Goal: Task Accomplishment & Management: Manage account settings

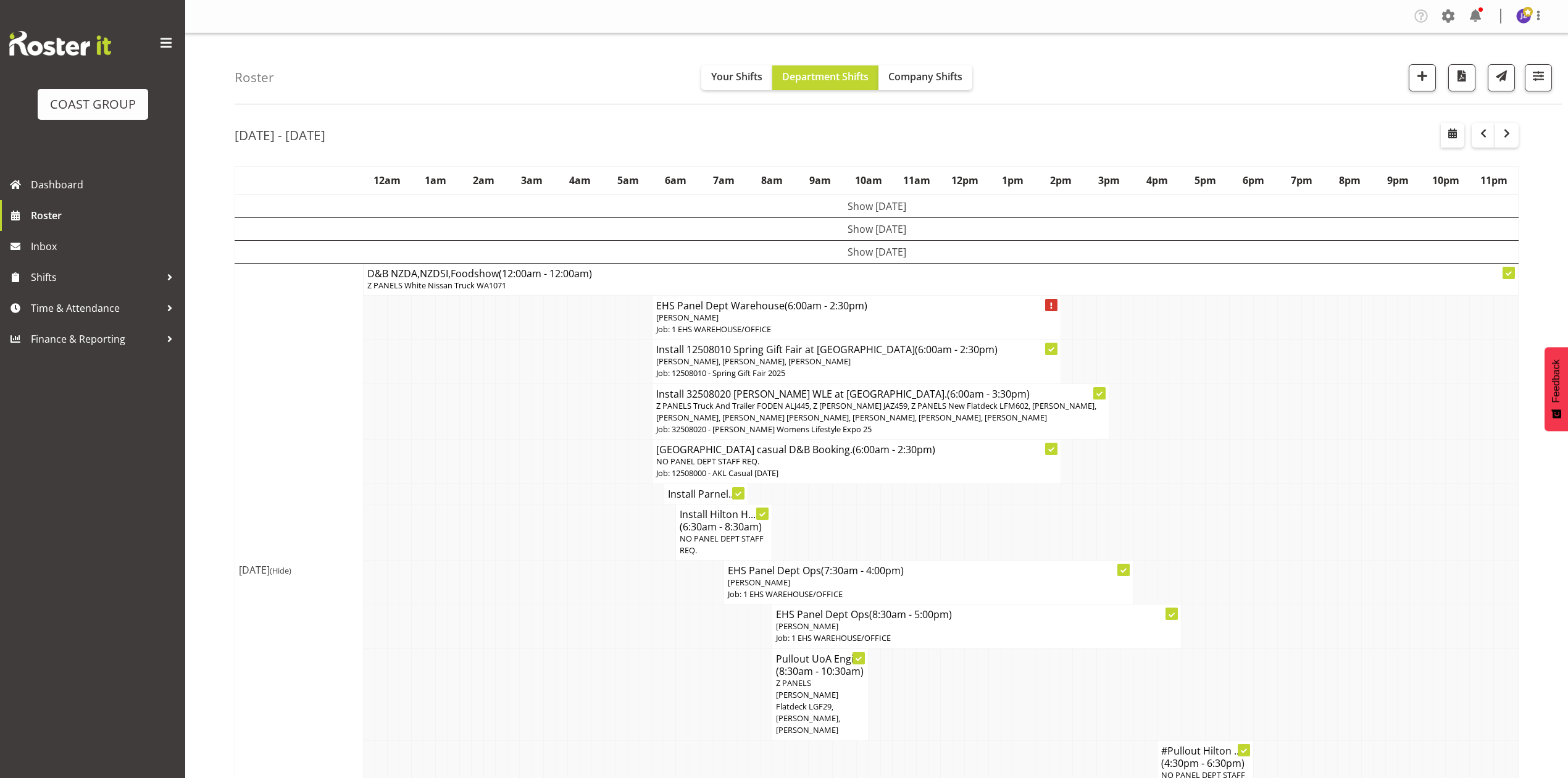
click at [1109, 510] on td at bounding box center [1114, 532] width 11 height 56
click at [1378, 539] on td at bounding box center [1379, 532] width 11 height 56
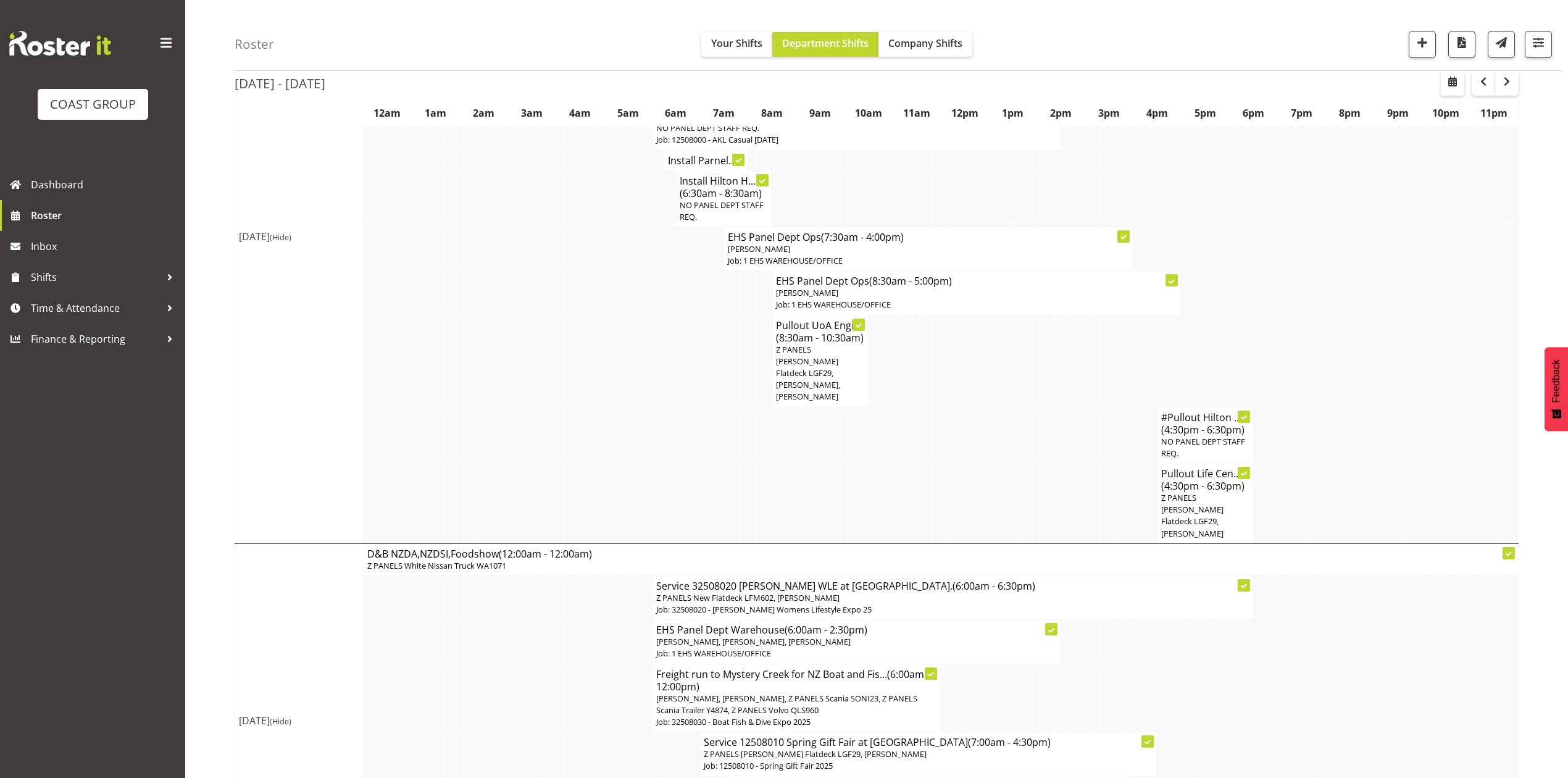
scroll to position [494, 0]
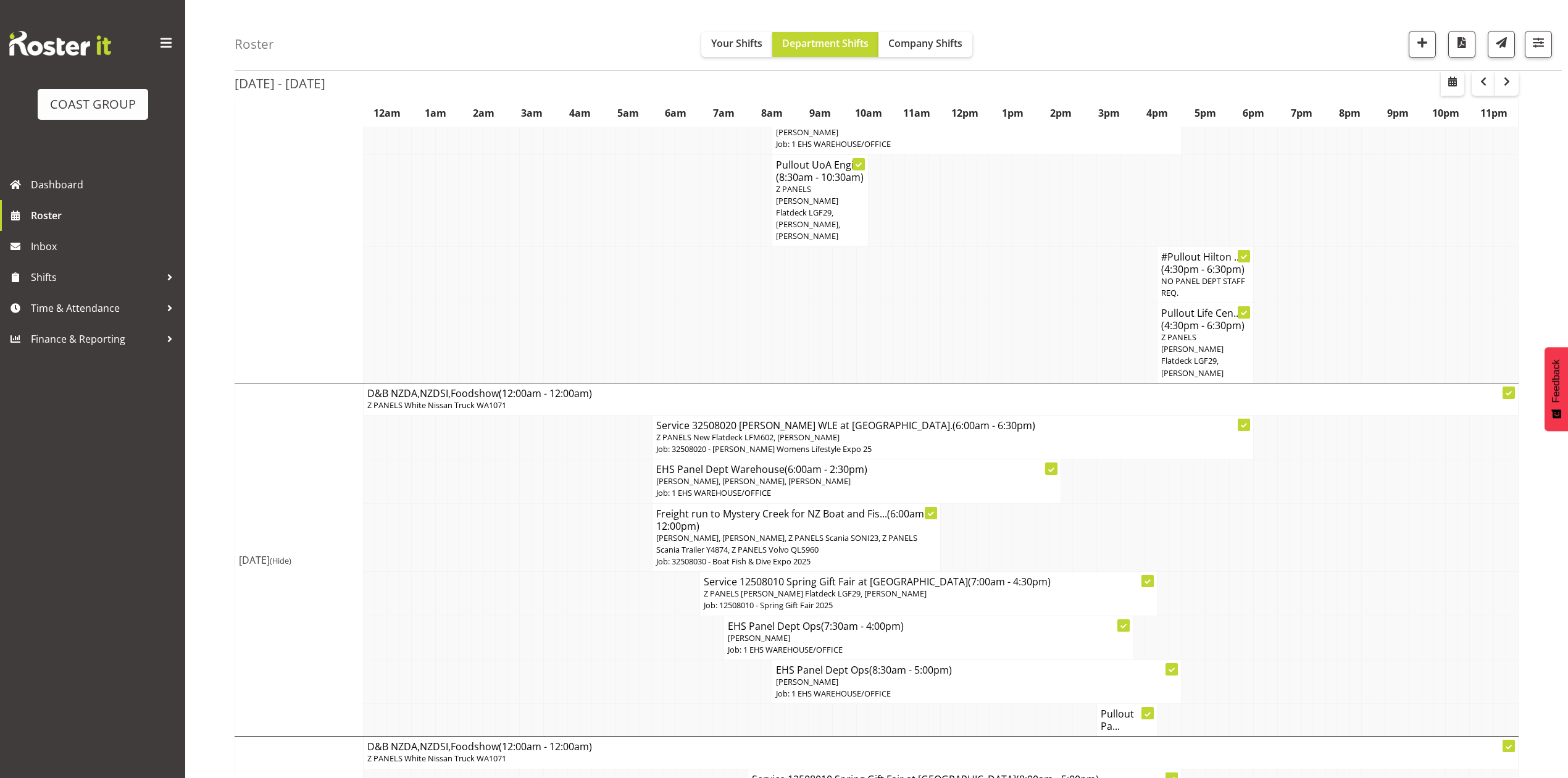
click at [1130, 707] on h4 "Pullout Pa..." at bounding box center [1126, 720] width 52 height 25
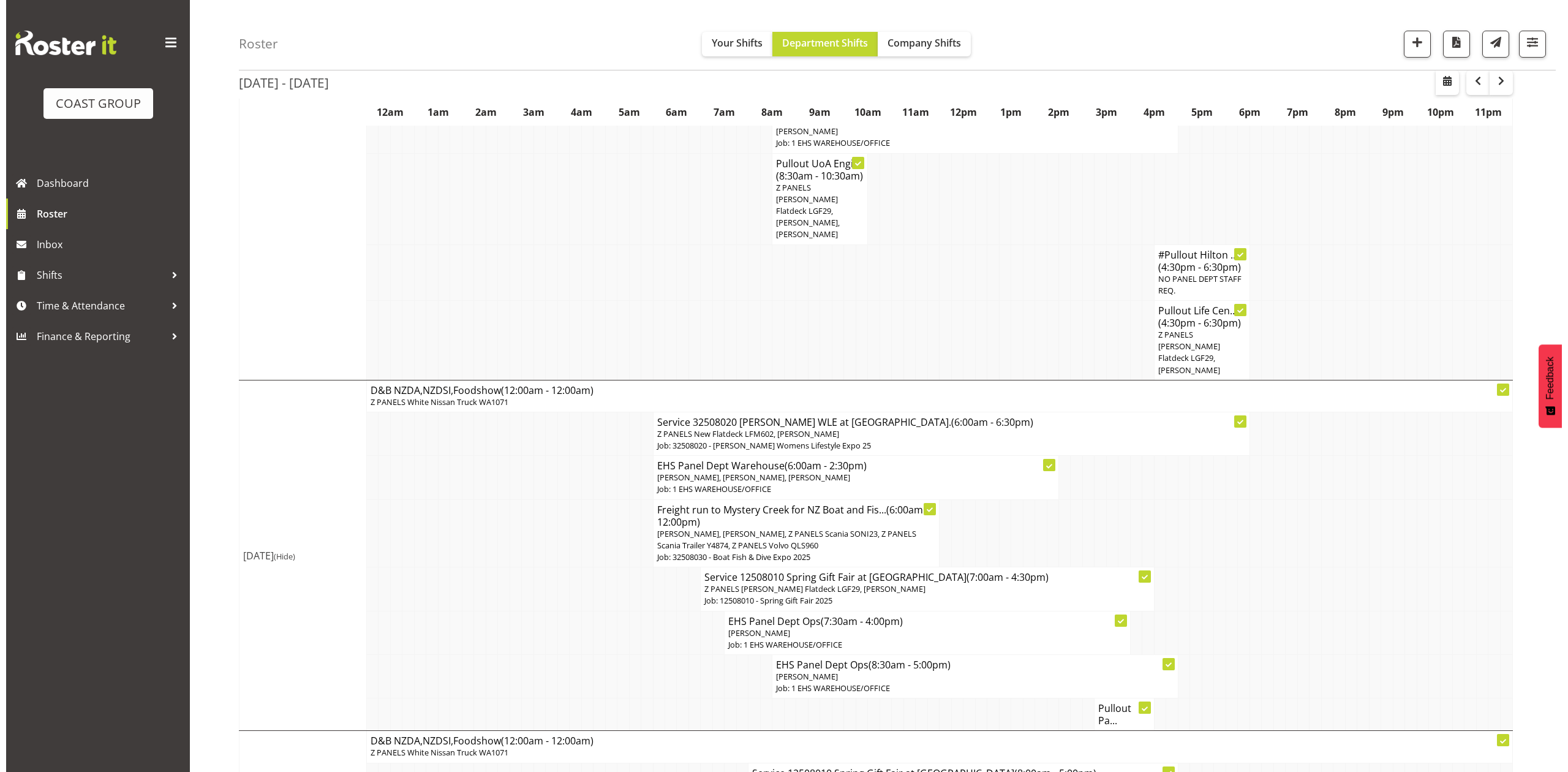
scroll to position [484, 0]
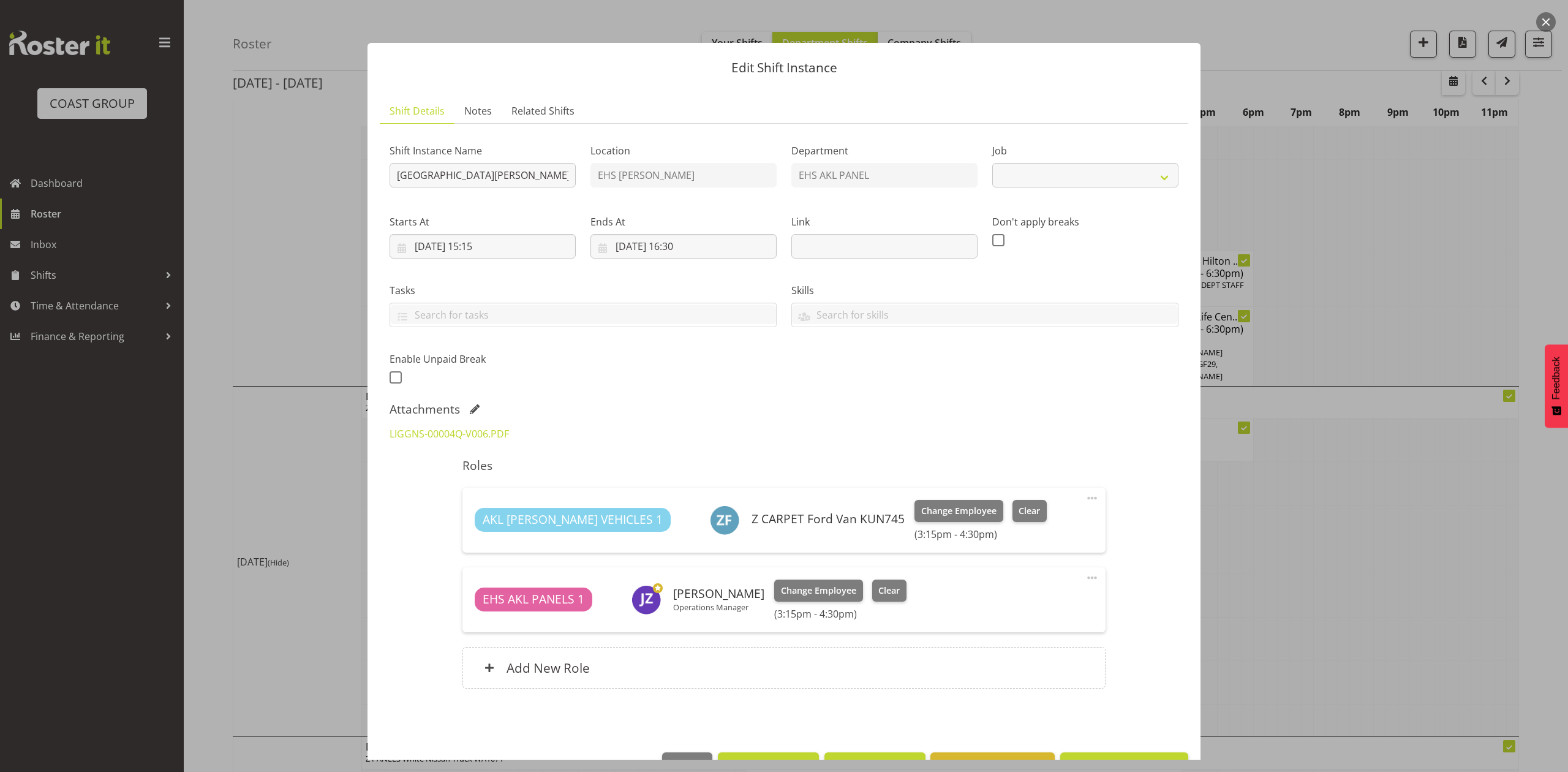
select select "8652"
click at [1262, 572] on div at bounding box center [784, 386] width 1568 height 772
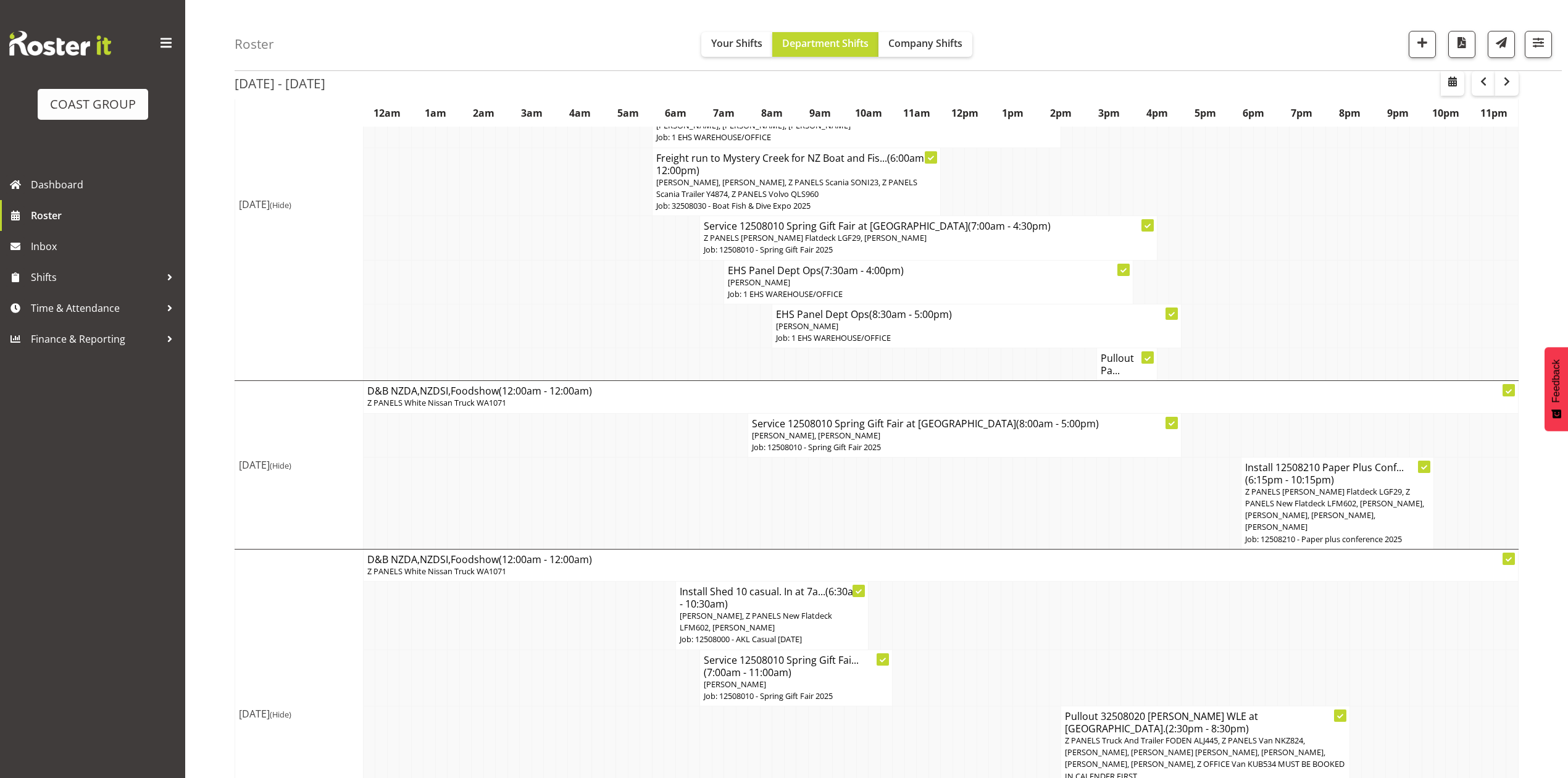
scroll to position [823, 0]
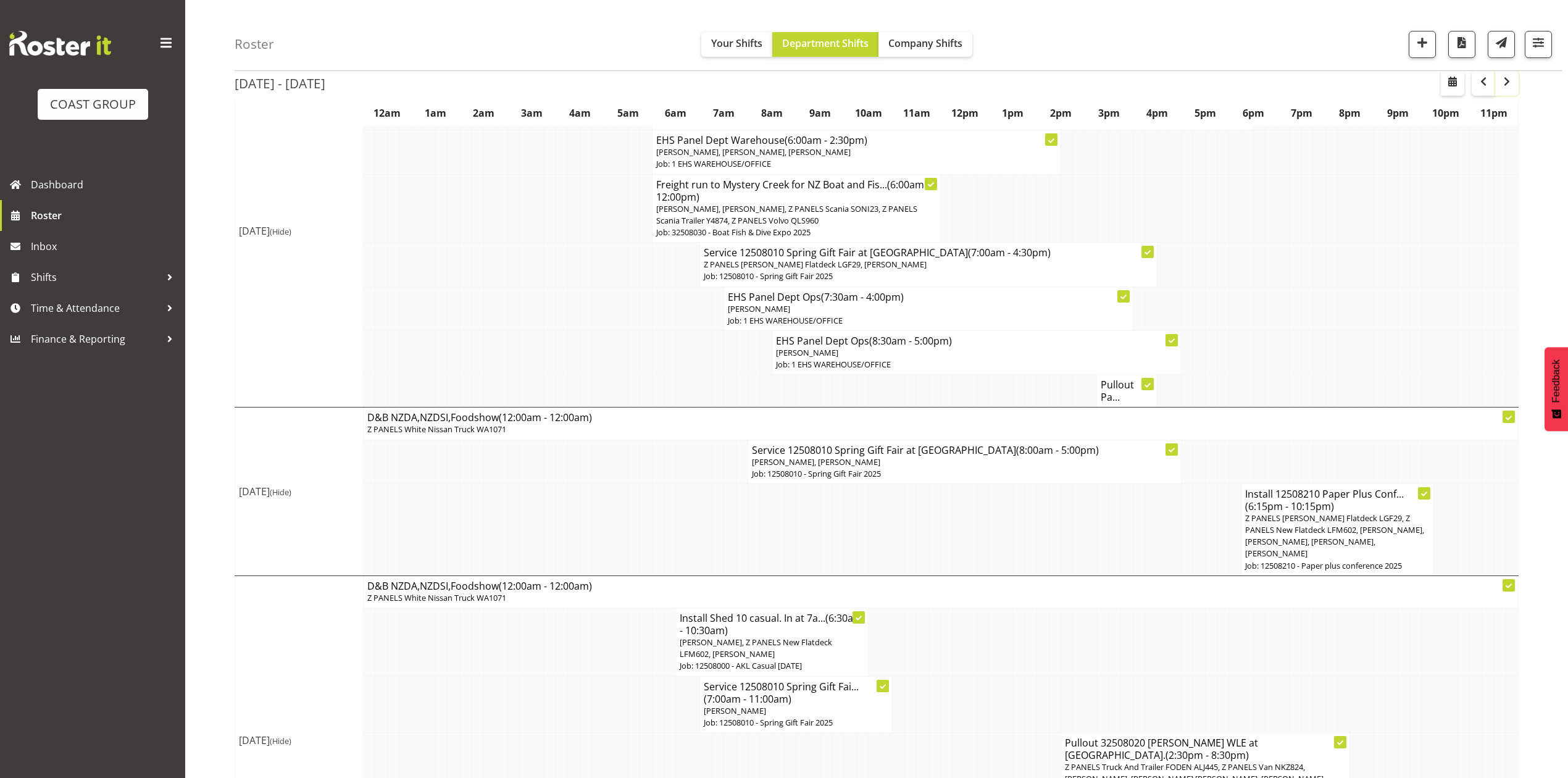
click at [1506, 79] on span "button" at bounding box center [1507, 81] width 15 height 15
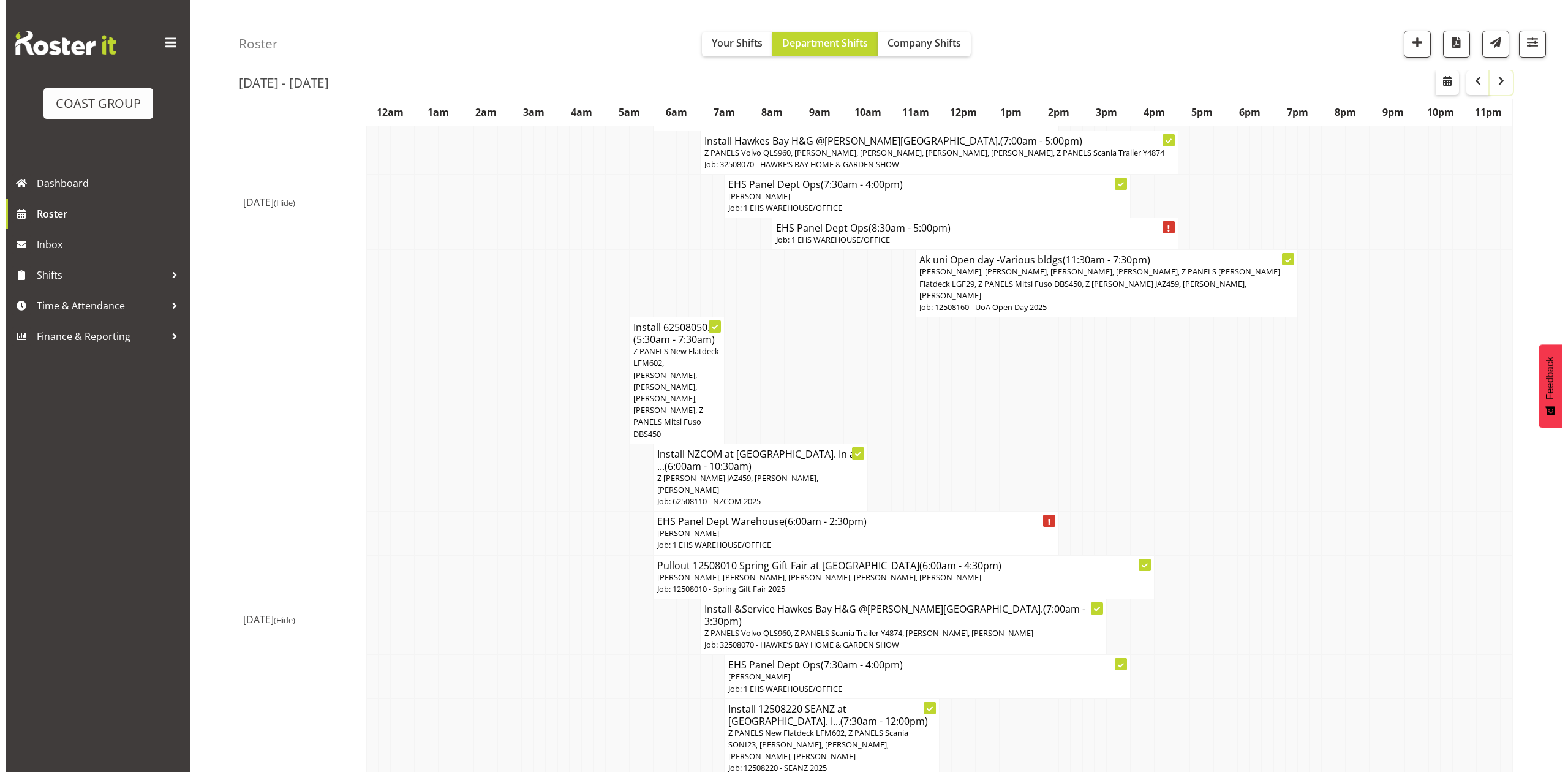
scroll to position [572, 0]
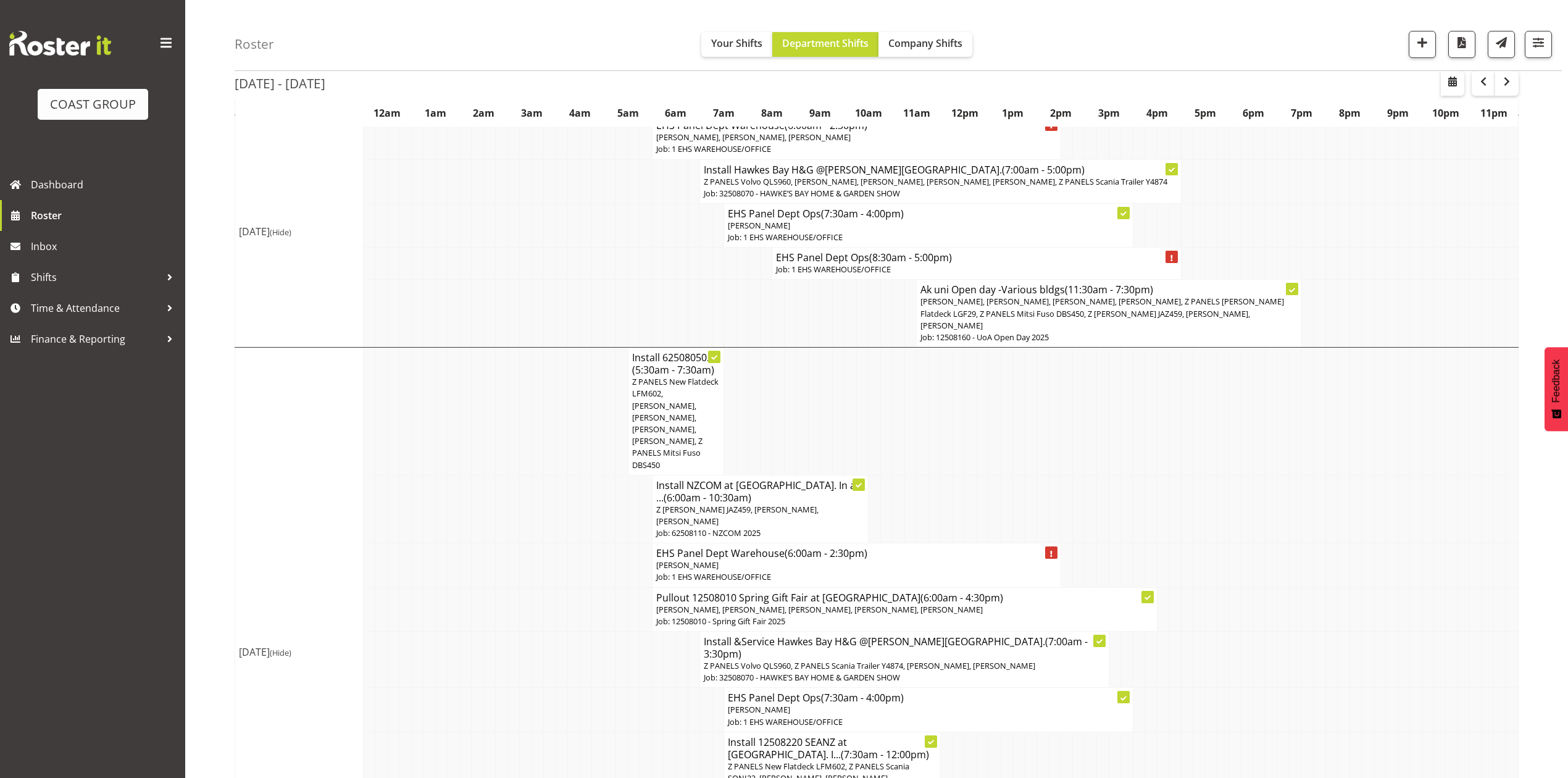
click at [646, 376] on span "Z PANELS New Flatdeck LFM602, [PERSON_NAME], [PERSON_NAME], [PERSON_NAME], [PER…" at bounding box center [676, 423] width 86 height 94
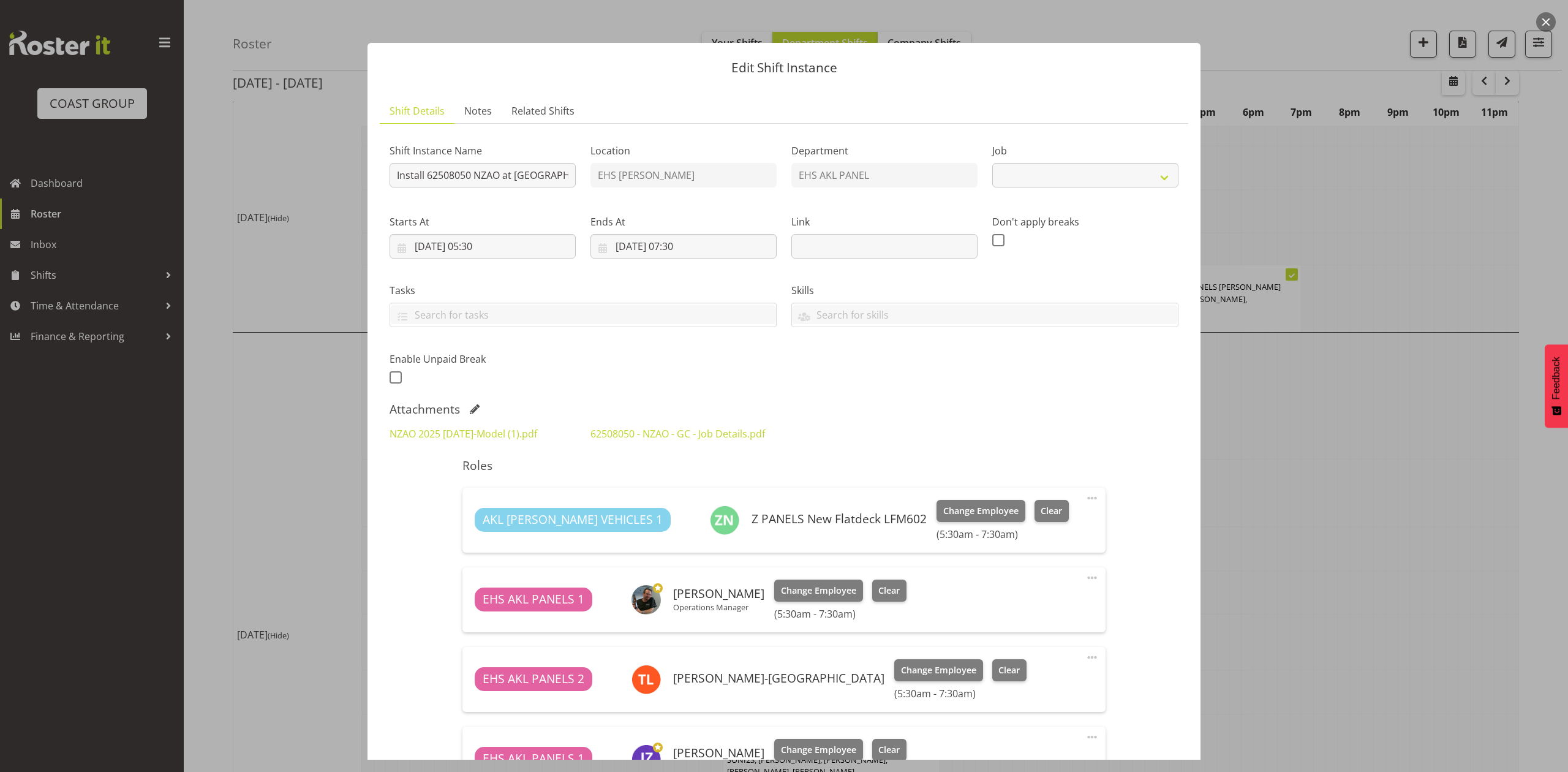
select select "9198"
click at [682, 427] on link "62508050 - NZAO - GC - Job Details.pdf" at bounding box center [678, 433] width 175 height 13
click at [1543, 20] on button "button" at bounding box center [1546, 22] width 19 height 19
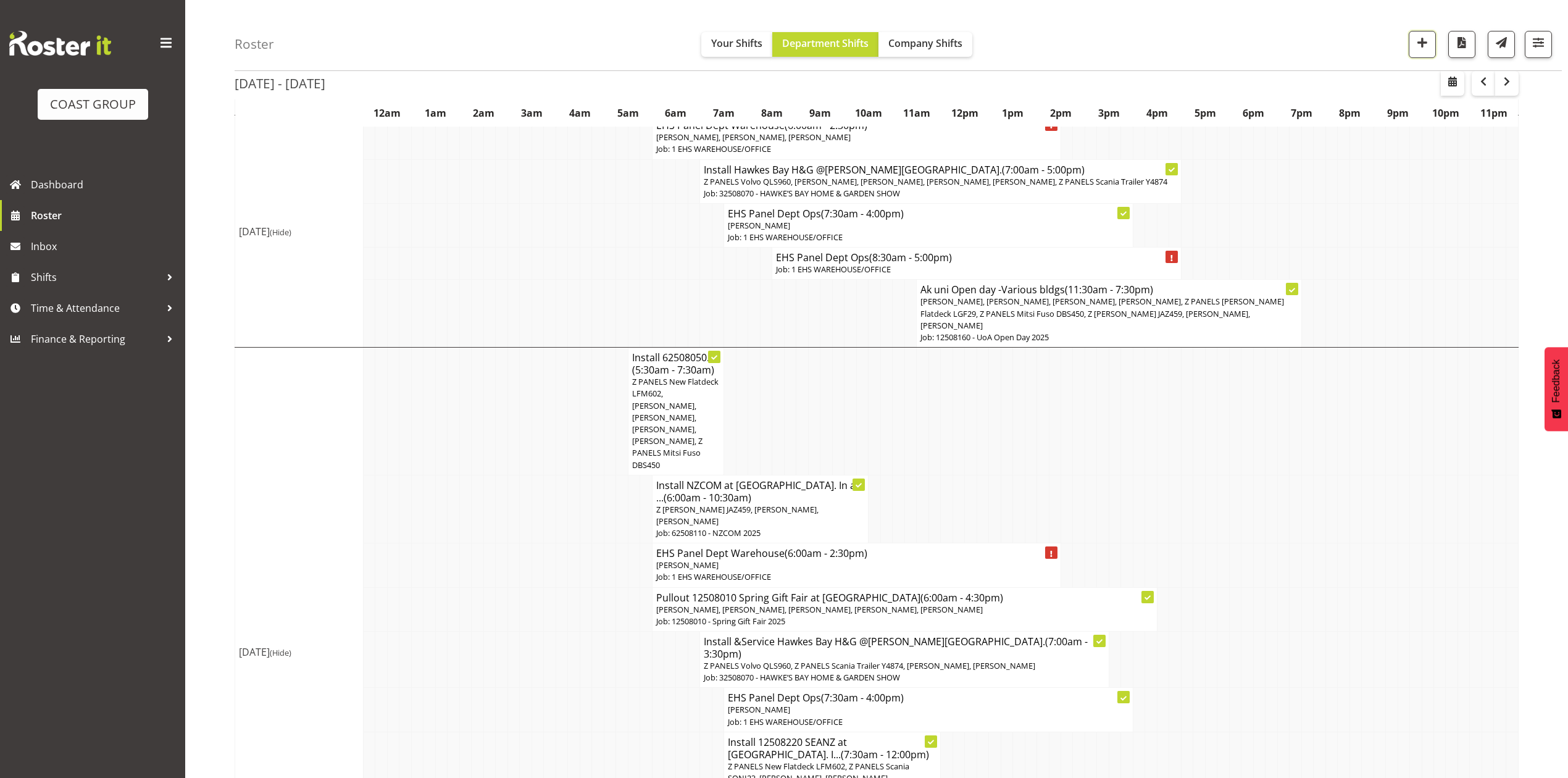
drag, startPoint x: 1415, startPoint y: 50, endPoint x: 1429, endPoint y: 204, distance: 154.6
click at [1445, 75] on button "button" at bounding box center [1452, 84] width 24 height 25
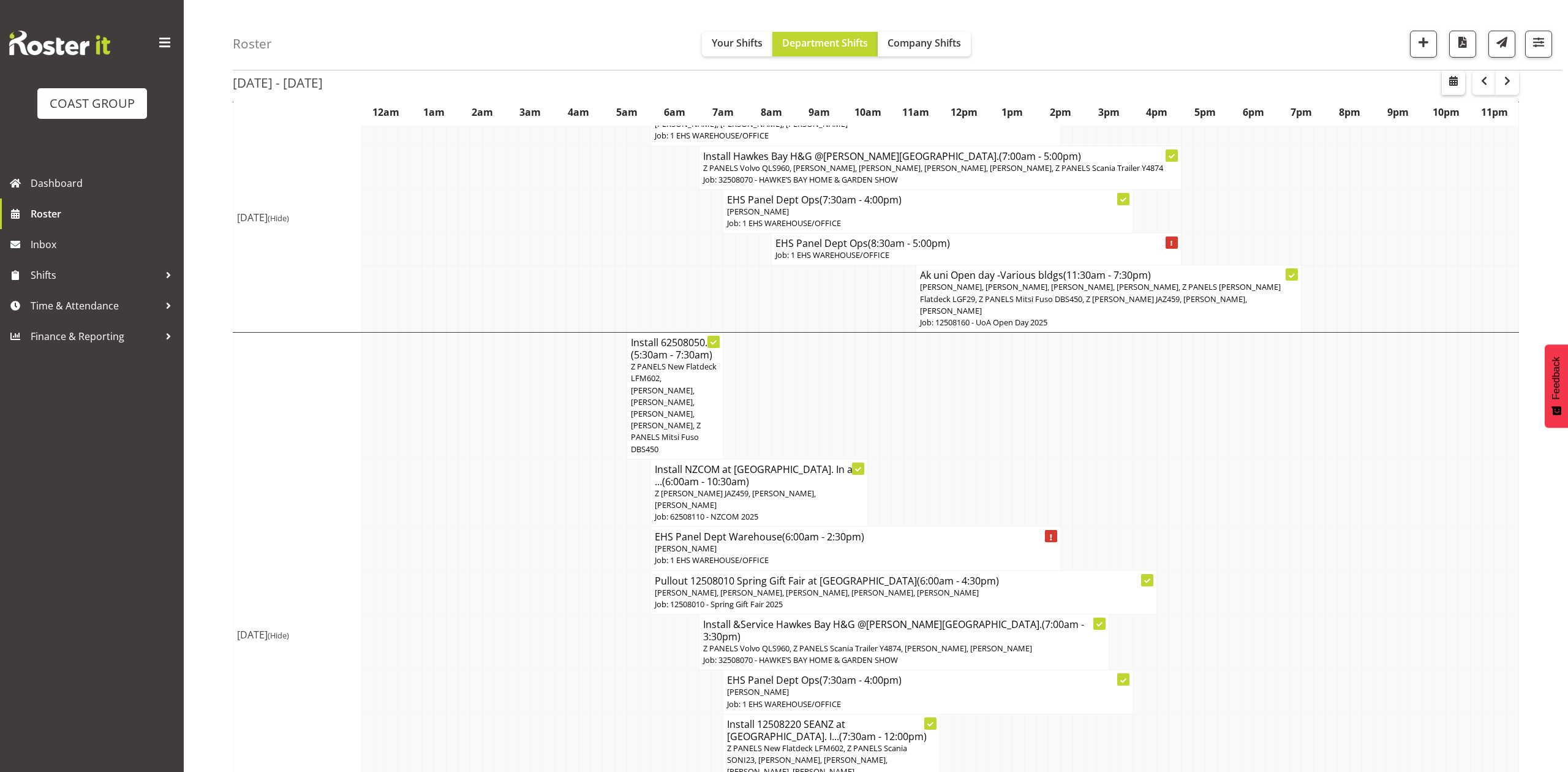
select select "7"
select select "2025"
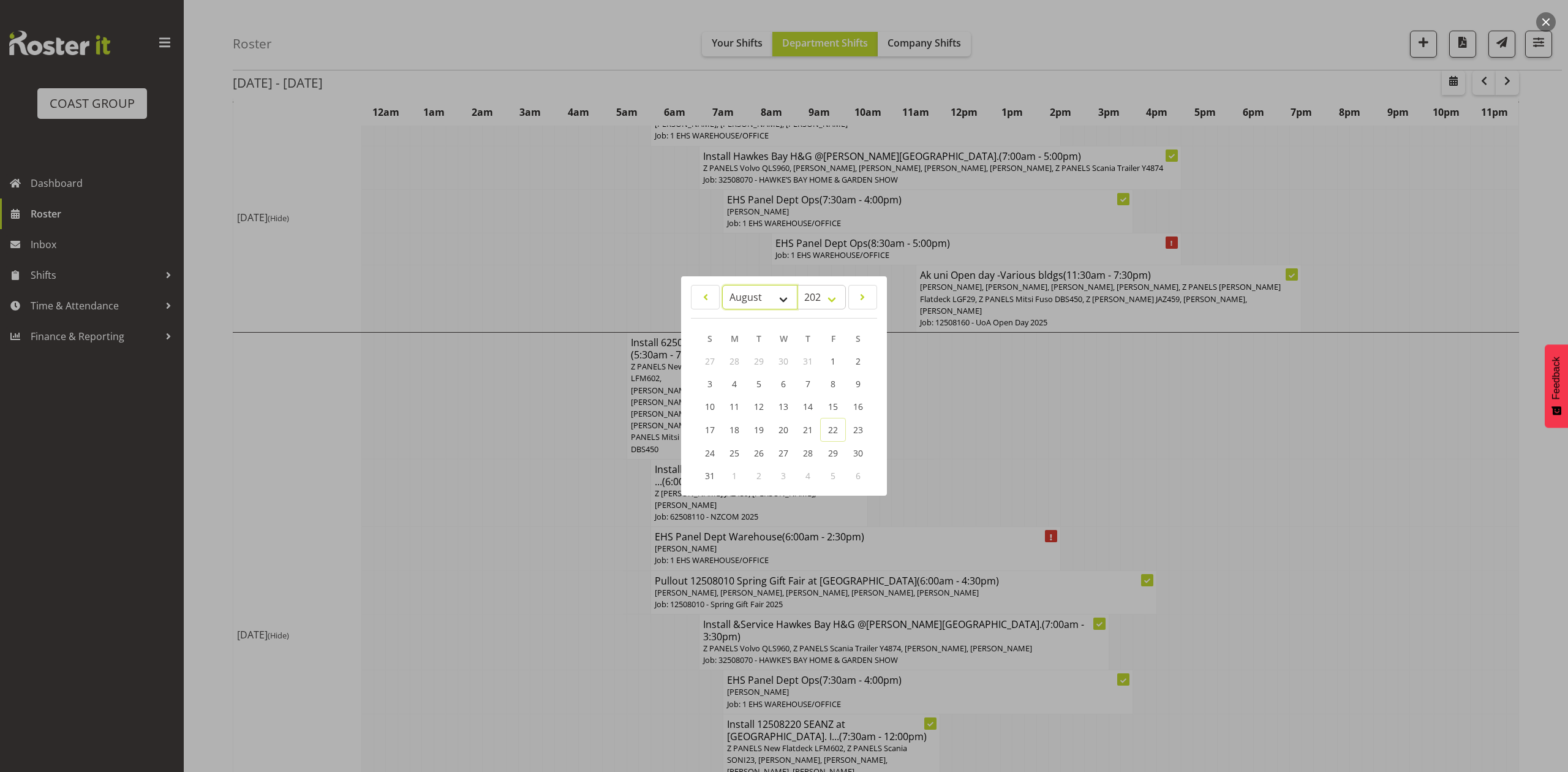
click at [760, 287] on select "January February March April May June July August September October November De…" at bounding box center [760, 298] width 75 height 25
select select "8"
click at [722, 285] on select "January February March April May June July August September October November De…" at bounding box center [760, 298] width 75 height 25
click at [760, 364] on span "2" at bounding box center [760, 361] width 5 height 11
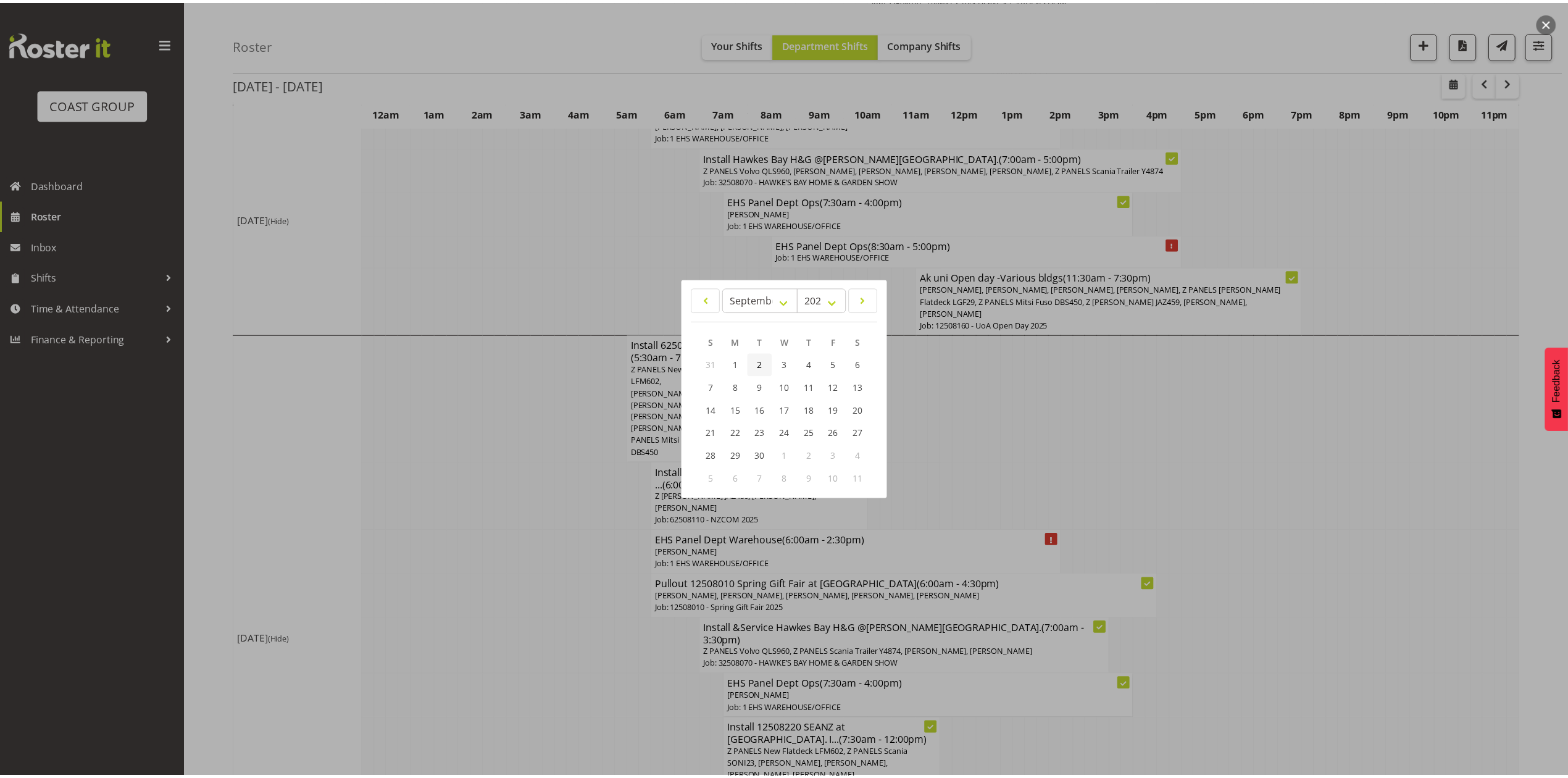
scroll to position [0, 0]
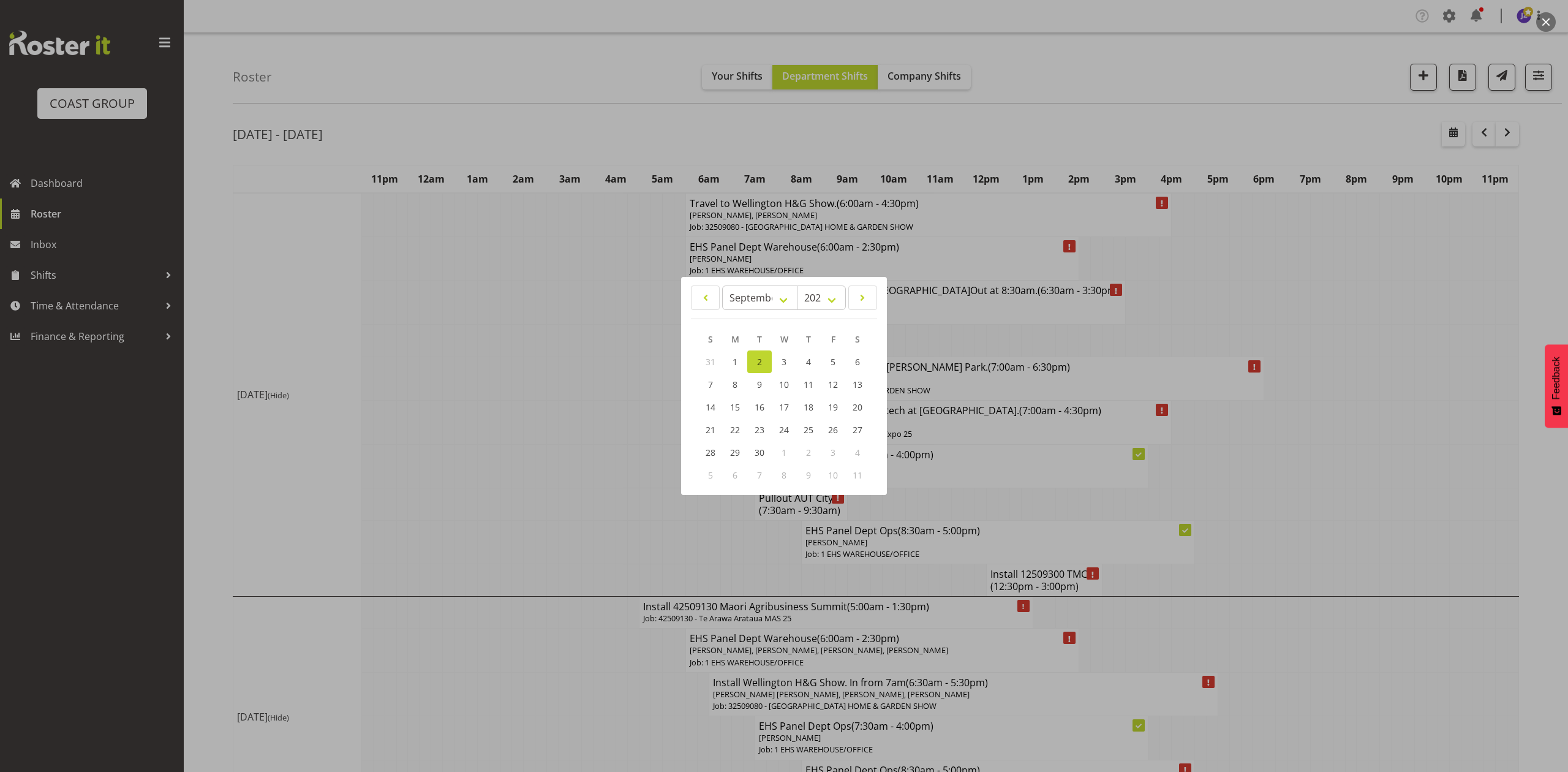
click at [1522, 238] on div at bounding box center [784, 386] width 1568 height 772
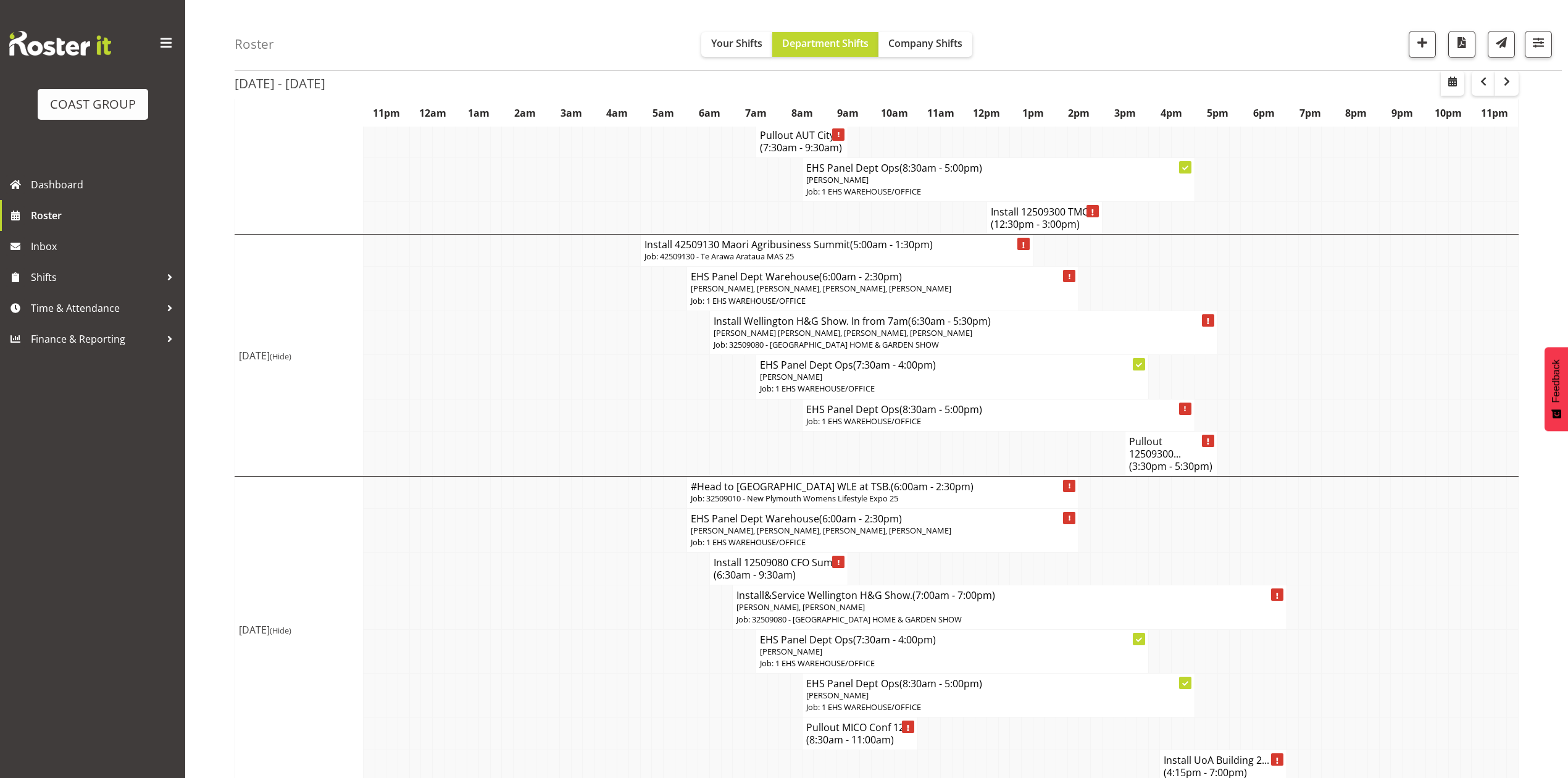
scroll to position [411, 0]
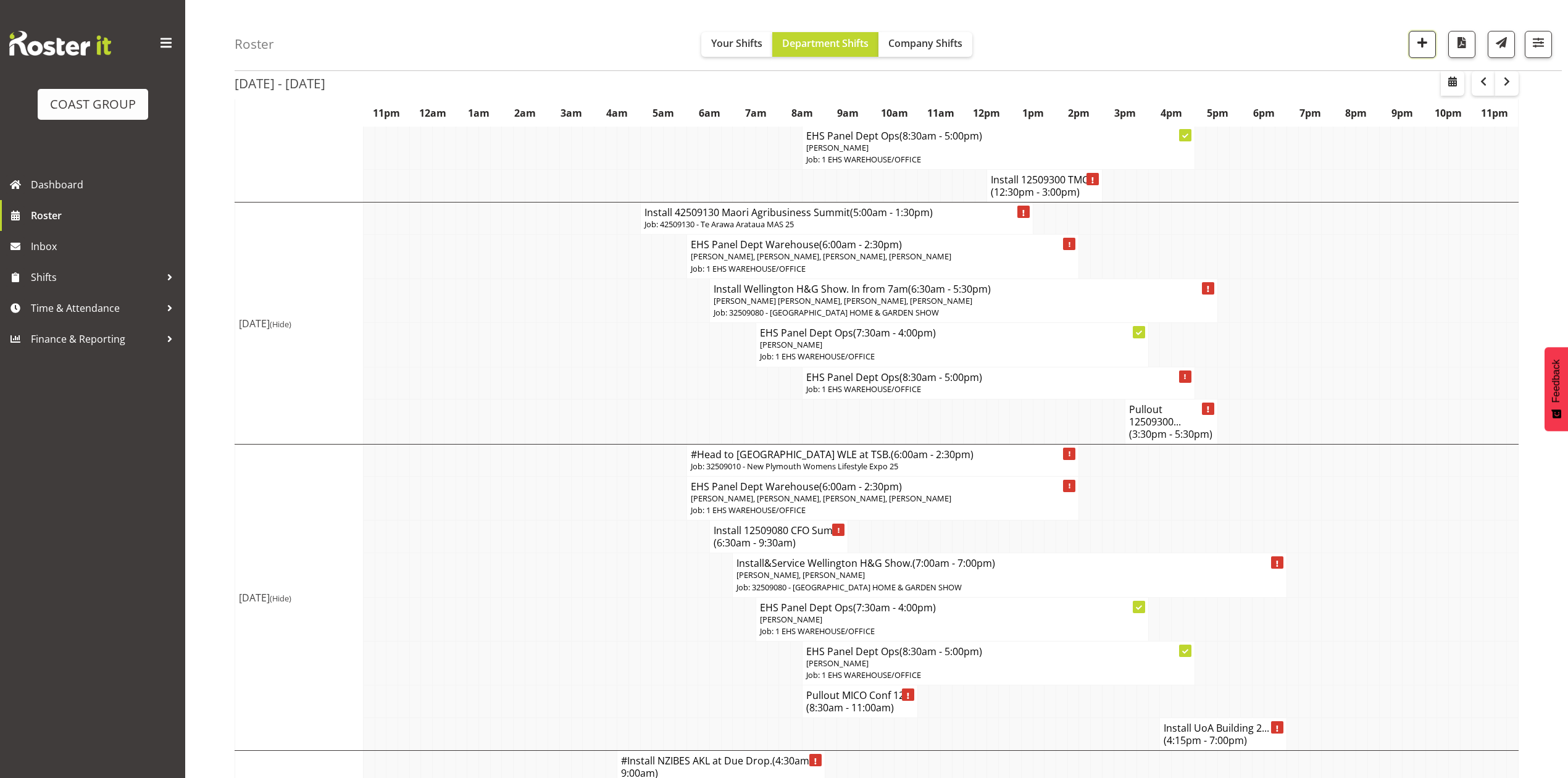
click at [1428, 42] on span "button" at bounding box center [1422, 42] width 16 height 16
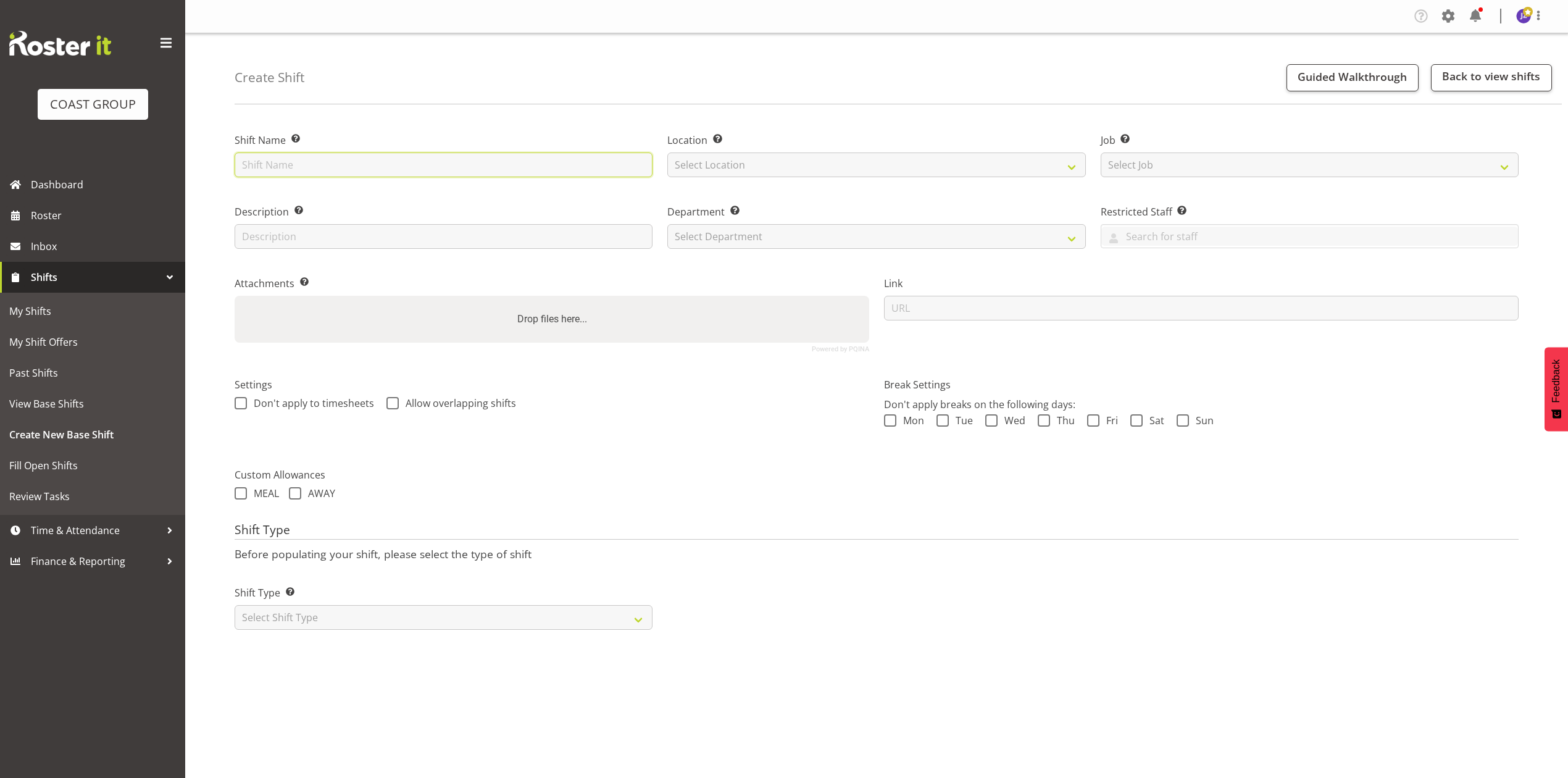
click at [256, 166] on input "text" at bounding box center [444, 165] width 418 height 25
type input "UoA Engineering casual."
click at [709, 161] on select "Select Location EHS RYMER" at bounding box center [877, 165] width 418 height 25
select select "35"
click at [668, 153] on select "Select Location EHS RYMER" at bounding box center [877, 165] width 418 height 25
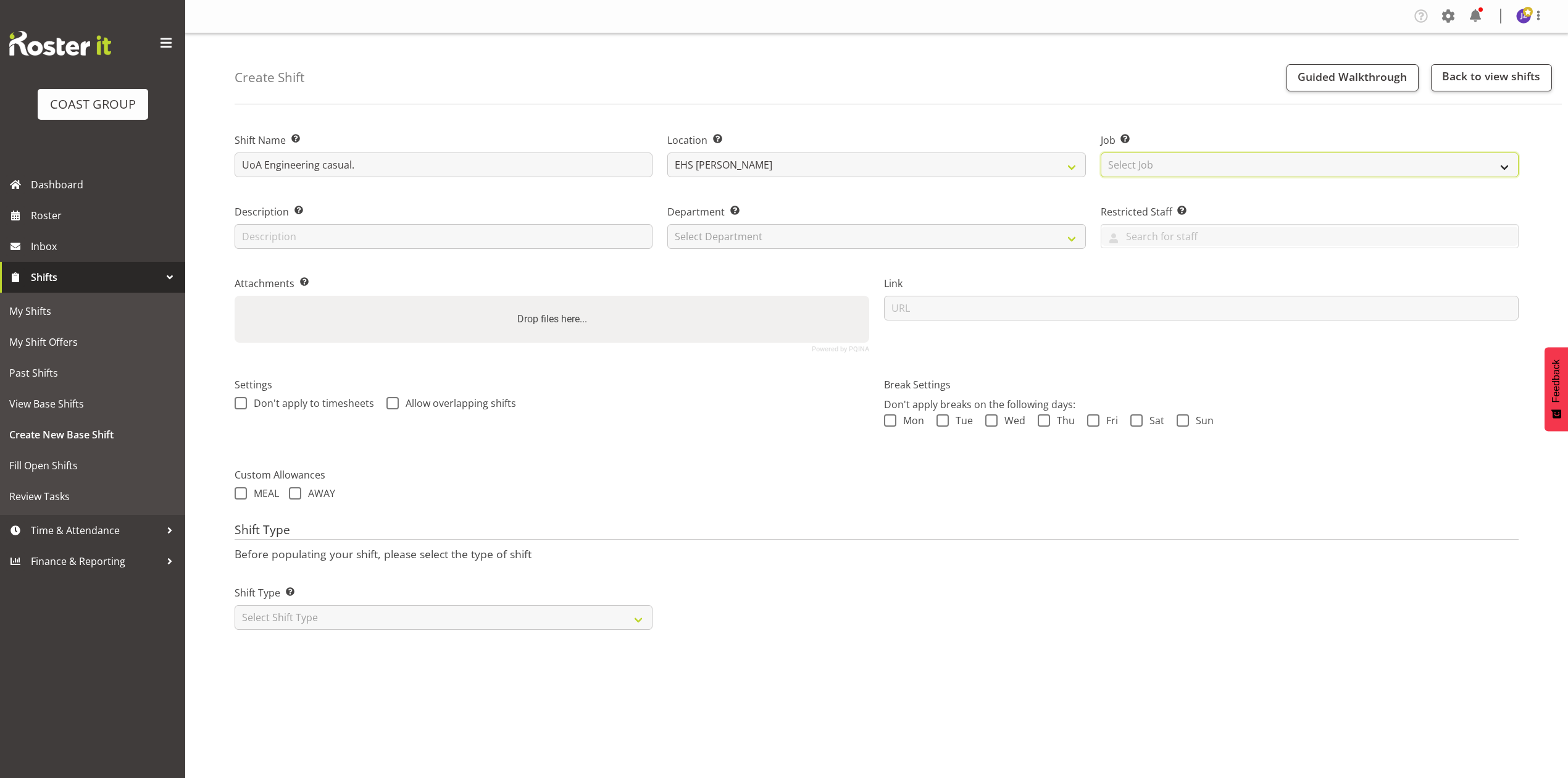
click at [1154, 164] on select "Select Job Create new job 1 Carlton Events 1 Carlton Hamilton 1 Carlton Welling…" at bounding box center [1310, 165] width 418 height 25
select select "8653"
click at [1101, 153] on select "Select Job Create new job 1 Carlton Events 1 Carlton Hamilton 1 Carlton Welling…" at bounding box center [1310, 165] width 418 height 25
click at [867, 224] on select "Select Department EHS AKL PANEL EHS AKL PANEL" at bounding box center [877, 236] width 418 height 25
select select "39"
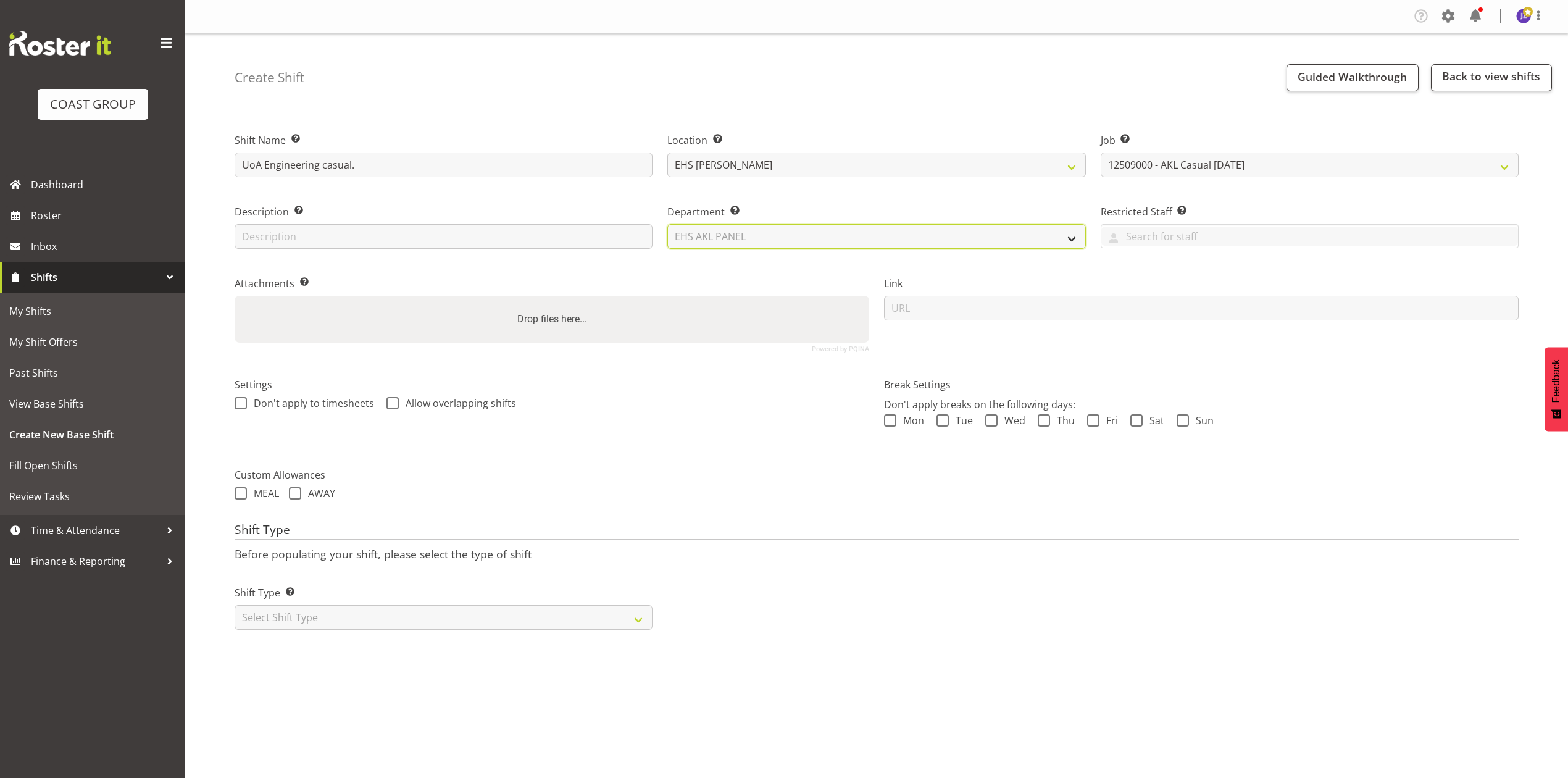
click at [668, 224] on select "Select Department EHS AKL PANEL EHS AKL PANEL" at bounding box center [877, 236] width 418 height 25
click at [675, 337] on div "Drop files here..." at bounding box center [552, 318] width 635 height 47
click at [235, 295] on input "Drop files here..." at bounding box center [552, 297] width 635 height 4
type input "C:\fakepath\UOACAS-00065Q-V002.PDF"
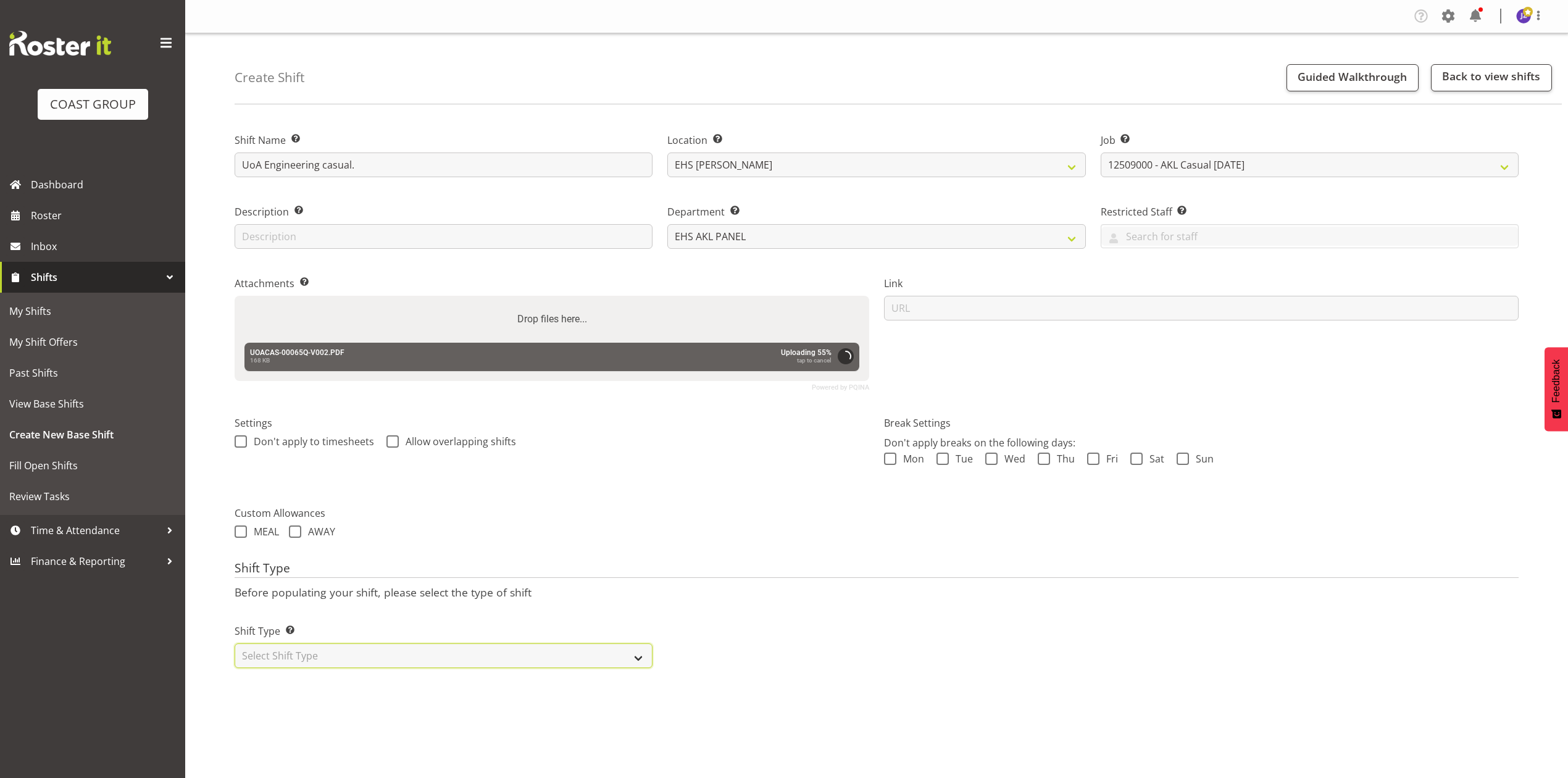
click at [596, 651] on select "Select Shift Type One Off Shift Recurring Shift Rotating Shift" at bounding box center [444, 656] width 418 height 25
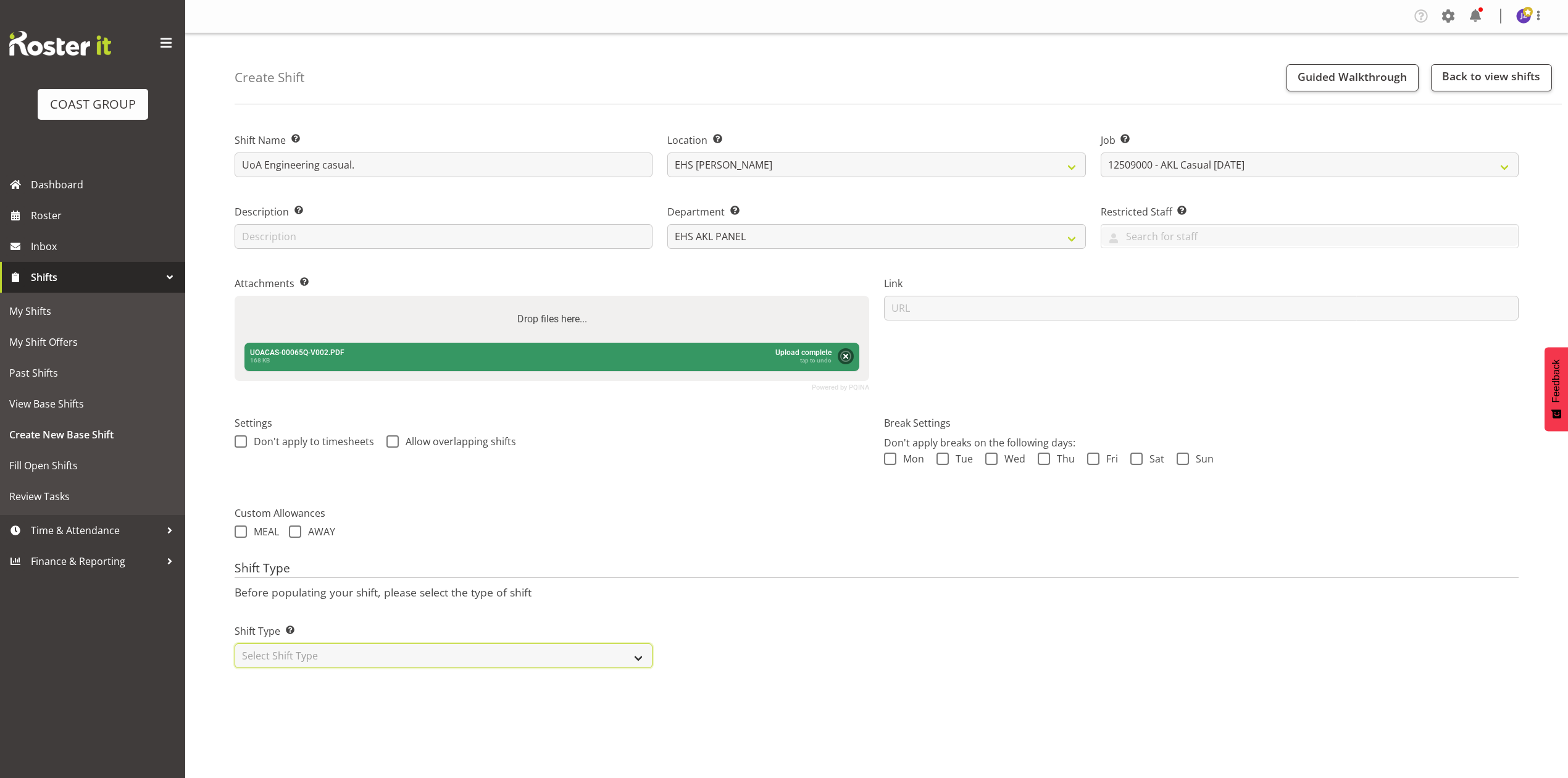
select select "recurring"
click at [235, 646] on select "Select Shift Type One Off Shift Recurring Shift Rotating Shift" at bounding box center [444, 656] width 418 height 25
select select "7"
select select "2025"
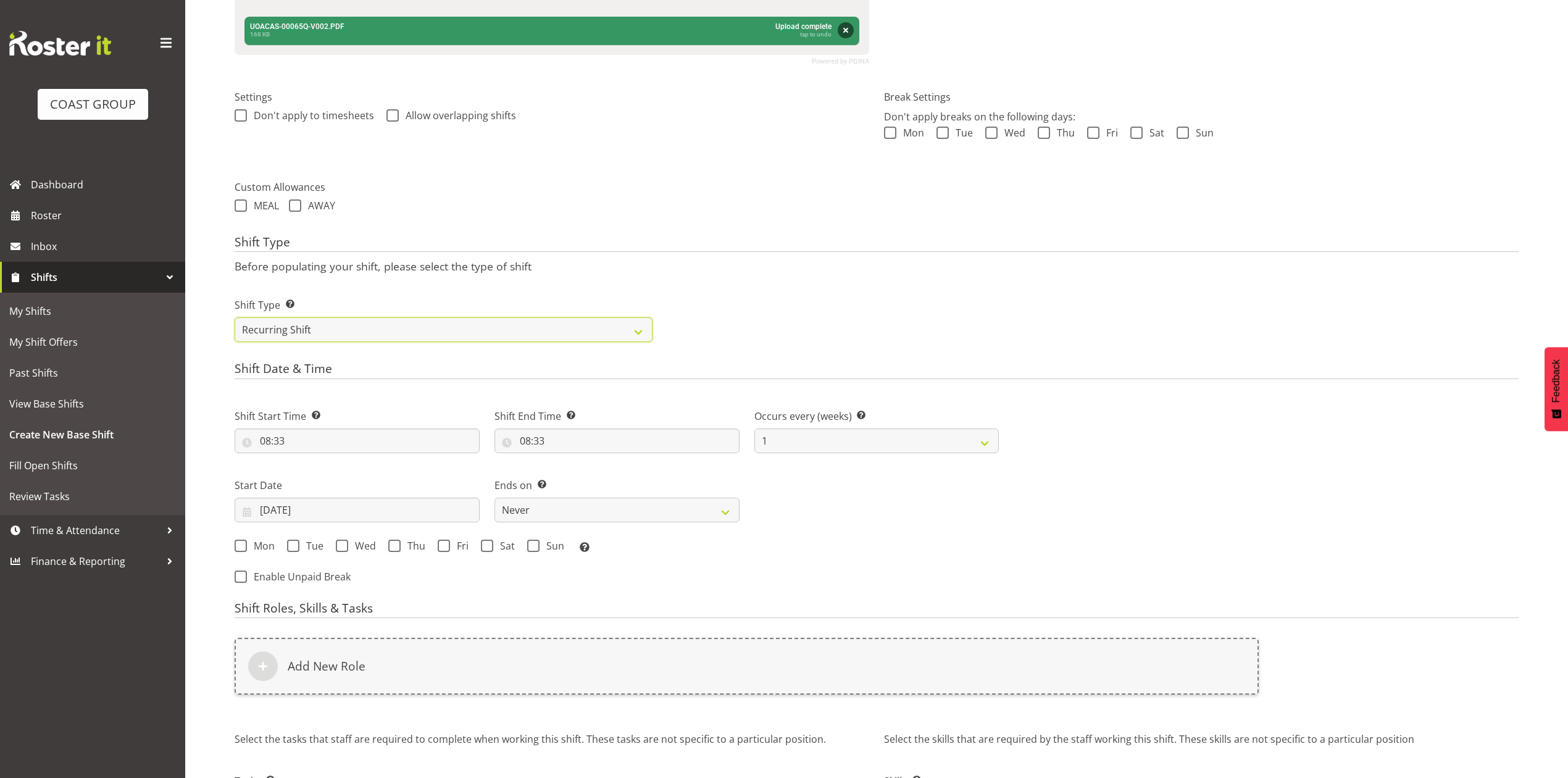
scroll to position [329, 0]
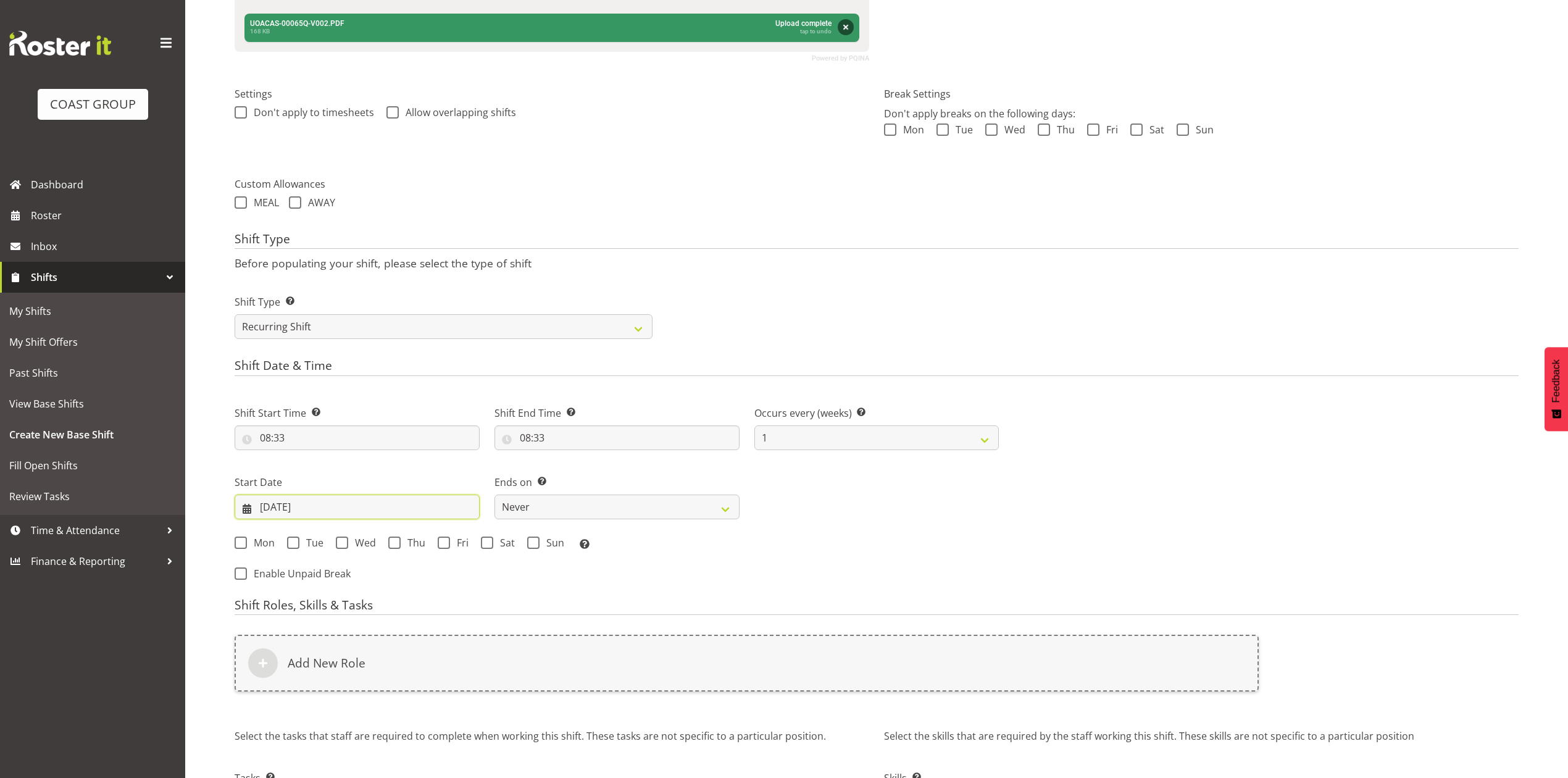
click at [280, 510] on input "22/08/2025" at bounding box center [357, 507] width 245 height 25
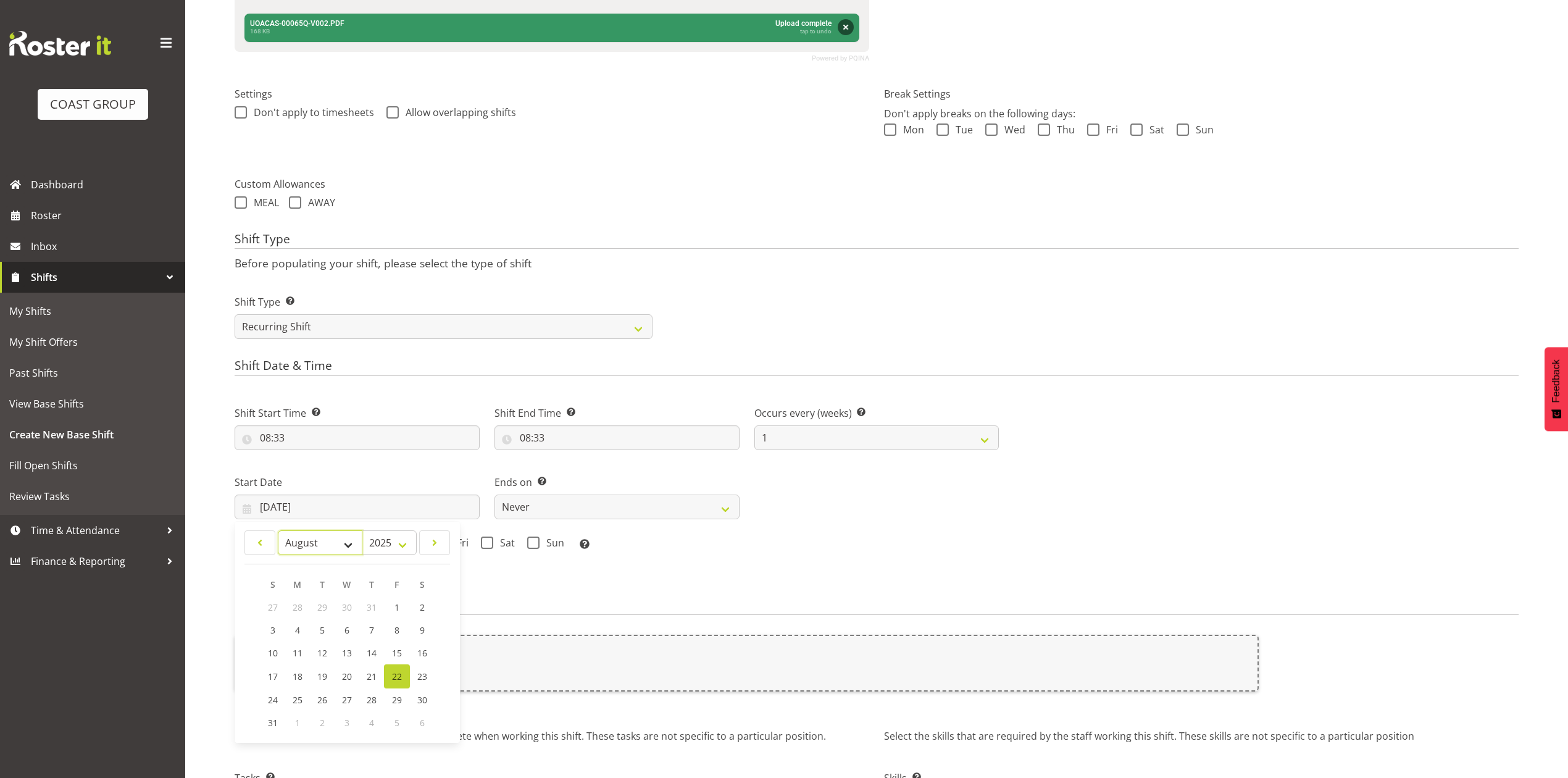
click at [300, 551] on select "January February March April May June July August September October November De…" at bounding box center [320, 542] width 85 height 25
select select "8"
click at [278, 532] on select "January February March April May June July August September October November De…" at bounding box center [320, 542] width 85 height 25
click at [325, 610] on span "2" at bounding box center [323, 607] width 5 height 11
type input "02/09/2025"
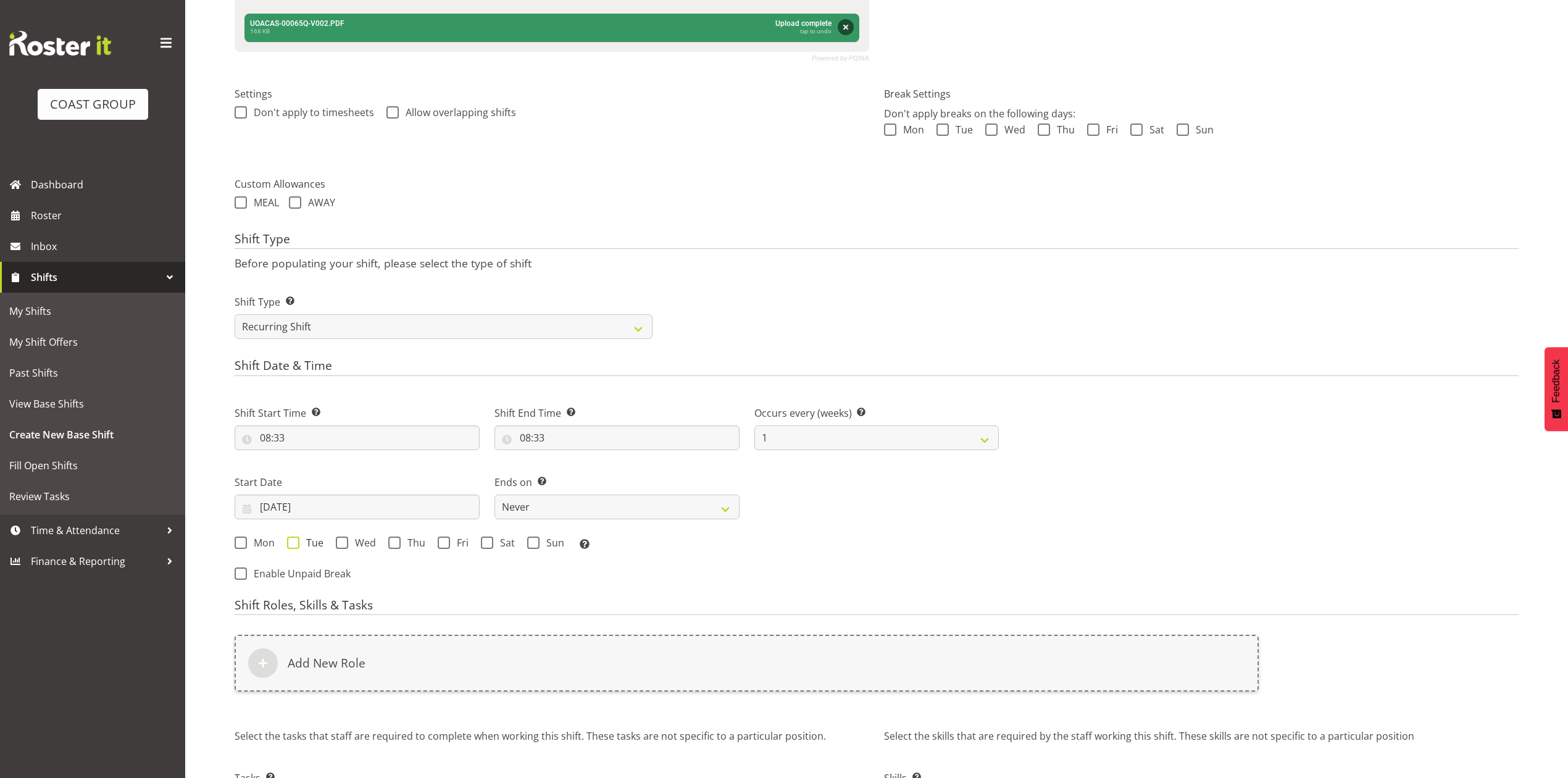
click at [290, 547] on span at bounding box center [294, 542] width 12 height 12
click at [290, 547] on input "Tue" at bounding box center [291, 542] width 8 height 8
checkbox input "true"
click at [510, 499] on select "Never On Date" at bounding box center [617, 507] width 245 height 25
select select "date"
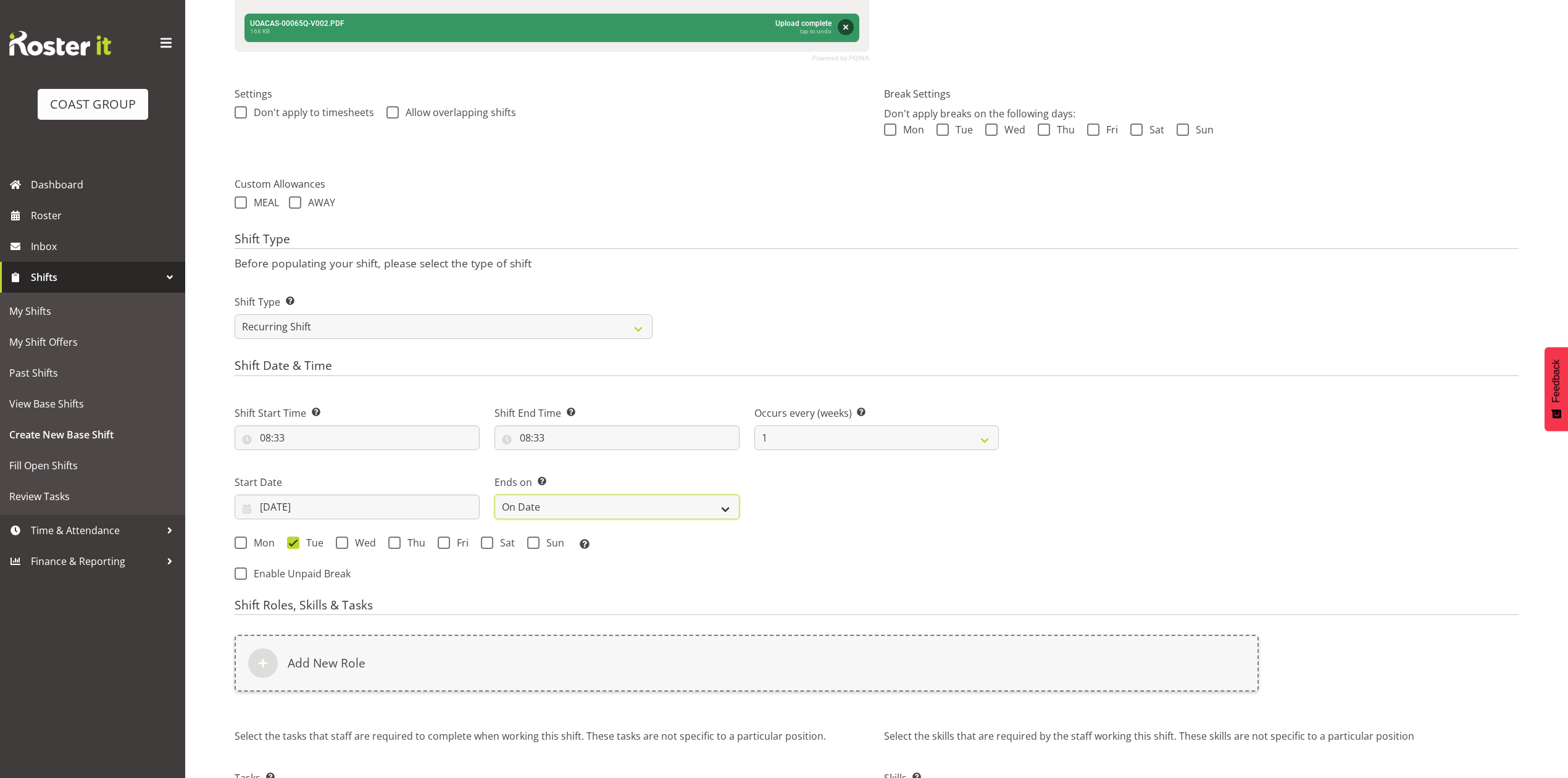
click at [495, 496] on select "Never On Date" at bounding box center [617, 507] width 245 height 25
click at [806, 509] on input "22/08/2025" at bounding box center [877, 507] width 245 height 25
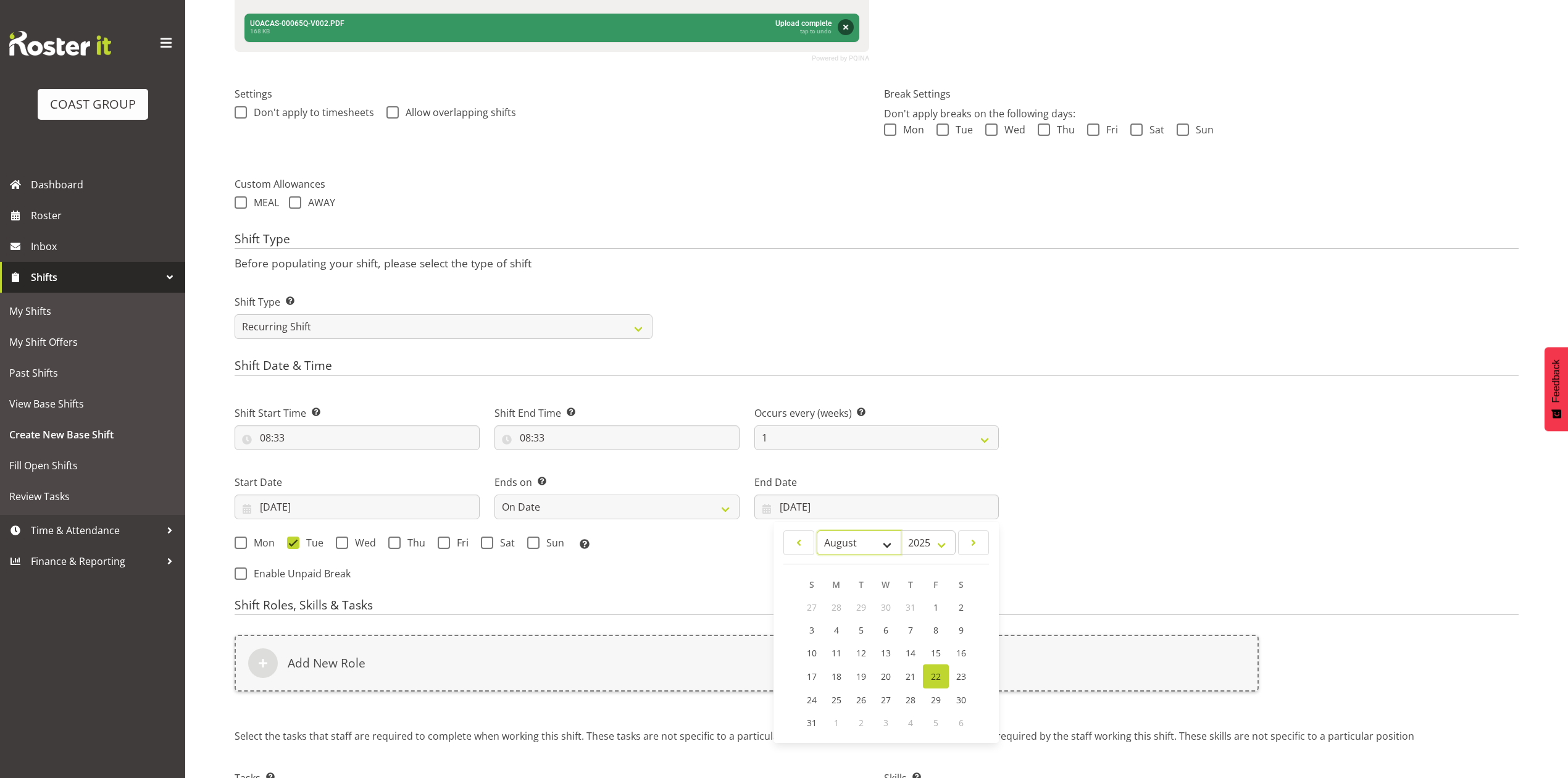
click at [864, 539] on select "January February March April May June July August September October November De…" at bounding box center [859, 542] width 85 height 25
select select "8"
click at [817, 532] on select "January February March April May June July August September October November De…" at bounding box center [859, 542] width 85 height 25
click at [900, 610] on link "4" at bounding box center [911, 608] width 25 height 23
type input "04/09/2025"
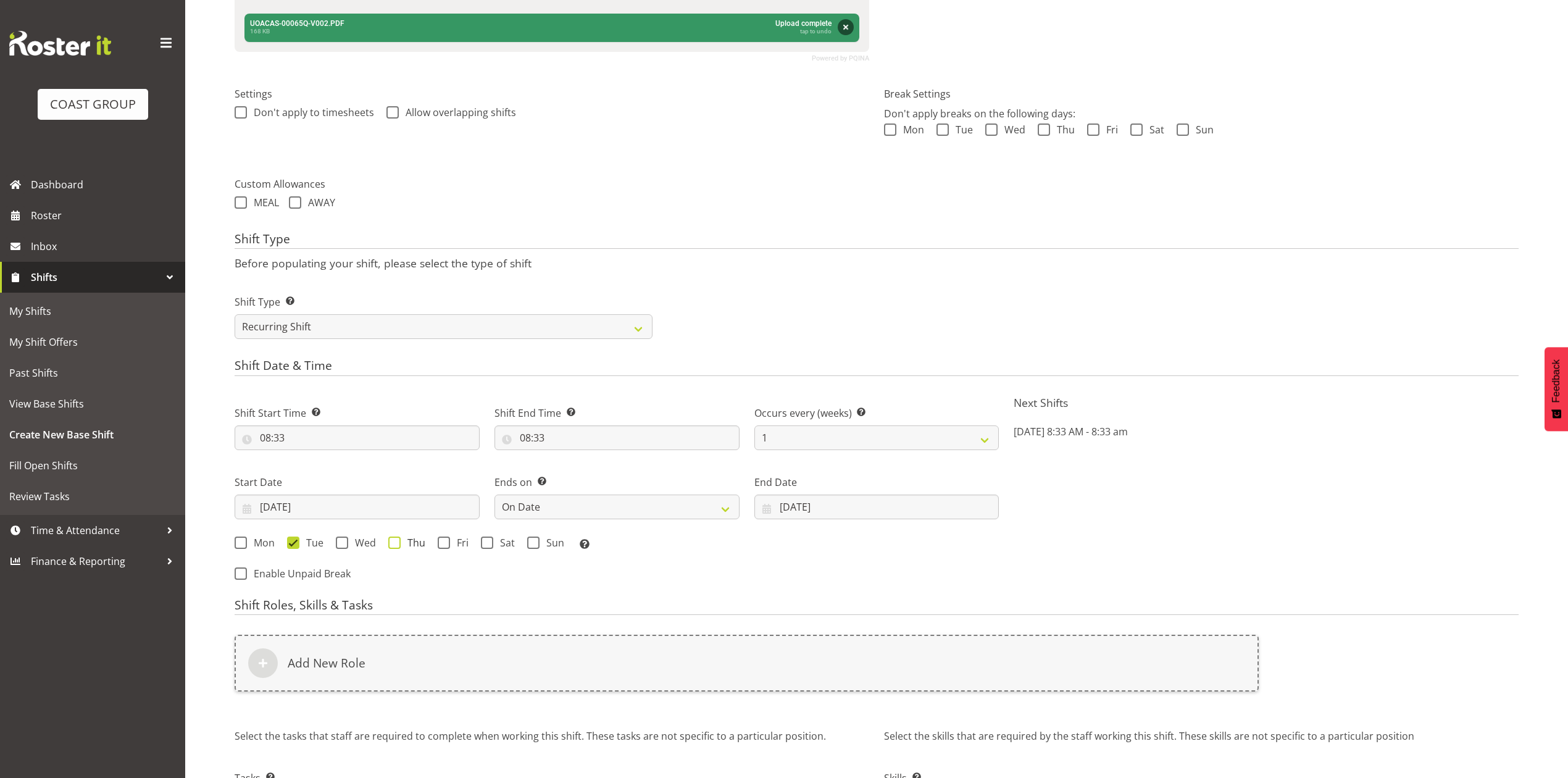
click at [403, 542] on span "Thu" at bounding box center [413, 542] width 25 height 12
click at [396, 542] on input "Thu" at bounding box center [392, 542] width 8 height 8
checkbox input "true"
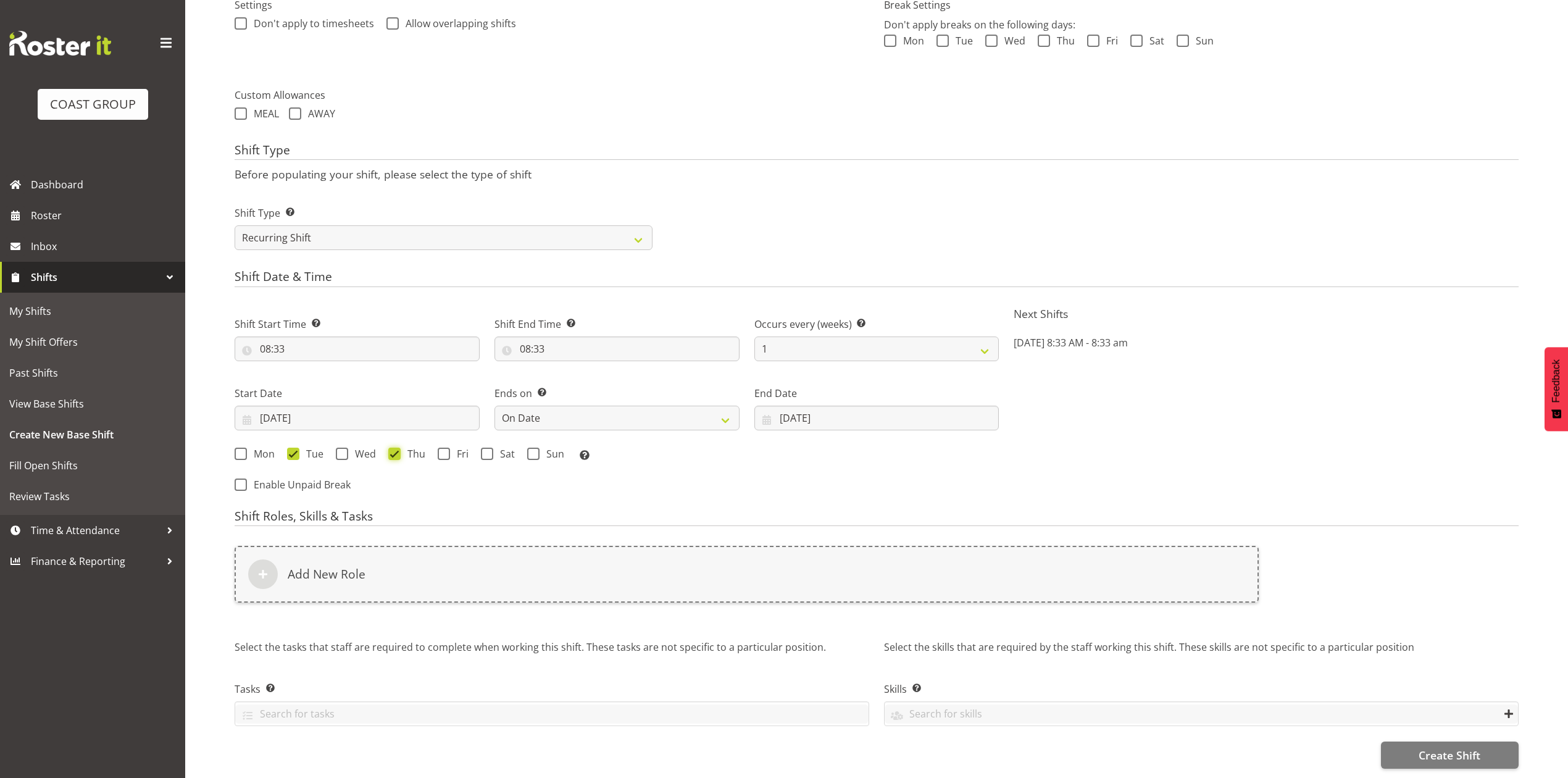
scroll to position [433, 0]
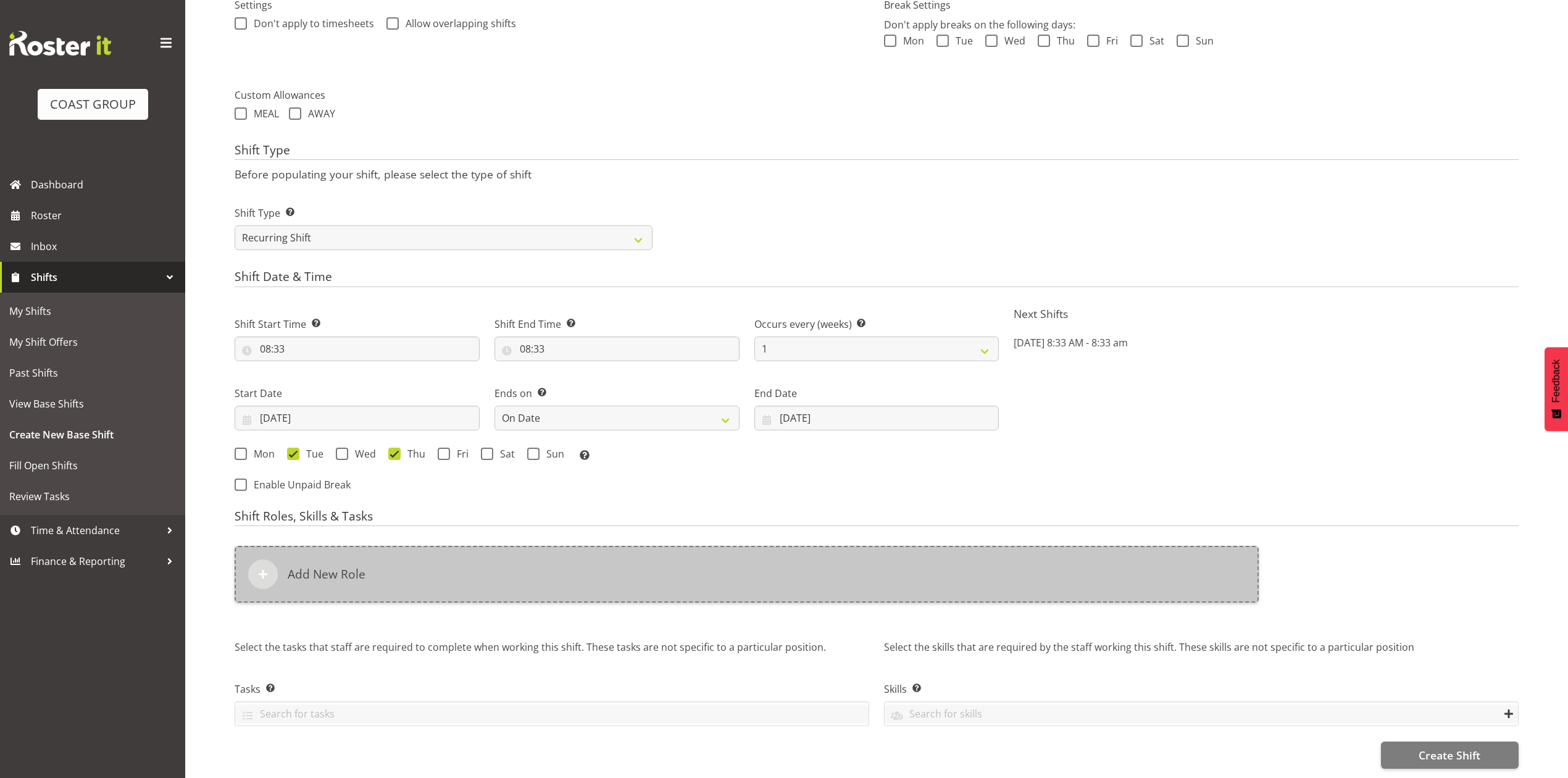
click at [604, 546] on div "Add New Role" at bounding box center [747, 574] width 1025 height 56
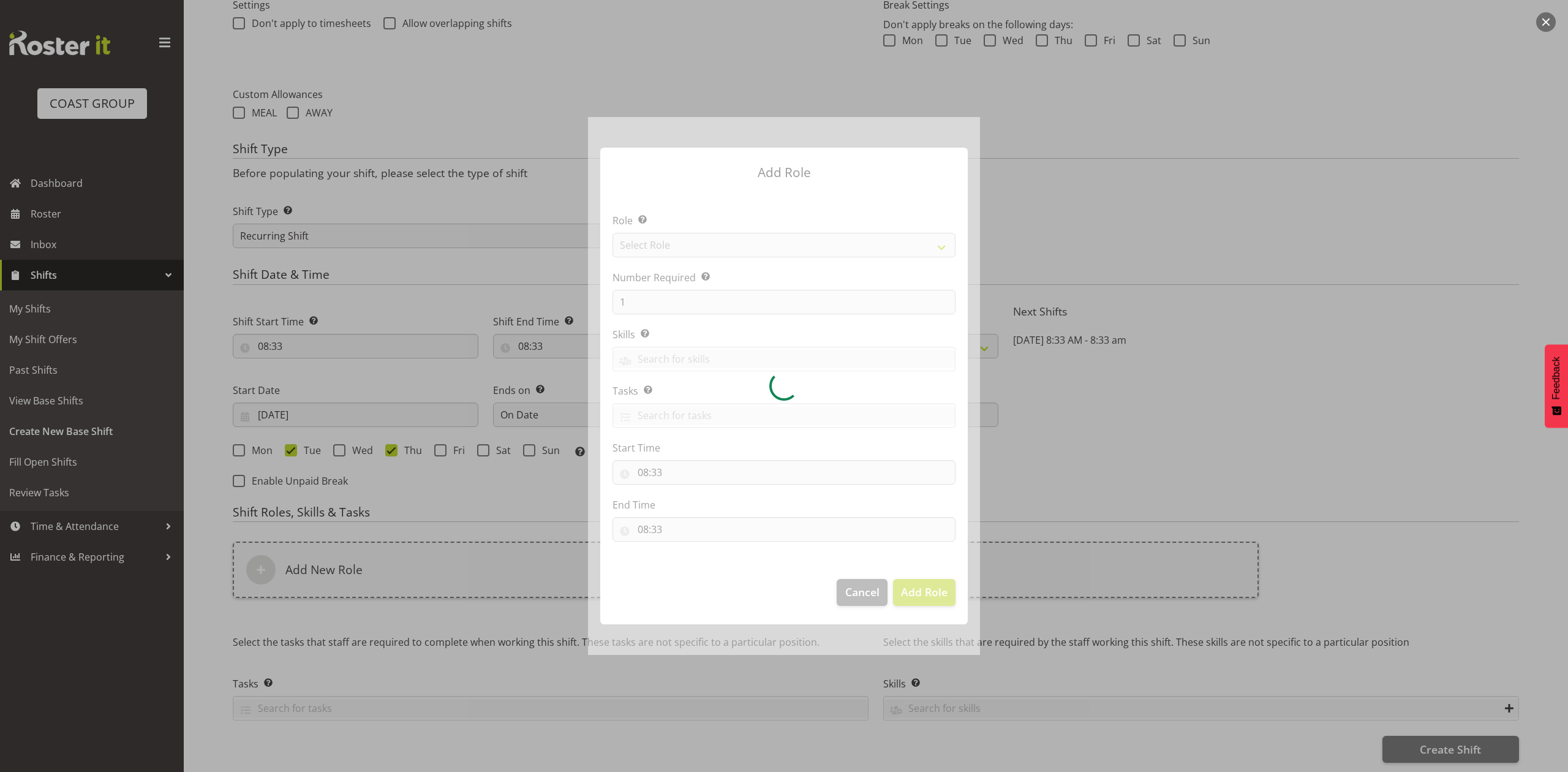
click at [752, 246] on div at bounding box center [784, 386] width 392 height 537
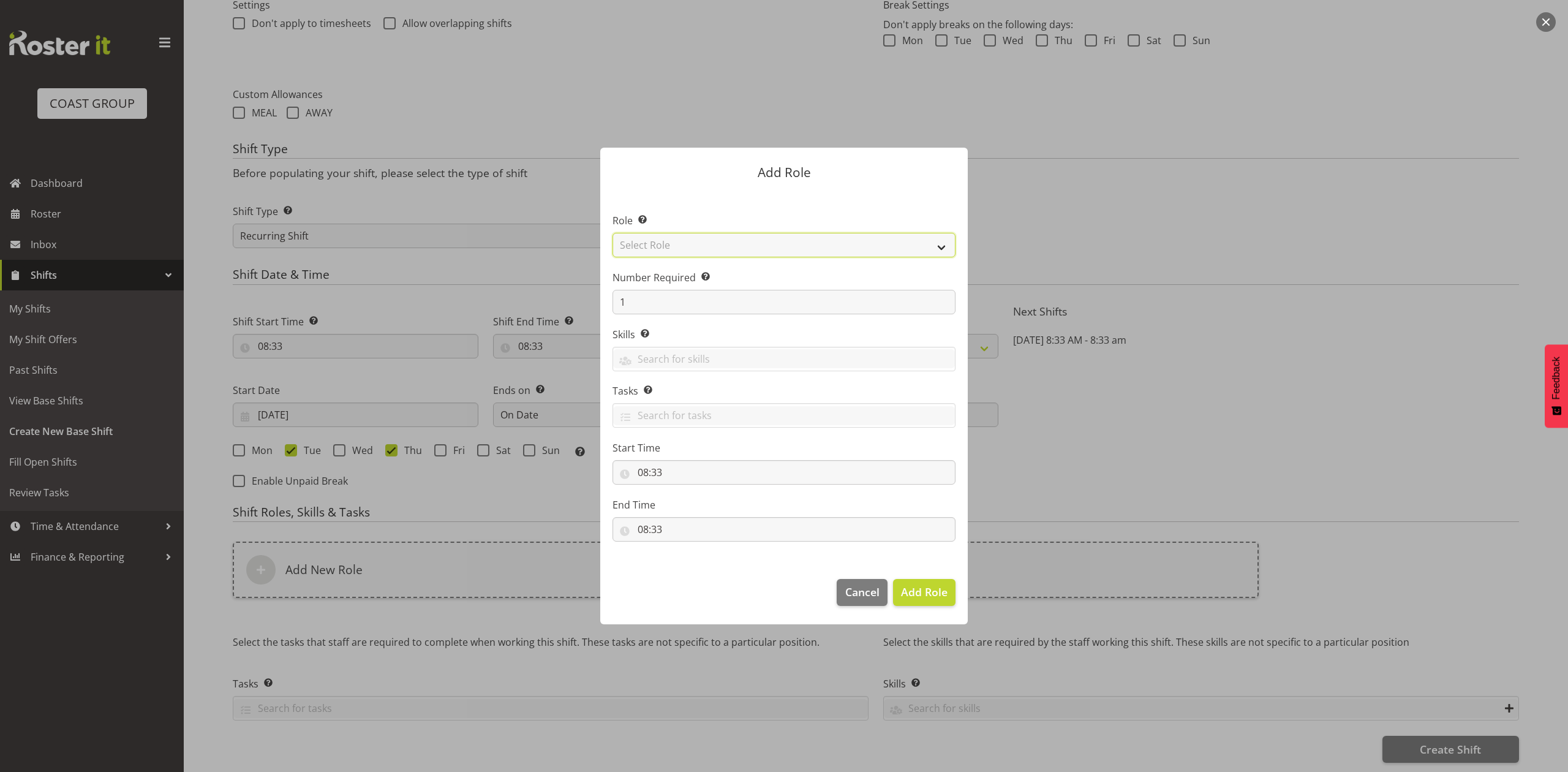
click at [752, 246] on select "Select Role ACCOUNT MANAGER ACCOUNT MANAGER DW ACCOUNTS AKL DIANNA VEHICLES AKL…" at bounding box center [784, 245] width 343 height 25
select select "81"
click at [612, 233] on select "Select Role ACCOUNT MANAGER ACCOUNT MANAGER DW ACCOUNTS AKL DIANNA VEHICLES AKL…" at bounding box center [784, 245] width 343 height 25
click at [915, 597] on span "Add Role" at bounding box center [924, 592] width 46 height 15
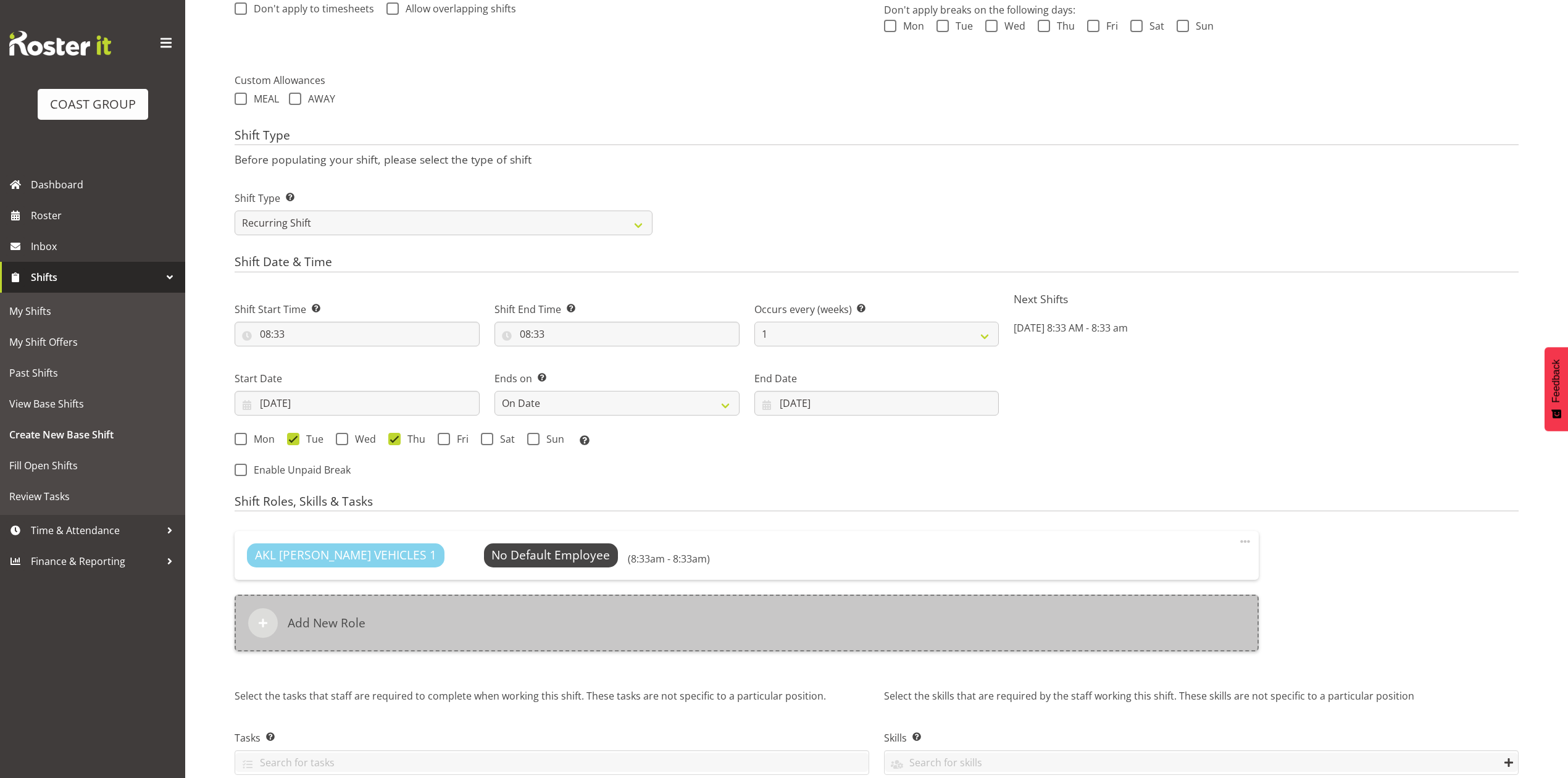
click at [762, 625] on div "Add New Role" at bounding box center [747, 623] width 1025 height 56
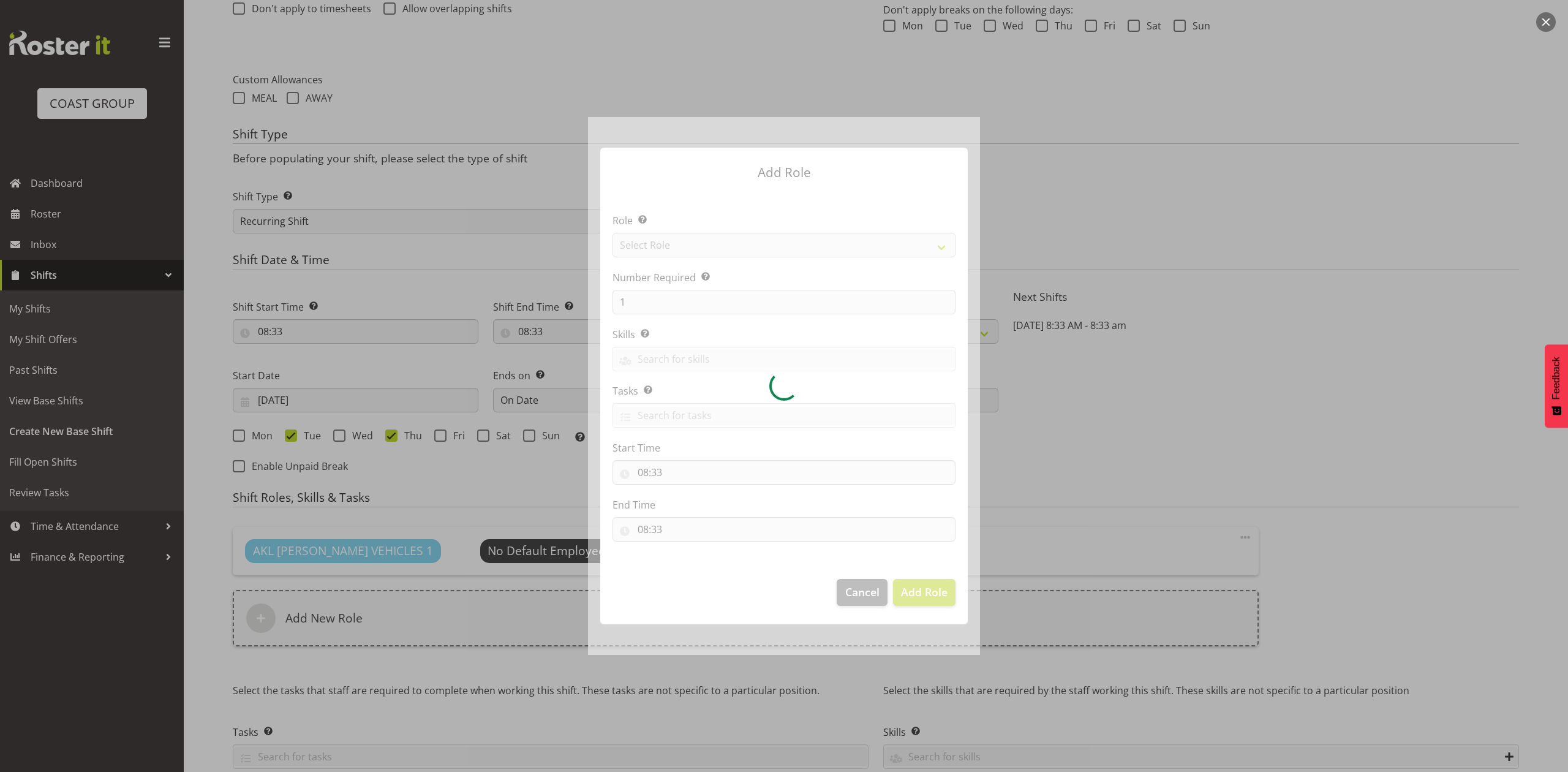
click at [698, 238] on div at bounding box center [784, 386] width 392 height 537
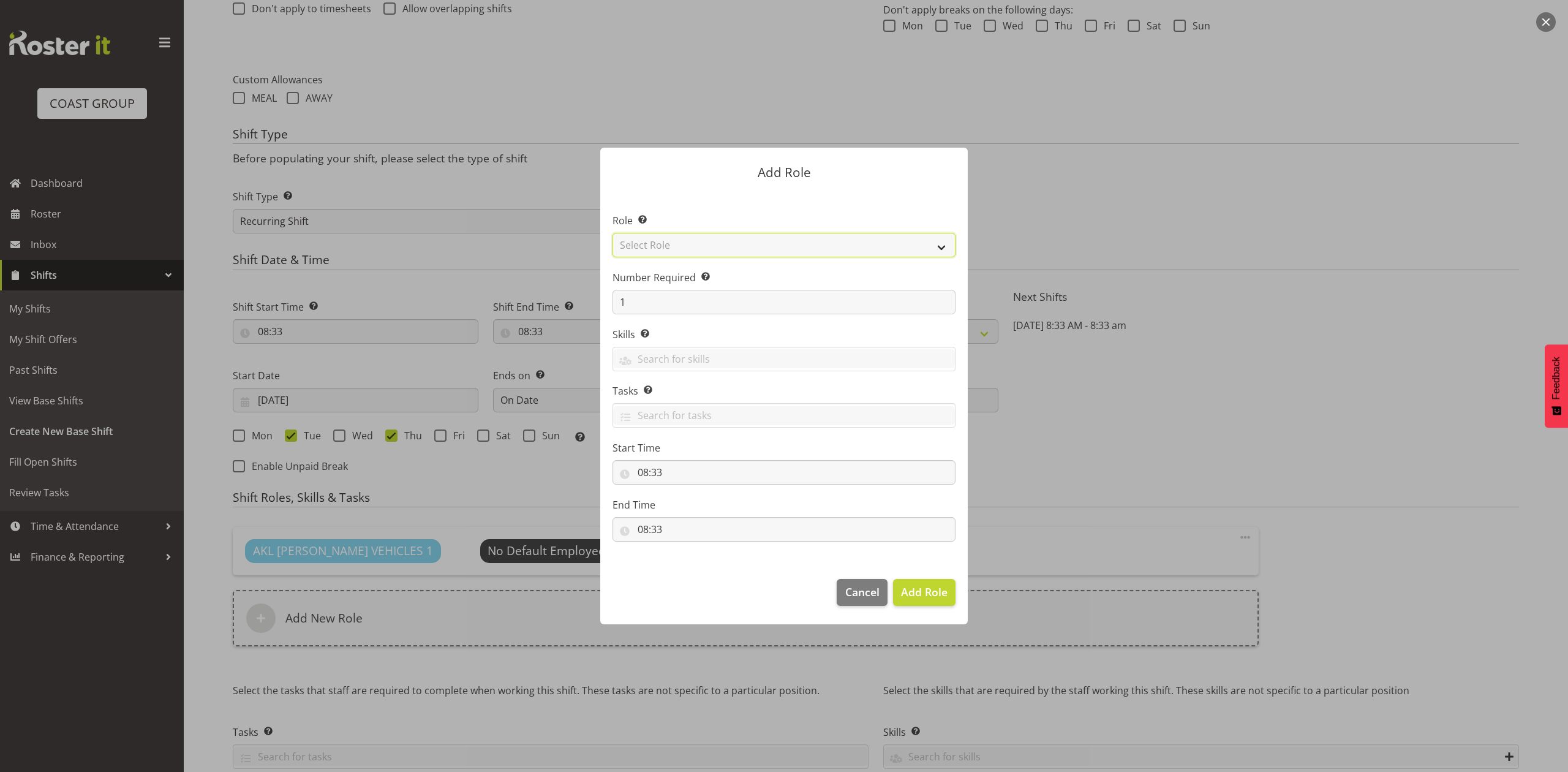
click at [698, 238] on select "Select Role ACCOUNT MANAGER ACCOUNT MANAGER DW ACCOUNTS AKL DIANNA VEHICLES AKL…" at bounding box center [784, 245] width 343 height 25
select select "188"
click at [612, 233] on select "Select Role ACCOUNT MANAGER ACCOUNT MANAGER DW ACCOUNTS AKL DIANNA VEHICLES AKL…" at bounding box center [784, 245] width 343 height 25
click at [726, 303] on input "1" at bounding box center [784, 302] width 343 height 25
type input "2"
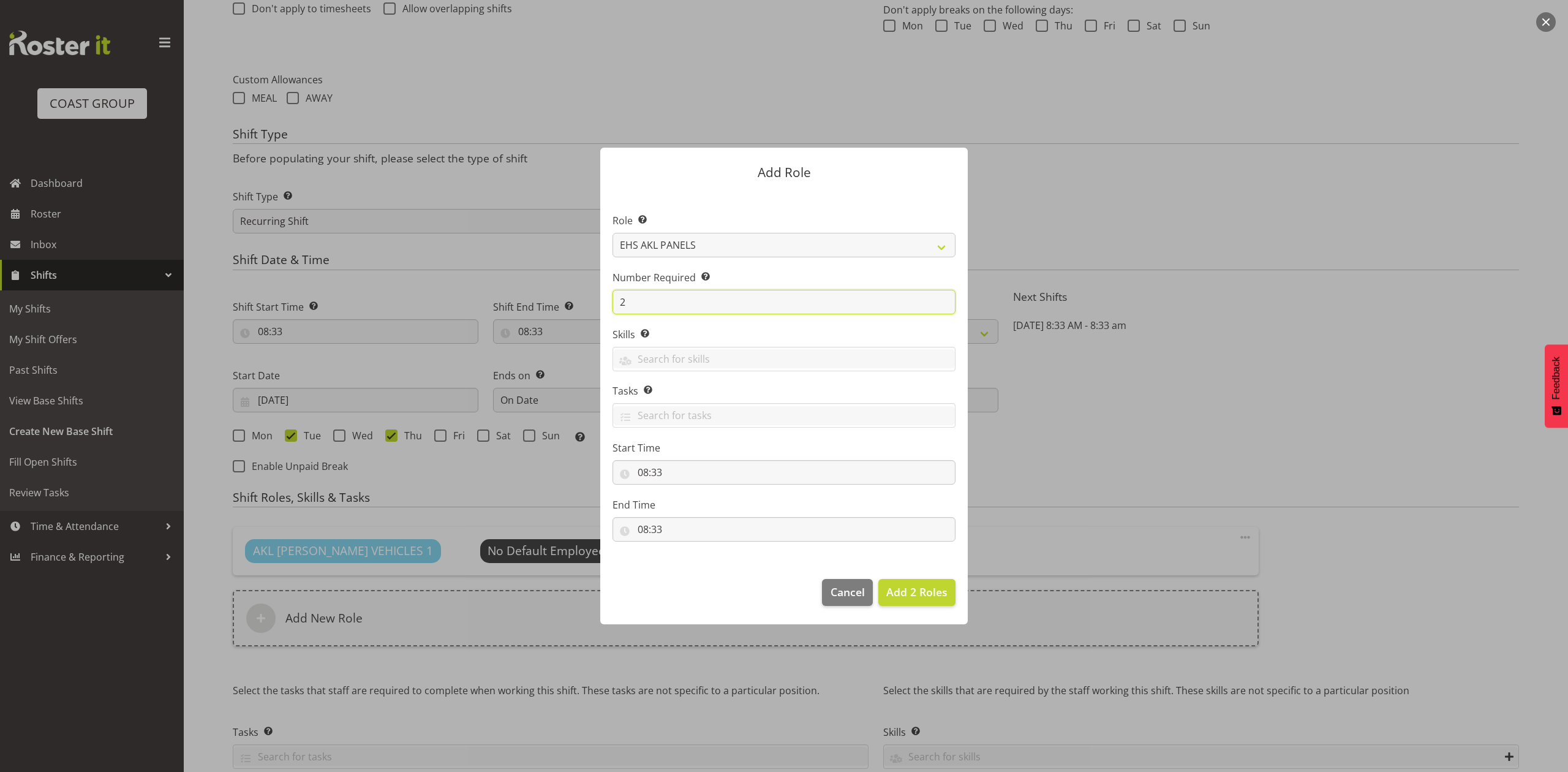
click at [878, 579] on button "Add 2 Roles" at bounding box center [917, 593] width 77 height 27
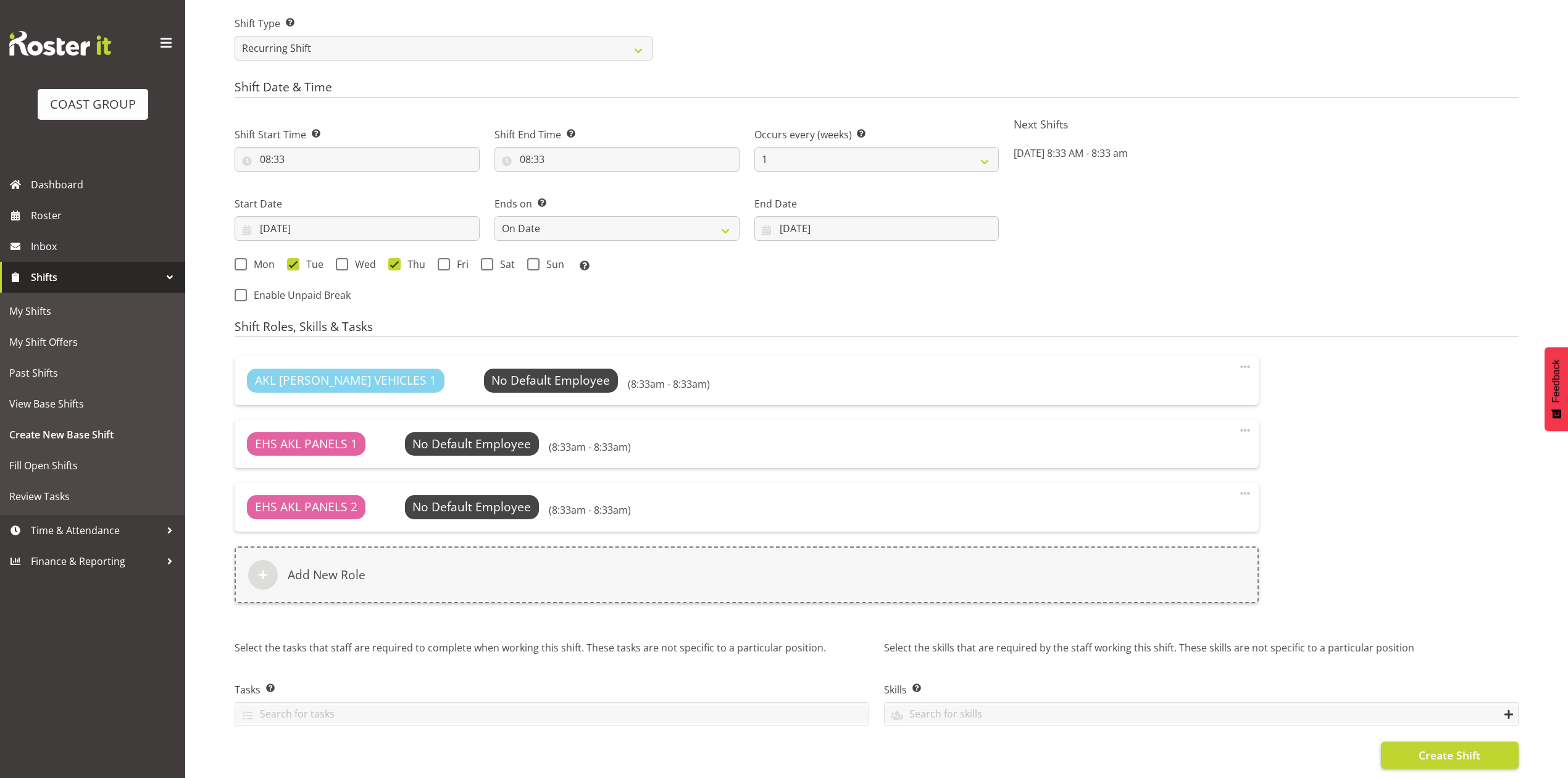
scroll to position [623, 0]
click at [1474, 747] on span "Create Shift" at bounding box center [1450, 755] width 62 height 16
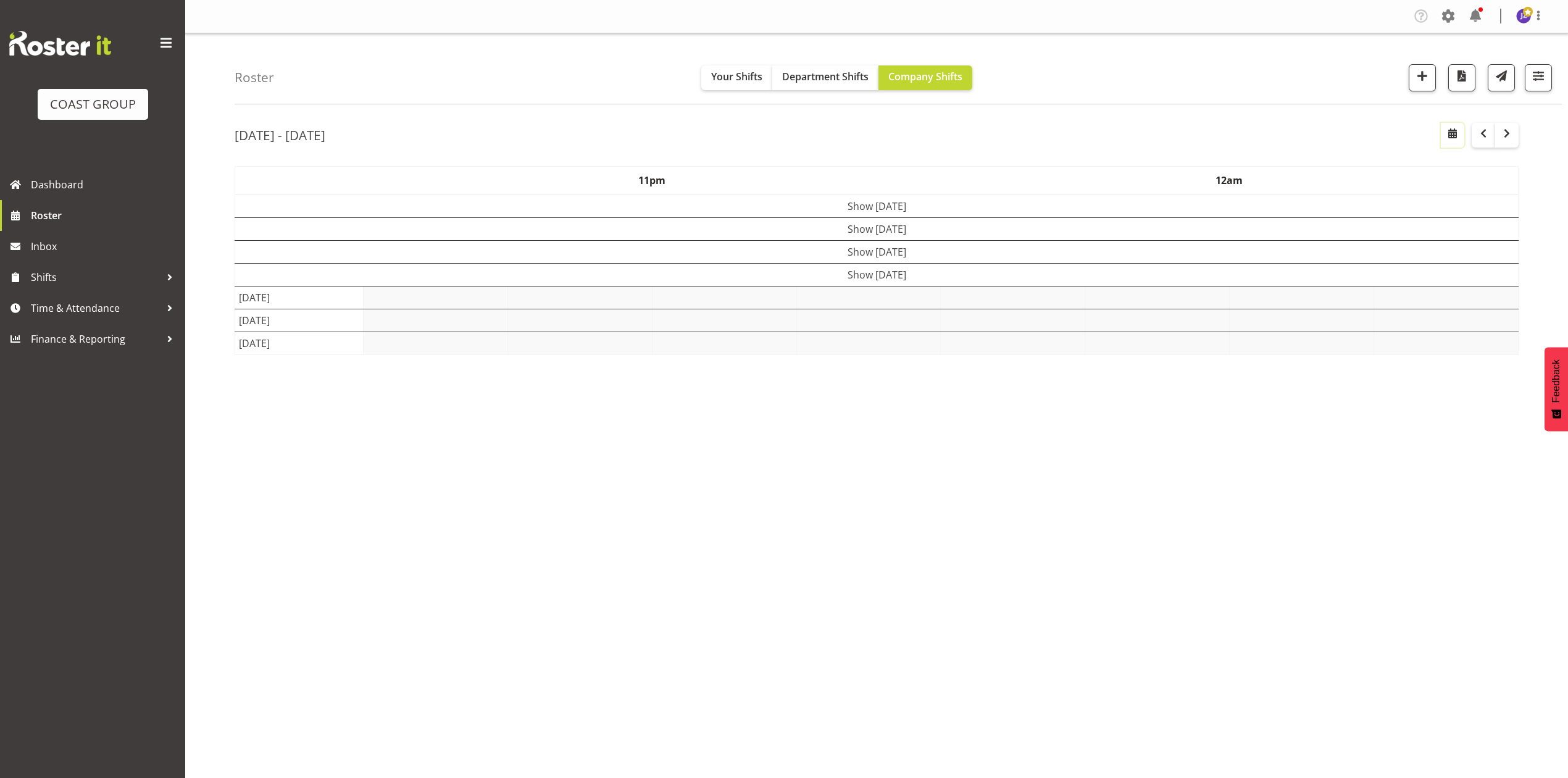
click at [1452, 131] on span "button" at bounding box center [1452, 133] width 15 height 15
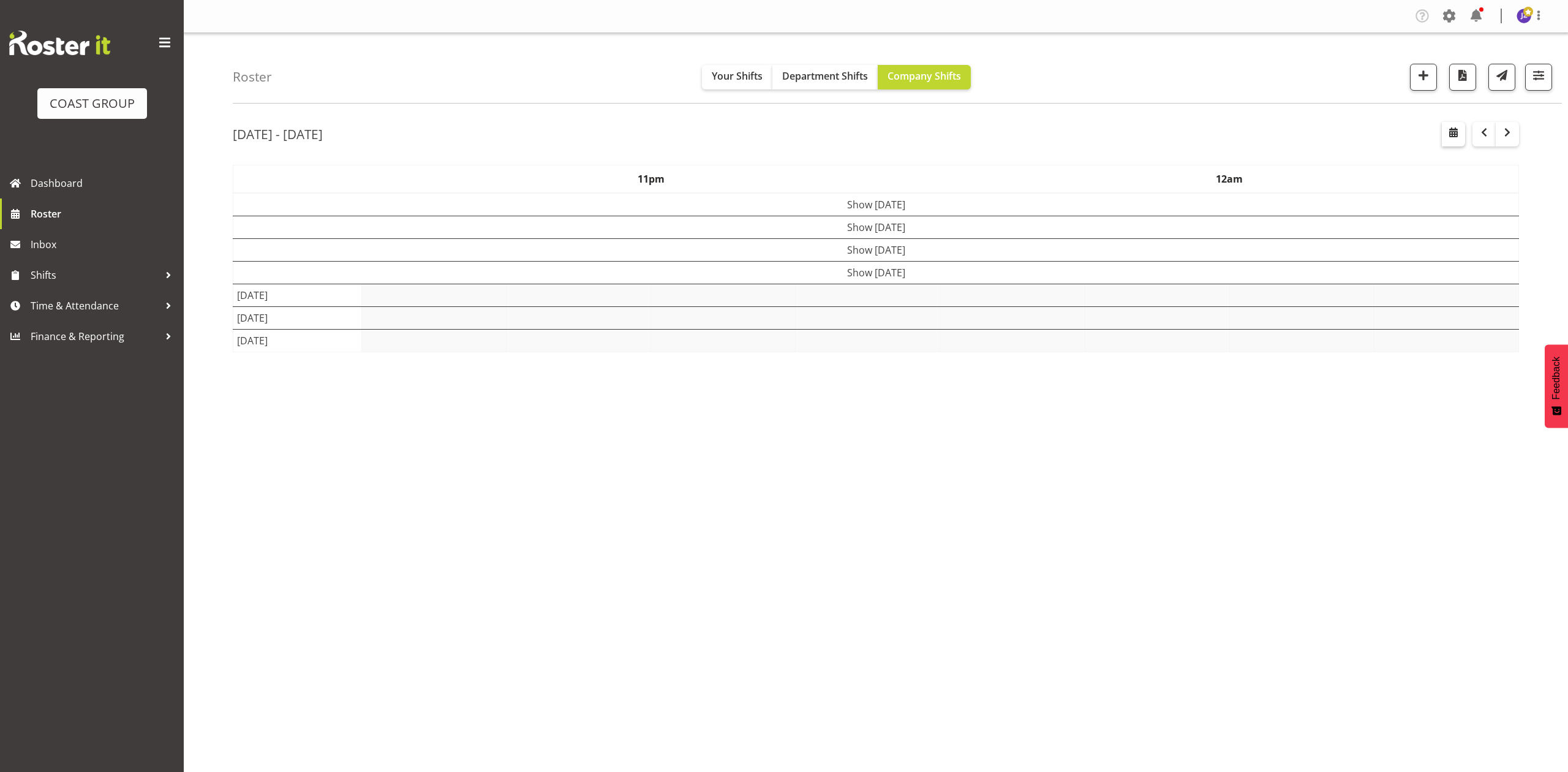
select select "7"
select select "2025"
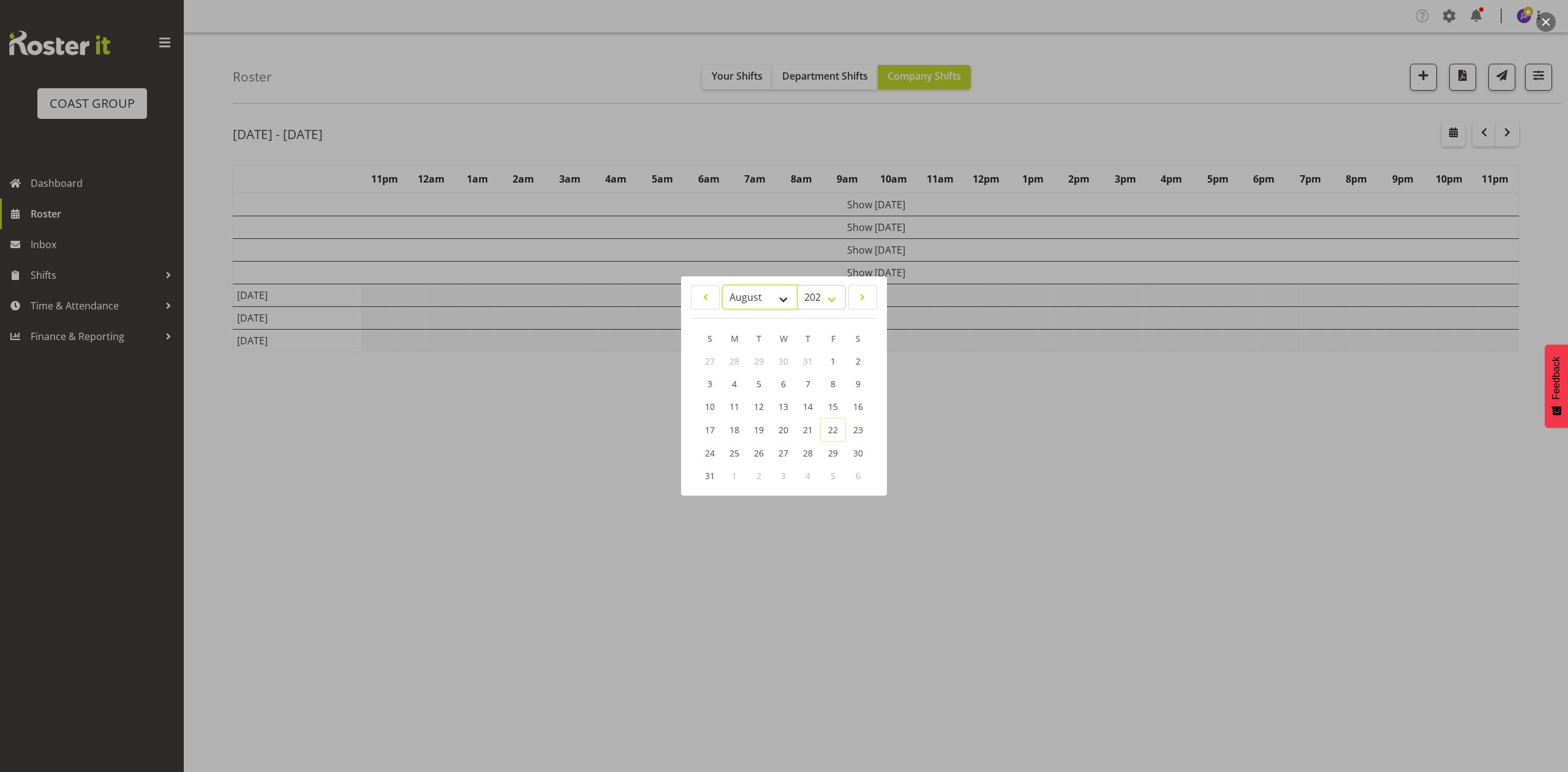
drag, startPoint x: 757, startPoint y: 295, endPoint x: 755, endPoint y: 305, distance: 10.2
click at [757, 295] on select "January February March April May June July August September October November De…" at bounding box center [760, 298] width 75 height 25
select select "8"
click at [722, 285] on select "January February March April May June July August September October November De…" at bounding box center [760, 298] width 75 height 25
click at [758, 356] on span "2" at bounding box center [760, 361] width 5 height 11
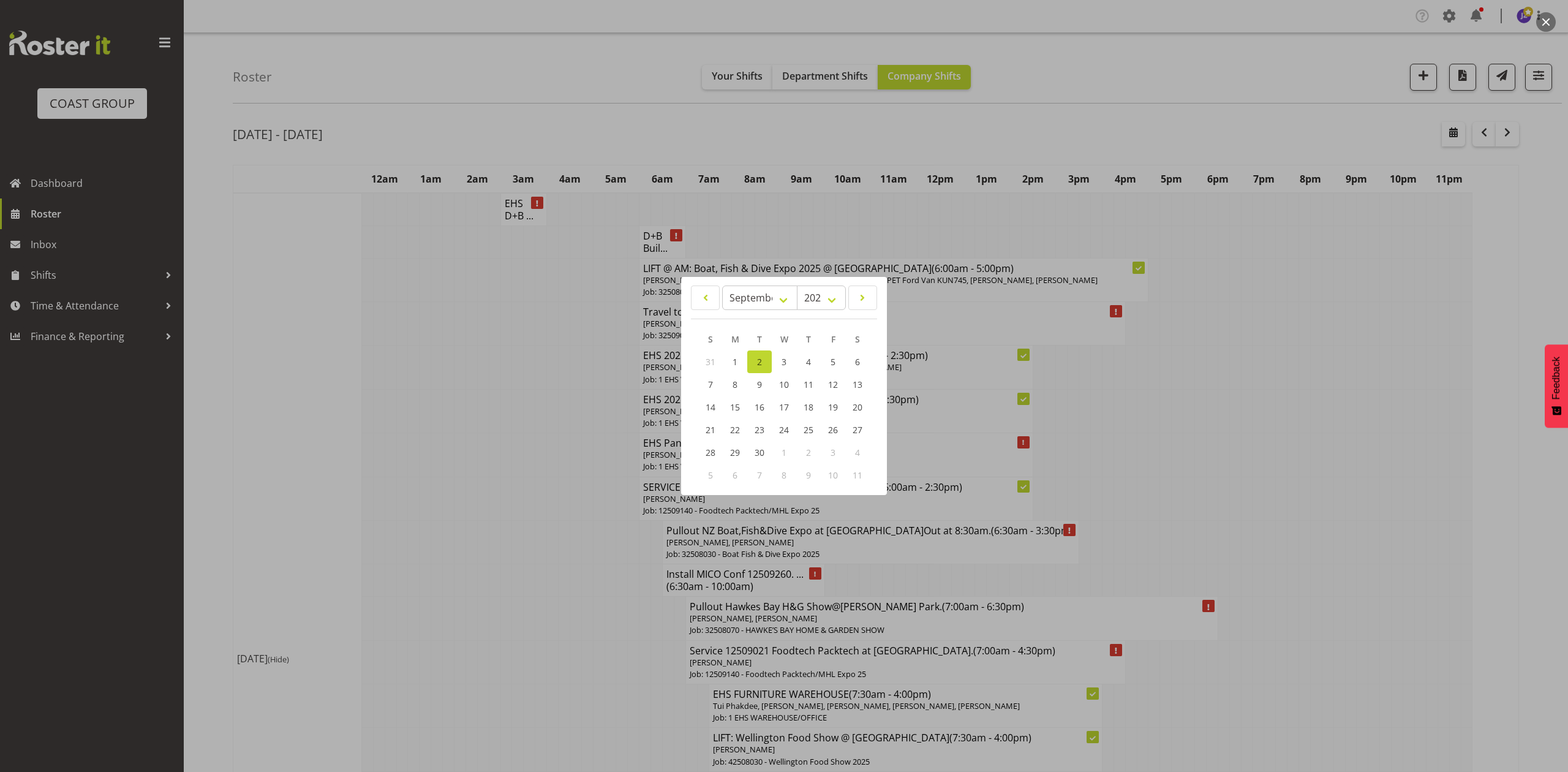
drag, startPoint x: 532, startPoint y: 491, endPoint x: 544, endPoint y: 494, distance: 12.4
click at [532, 491] on div at bounding box center [784, 386] width 1568 height 772
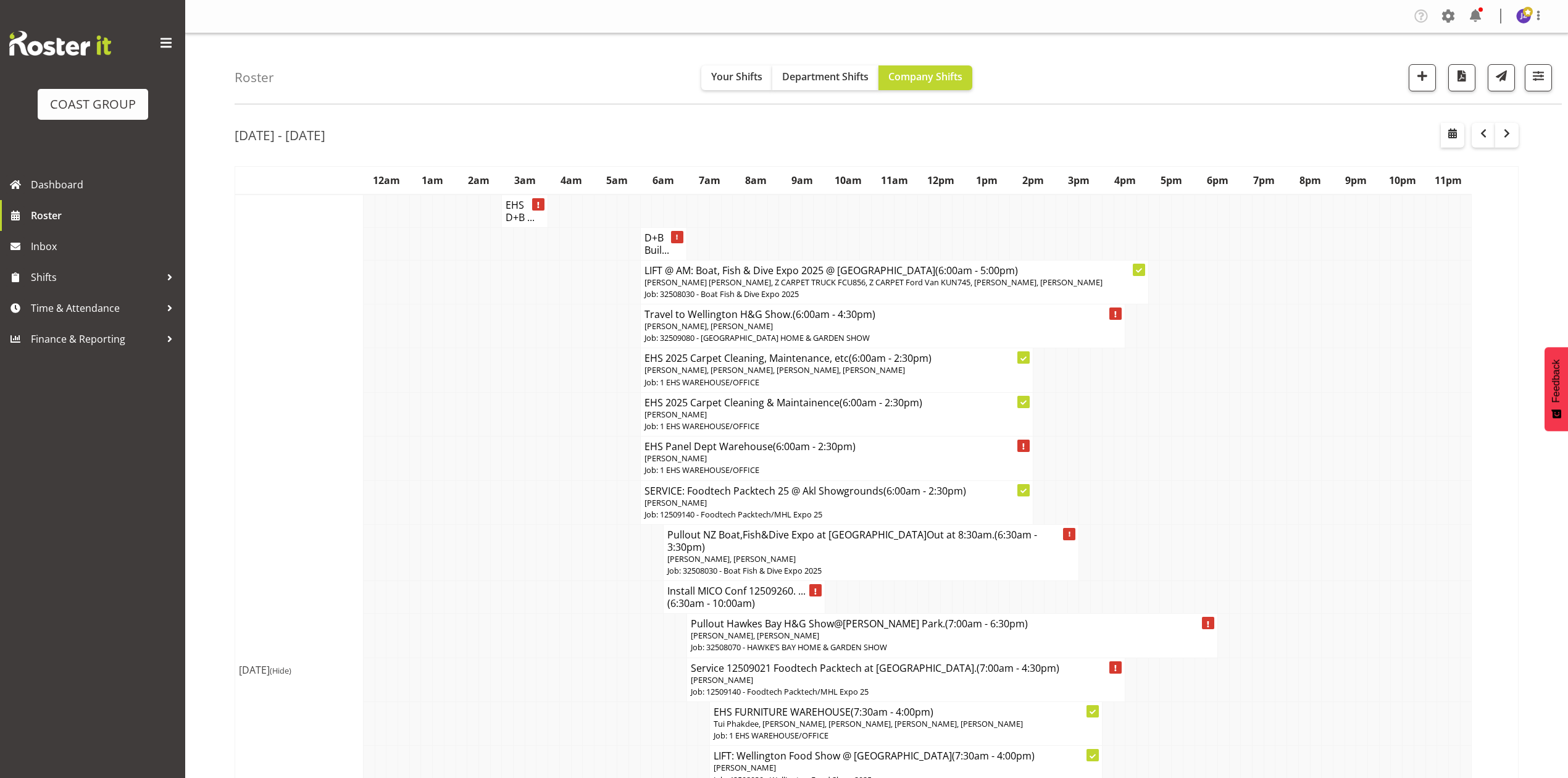
scroll to position [411, 0]
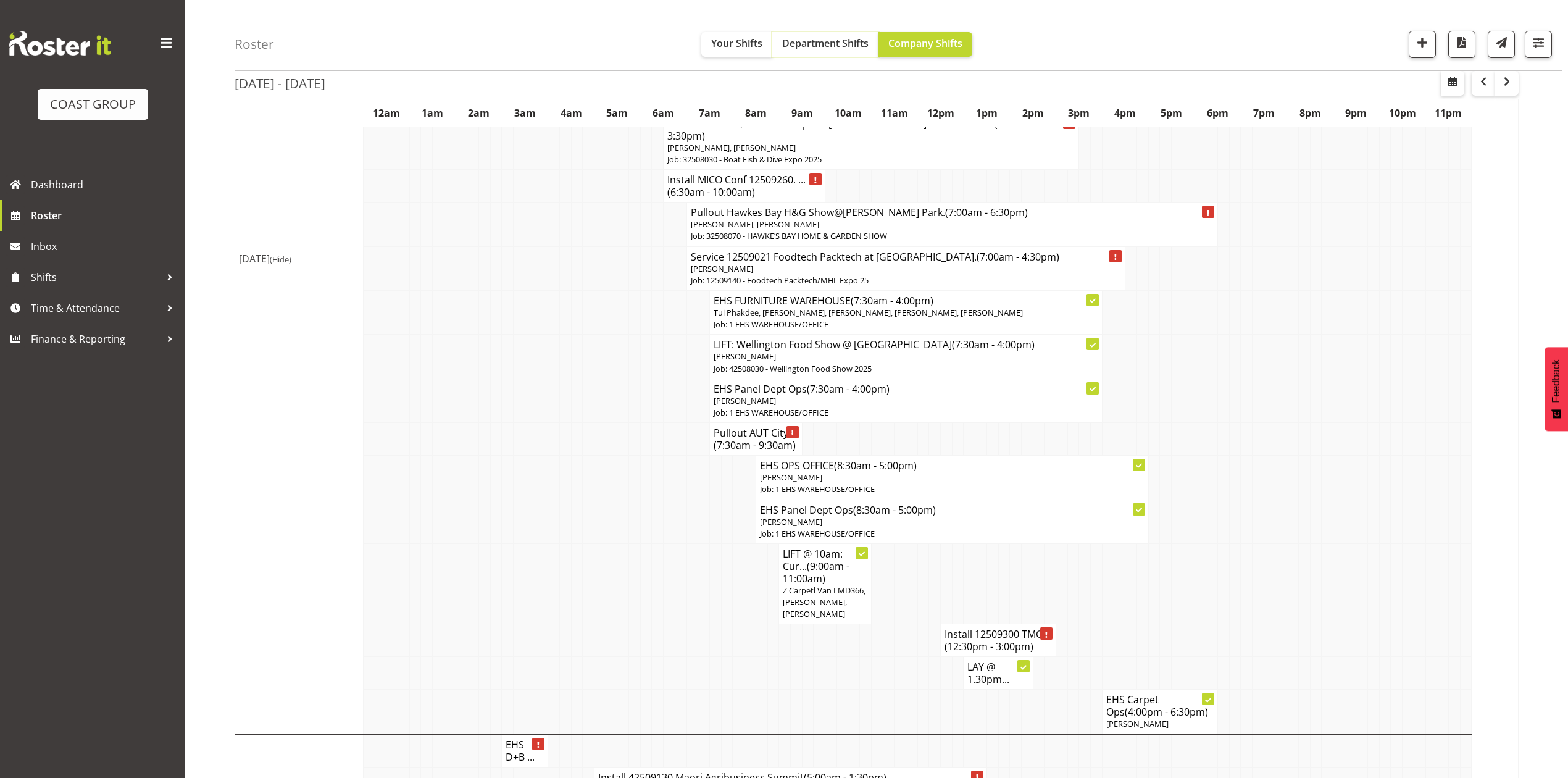
click at [828, 49] on span "Department Shifts" at bounding box center [825, 42] width 86 height 13
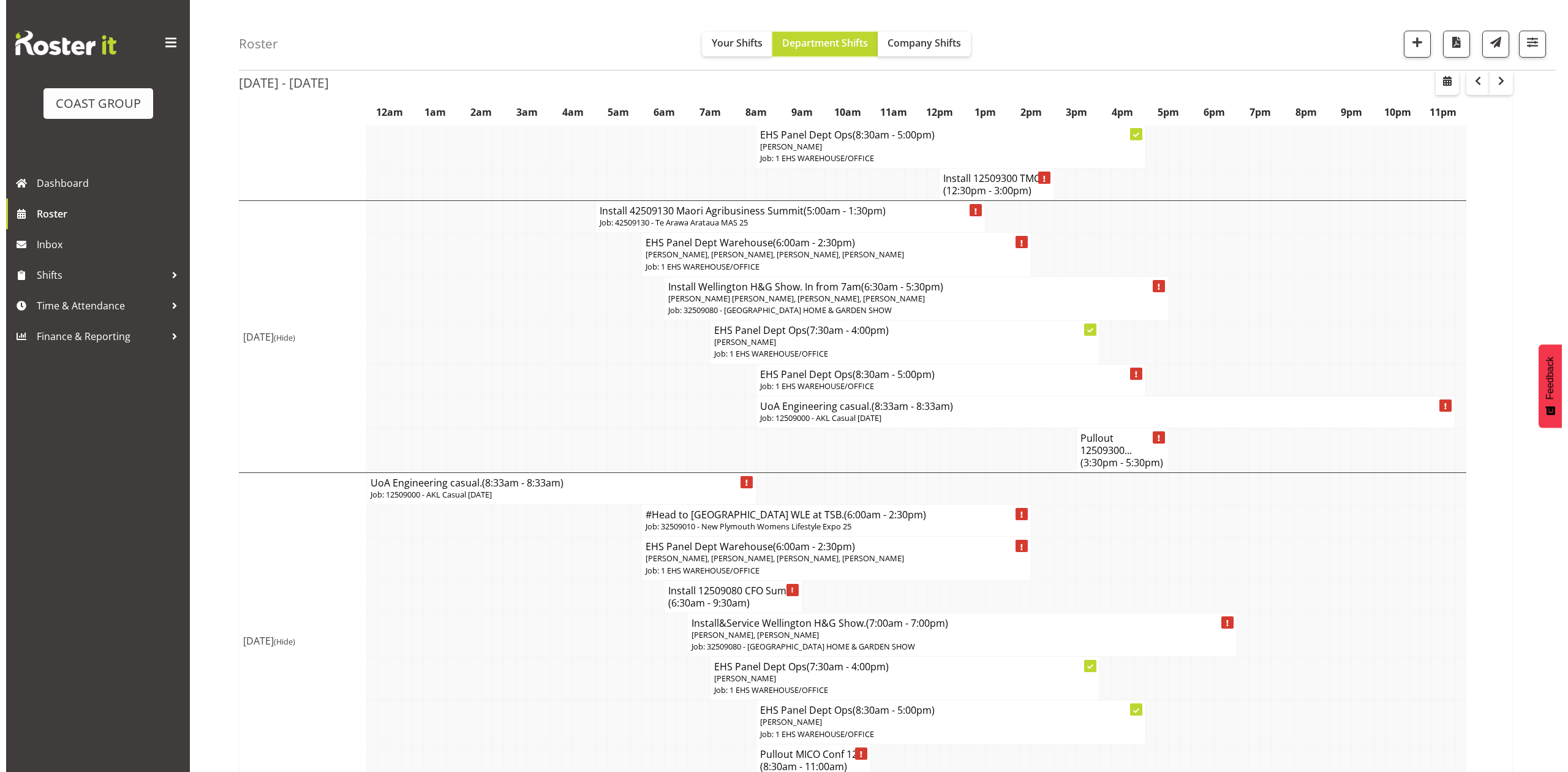
scroll to position [326, 0]
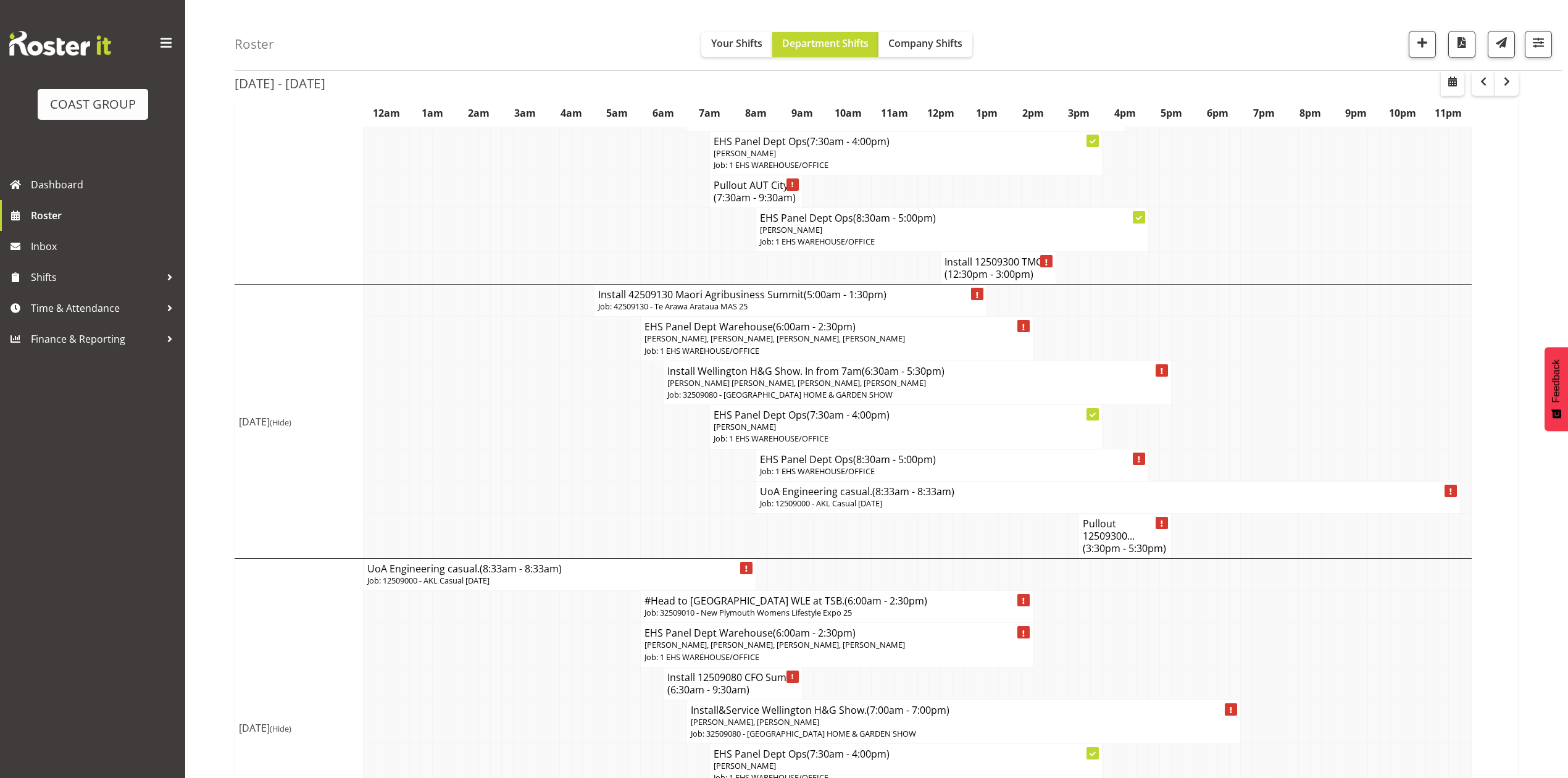
click at [894, 497] on p "Job: 12509000 - AKL Casual [DATE]" at bounding box center [1109, 503] width 697 height 11
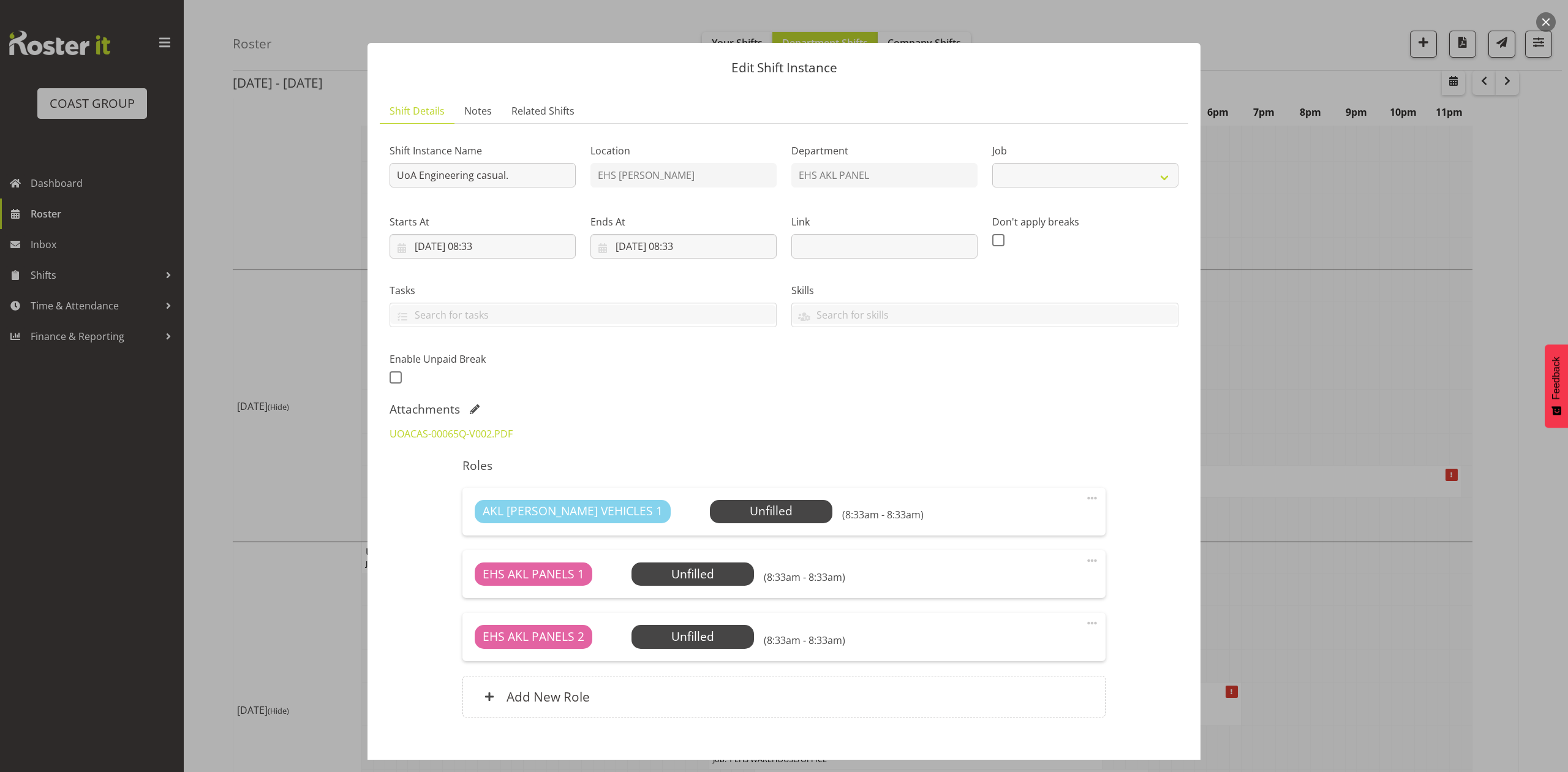
select select "8653"
click at [395, 178] on input "UoA Engineering casual." at bounding box center [482, 175] width 186 height 25
click at [555, 167] on input "Install UoA Engineering casual." at bounding box center [482, 175] width 186 height 25
type input "Install UoA Engineering casual. In at 4:30pm."
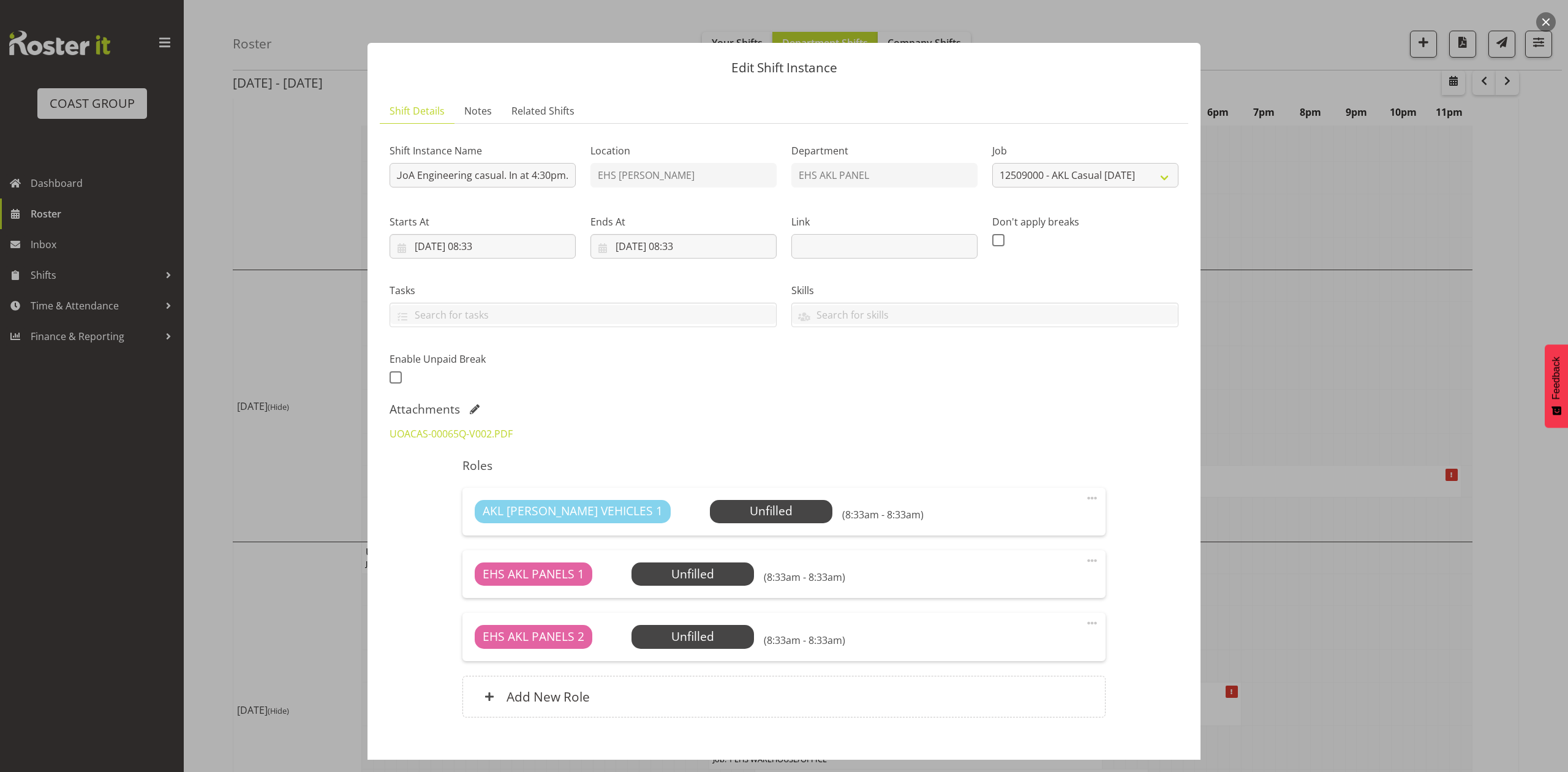
click at [640, 233] on div "Ends At [DATE] 08:33 January February March April May June July August Septembe…" at bounding box center [683, 236] width 186 height 44
click at [639, 241] on input "[DATE] 08:33" at bounding box center [683, 246] width 186 height 25
click at [667, 349] on link "2" at bounding box center [674, 346] width 24 height 23
type input "[DATE] 08:33"
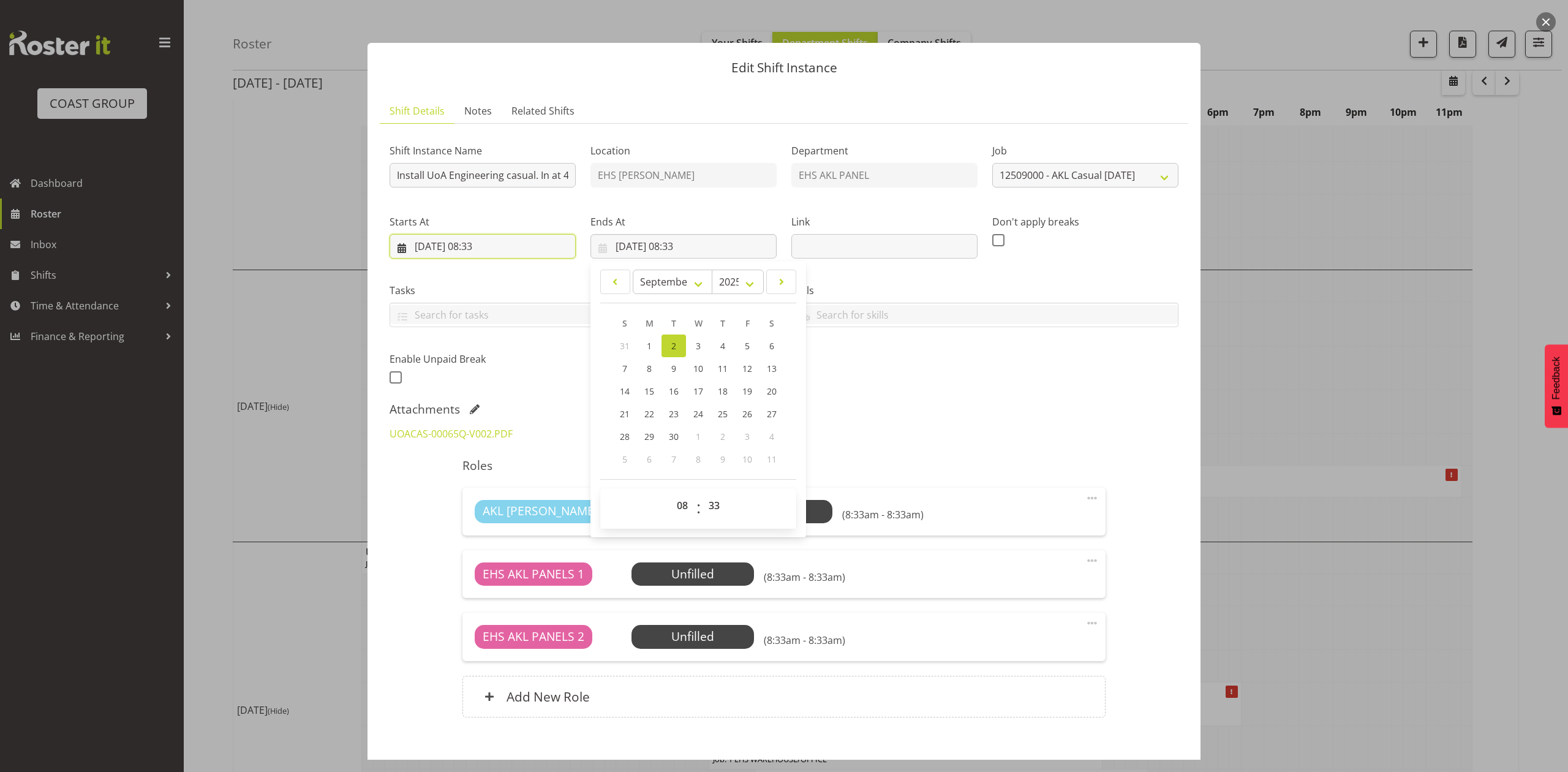
click at [510, 248] on input "[DATE] 08:33" at bounding box center [482, 246] width 186 height 25
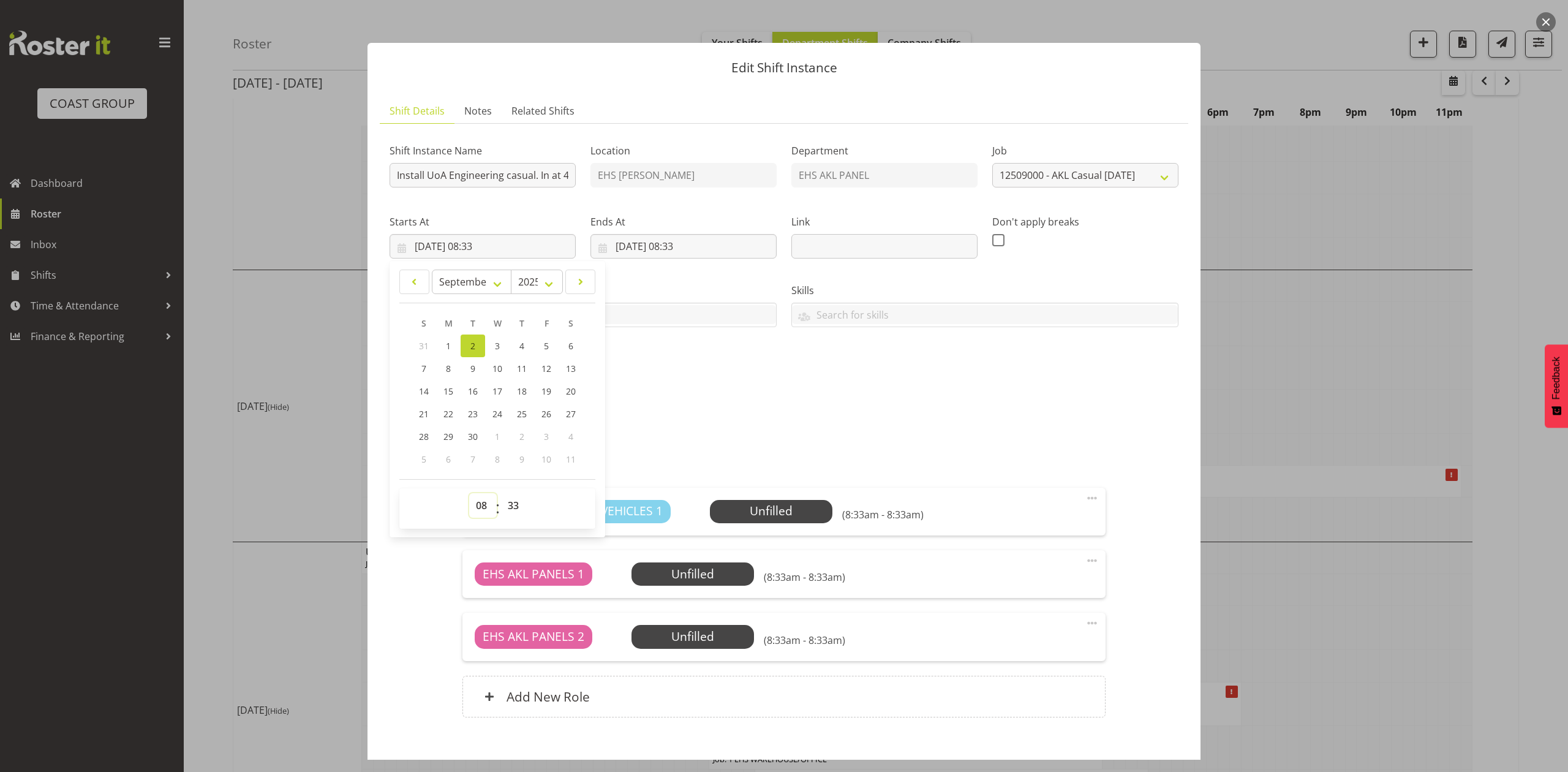
click at [476, 510] on select "00 01 02 03 04 05 06 07 08 09 10 11 12 13 14 15 16 17 18 19 20 21 22 23" at bounding box center [483, 506] width 28 height 25
select select "15"
click at [469, 494] on select "00 01 02 03 04 05 06 07 08 09 10 11 12 13 14 15 16 17 18 19 20 21 22 23" at bounding box center [483, 506] width 28 height 25
type input "[DATE] 15:33"
drag, startPoint x: 513, startPoint y: 508, endPoint x: 514, endPoint y: 495, distance: 13.0
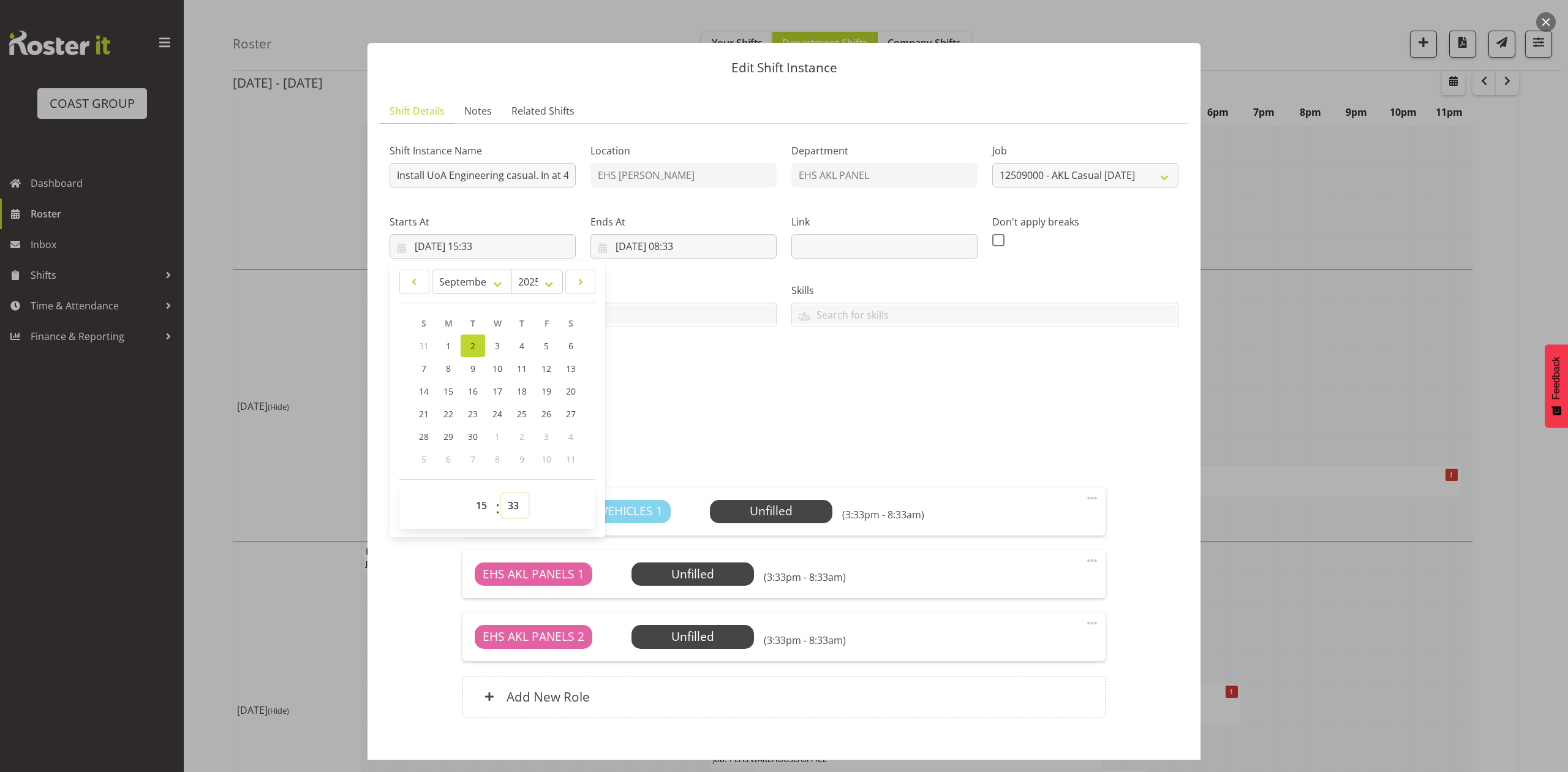
click at [513, 508] on select "00 01 02 03 04 05 06 07 08 09 10 11 12 13 14 15 16 17 18 19 20 21 22 23 24 25 2…" at bounding box center [515, 506] width 28 height 25
select select "45"
click at [501, 494] on select "00 01 02 03 04 05 06 07 08 09 10 11 12 13 14 15 16 17 18 19 20 21 22 23 24 25 2…" at bounding box center [515, 506] width 28 height 25
type input "[DATE] 15:45"
click at [818, 403] on div "Attachments" at bounding box center [784, 409] width 789 height 15
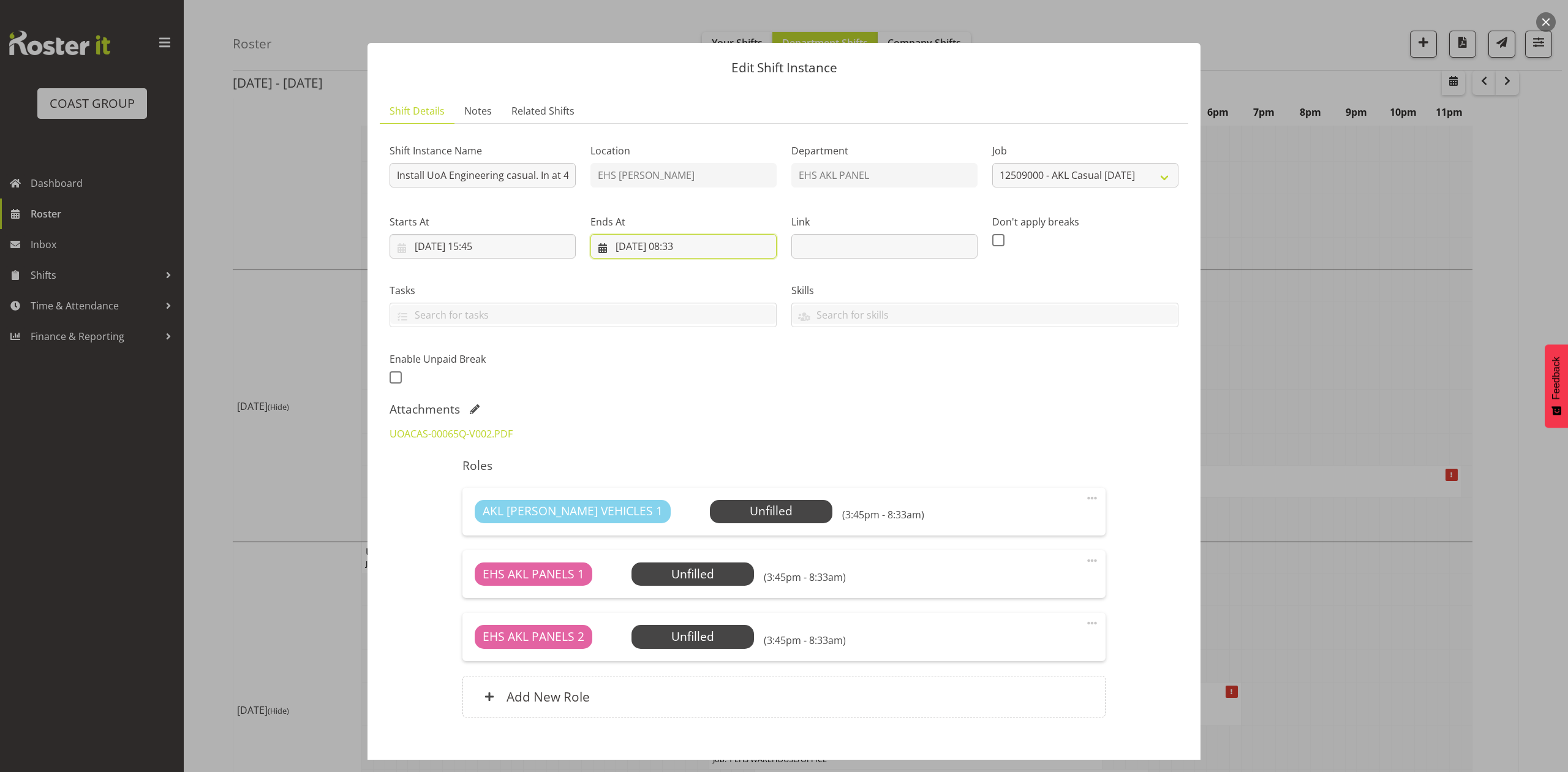
click at [698, 240] on input "[DATE] 08:33" at bounding box center [683, 246] width 186 height 25
click at [683, 508] on select "00 01 02 03 04 05 06 07 08 09 10 11 12 13 14 15 16 17 18 19 20 21 22 23" at bounding box center [684, 506] width 28 height 25
select select "17"
click at [670, 494] on select "00 01 02 03 04 05 06 07 08 09 10 11 12 13 14 15 16 17 18 19 20 21 22 23" at bounding box center [684, 506] width 28 height 25
type input "[DATE] 17:33"
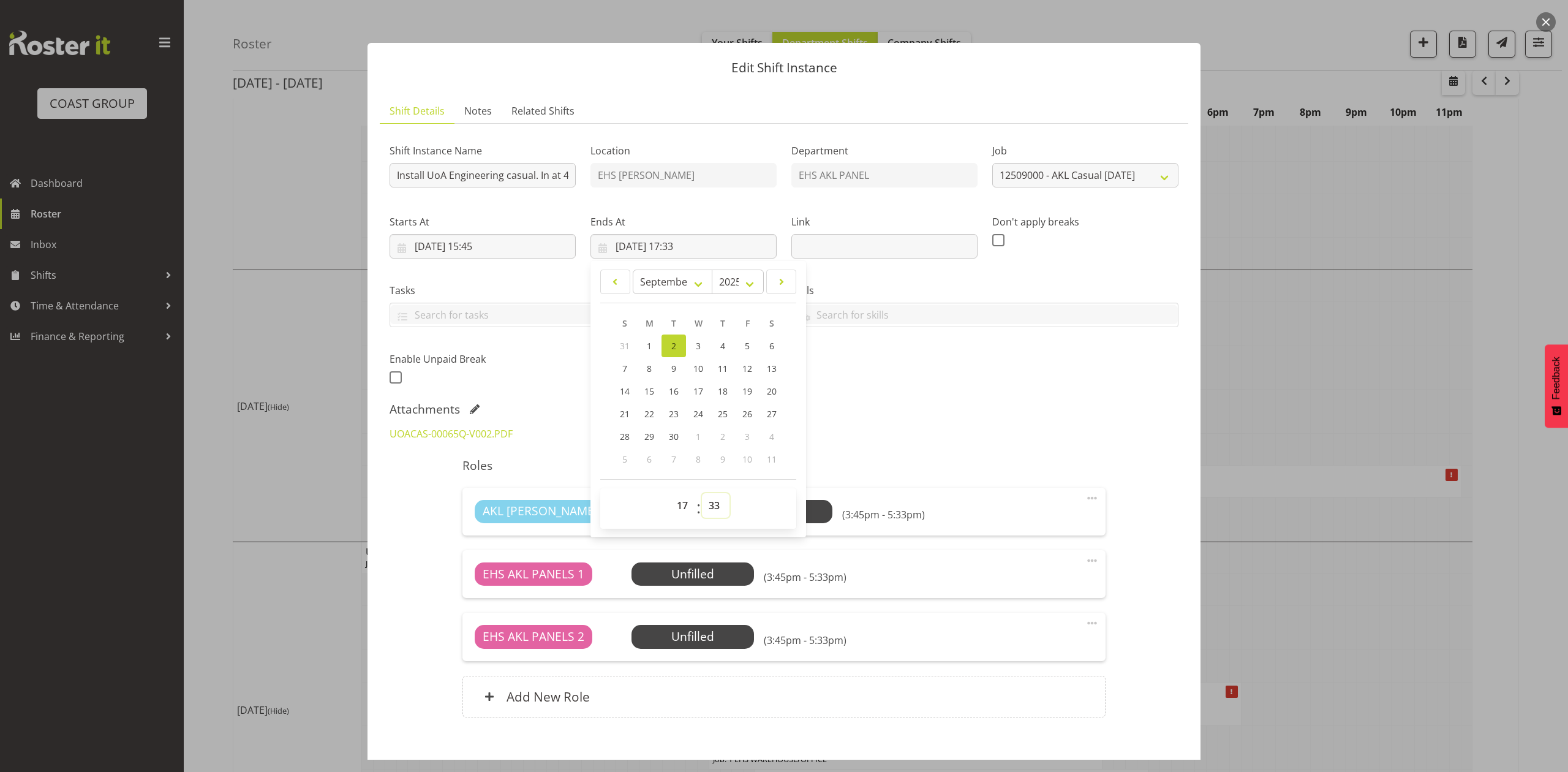
click at [712, 495] on select "00 01 02 03 04 05 06 07 08 09 10 11 12 13 14 15 16 17 18 19 20 21 22 23 24 25 2…" at bounding box center [716, 506] width 28 height 25
select select "45"
click at [702, 494] on select "00 01 02 03 04 05 06 07 08 09 10 11 12 13 14 15 16 17 18 19 20 21 22 23 24 25 2…" at bounding box center [716, 506] width 28 height 25
type input "[DATE] 17:45"
click at [970, 375] on div "Shift Instance Name Install UoA Engineering casual. In at 4:30pm. Location EHS …" at bounding box center [784, 260] width 804 height 269
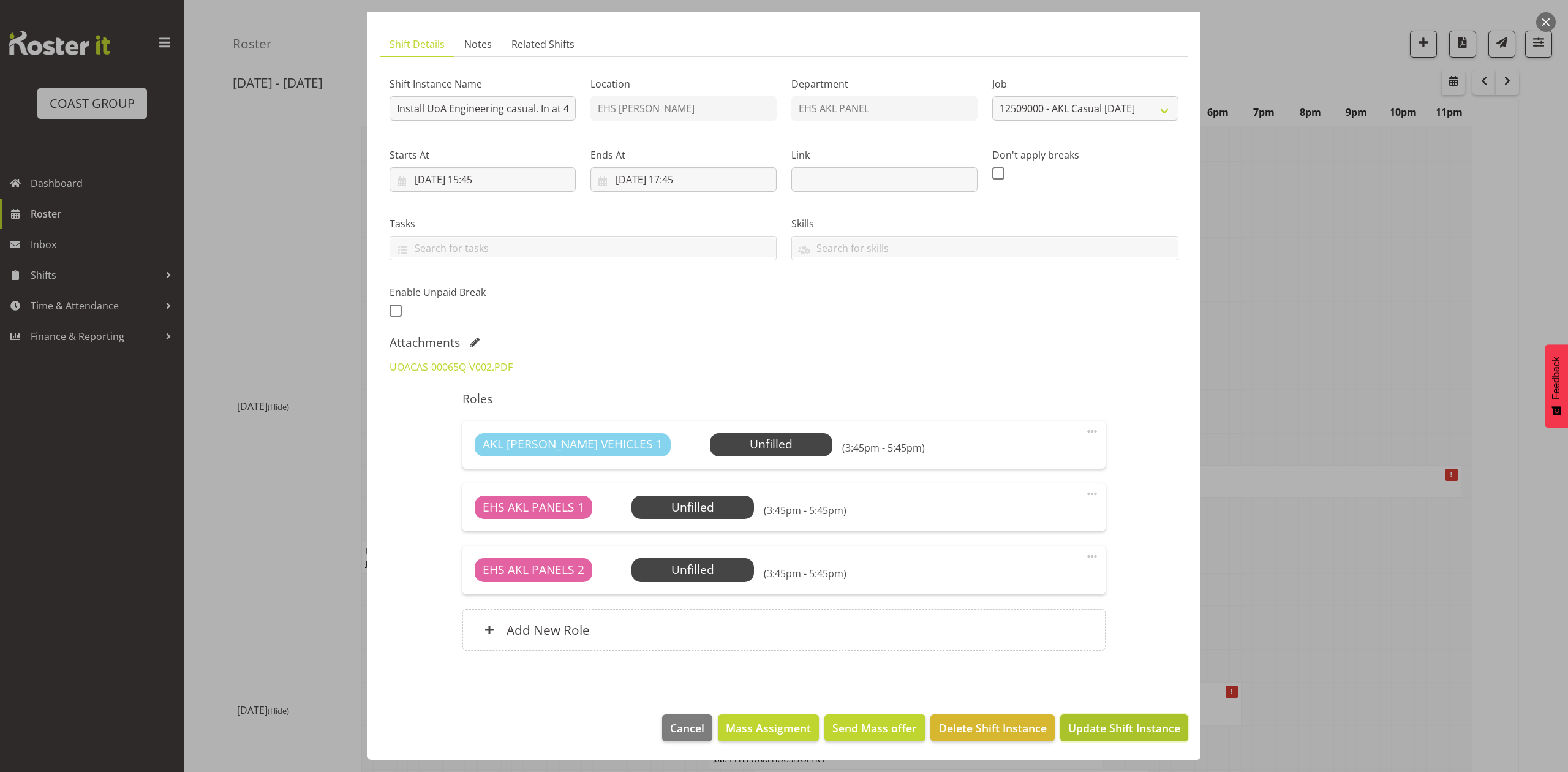
click at [1124, 735] on span "Update Shift Instance" at bounding box center [1124, 728] width 112 height 16
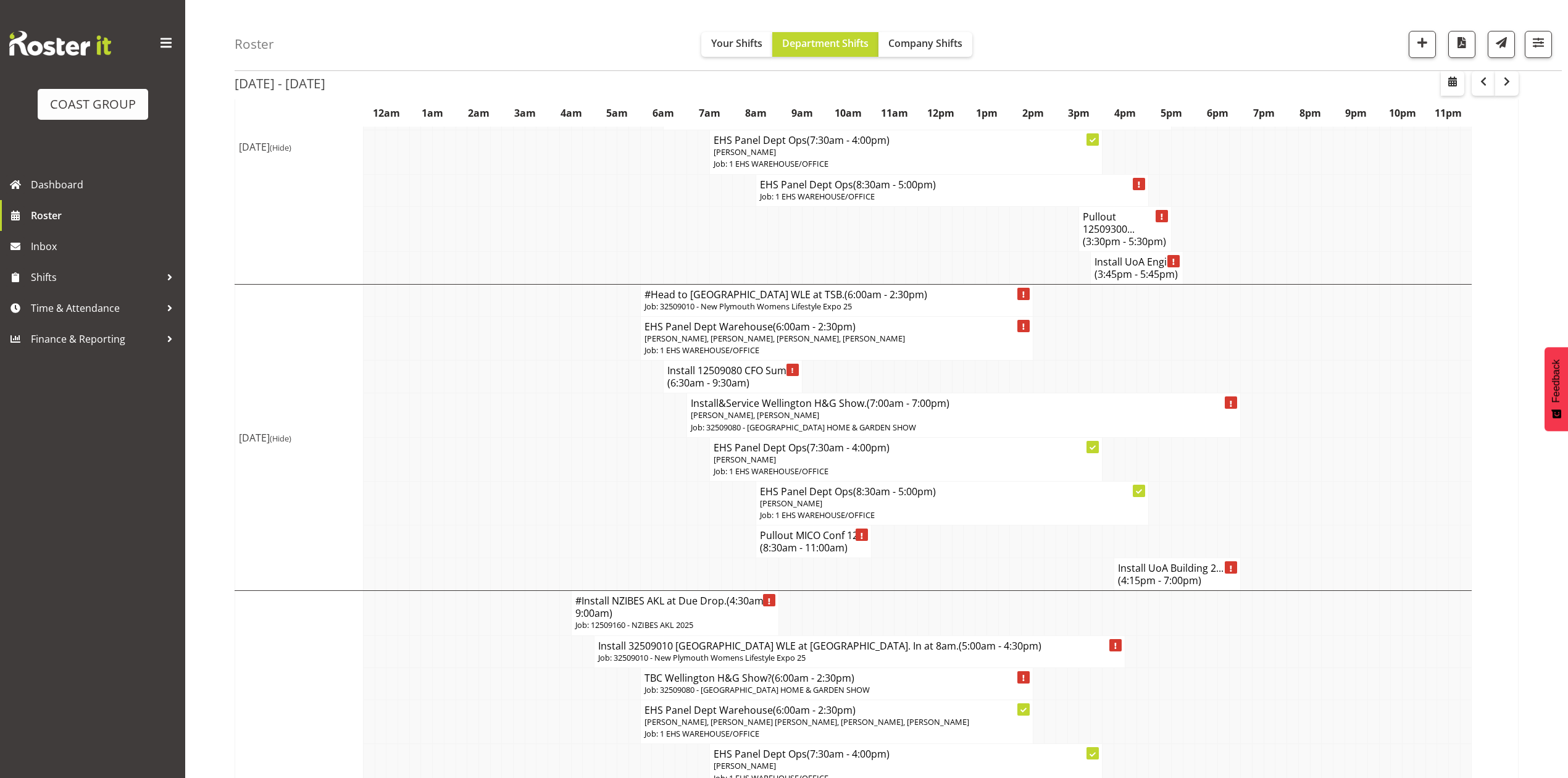
scroll to position [576, 0]
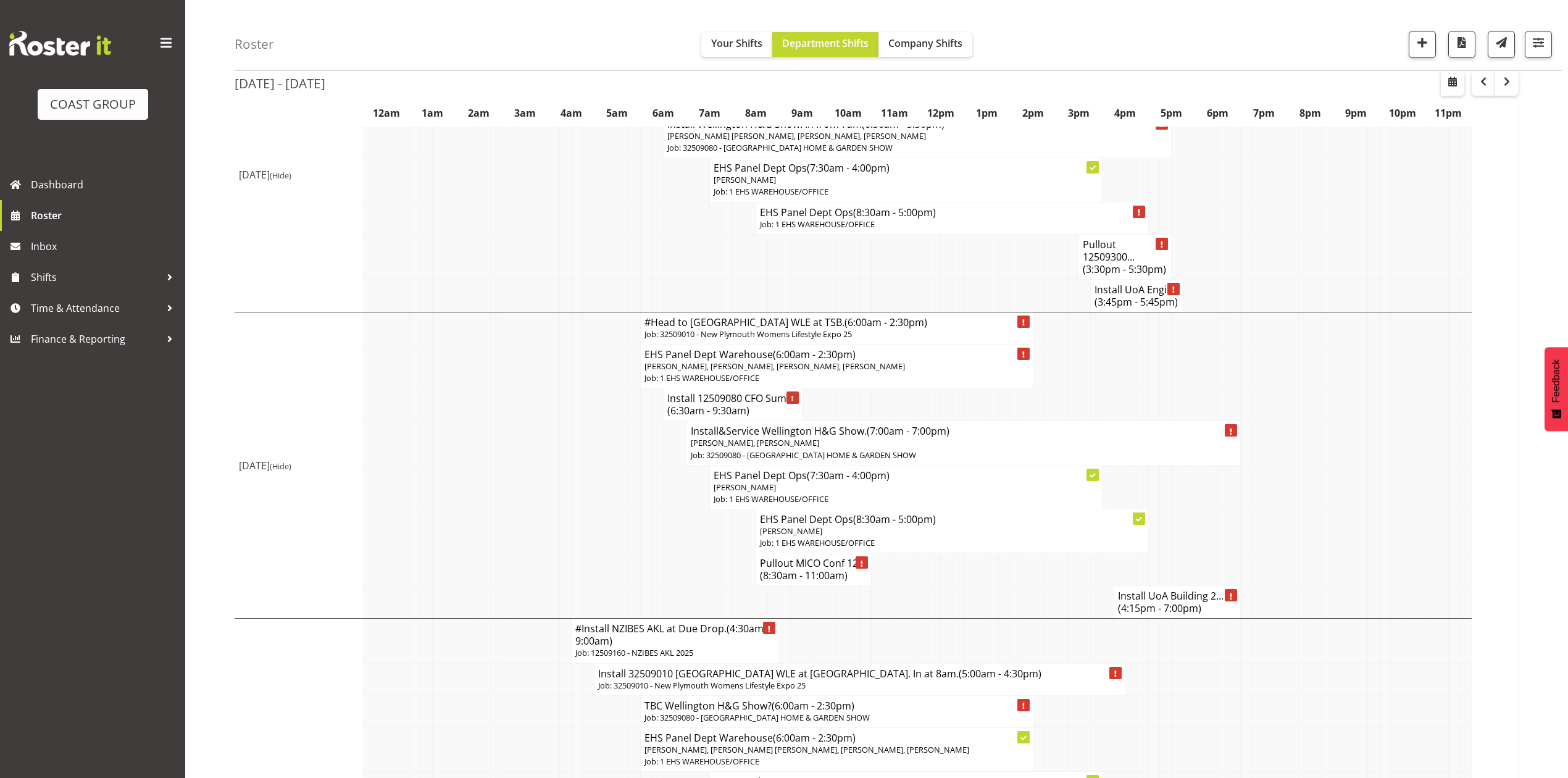
click at [1161, 602] on span "(4:15pm - 7:00pm)" at bounding box center [1160, 608] width 84 height 13
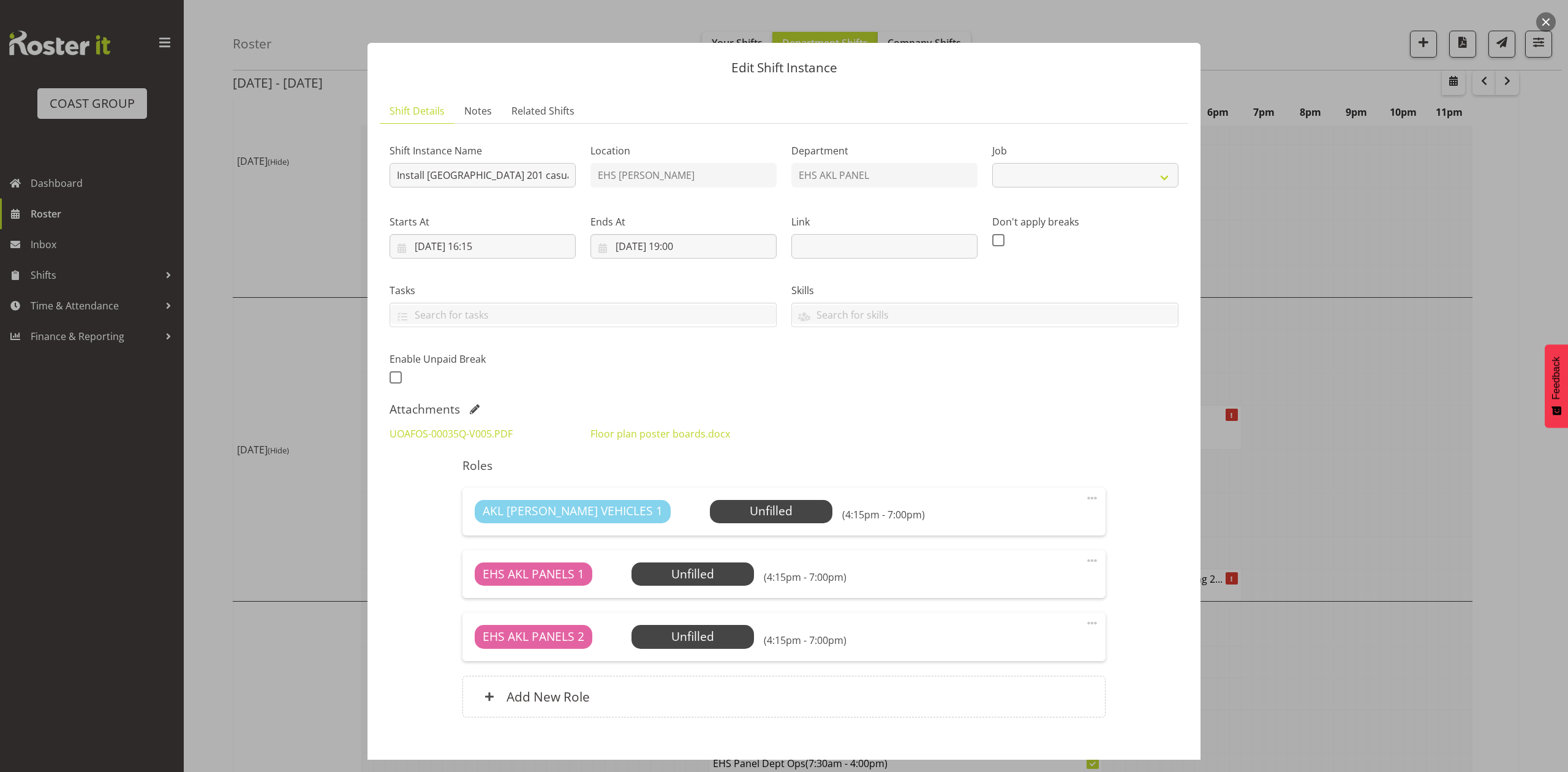
select select "8653"
click at [1366, 429] on div at bounding box center [784, 386] width 1568 height 772
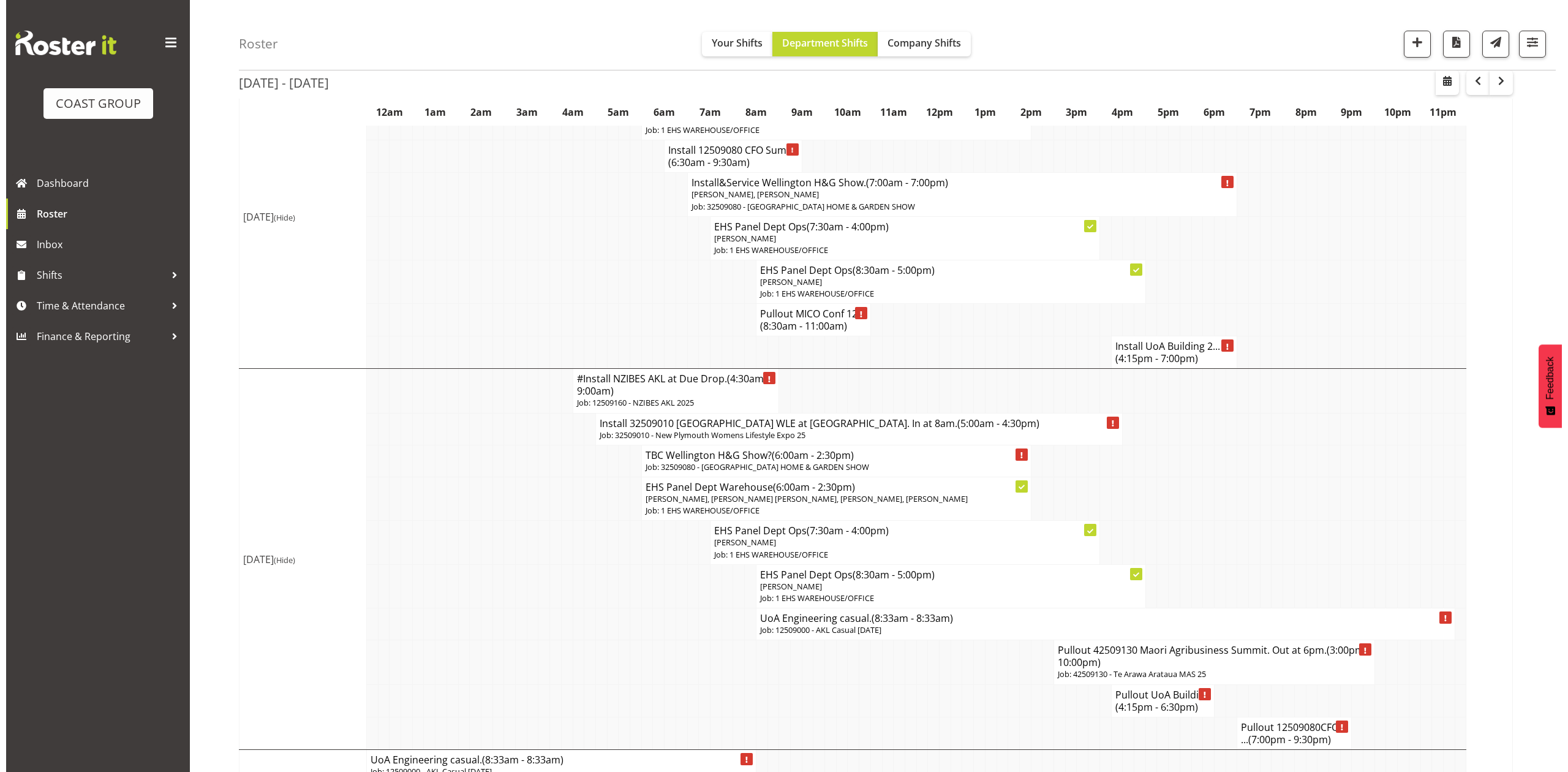
scroll to position [898, 0]
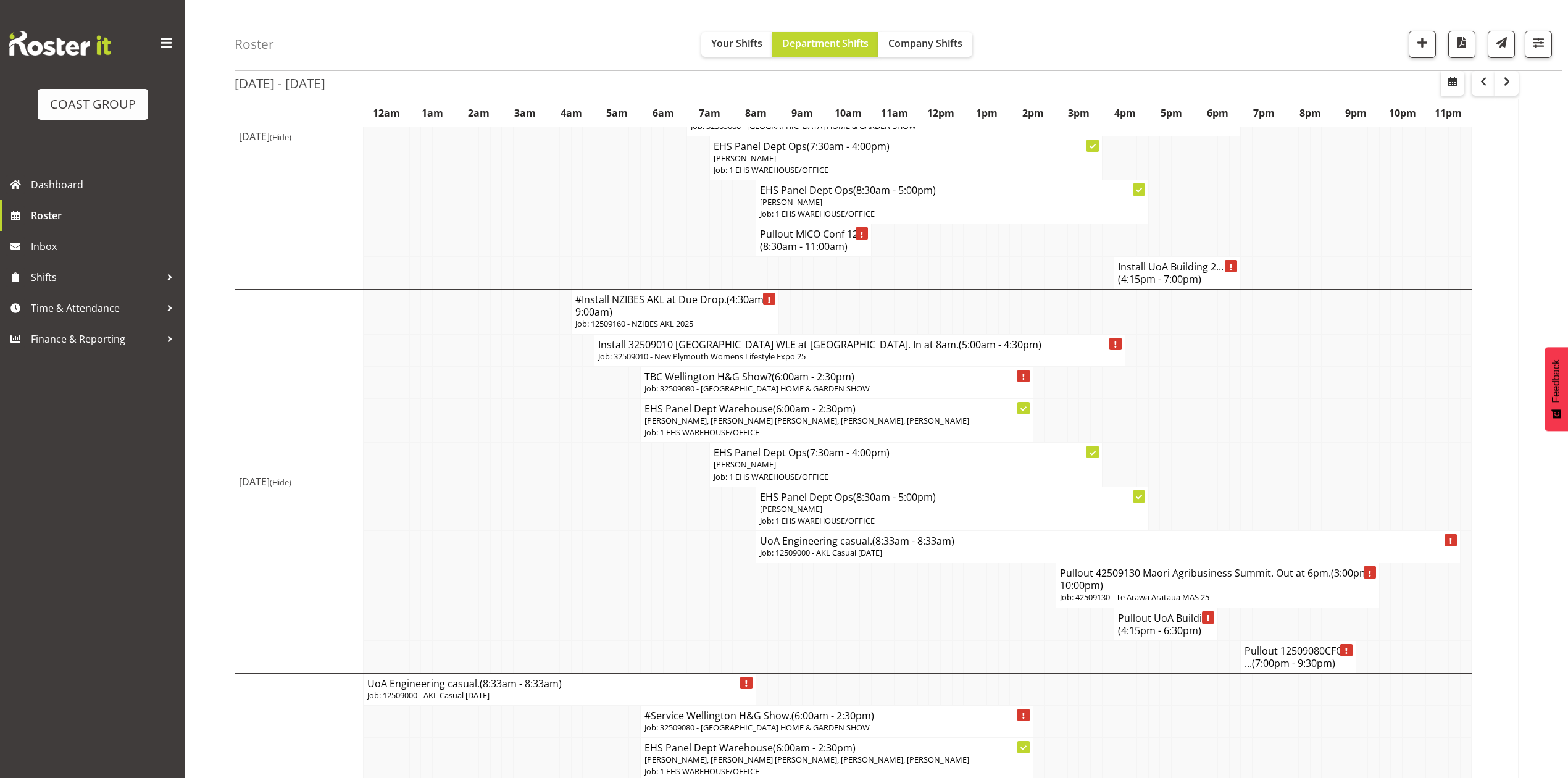
click at [895, 548] on span "(8:33am - 8:33am)" at bounding box center [913, 541] width 82 height 13
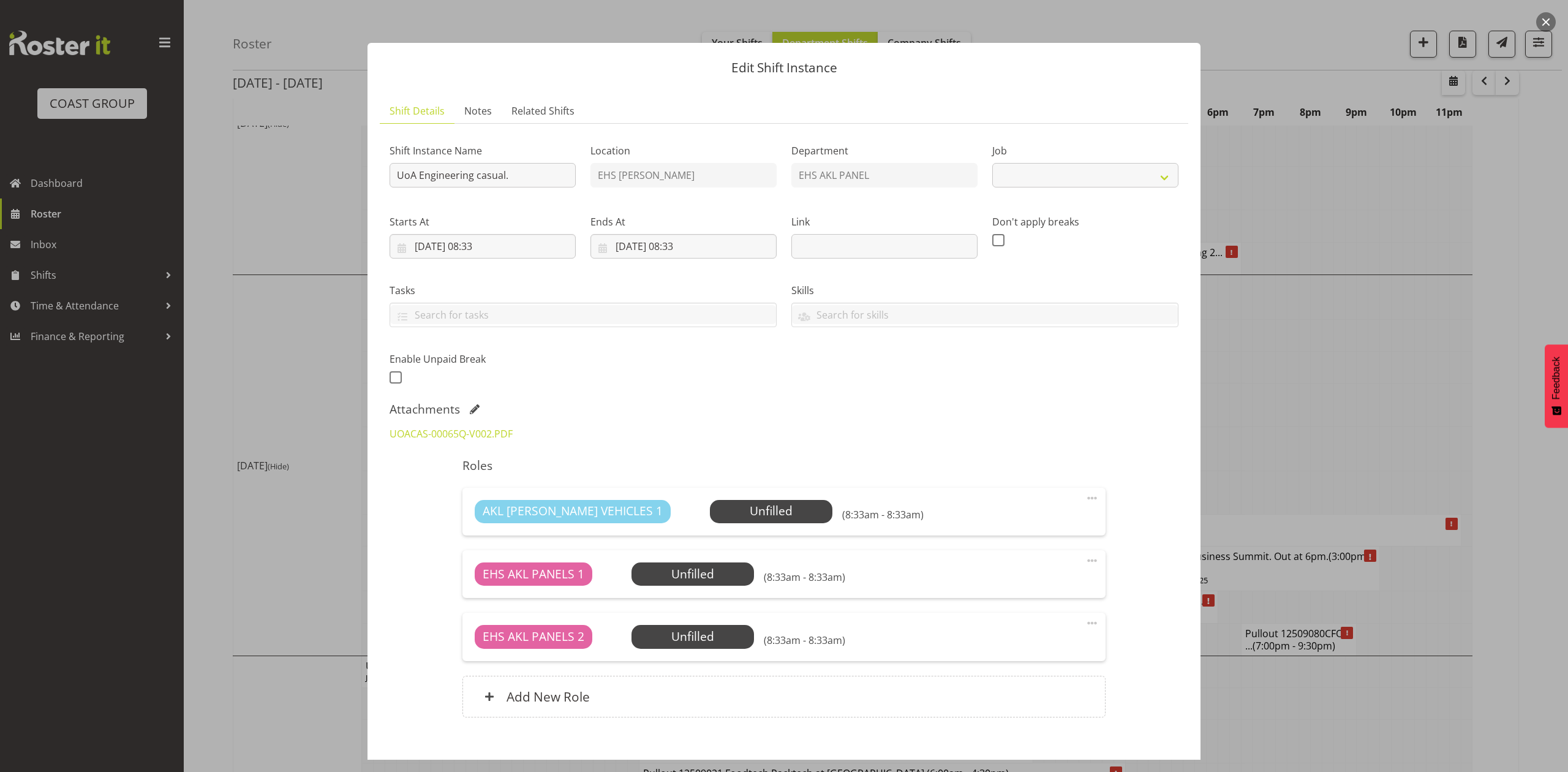
select select "8653"
click at [396, 170] on input "UoA Engineering casual." at bounding box center [482, 175] width 186 height 25
click at [553, 177] on input "Pulloput UoA Engineering casual." at bounding box center [482, 175] width 186 height 25
type input "Pulloput UoA Engineering casual. Out at 8am."
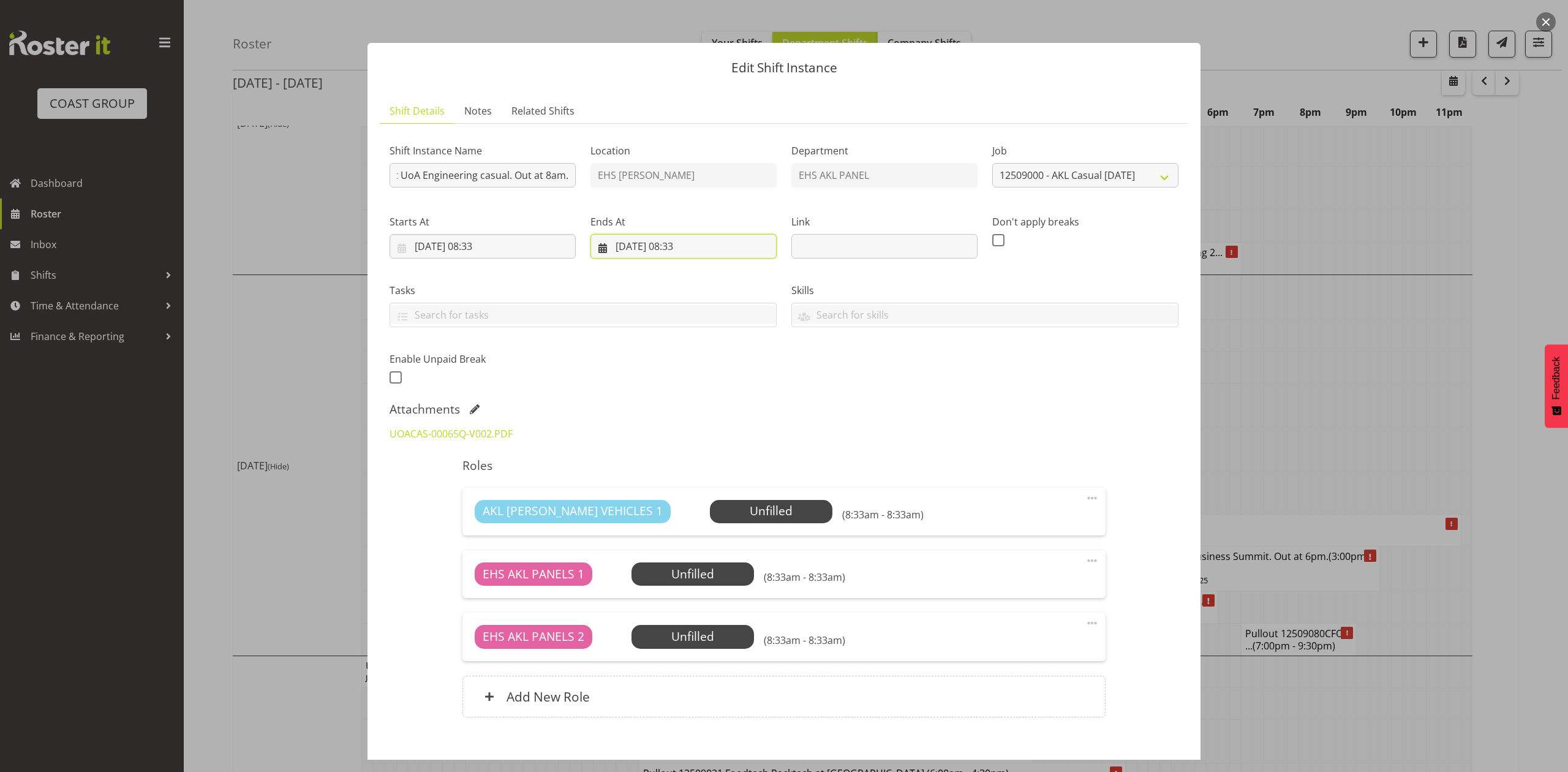
click at [625, 242] on input "[DATE] 08:33" at bounding box center [683, 246] width 186 height 25
click at [720, 344] on span "4" at bounding box center [723, 346] width 5 height 11
type input "[DATE] 08:33"
click at [887, 375] on div "Shift Instance Name Pulloput UoA Engineering casual. Out at 8am. Location EHS […" at bounding box center [784, 260] width 804 height 269
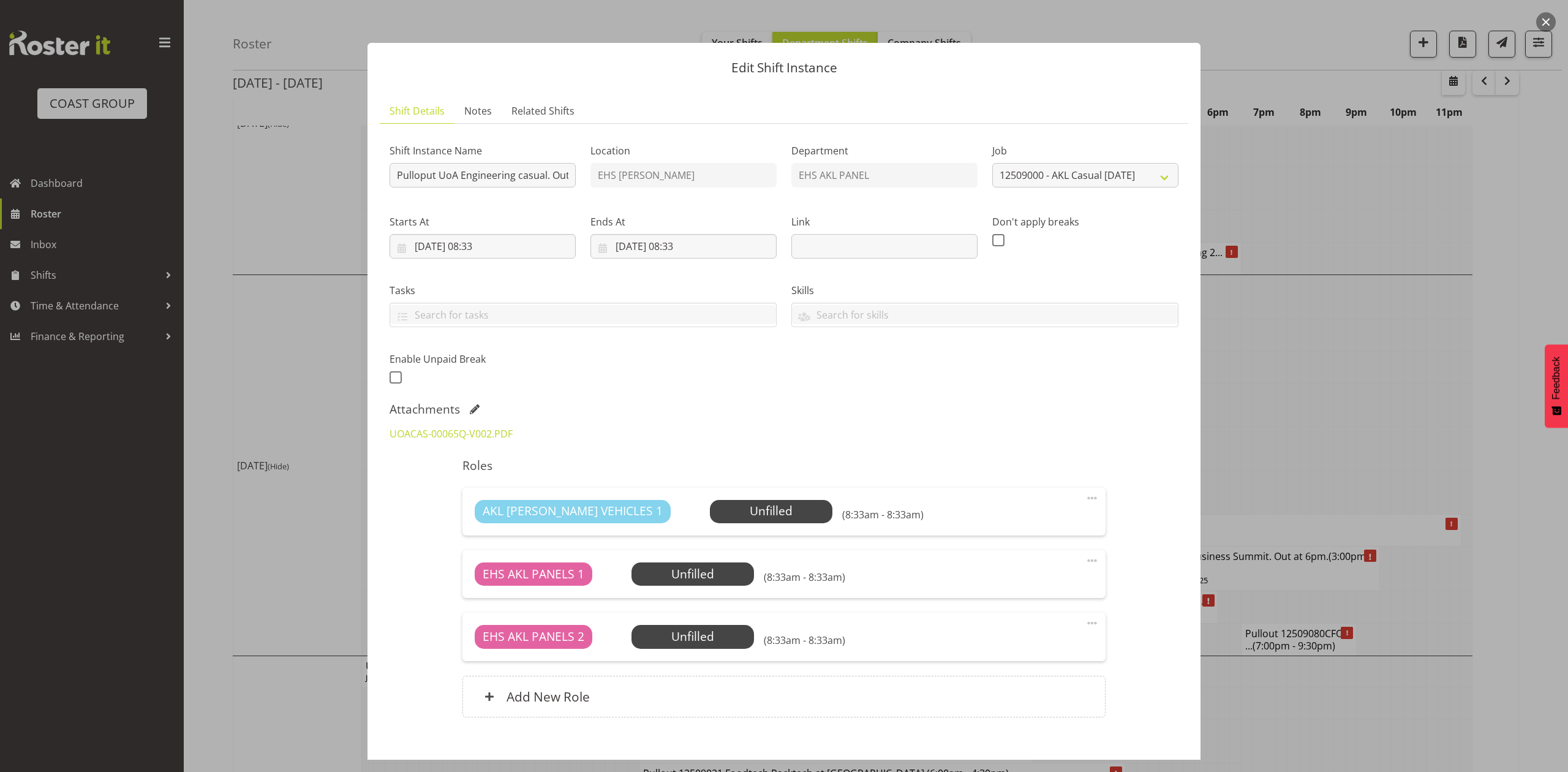
drag, startPoint x: 839, startPoint y: 415, endPoint x: 817, endPoint y: 397, distance: 28.4
click at [838, 415] on div "Attachments" at bounding box center [784, 409] width 789 height 15
click at [494, 257] on input "[DATE] 08:33" at bounding box center [482, 246] width 186 height 25
click at [491, 238] on input "[DATE] 08:33" at bounding box center [482, 246] width 186 height 25
drag, startPoint x: 464, startPoint y: 526, endPoint x: 483, endPoint y: 500, distance: 32.2
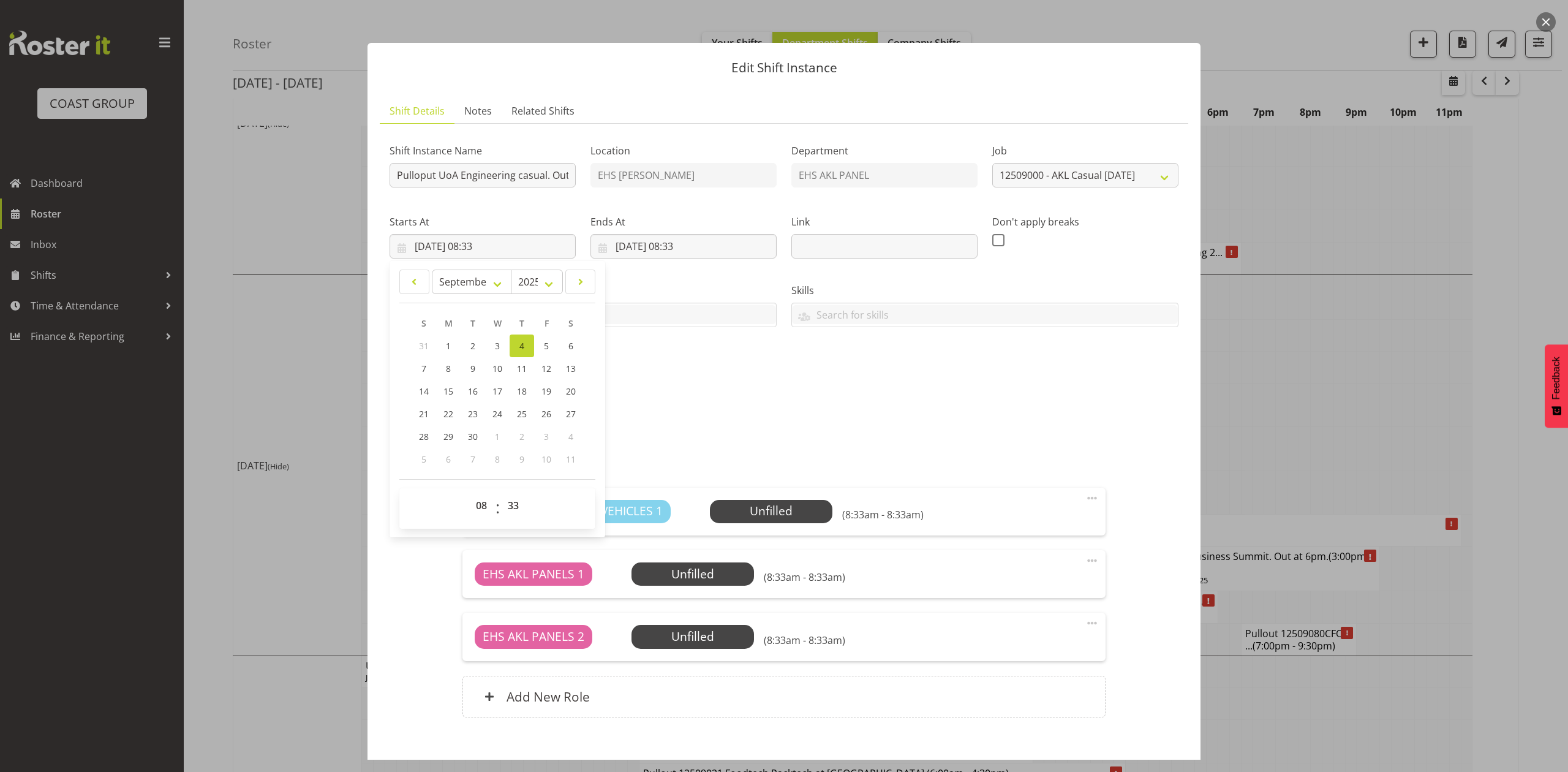
click at [465, 526] on div "00 01 02 03 04 05 06 07 08 09 10 11 12 13 14 15 16 17 18 19 20 21 22 23 : 00 01…" at bounding box center [497, 509] width 196 height 40
click at [483, 500] on select "00 01 02 03 04 05 06 07 08 09 10 11 12 13 14 15 16 17 18 19 20 21 22 23" at bounding box center [483, 506] width 28 height 25
select select "7"
click at [469, 494] on select "00 01 02 03 04 05 06 07 08 09 10 11 12 13 14 15 16 17 18 19 20 21 22 23" at bounding box center [483, 506] width 28 height 25
type input "[DATE] 07:33"
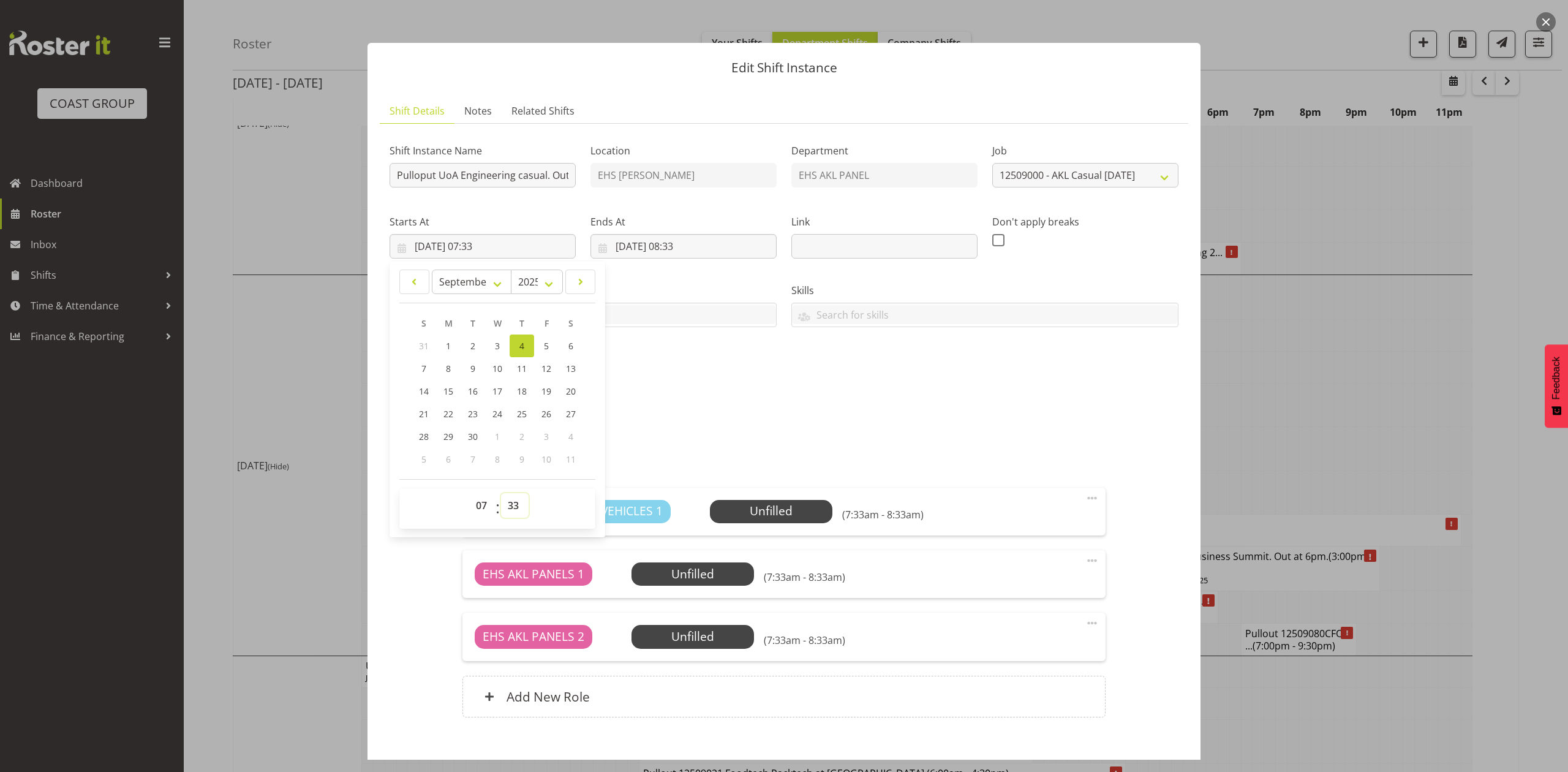
click at [516, 501] on select "00 01 02 03 04 05 06 07 08 09 10 11 12 13 14 15 16 17 18 19 20 21 22 23 24 25 2…" at bounding box center [515, 506] width 28 height 25
select select "30"
click at [501, 494] on select "00 01 02 03 04 05 06 07 08 09 10 11 12 13 14 15 16 17 18 19 20 21 22 23 24 25 2…" at bounding box center [515, 506] width 28 height 25
type input "[DATE] 07:30"
drag, startPoint x: 592, startPoint y: 400, endPoint x: 618, endPoint y: 400, distance: 26.0
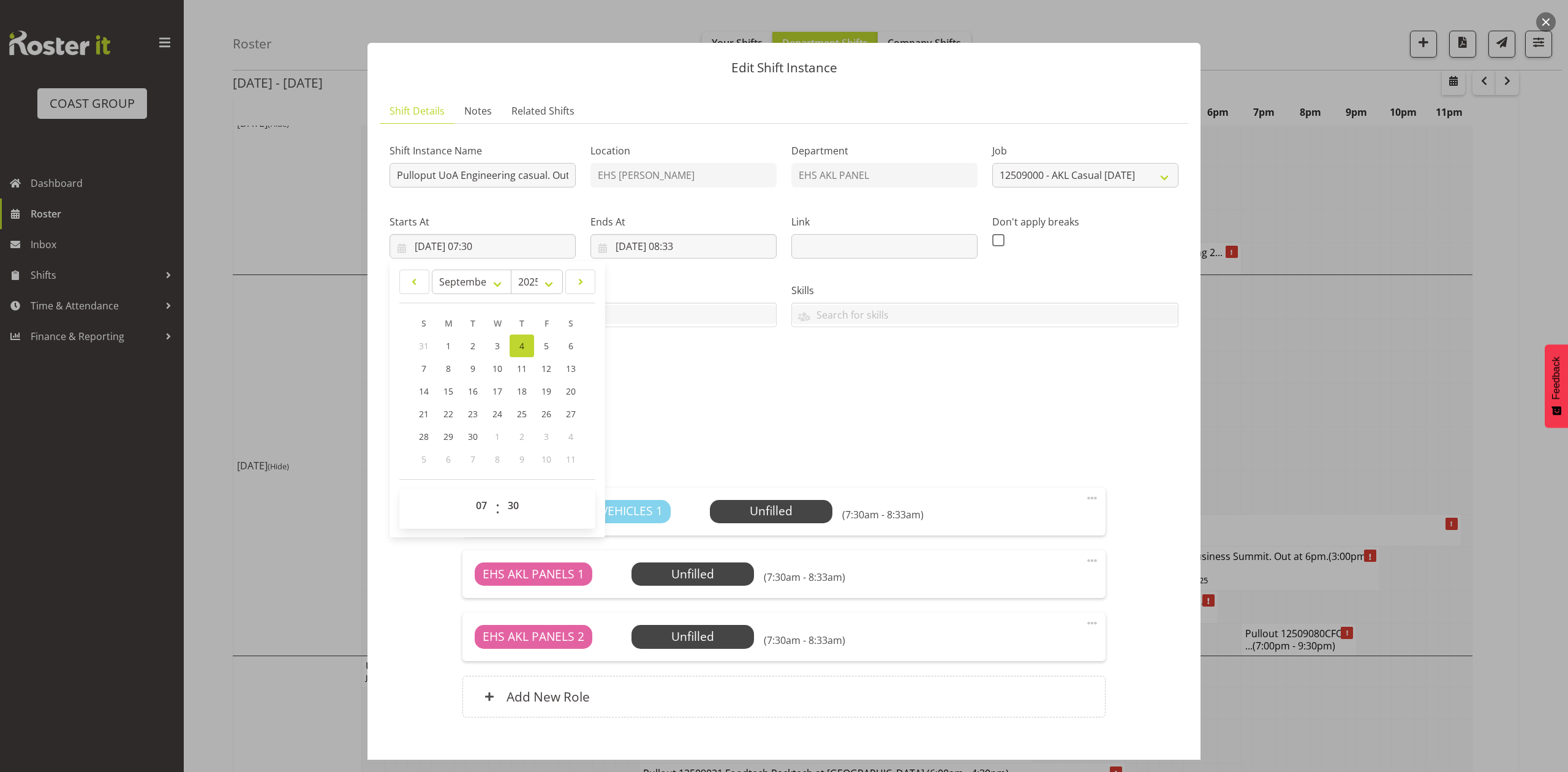
click at [593, 400] on div "S M T W T F S 31 1 2 3 4 5 6 7 8 9 10 11 12 13 14 15 16 17 18 19 20 21 22 23 24…" at bounding box center [497, 390] width 196 height 158
click at [618, 400] on div "Shift Instance Name Pulloput UoA Engineering casual. Out at 8am. Location EHS […" at bounding box center [784, 433] width 789 height 599
click at [676, 250] on input "[DATE] 08:33" at bounding box center [683, 246] width 186 height 25
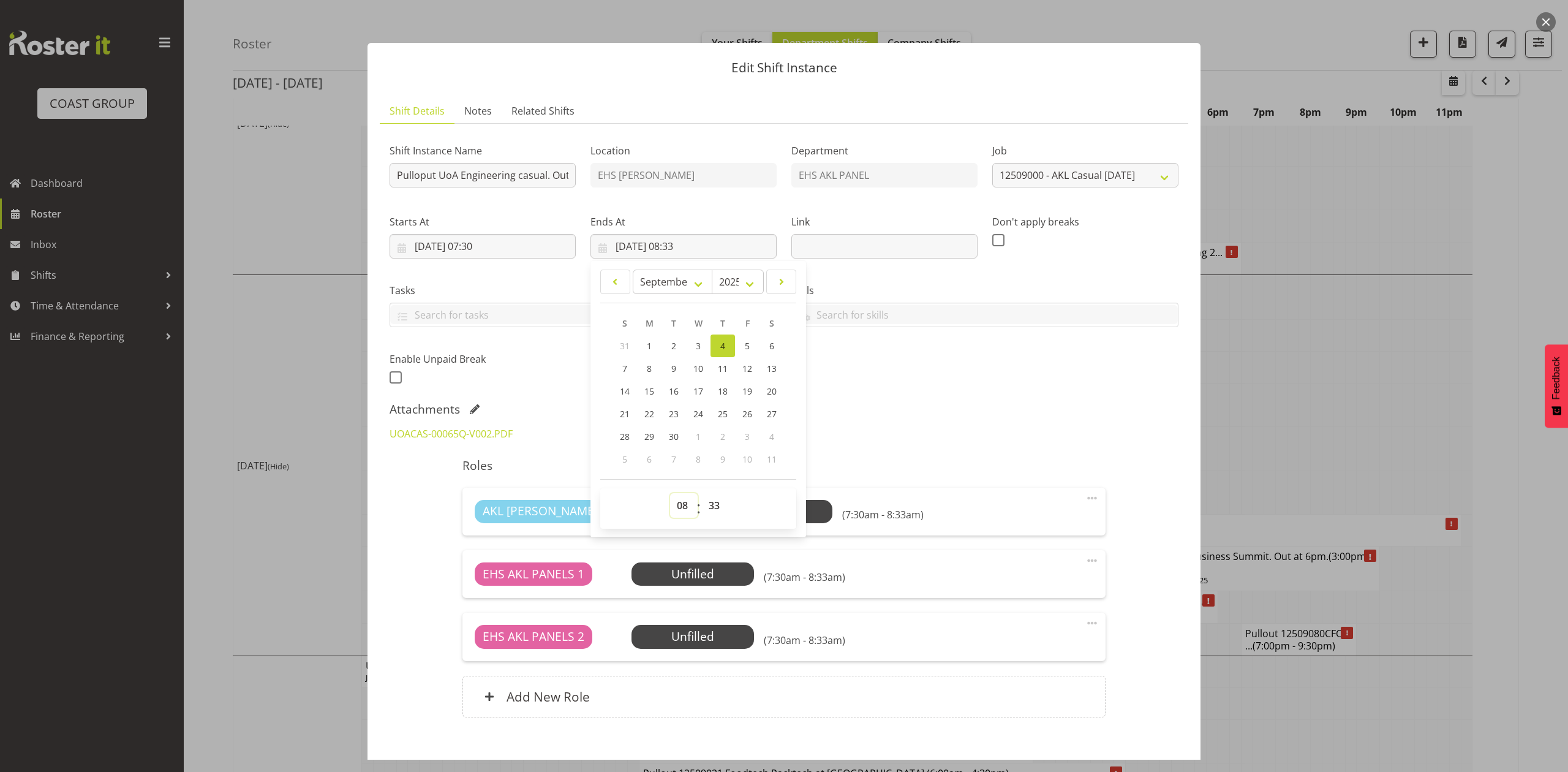
click at [677, 504] on select "00 01 02 03 04 05 06 07 08 09 10 11 12 13 14 15 16 17 18 19 20 21 22 23" at bounding box center [684, 506] width 28 height 25
select select "9"
click at [670, 494] on select "00 01 02 03 04 05 06 07 08 09 10 11 12 13 14 15 16 17 18 19 20 21 22 23" at bounding box center [684, 506] width 28 height 25
type input "[DATE] 09:33"
drag, startPoint x: 717, startPoint y: 505, endPoint x: 717, endPoint y: 494, distance: 11.0
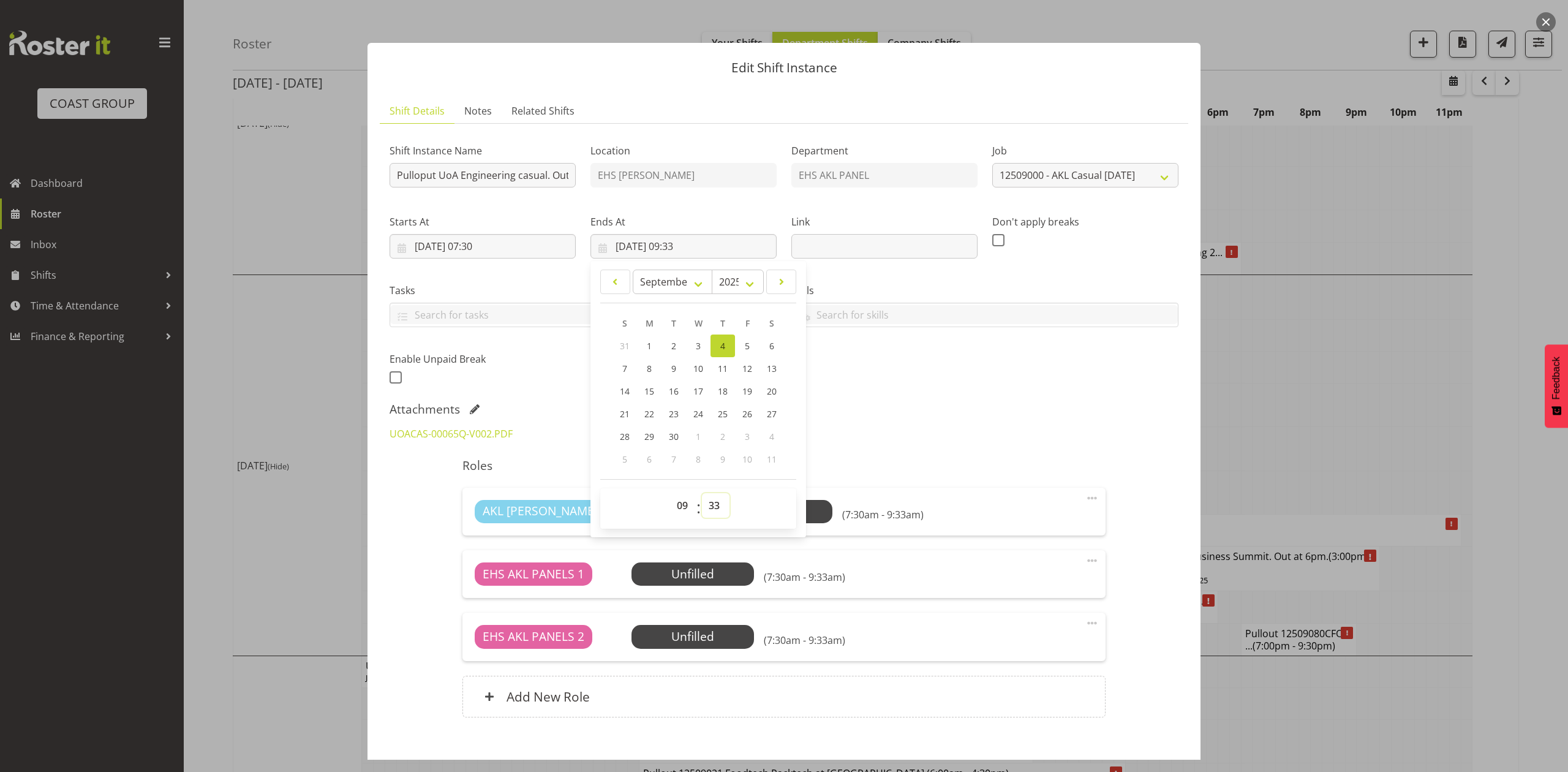
click at [717, 505] on select "00 01 02 03 04 05 06 07 08 09 10 11 12 13 14 15 16 17 18 19 20 21 22 23 24 25 2…" at bounding box center [716, 506] width 28 height 25
select select "0"
click at [702, 494] on select "00 01 02 03 04 05 06 07 08 09 10 11 12 13 14 15 16 17 18 19 20 21 22 23 24 25 2…" at bounding box center [716, 506] width 28 height 25
type input "[DATE] 09:00"
drag, startPoint x: 1109, startPoint y: 390, endPoint x: 1130, endPoint y: 419, distance: 35.8
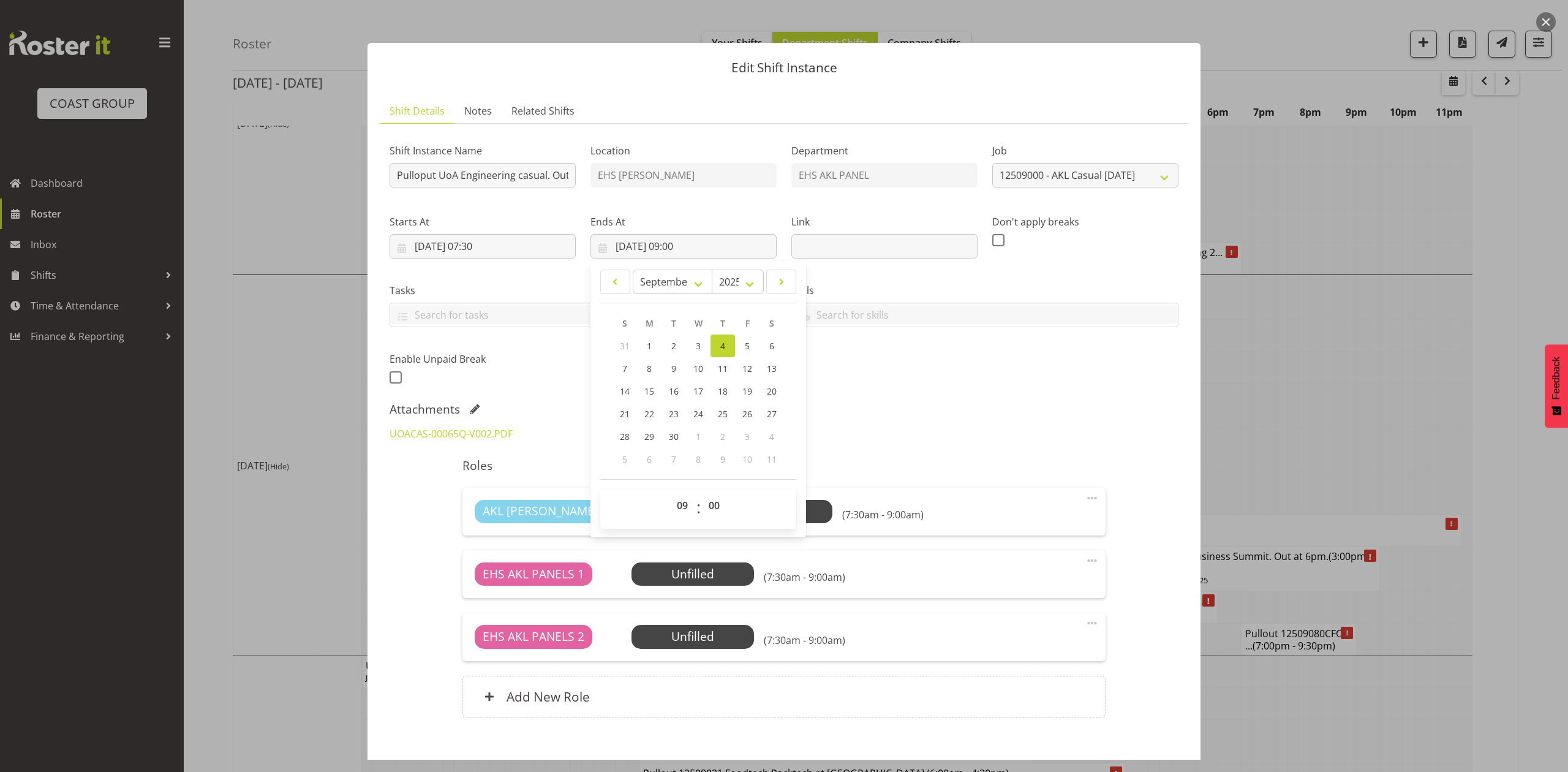
click at [1109, 390] on div "Shift Instance Name Pulloput UoA Engineering casual. Out at 8am. Location EHS […" at bounding box center [784, 260] width 804 height 269
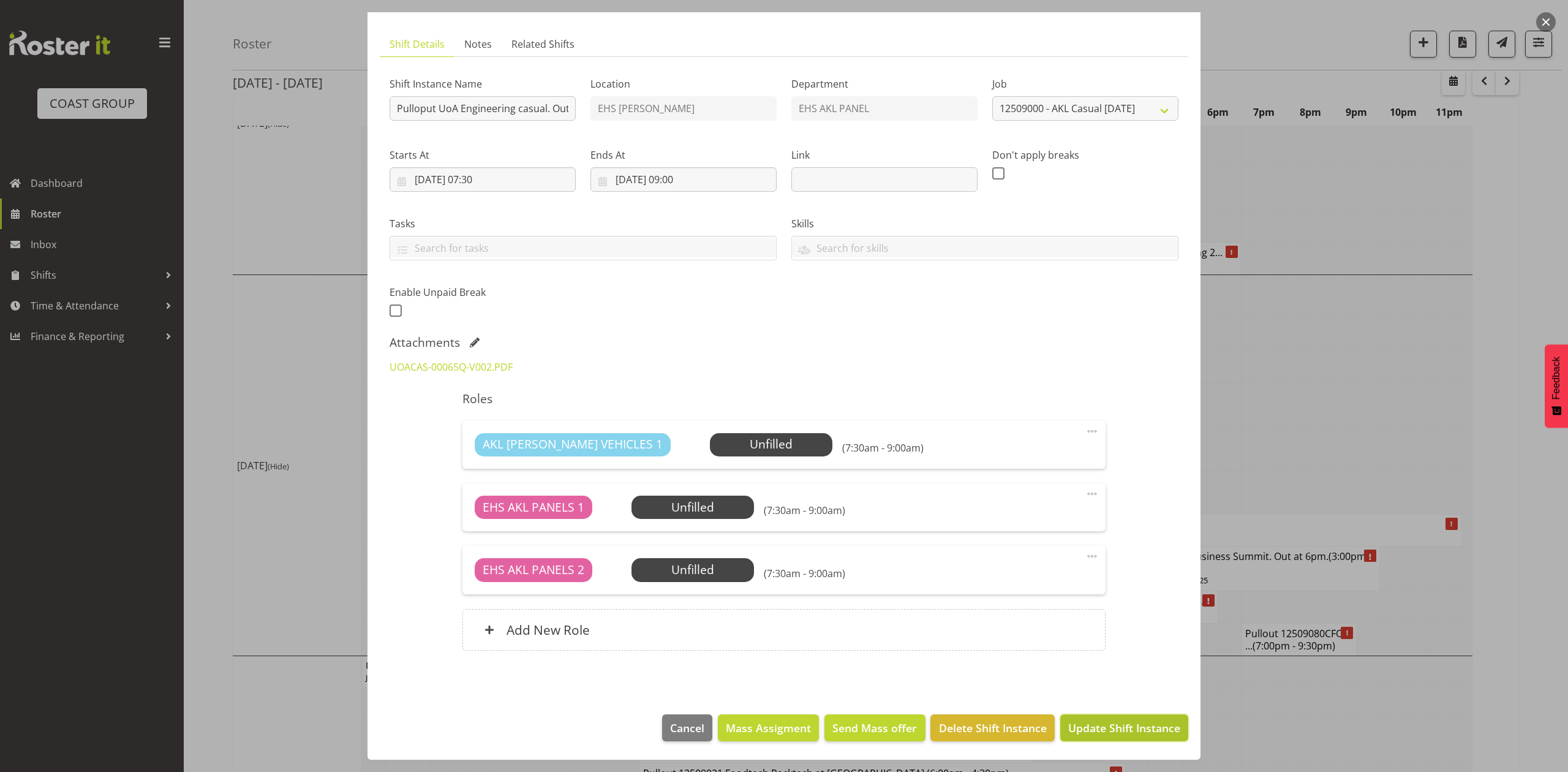
click at [1133, 726] on span "Update Shift Instance" at bounding box center [1124, 728] width 112 height 16
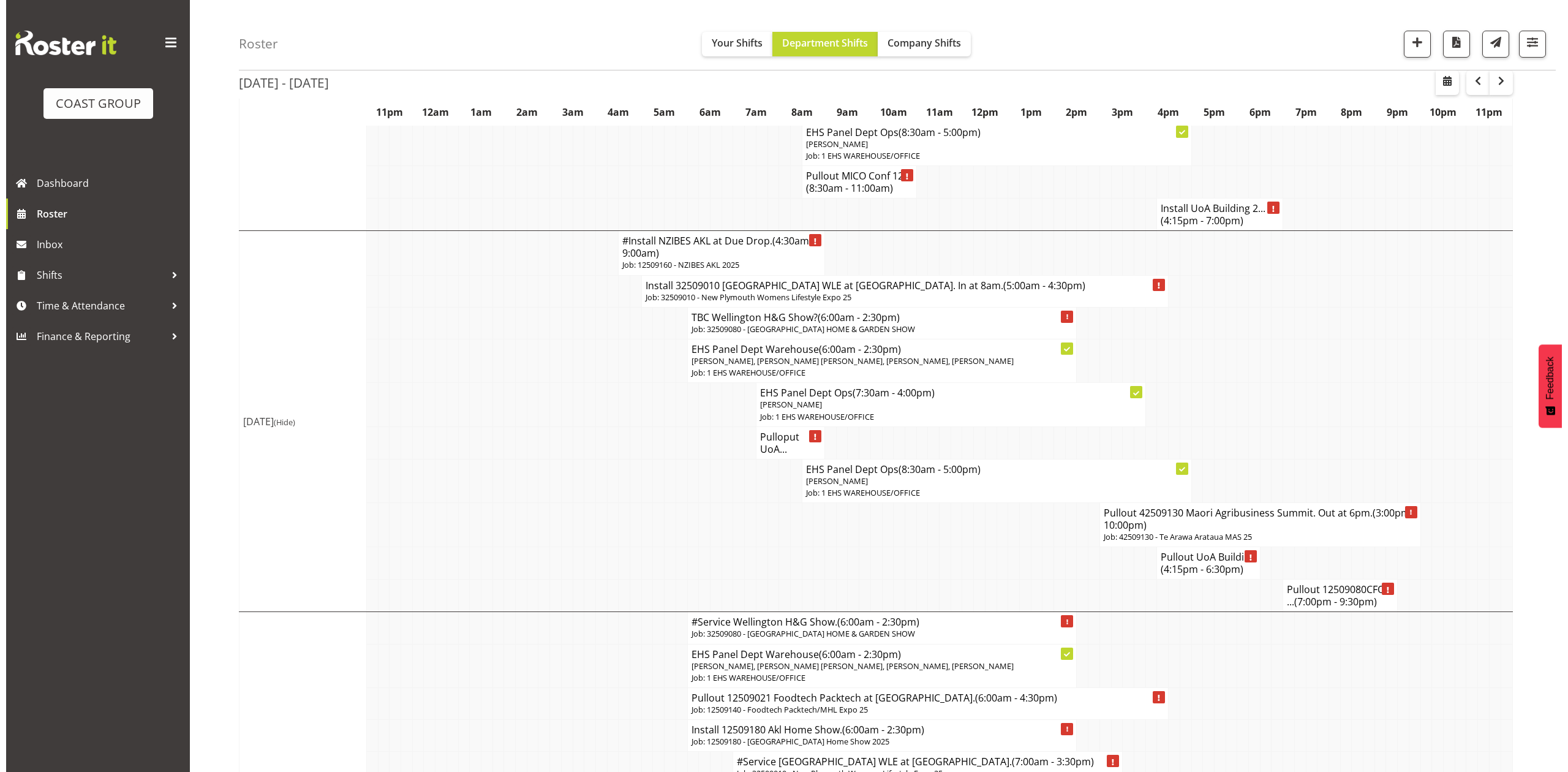
scroll to position [980, 0]
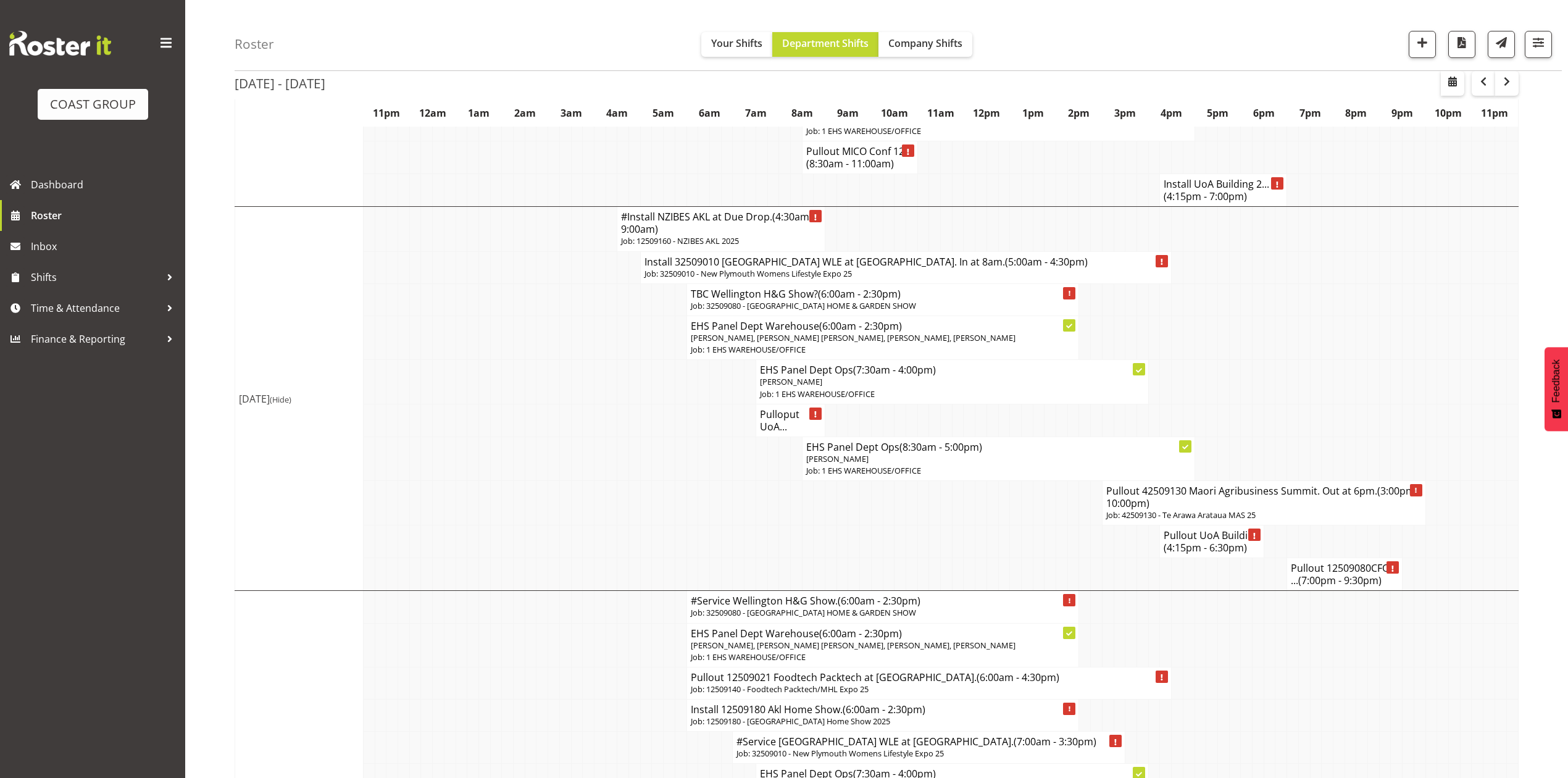
click at [781, 431] on h4 "Pulloput UoA..." at bounding box center [790, 421] width 61 height 25
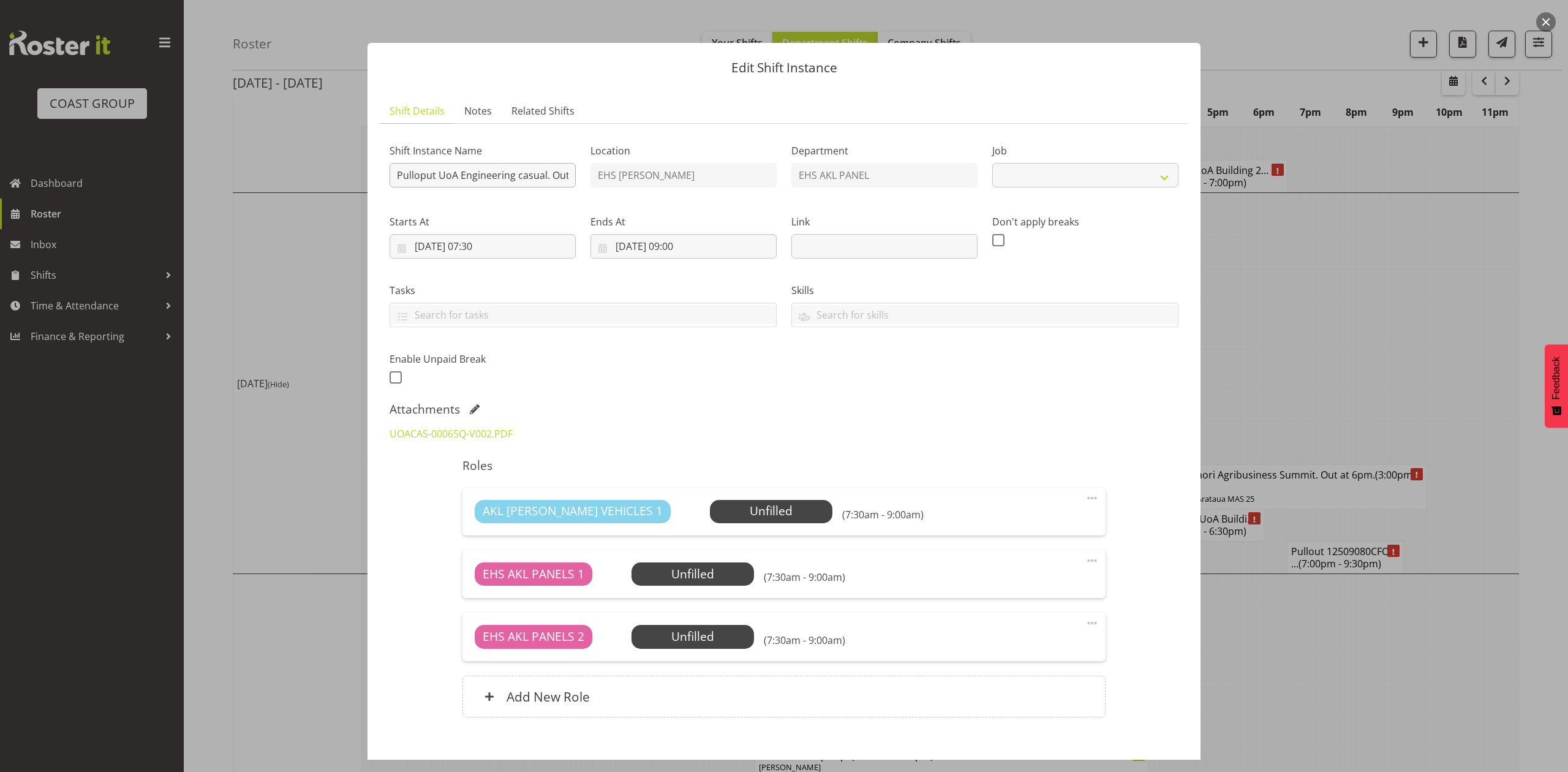
select select "8653"
click at [416, 172] on input "Pulloput UoA Engineering casual. Out at 8am." at bounding box center [482, 175] width 186 height 25
click at [422, 174] on input "Pulloput UoA Engineering casual. Out at 8am." at bounding box center [482, 175] width 186 height 25
click at [424, 178] on input "Pulloput UoA Engineering casual. Out at 8am." at bounding box center [482, 175] width 186 height 25
type input "Pullout UoA Engineering casual. Out at 8am."
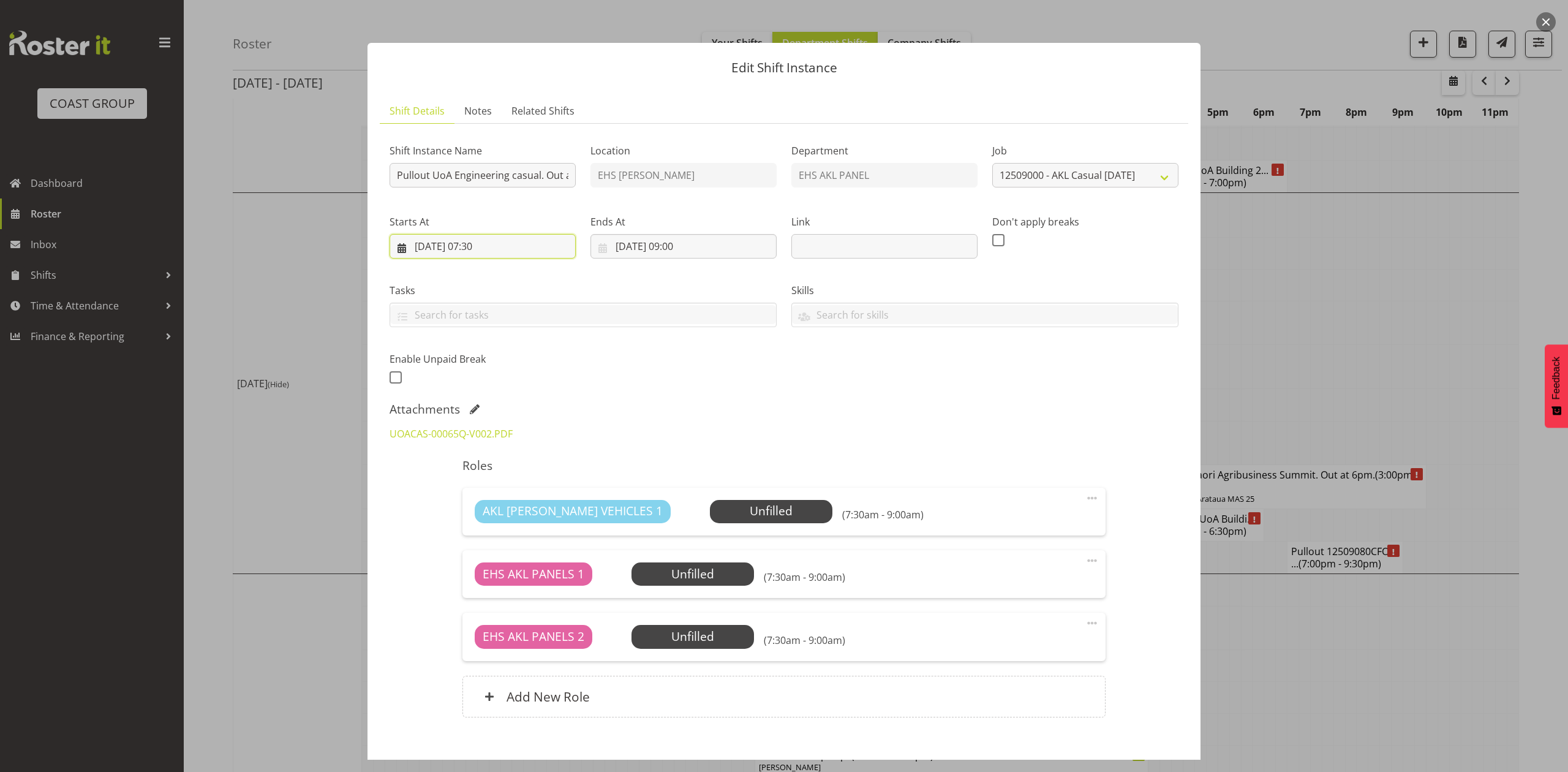
click at [494, 240] on input "[DATE] 07:30" at bounding box center [482, 246] width 186 height 25
drag, startPoint x: 481, startPoint y: 508, endPoint x: 481, endPoint y: 500, distance: 8.0
click at [481, 508] on select "00 01 02 03 04 05 06 07 08 09 10 11 12 13 14 15 16 17 18 19 20 21 22 23" at bounding box center [483, 506] width 28 height 25
select select "9"
click at [469, 494] on select "00 01 02 03 04 05 06 07 08 09 10 11 12 13 14 15 16 17 18 19 20 21 22 23" at bounding box center [483, 506] width 28 height 25
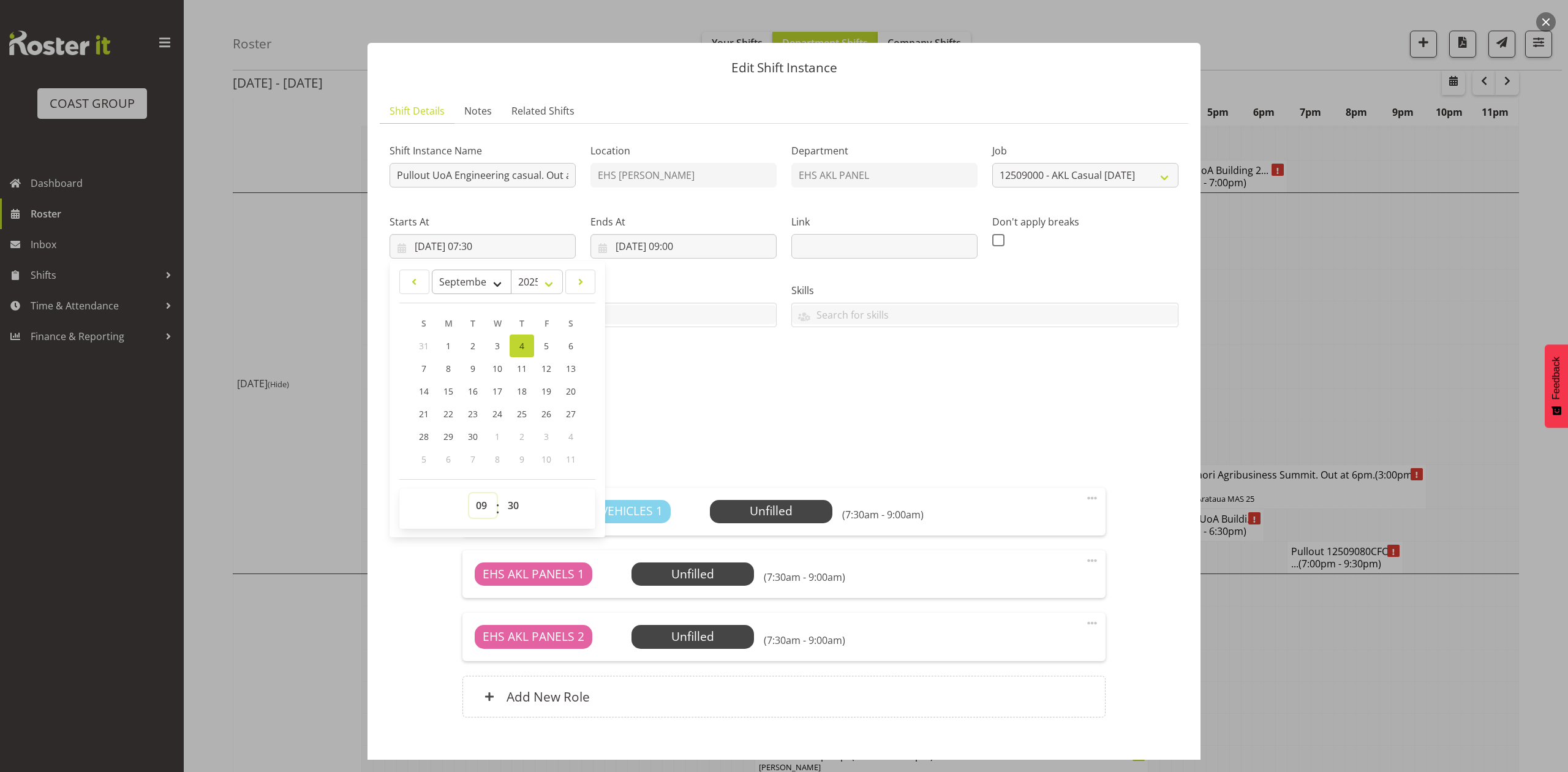
type input "[DATE] 09:30"
click at [660, 390] on div "Shift Instance Name Pullout UoA Engineering casual. Out at 8am. Location EHS [P…" at bounding box center [784, 260] width 804 height 269
click at [483, 243] on input "[DATE] 09:30" at bounding box center [482, 246] width 186 height 25
drag, startPoint x: 486, startPoint y: 508, endPoint x: 486, endPoint y: 496, distance: 12.0
click at [486, 508] on select "00 01 02 03 04 05 06 07 08 09 10 11 12 13 14 15 16 17 18 19 20 21 22 23" at bounding box center [483, 506] width 28 height 25
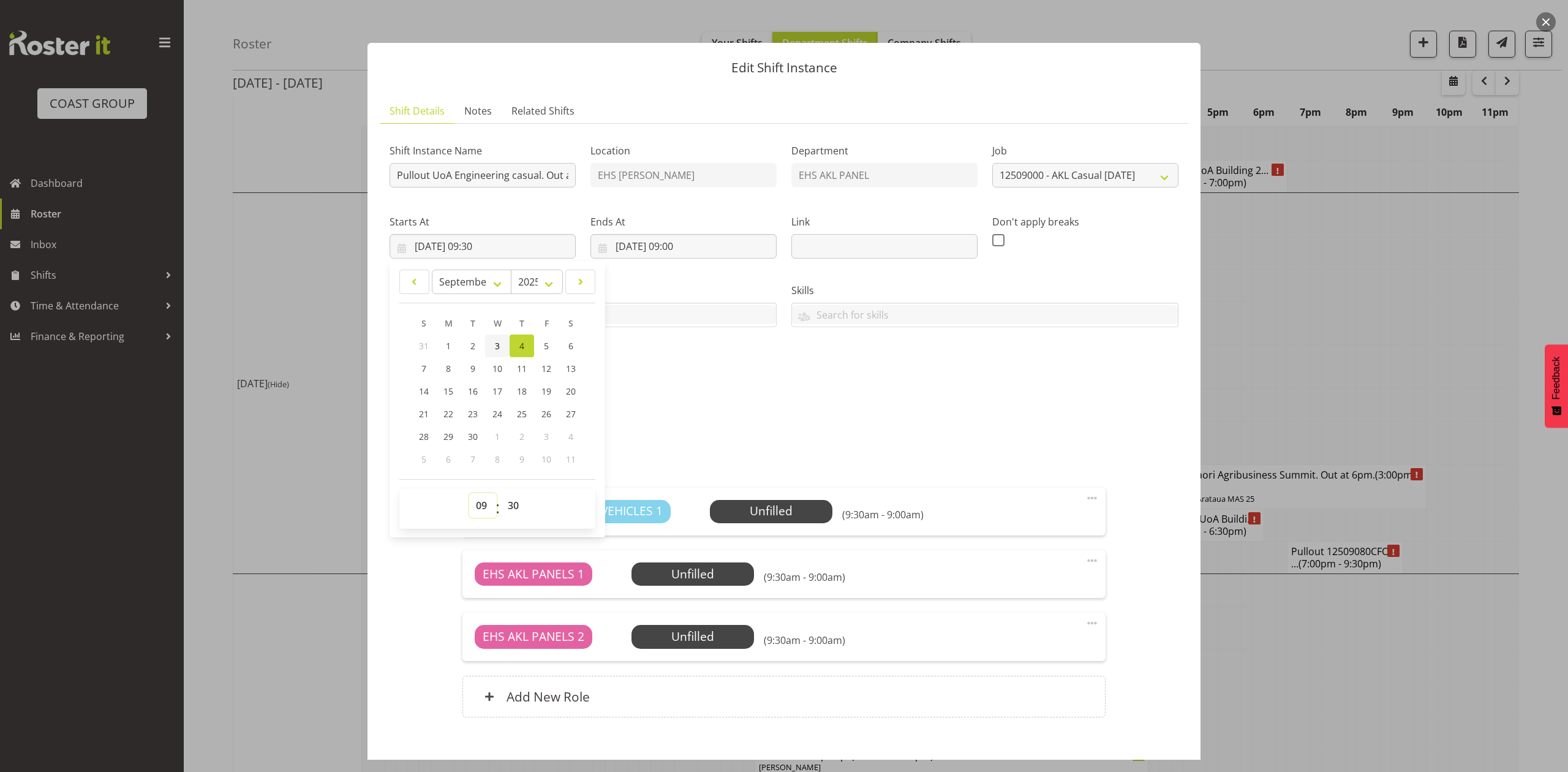
click at [469, 494] on select "00 01 02 03 04 05 06 07 08 09 10 11 12 13 14 15 16 17 18 19 20 21 22 23" at bounding box center [483, 506] width 28 height 25
drag, startPoint x: 500, startPoint y: 506, endPoint x: 506, endPoint y: 494, distance: 13.4
click at [501, 506] on select "00 01 02 03 04 05 06 07 08 09 10 11 12 13 14 15 16 17 18 19 20 21 22 23 24 25 2…" at bounding box center [515, 506] width 28 height 25
drag, startPoint x: 511, startPoint y: 513, endPoint x: 518, endPoint y: 499, distance: 15.7
click at [511, 513] on select "00 01 02 03 04 05 06 07 08 09 10 11 12 13 14 15 16 17 18 19 20 21 22 23 24 25 2…" at bounding box center [515, 506] width 28 height 25
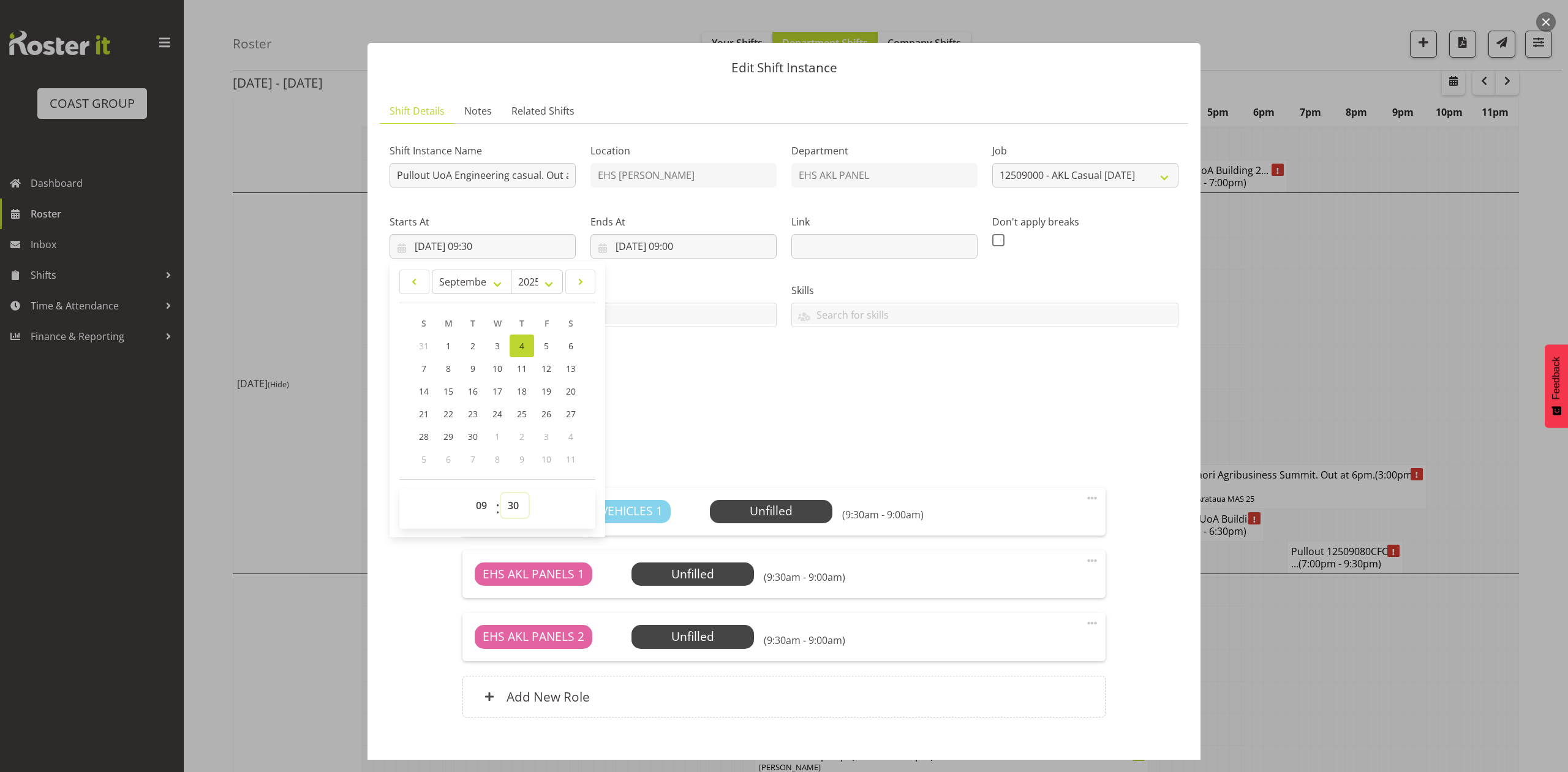
select select "0"
click at [501, 494] on select "00 01 02 03 04 05 06 07 08 09 10 11 12 13 14 15 16 17 18 19 20 21 22 23 24 25 2…" at bounding box center [515, 506] width 28 height 25
type input "[DATE] 09:00"
click at [669, 411] on div "Attachments" at bounding box center [784, 409] width 789 height 15
click at [683, 250] on input "[DATE] 09:00" at bounding box center [683, 246] width 186 height 25
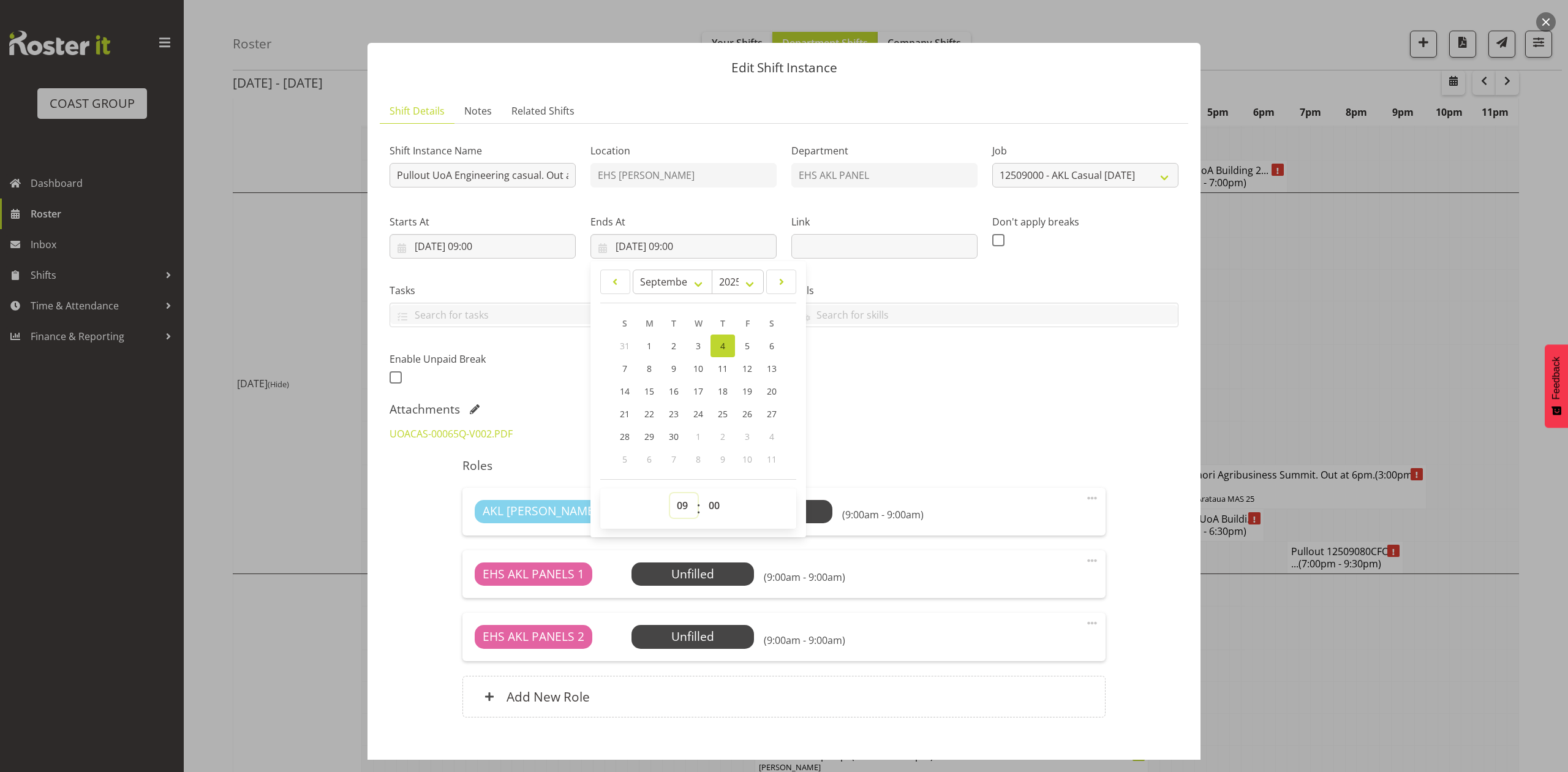
click at [673, 508] on select "00 01 02 03 04 05 06 07 08 09 10 11 12 13 14 15 16 17 18 19 20 21 22 23" at bounding box center [684, 506] width 28 height 25
select select "10"
click at [670, 494] on select "00 01 02 03 04 05 06 07 08 09 10 11 12 13 14 15 16 17 18 19 20 21 22 23" at bounding box center [684, 506] width 28 height 25
type input "[DATE] 10:00"
drag, startPoint x: 710, startPoint y: 506, endPoint x: 710, endPoint y: 496, distance: 10.0
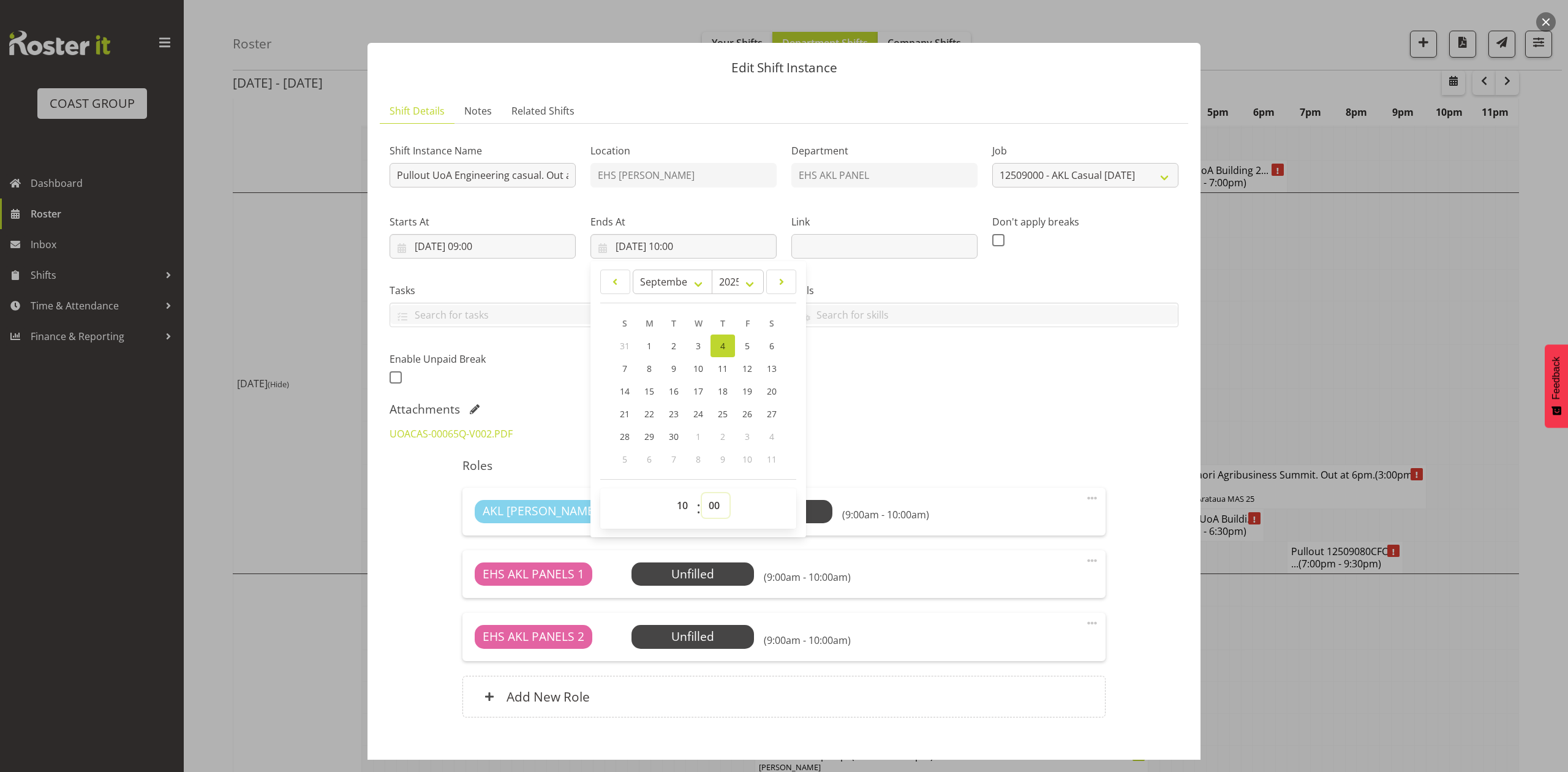
click at [710, 506] on select "00 01 02 03 04 05 06 07 08 09 10 11 12 13 14 15 16 17 18 19 20 21 22 23 24 25 2…" at bounding box center [716, 506] width 28 height 25
select select "30"
click at [702, 494] on select "00 01 02 03 04 05 06 07 08 09 10 11 12 13 14 15 16 17 18 19 20 21 22 23 24 25 2…" at bounding box center [716, 506] width 28 height 25
type input "[DATE] 10:30"
click at [1071, 404] on div "Attachments" at bounding box center [784, 409] width 789 height 15
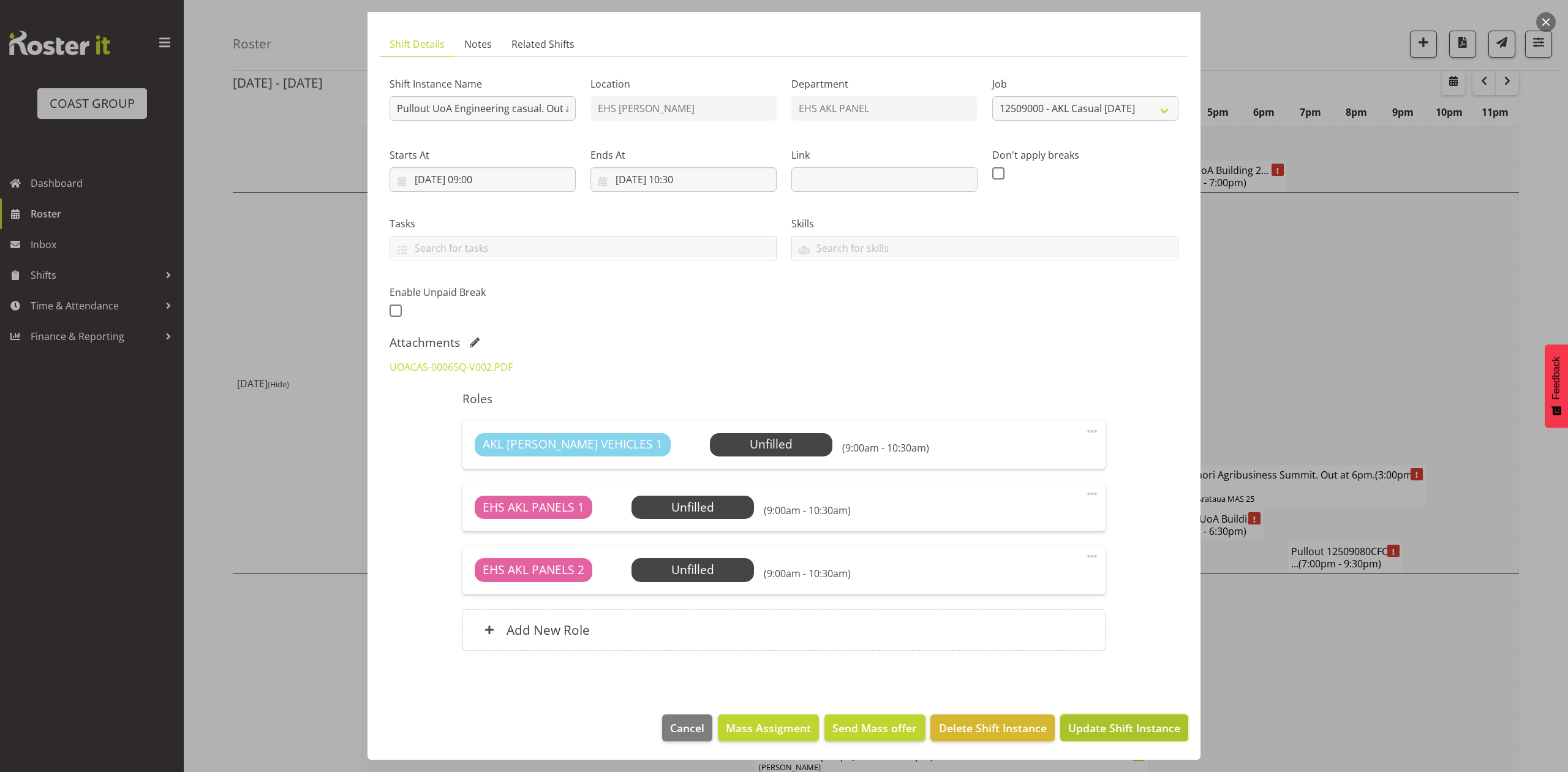
click at [1126, 725] on span "Update Shift Instance" at bounding box center [1124, 728] width 112 height 16
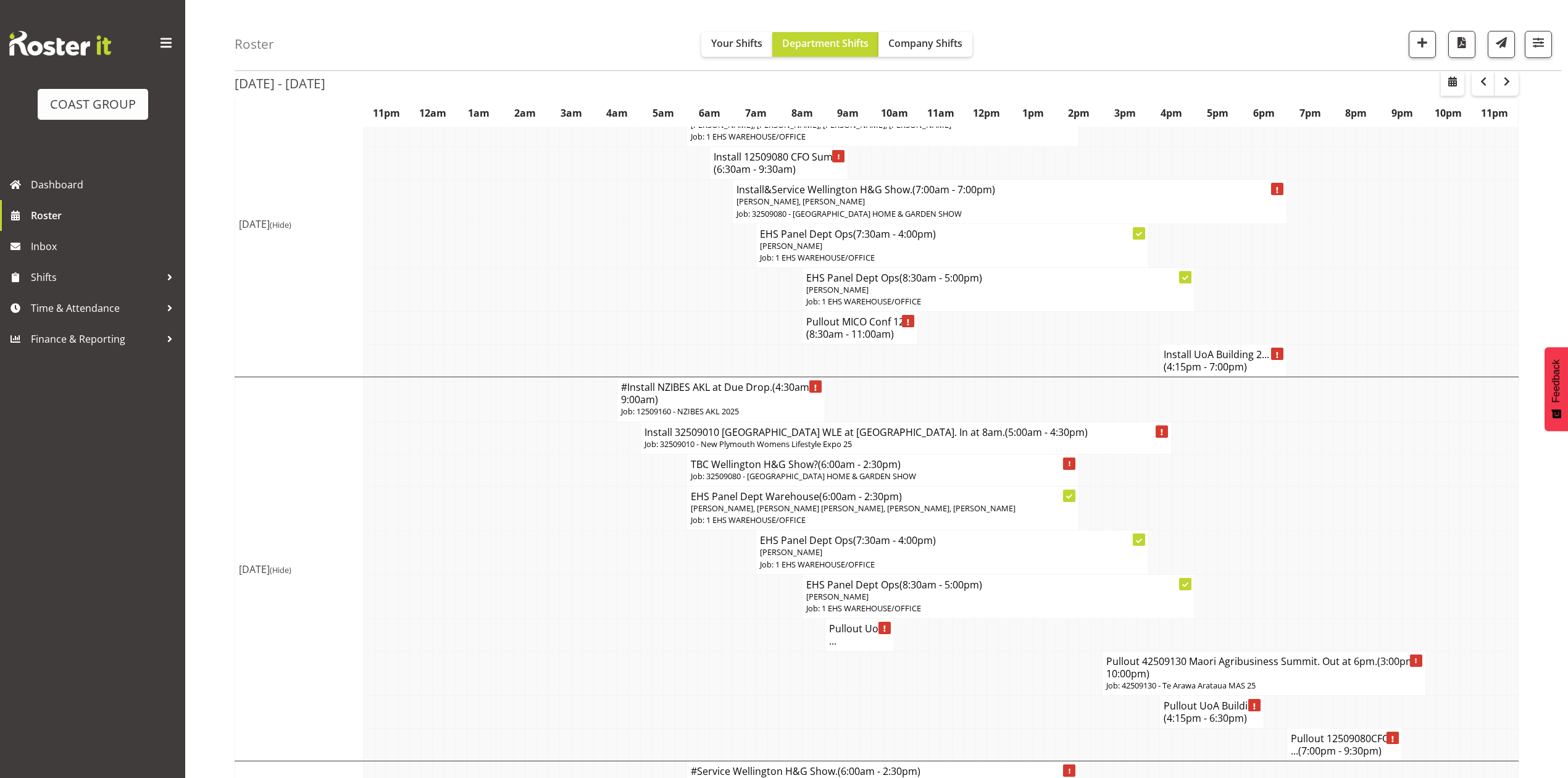
scroll to position [823, 0]
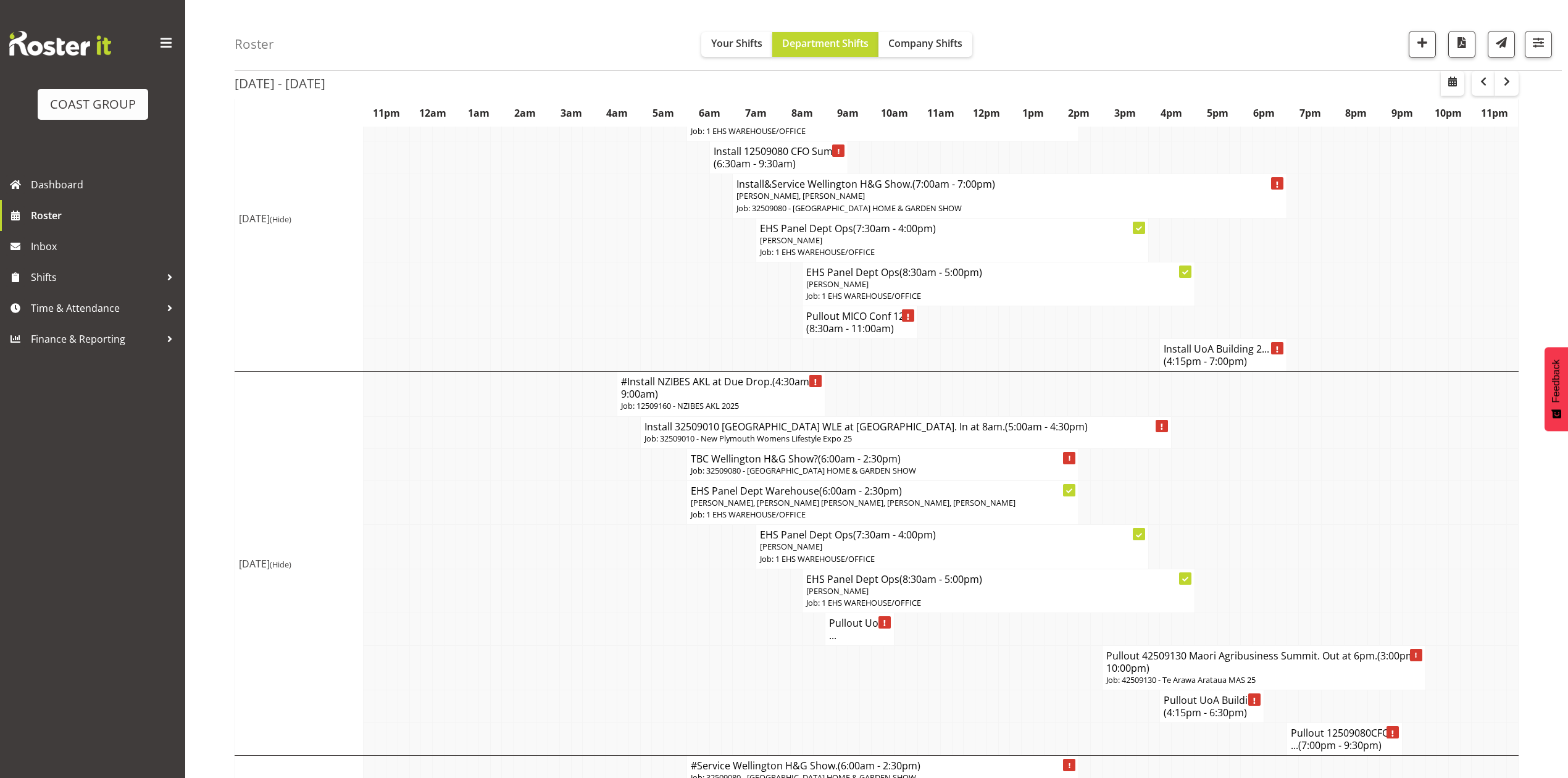
click at [984, 676] on td at bounding box center [981, 668] width 11 height 44
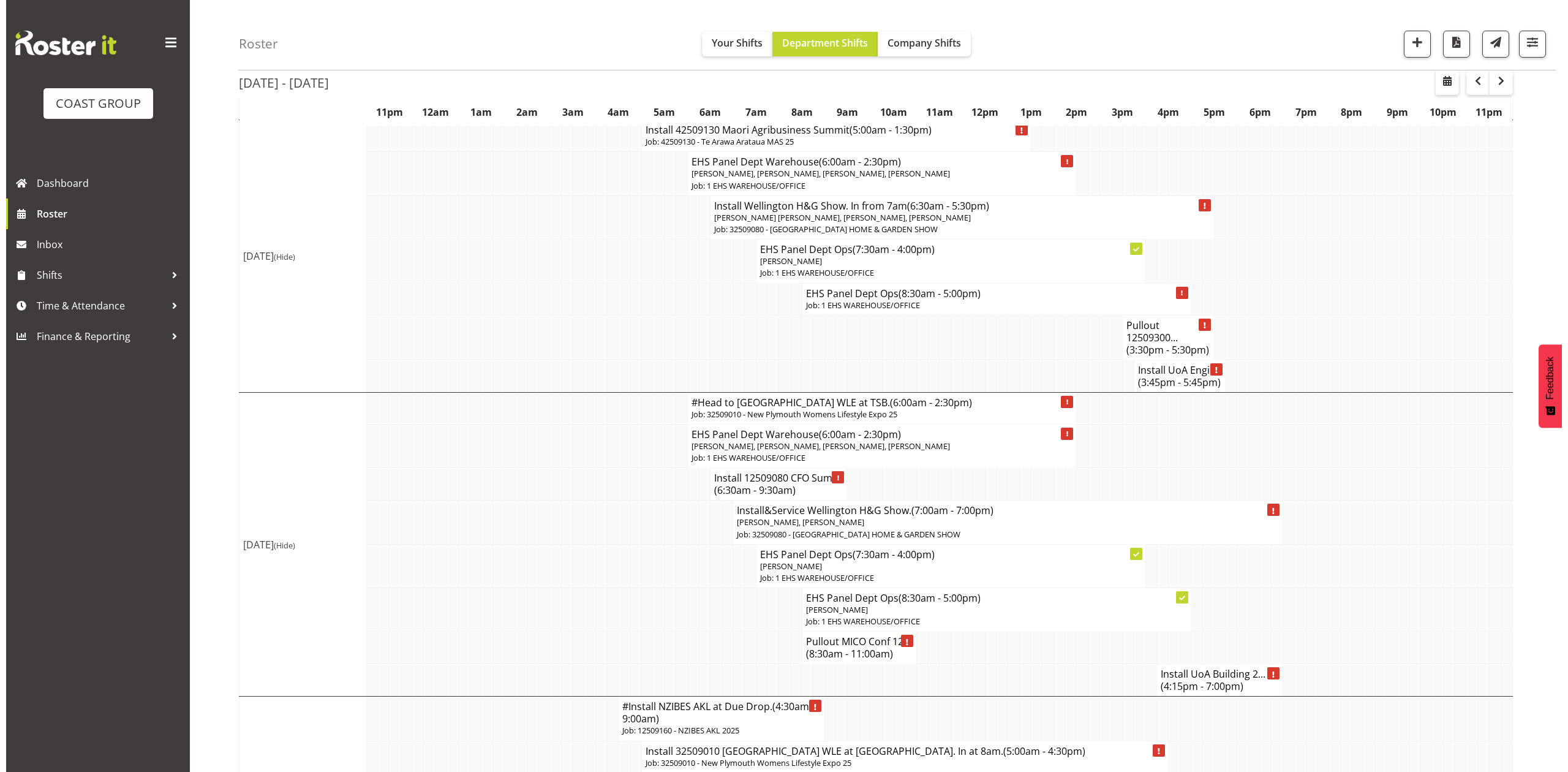
scroll to position [408, 0]
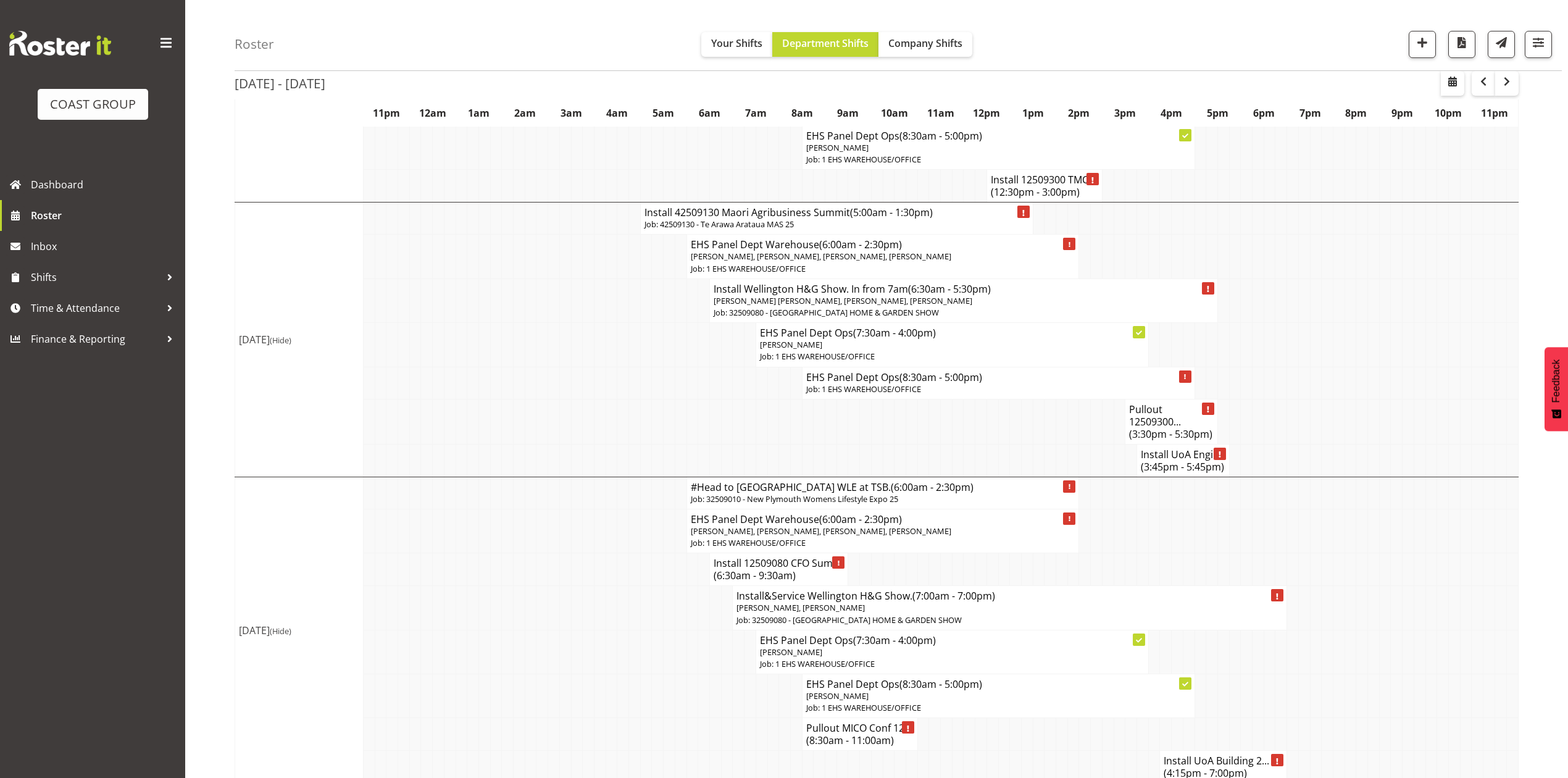
click at [1173, 460] on span "(3:45pm - 5:45pm)" at bounding box center [1183, 467] width 84 height 13
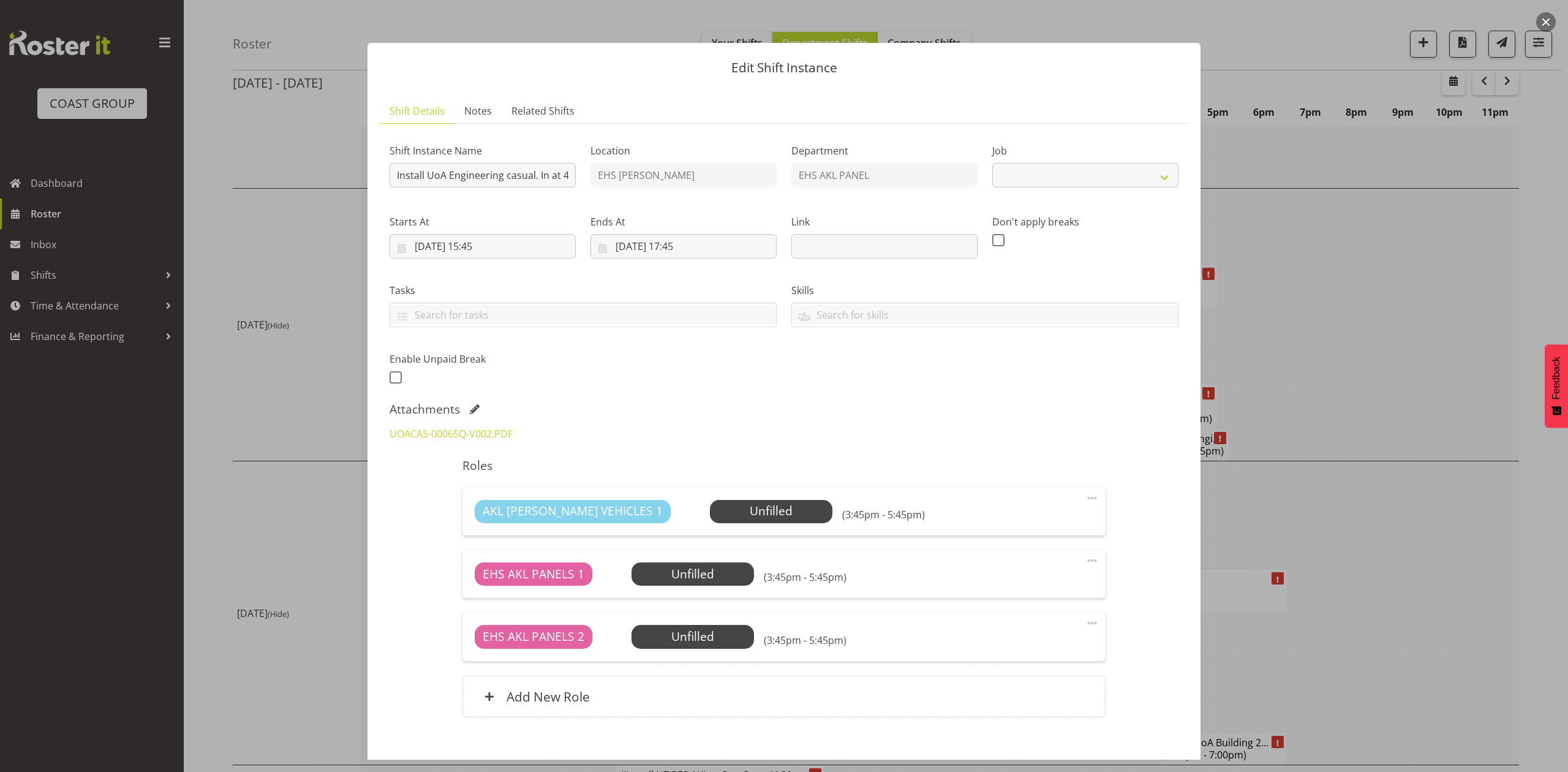
select select "8653"
click at [474, 408] on span at bounding box center [474, 409] width 10 height 10
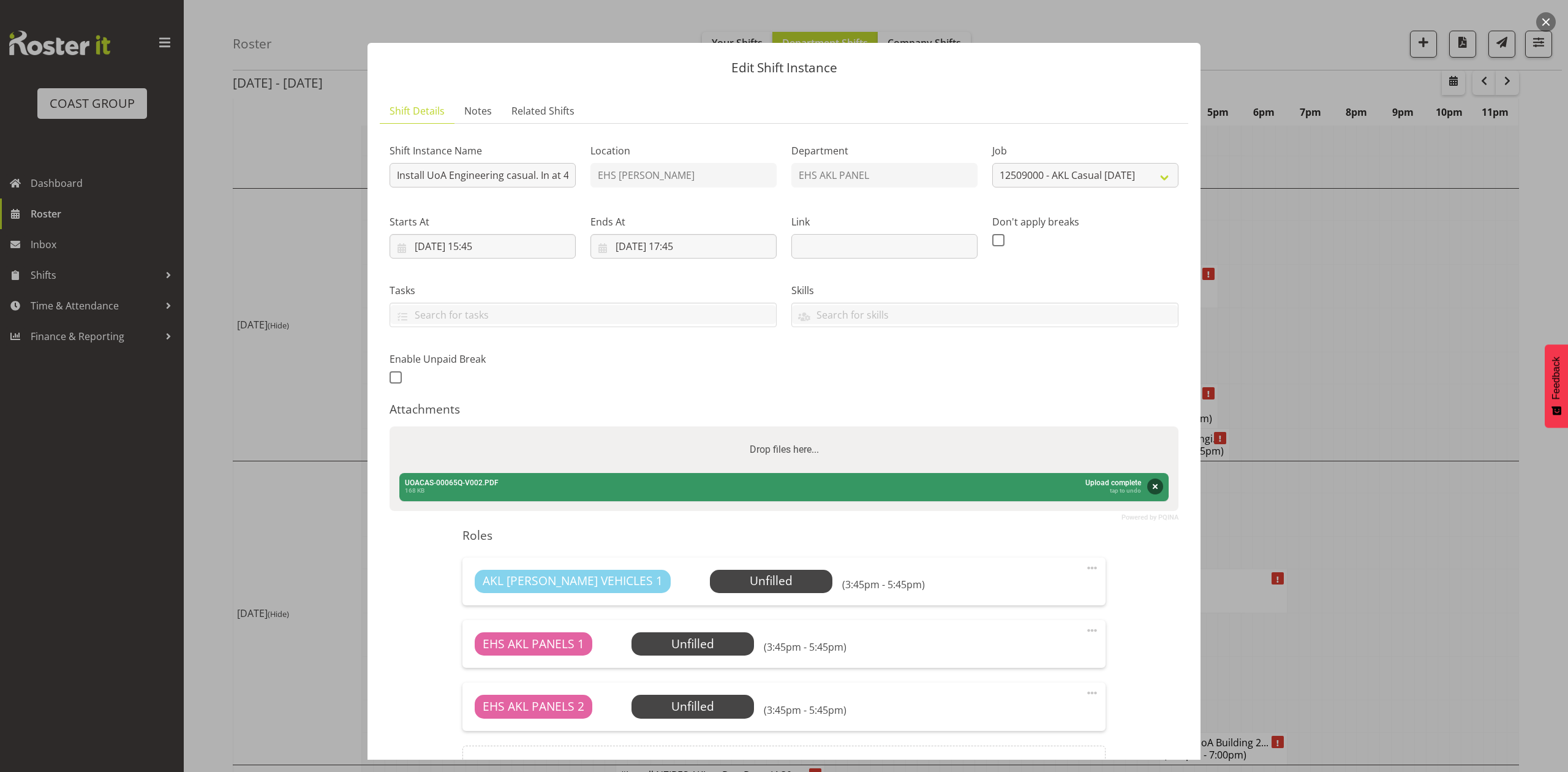
click at [712, 457] on div "Drop files here..." at bounding box center [784, 449] width 789 height 46
click at [389, 426] on input "Drop files here..." at bounding box center [784, 428] width 789 height 4
type input "C:\fakepath\UOACAS-00065Q-V003.PDF"
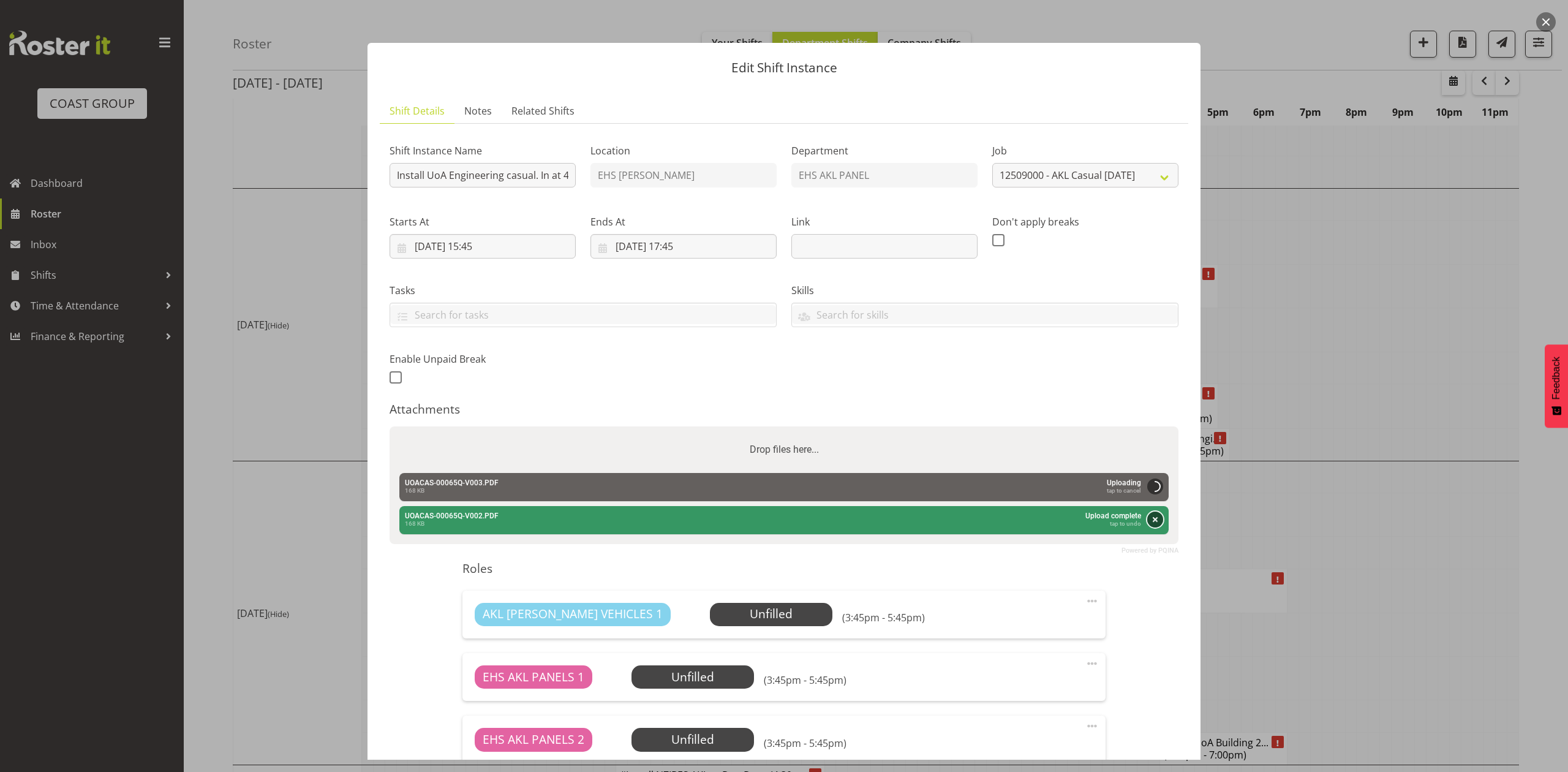
click at [1147, 520] on button "Remove" at bounding box center [1155, 520] width 16 height 16
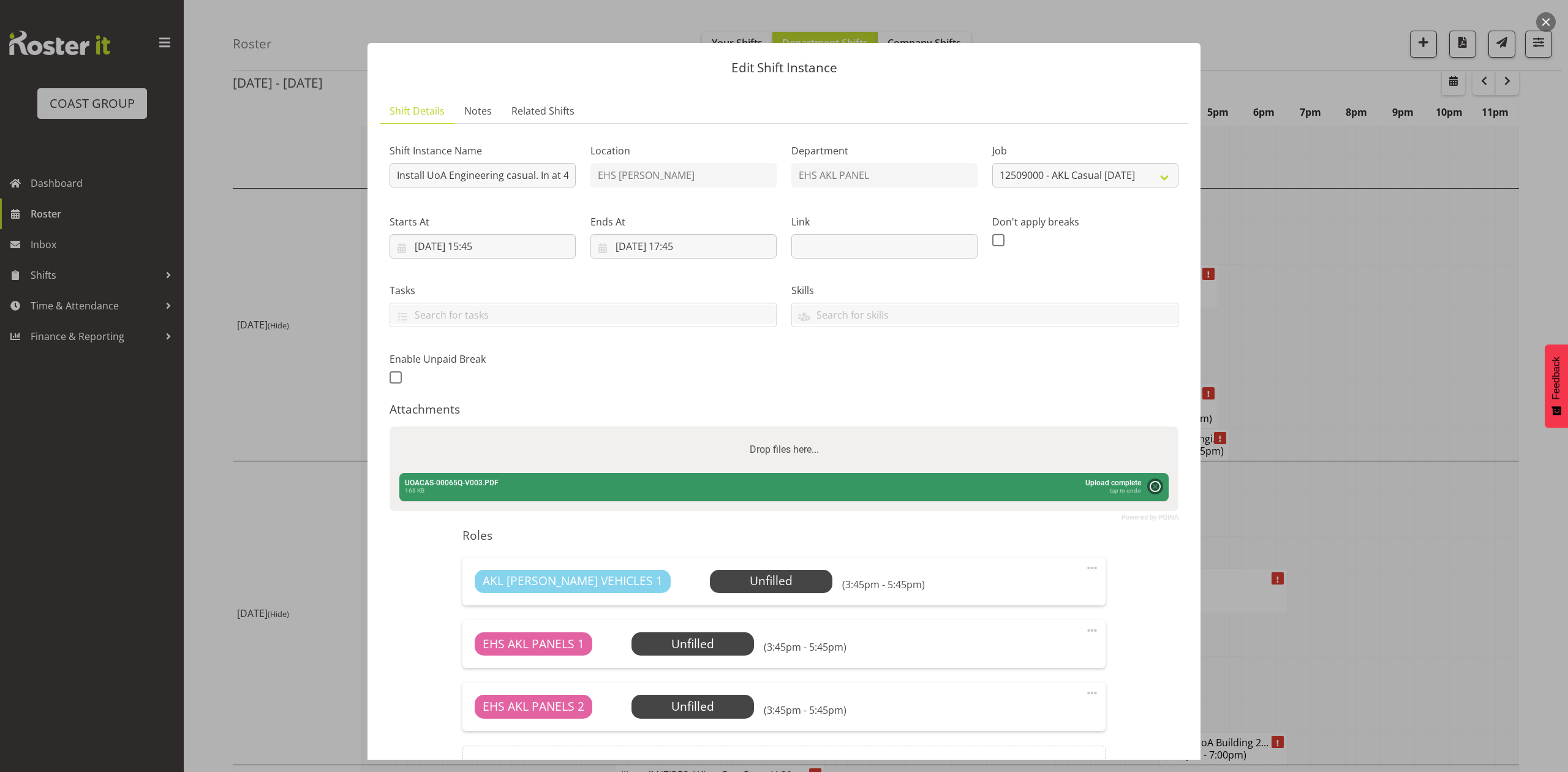
scroll to position [138, 0]
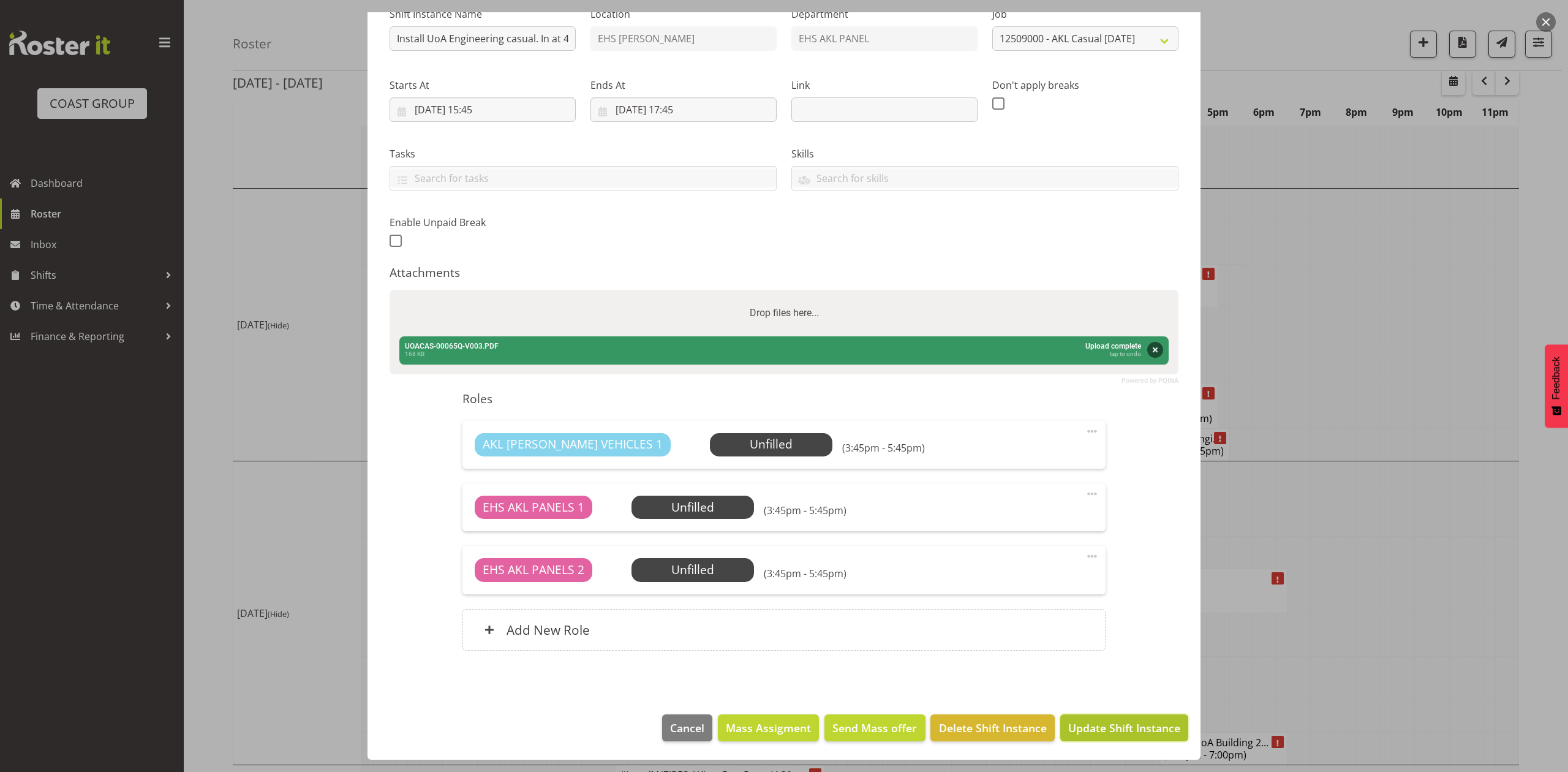
click at [1109, 731] on span "Update Shift Instance" at bounding box center [1124, 728] width 112 height 16
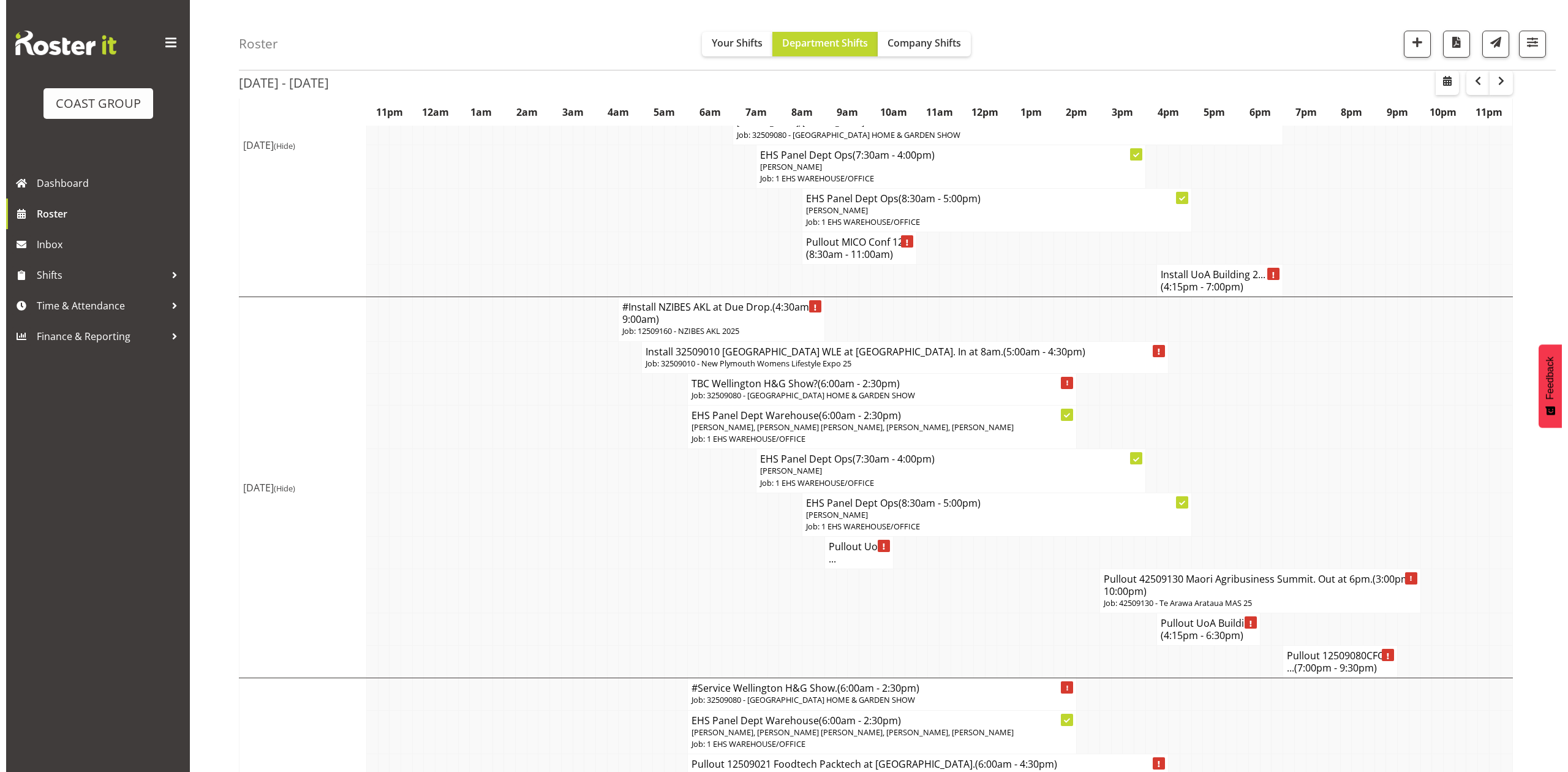
scroll to position [898, 0]
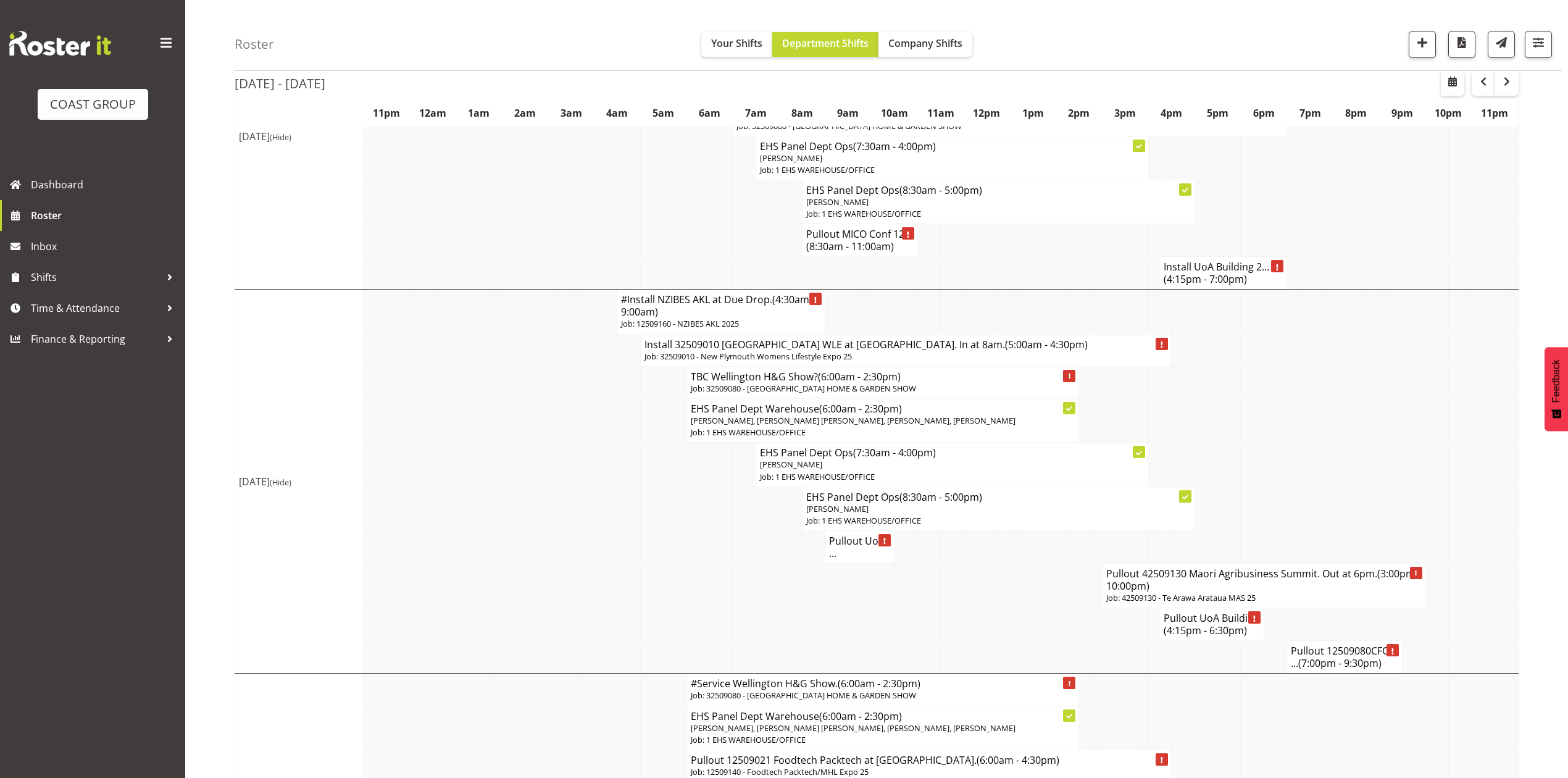
click at [1221, 635] on span "(4:15pm - 6:30pm)" at bounding box center [1206, 630] width 84 height 13
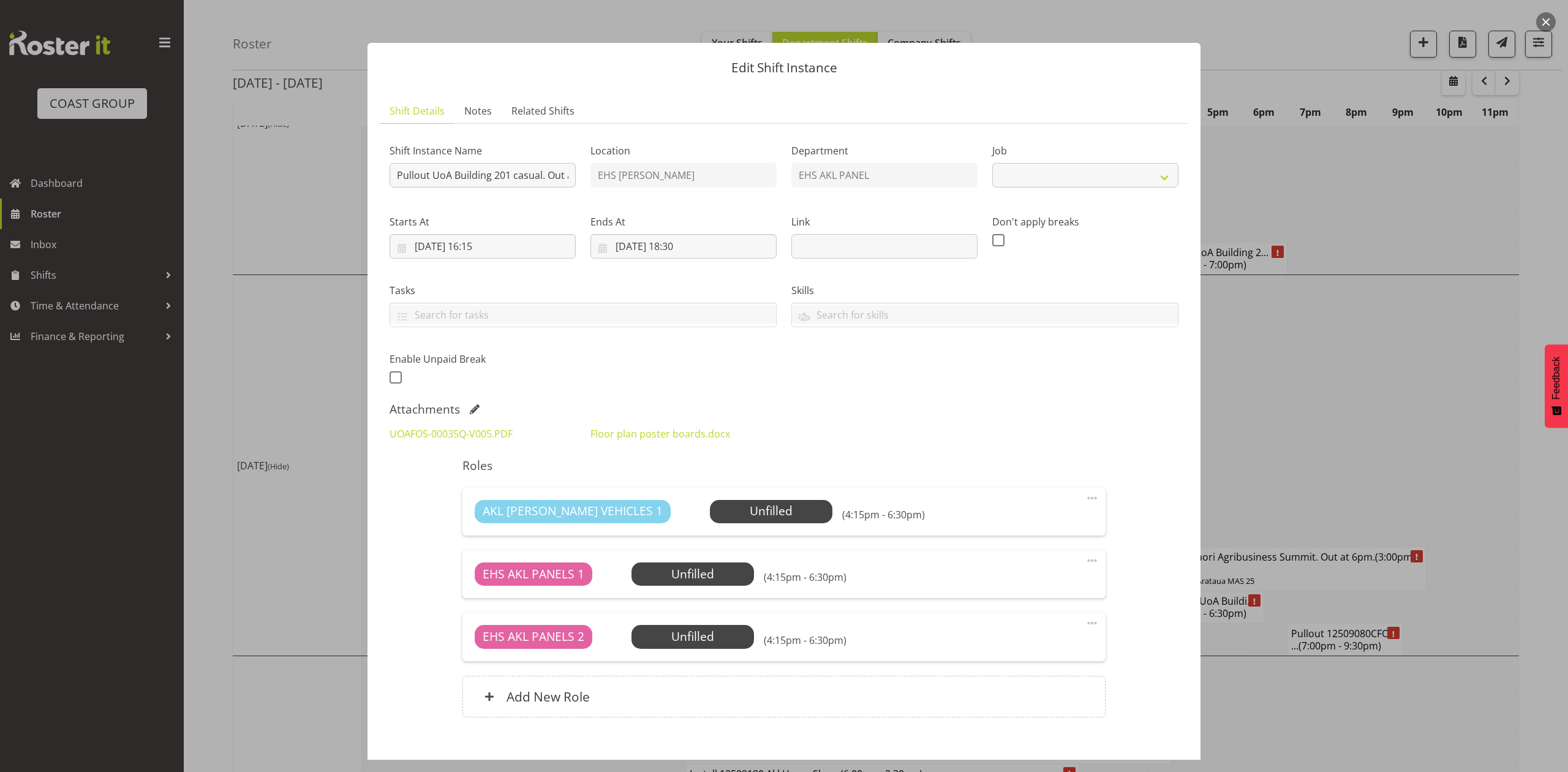
select select "8653"
click at [1350, 451] on div at bounding box center [784, 386] width 1568 height 772
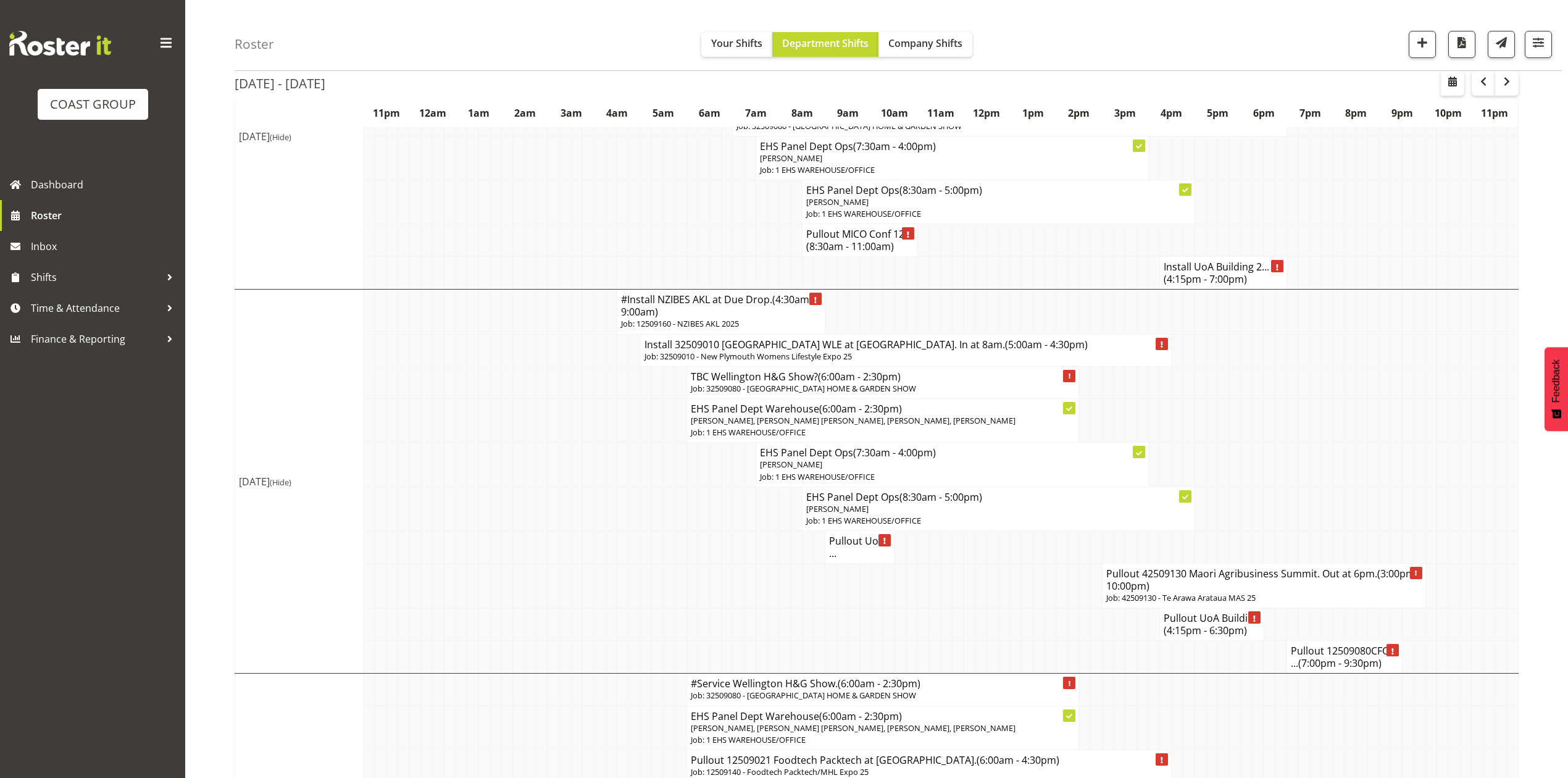
click at [827, 551] on td "Pullout UoA ..." at bounding box center [860, 547] width 69 height 33
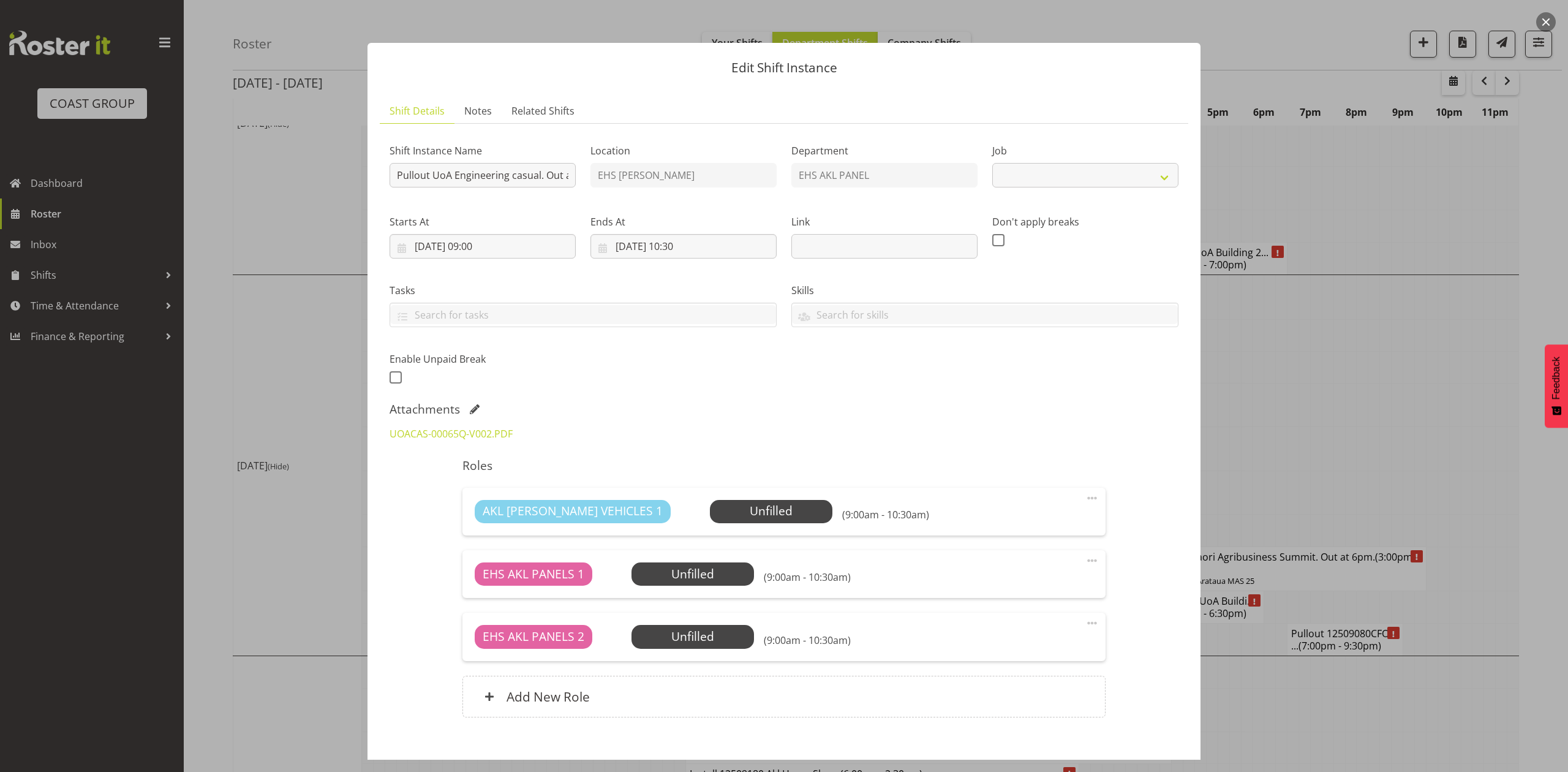
select select "8653"
click at [472, 405] on span at bounding box center [474, 409] width 10 height 10
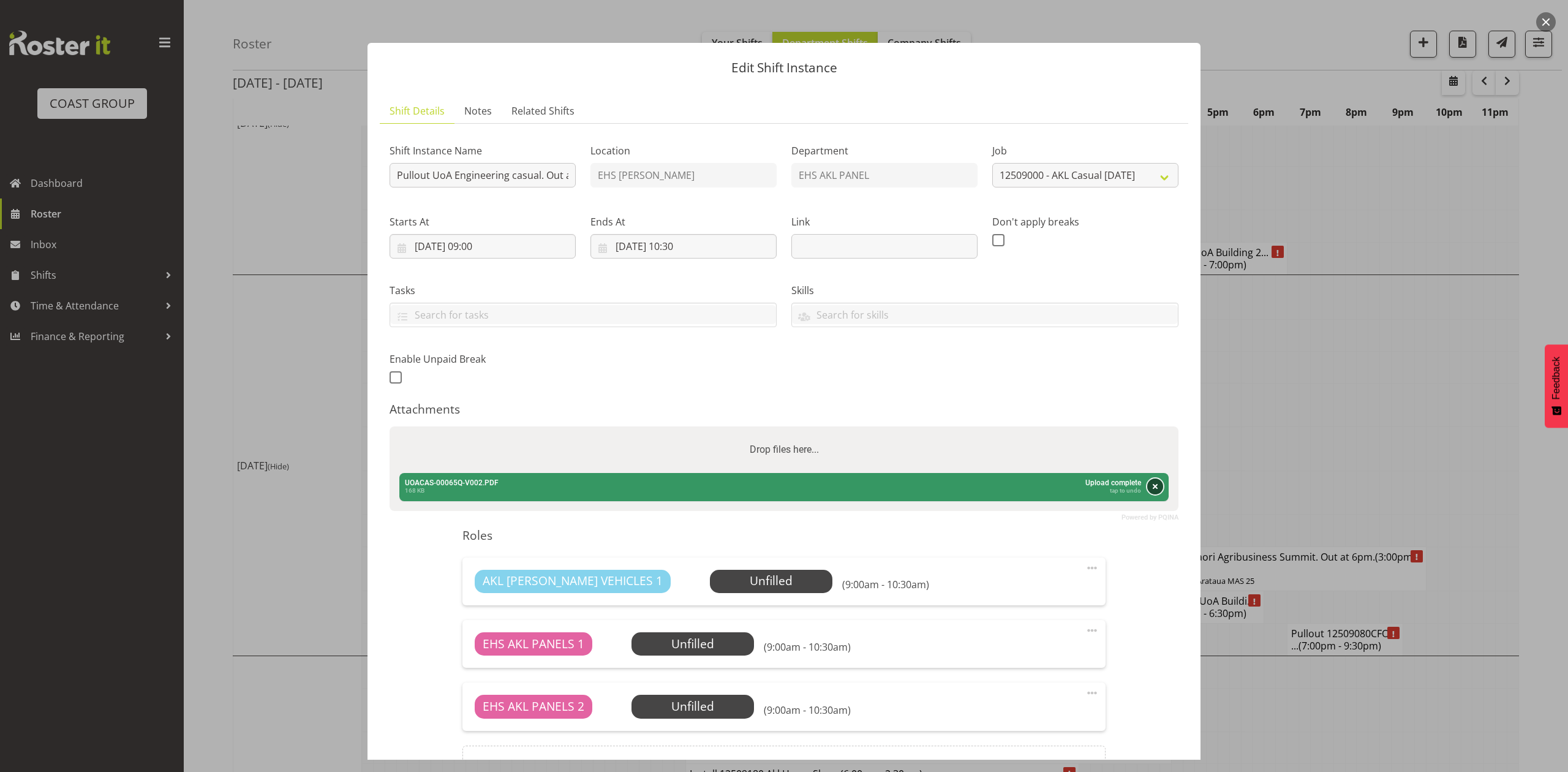
click at [1147, 481] on button "Remove" at bounding box center [1155, 487] width 16 height 16
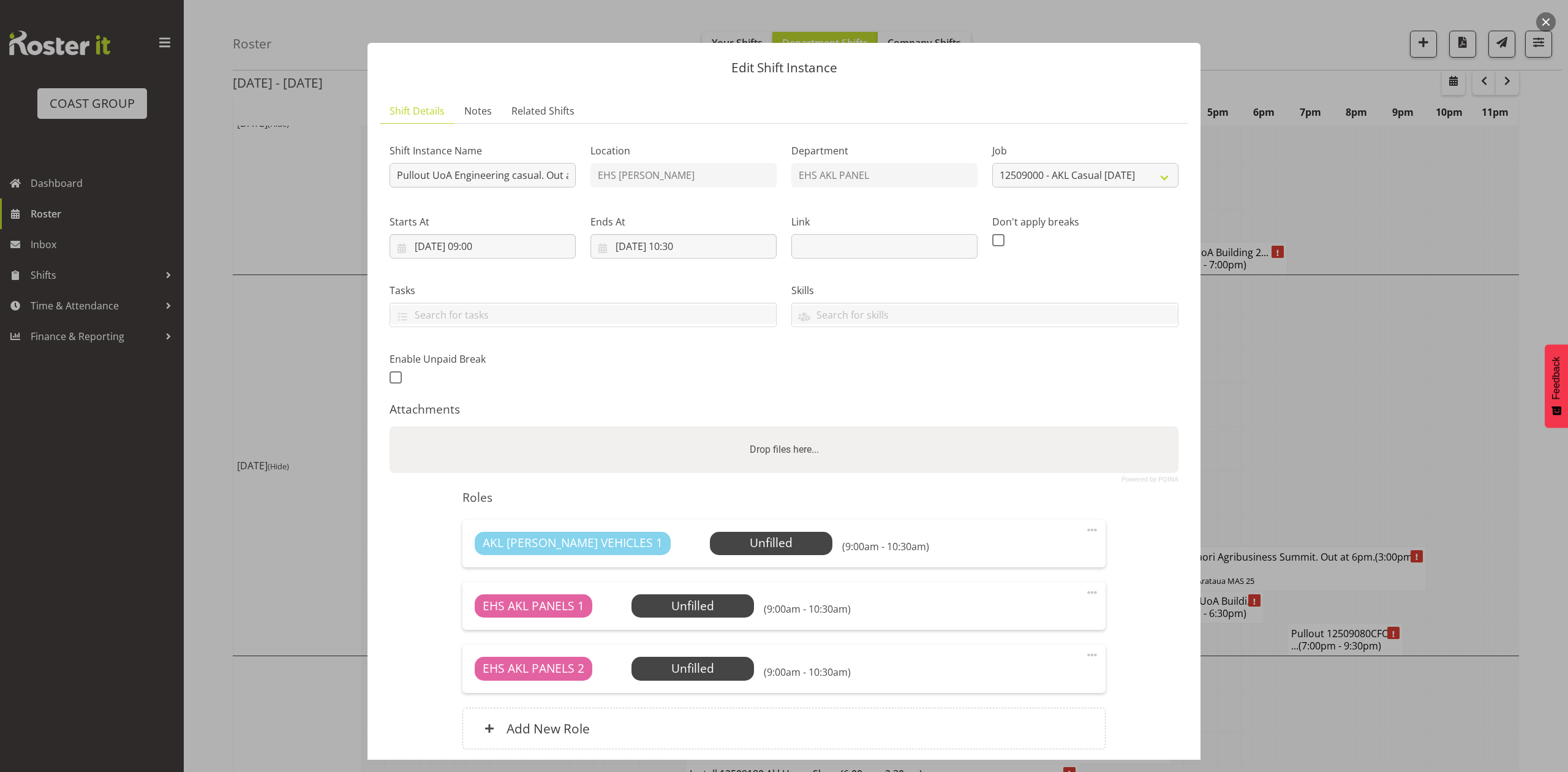
click at [934, 434] on div "Drop files here..." at bounding box center [784, 449] width 789 height 46
click at [389, 426] on input "Drop files here..." at bounding box center [784, 428] width 789 height 4
type input "C:\fakepath\UOACAS-00065Q-V003.PDF"
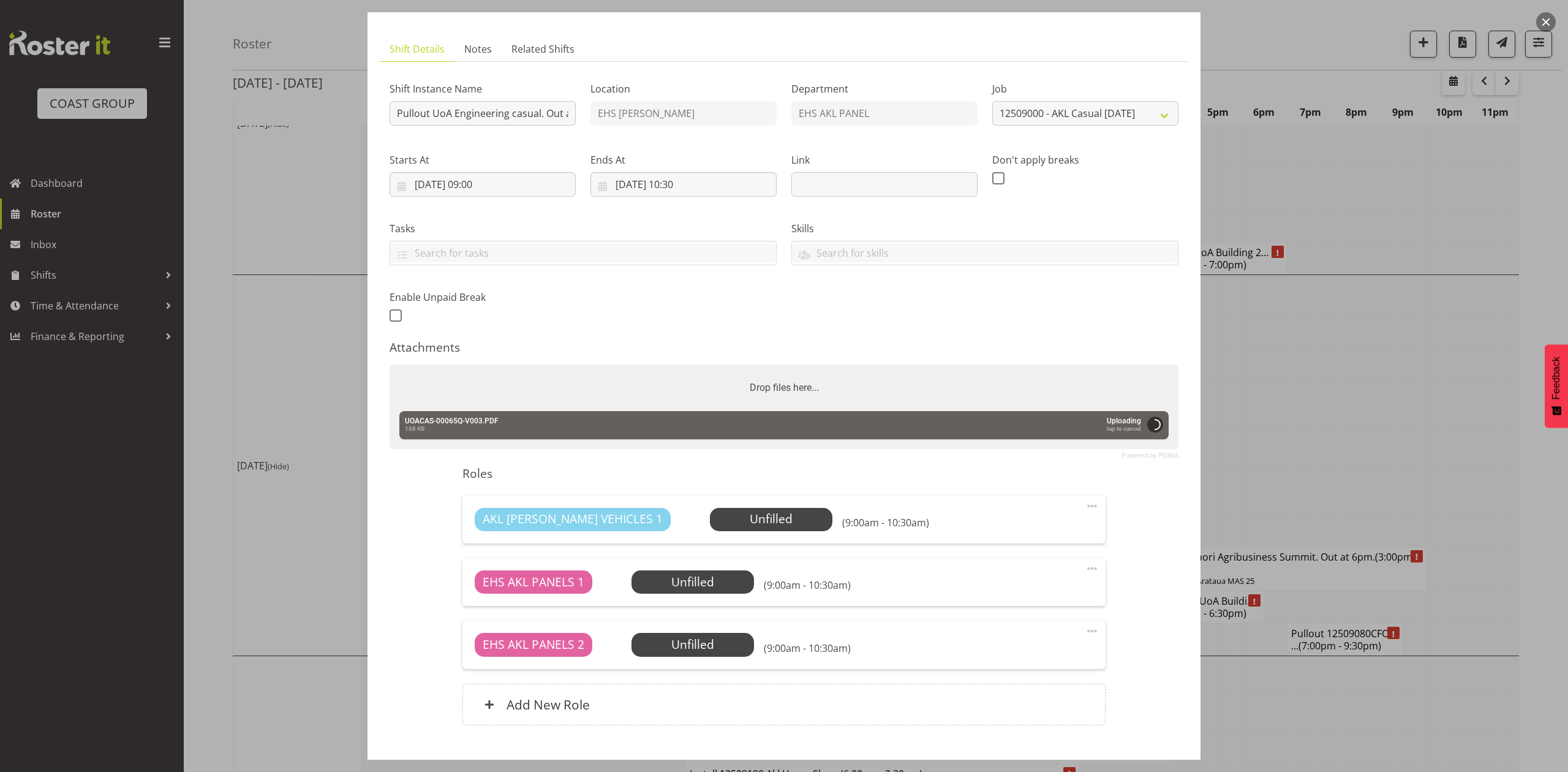
scroll to position [138, 0]
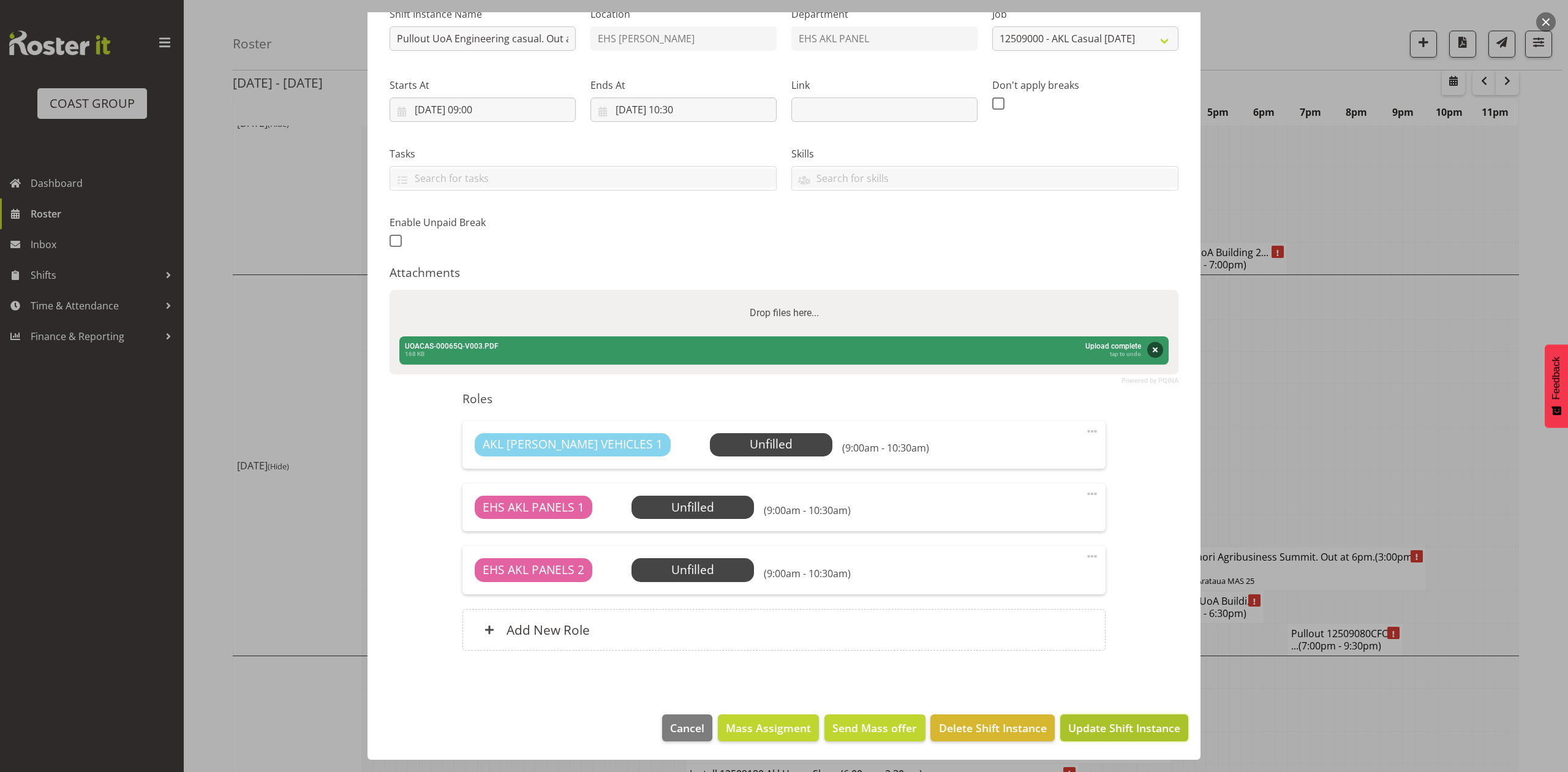
click at [1132, 732] on span "Update Shift Instance" at bounding box center [1124, 728] width 112 height 16
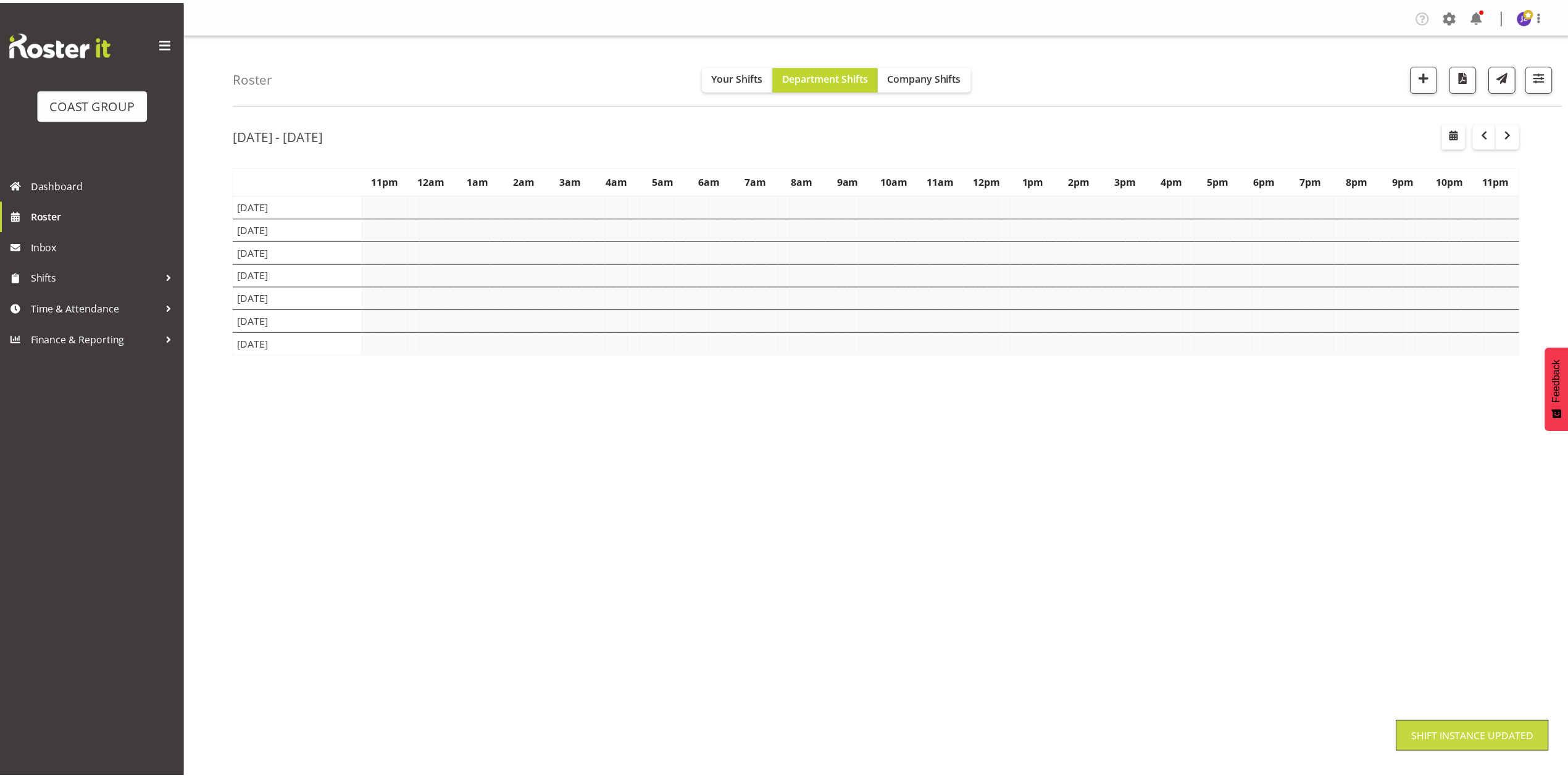
scroll to position [0, 0]
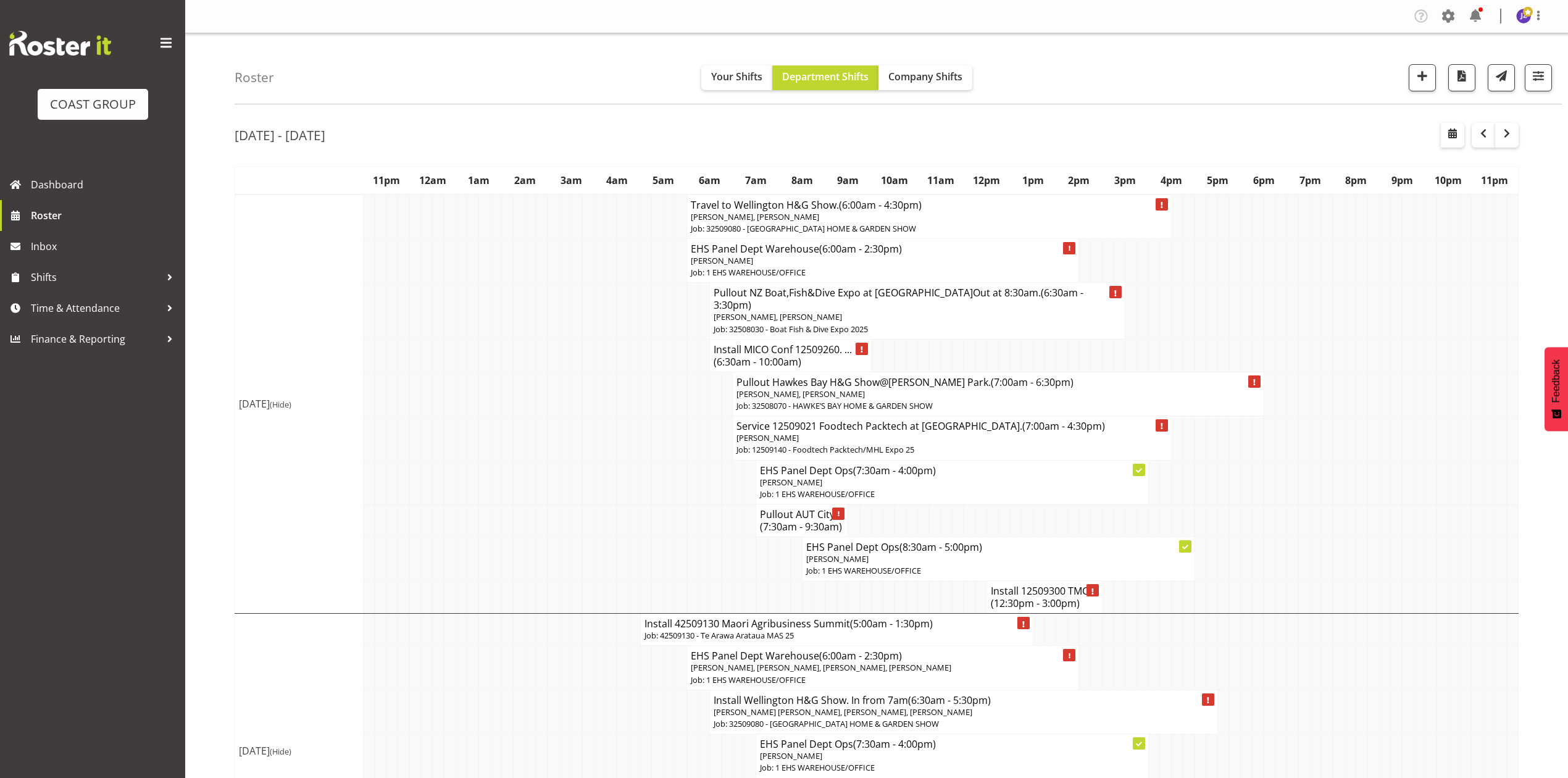
click at [1364, 536] on td at bounding box center [1362, 558] width 11 height 44
click at [1477, 141] on button "button" at bounding box center [1483, 135] width 24 height 25
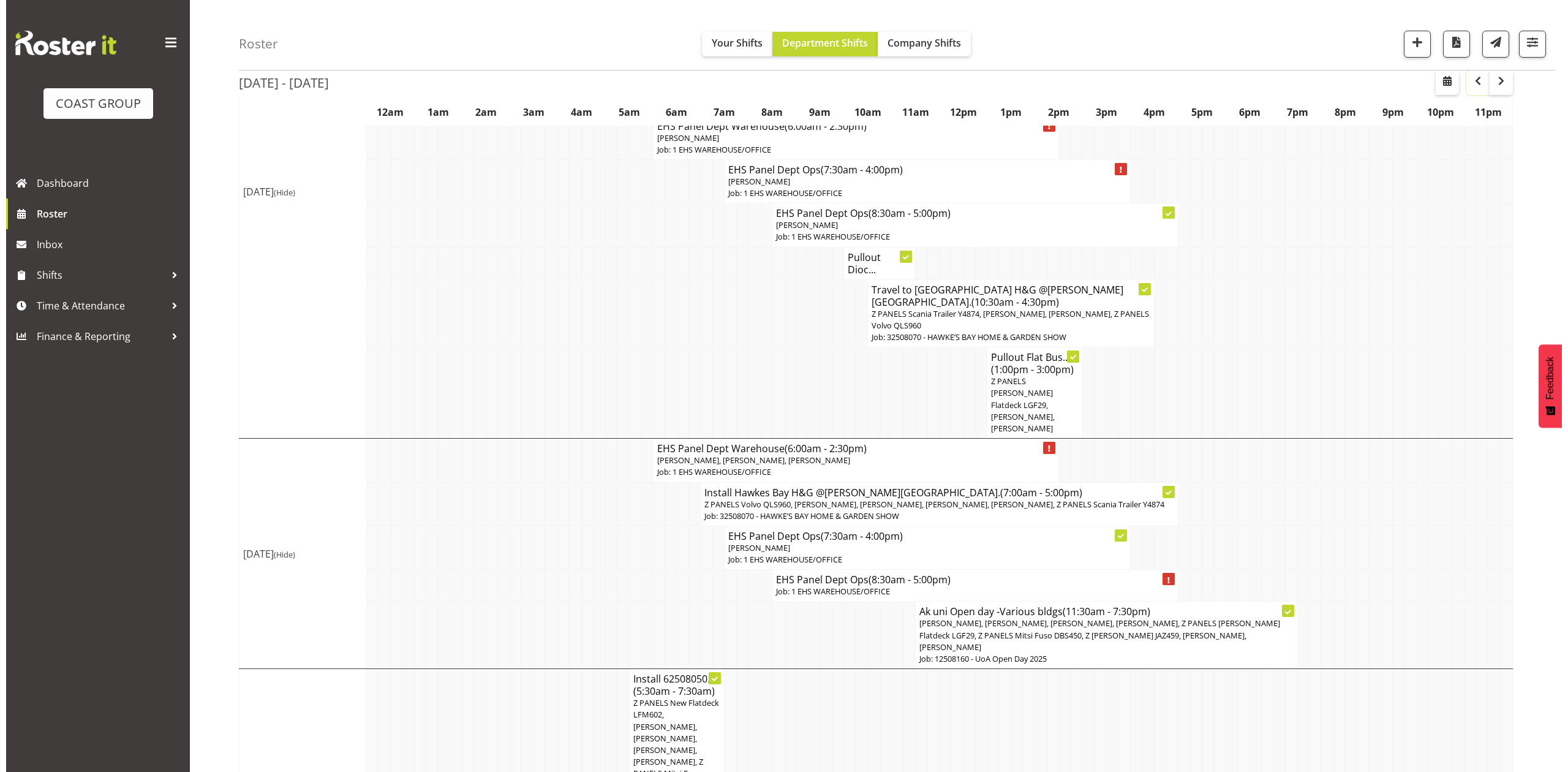
scroll to position [245, 0]
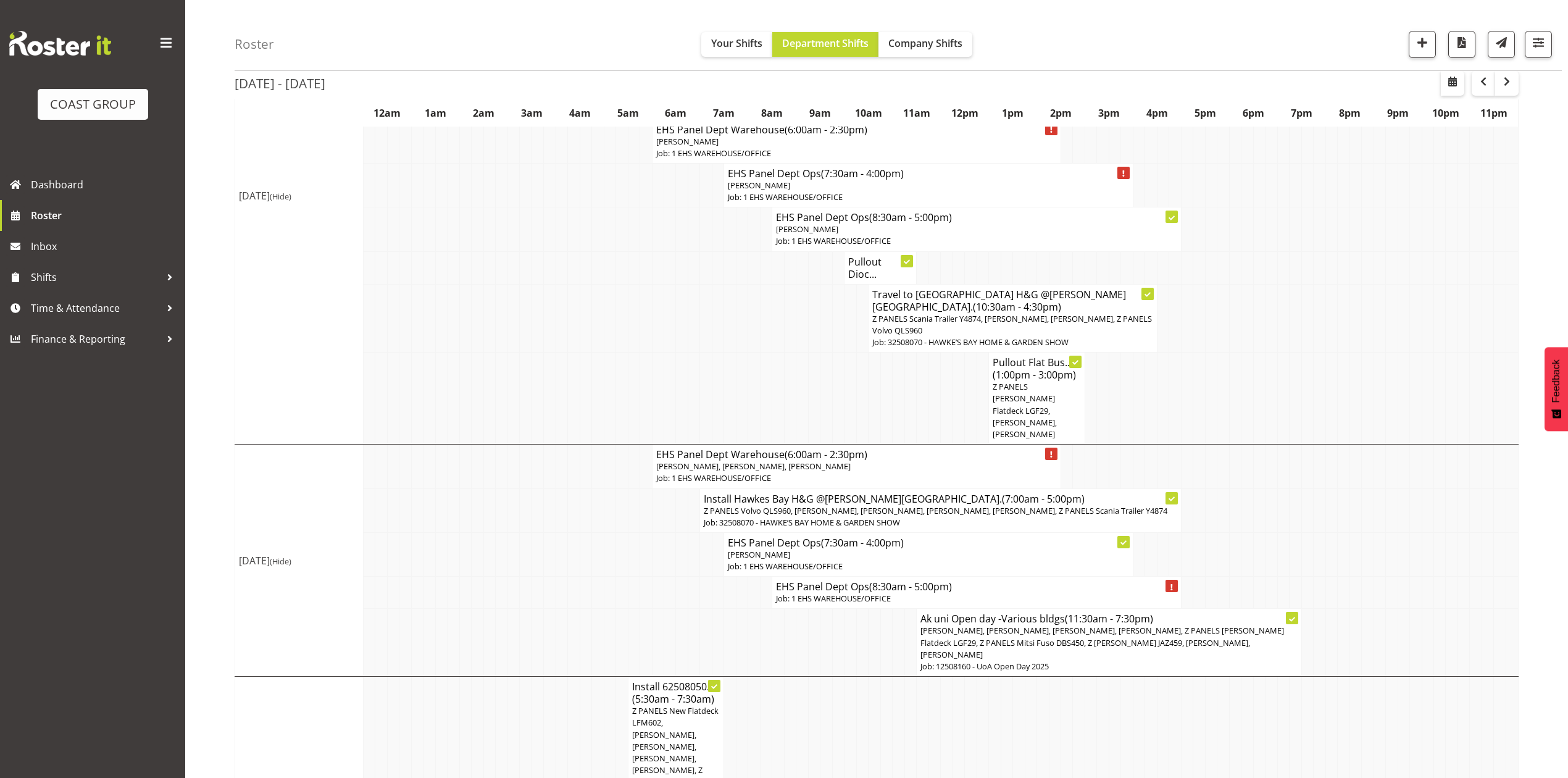
click at [938, 517] on p "Job: 32508070 - HAWKE’S BAY HOME & GARDEN SHOW" at bounding box center [940, 522] width 473 height 11
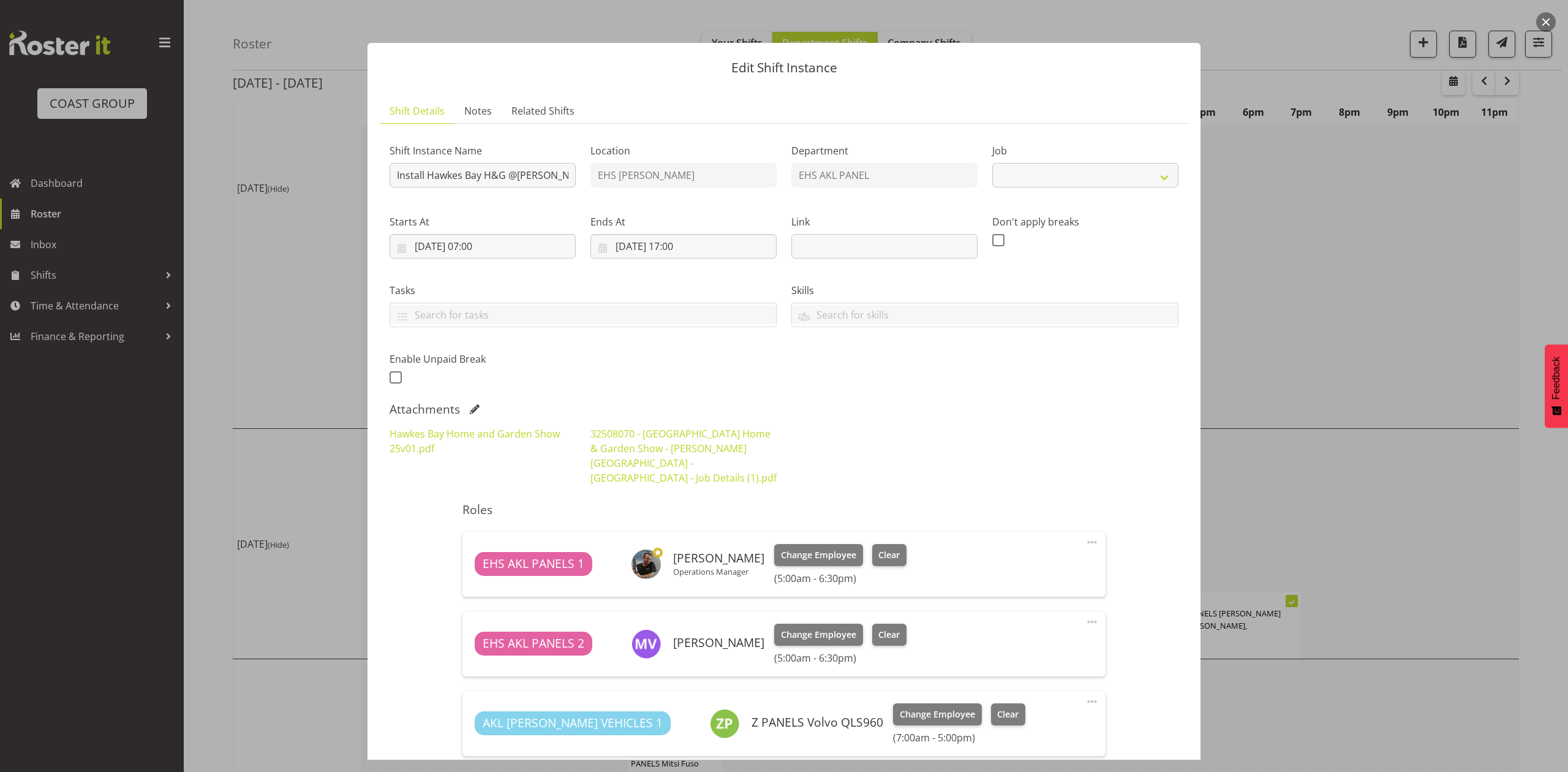
select select "9236"
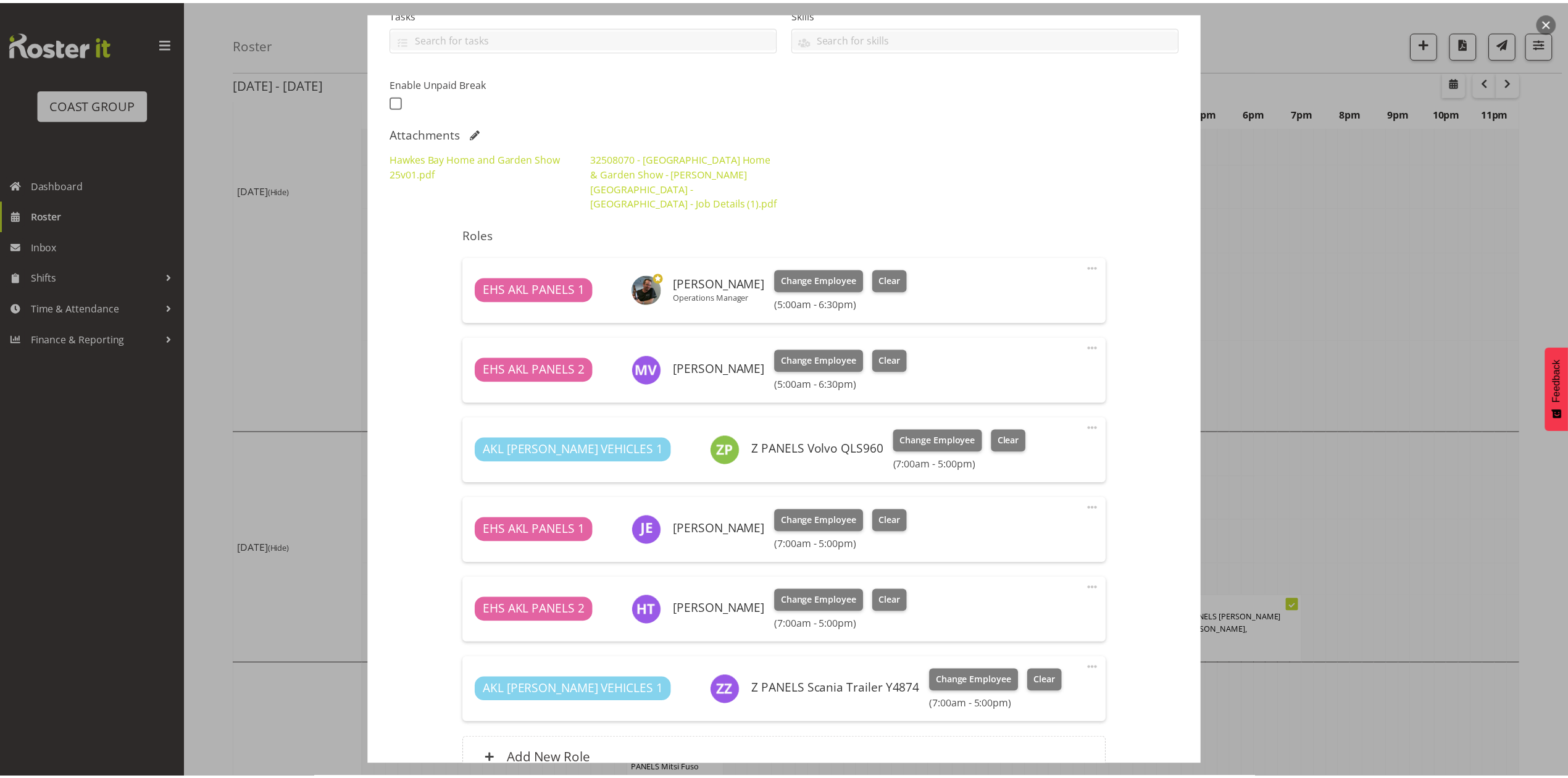
scroll to position [390, 0]
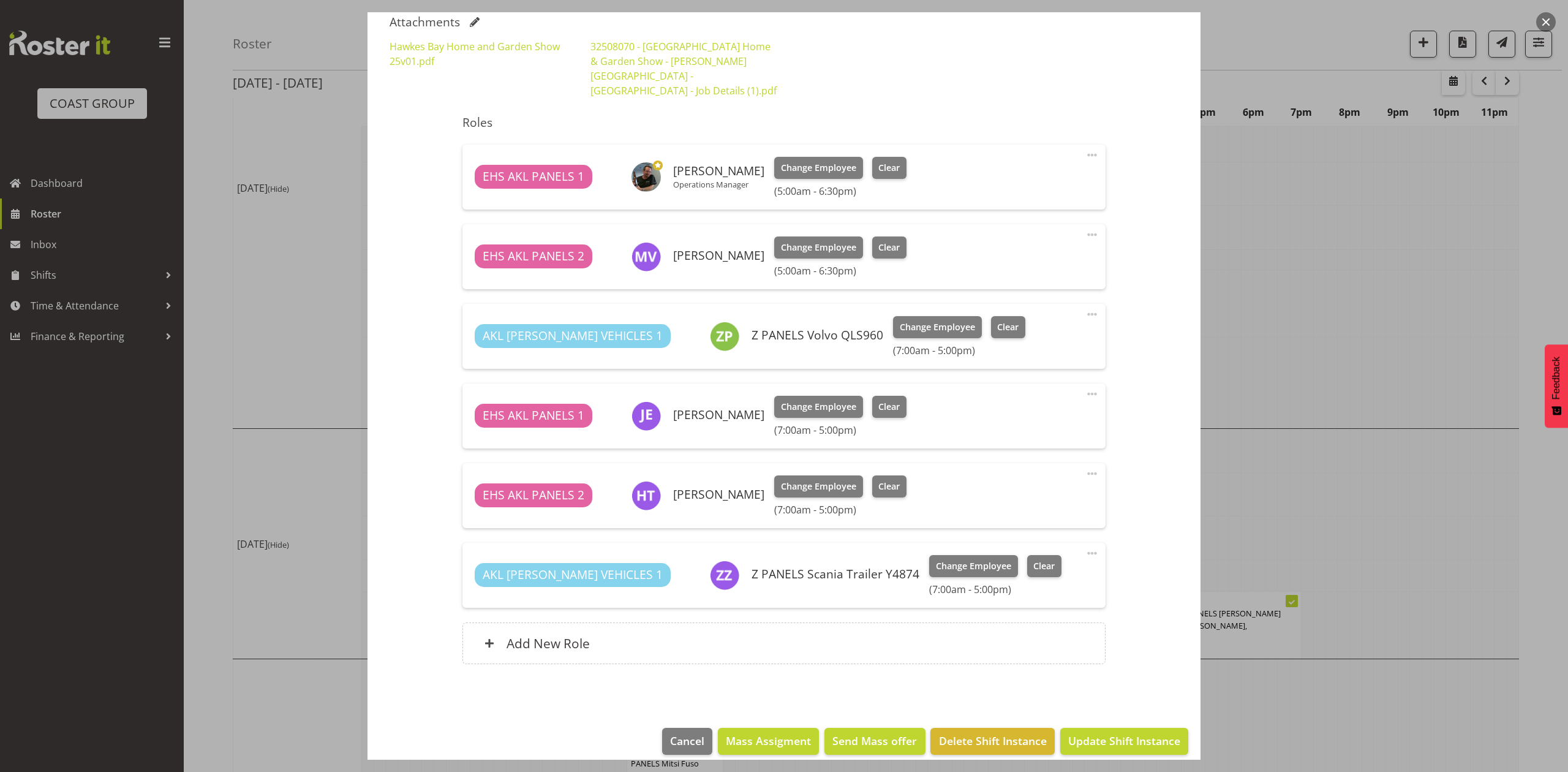
click at [1319, 439] on div at bounding box center [784, 386] width 1568 height 772
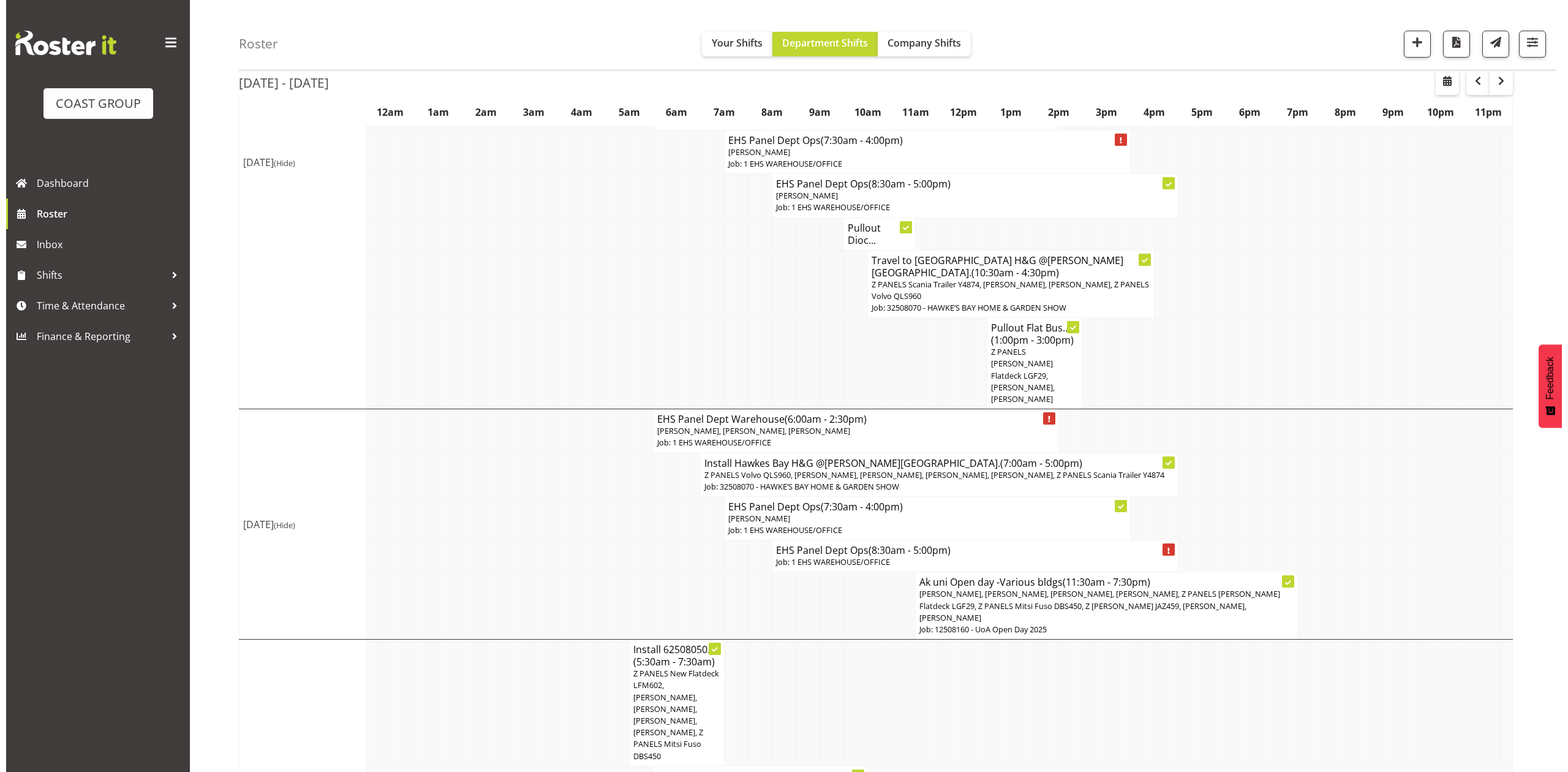
scroll to position [326, 0]
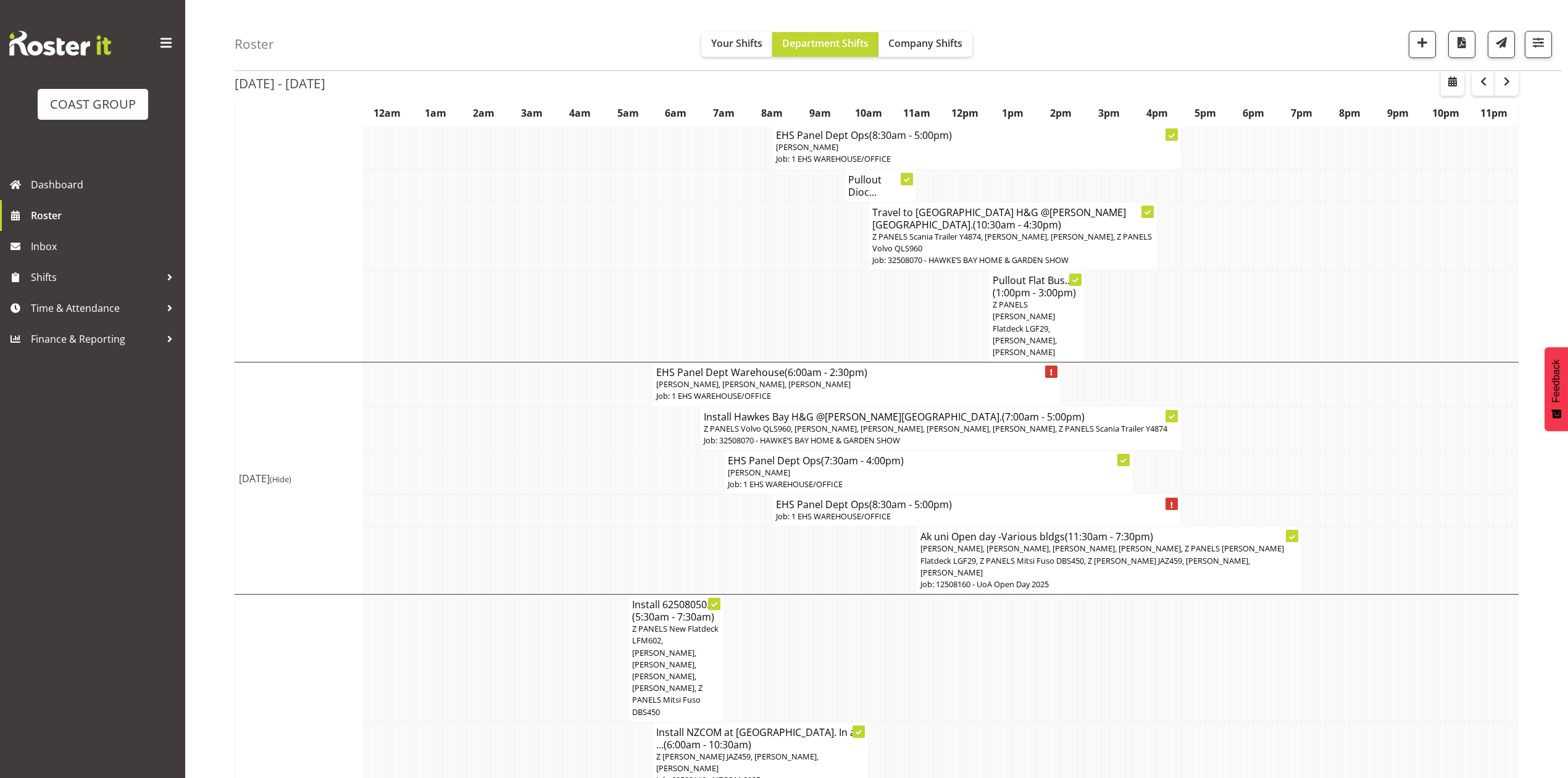
click at [1033, 542] on span "[PERSON_NAME], [PERSON_NAME], [PERSON_NAME], [PERSON_NAME], Z PANELS [PERSON_NA…" at bounding box center [1102, 559] width 363 height 34
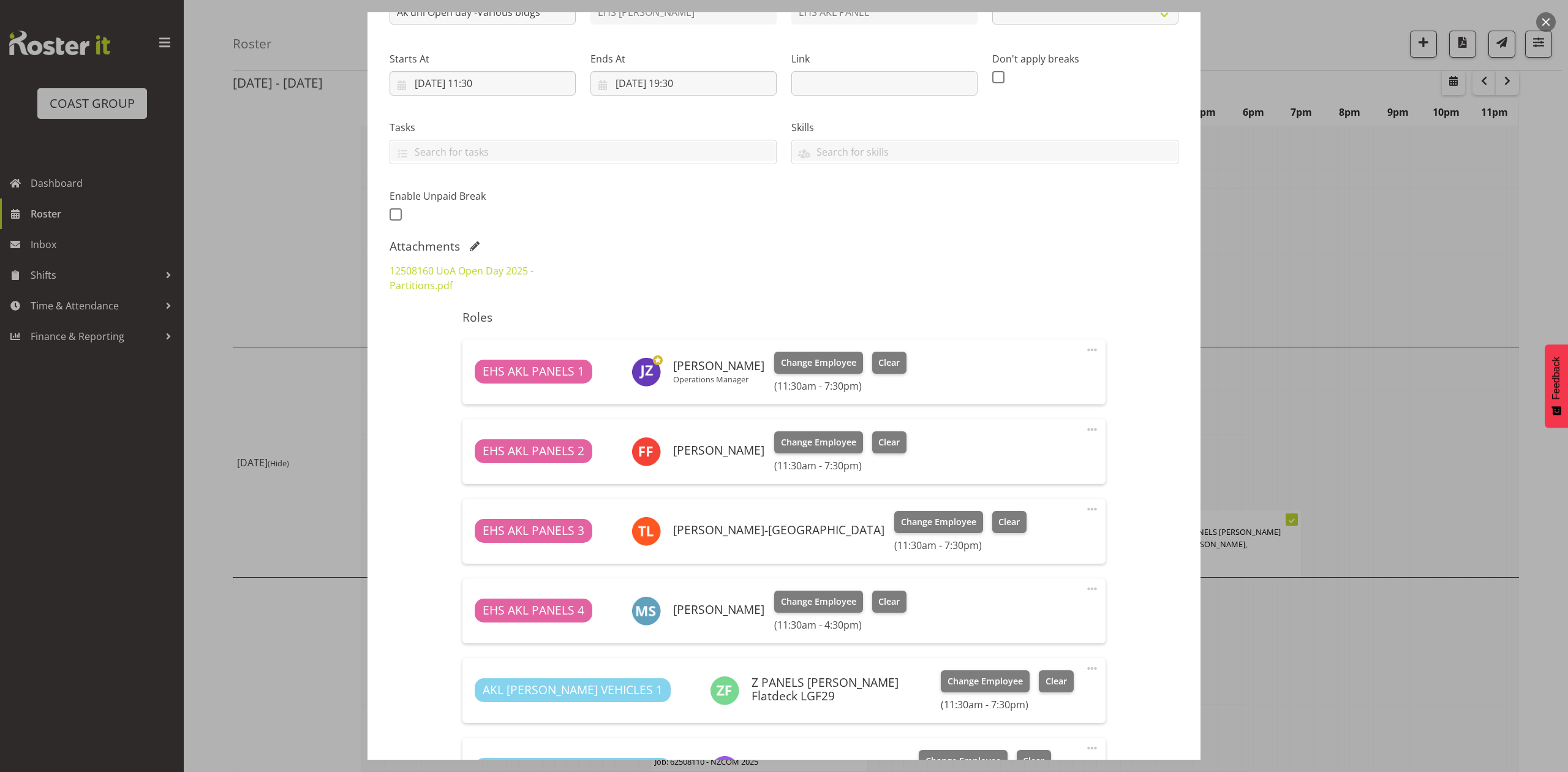
select select "9993"
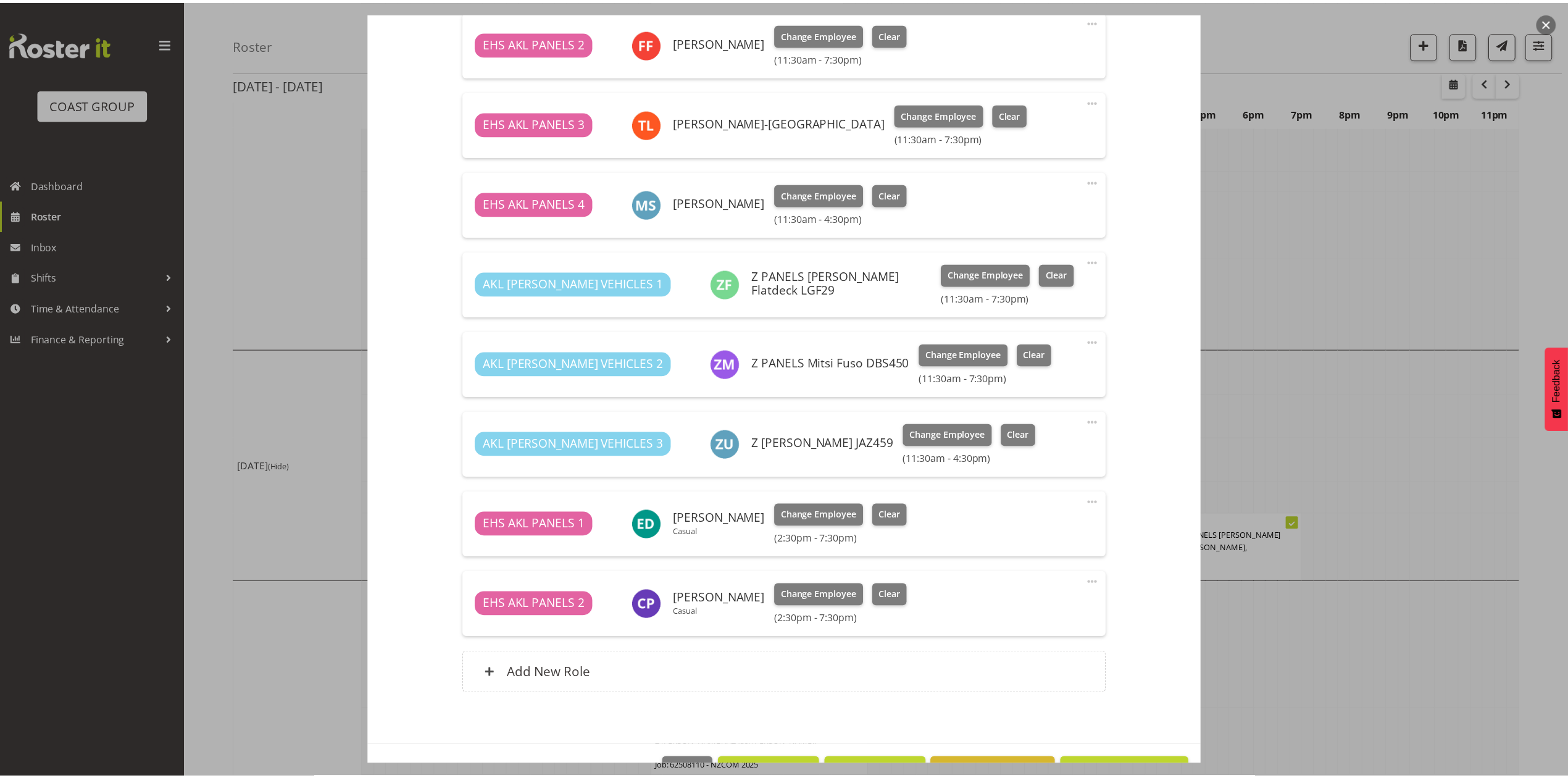
scroll to position [617, 0]
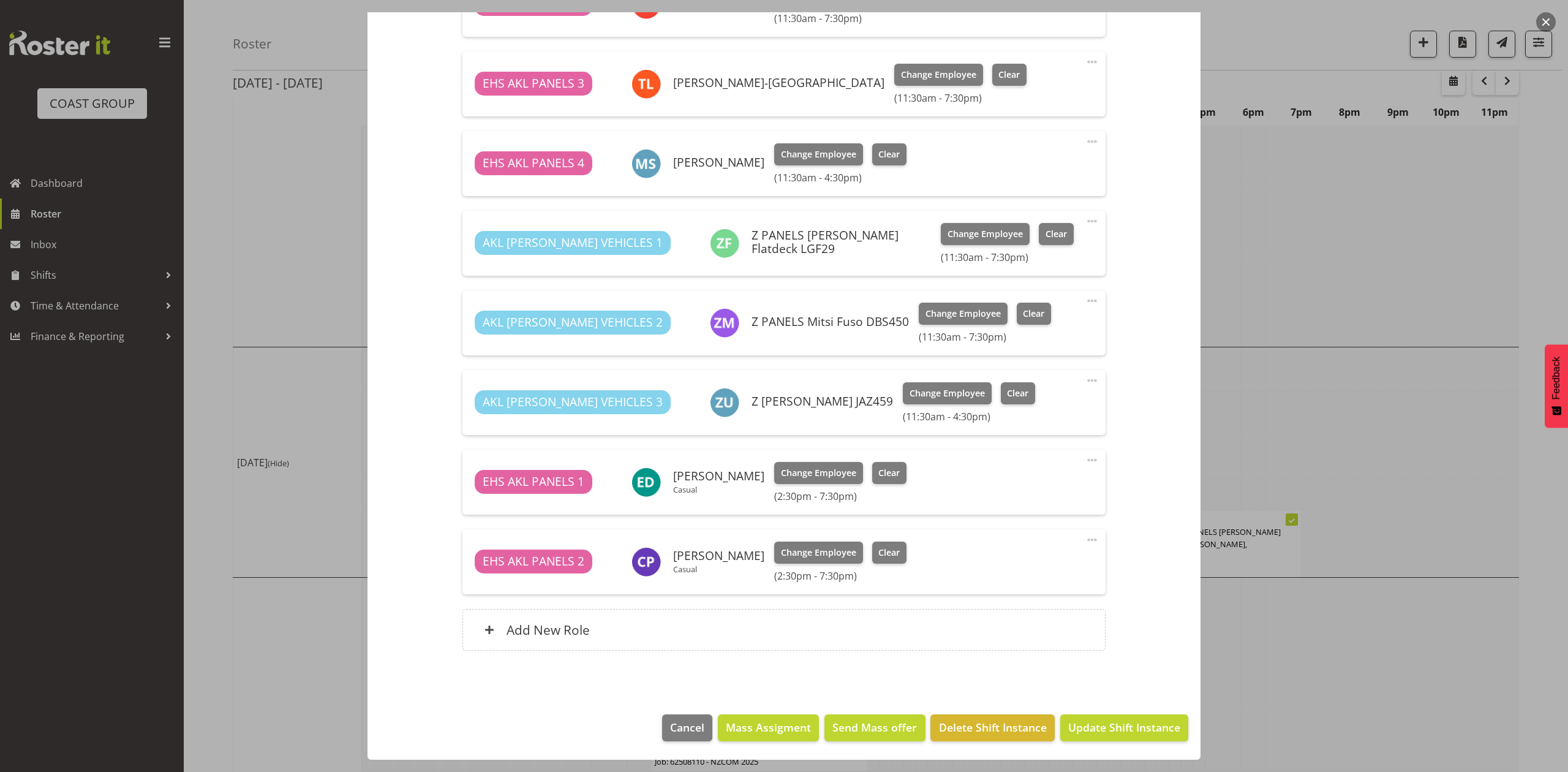
click at [1339, 412] on div at bounding box center [784, 386] width 1568 height 772
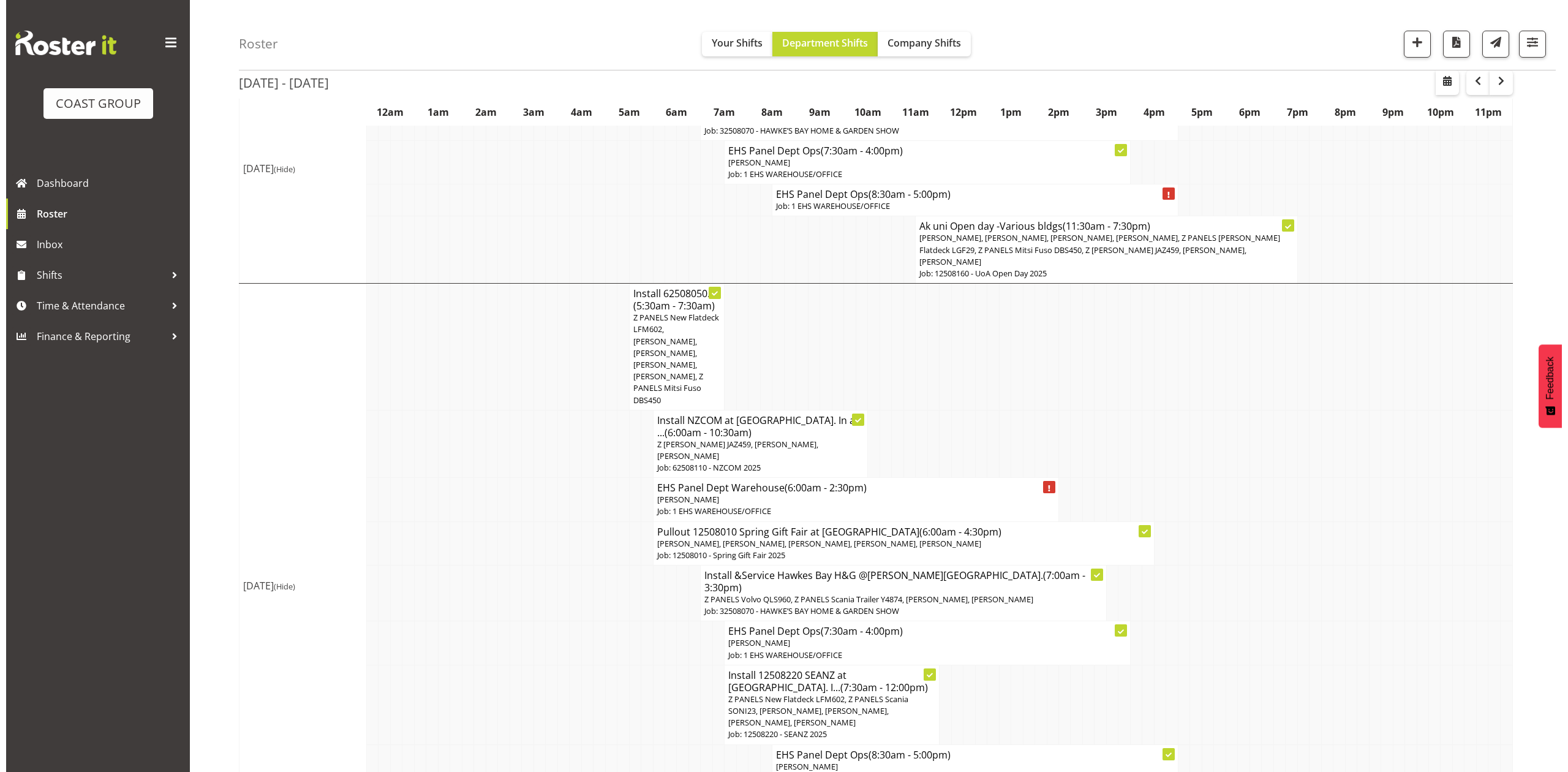
scroll to position [653, 0]
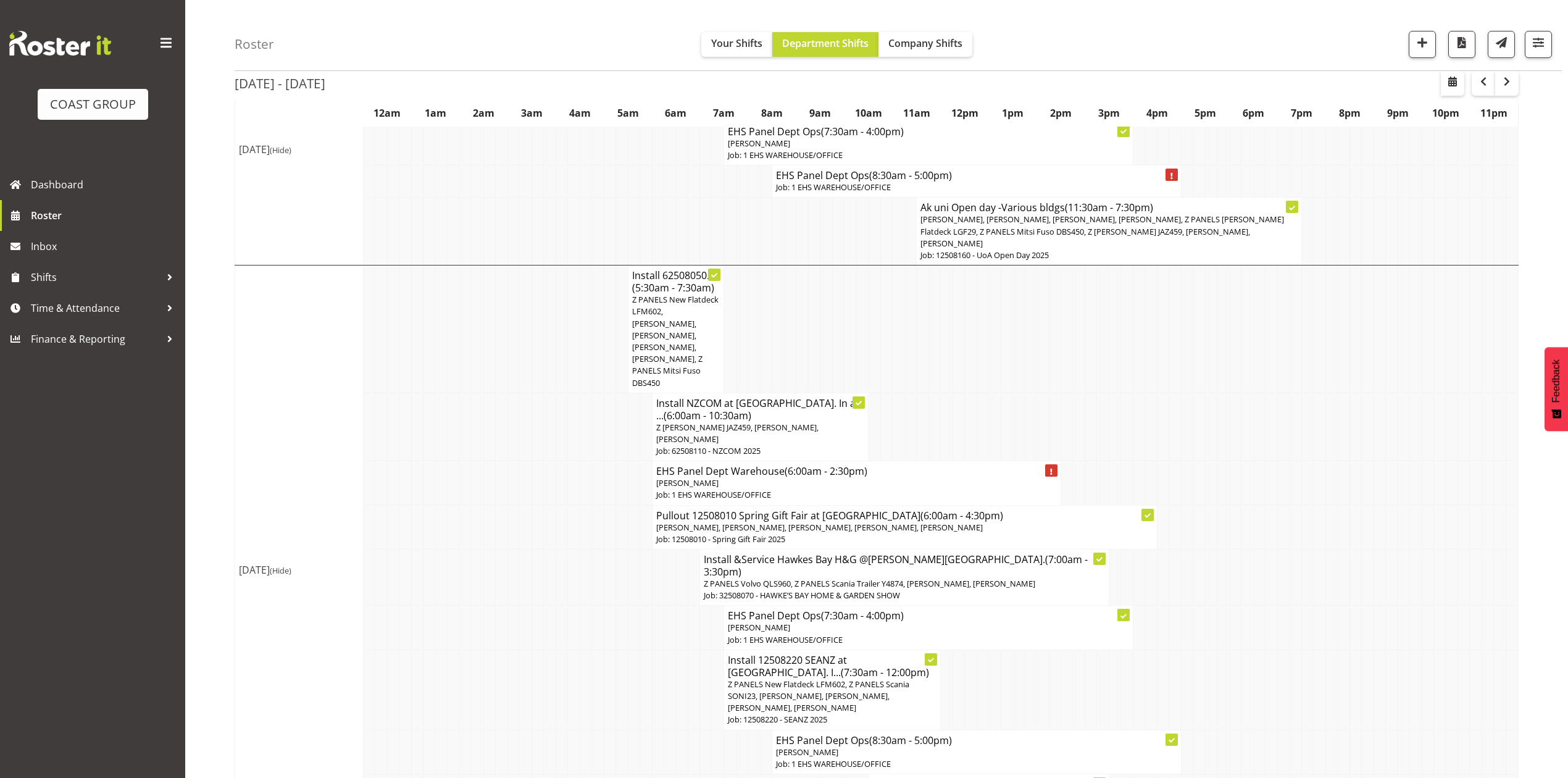
click at [695, 294] on p "Z PANELS New Flatdeck LFM602, [PERSON_NAME], [PERSON_NAME], [PERSON_NAME], [PER…" at bounding box center [676, 341] width 88 height 95
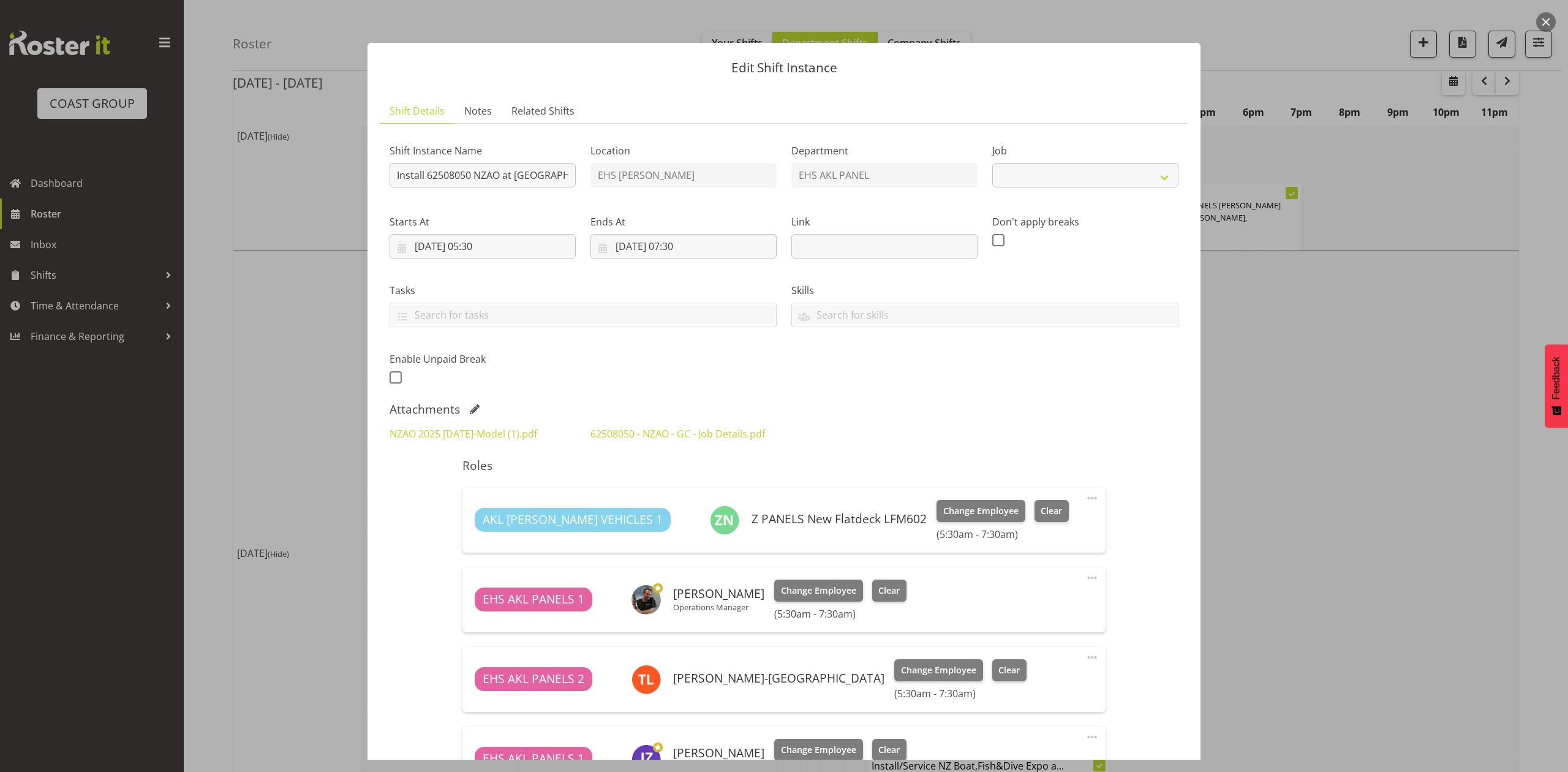
select select "9198"
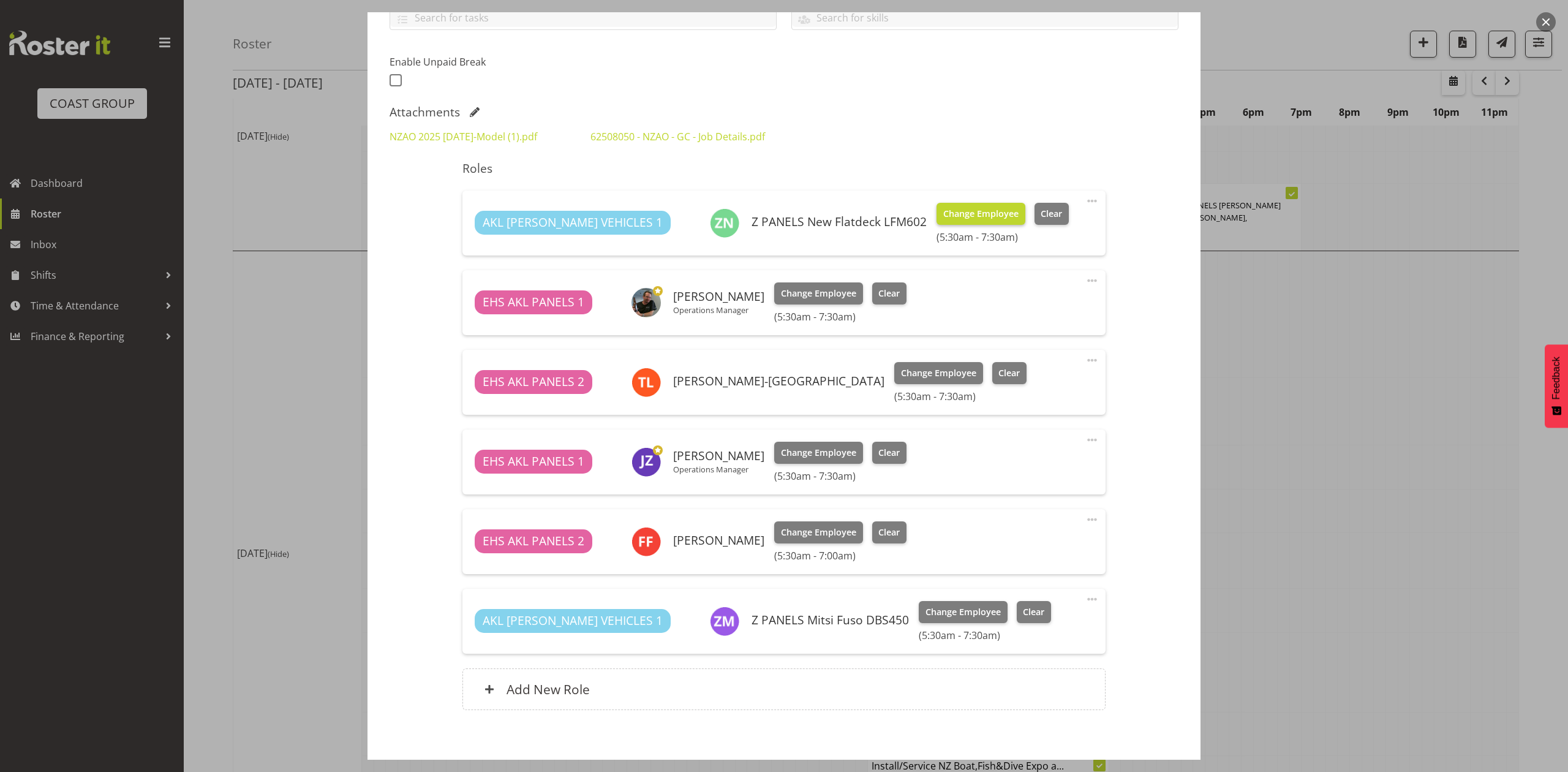
scroll to position [326, 0]
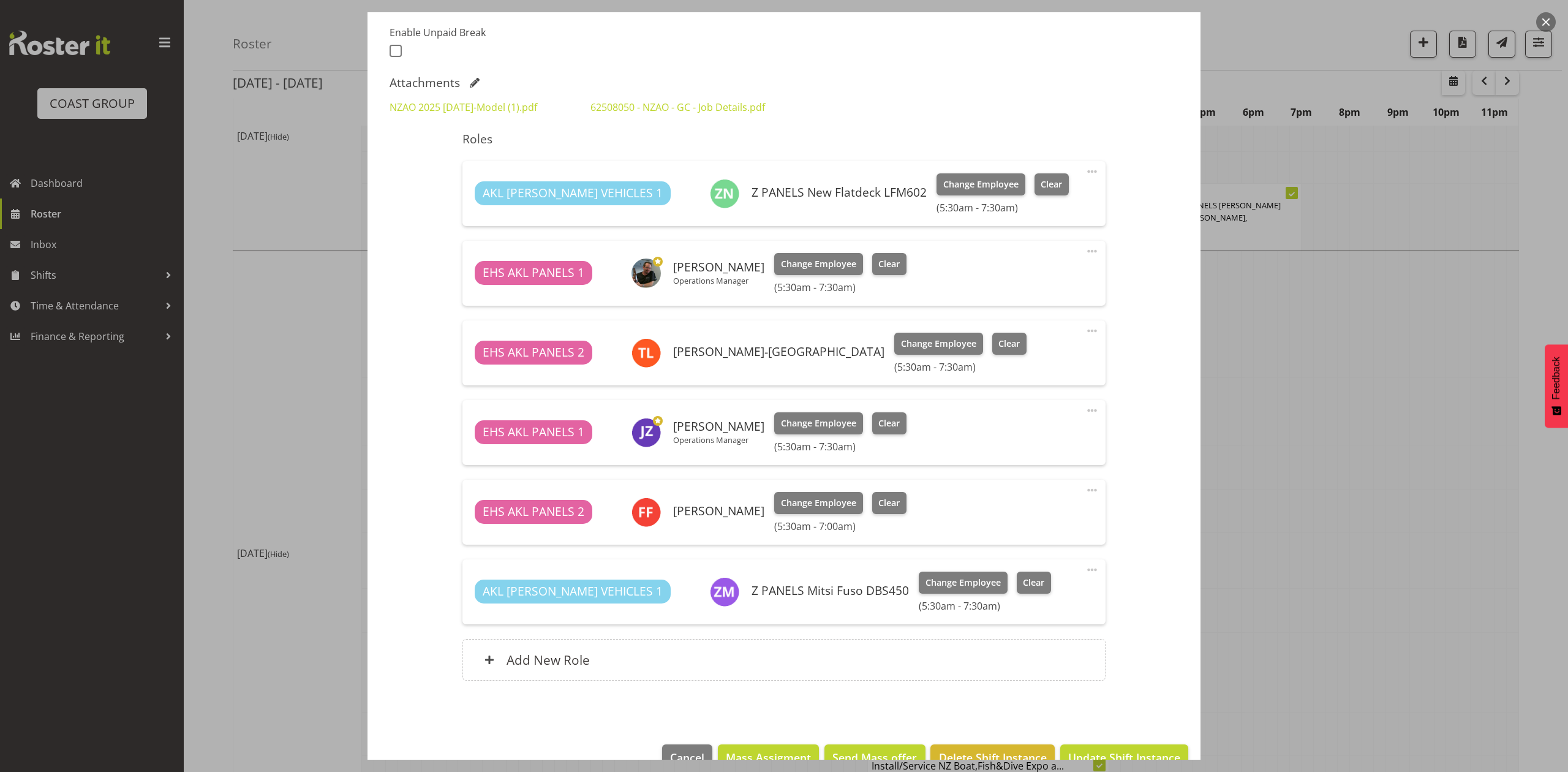
click at [1292, 430] on div at bounding box center [784, 386] width 1568 height 772
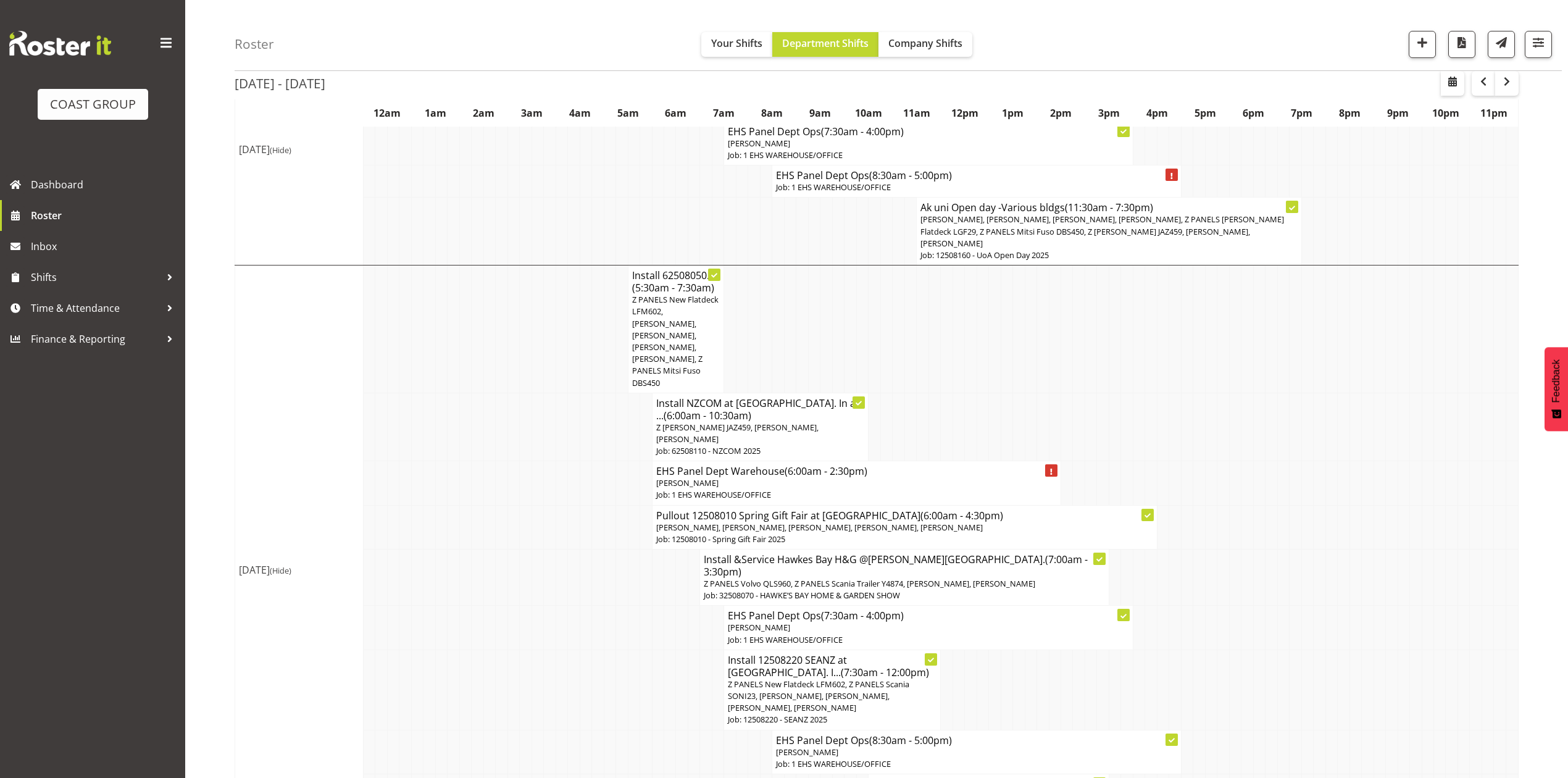
click at [795, 422] on span "Z [PERSON_NAME] JAZ459, [PERSON_NAME], [PERSON_NAME]" at bounding box center [737, 433] width 162 height 23
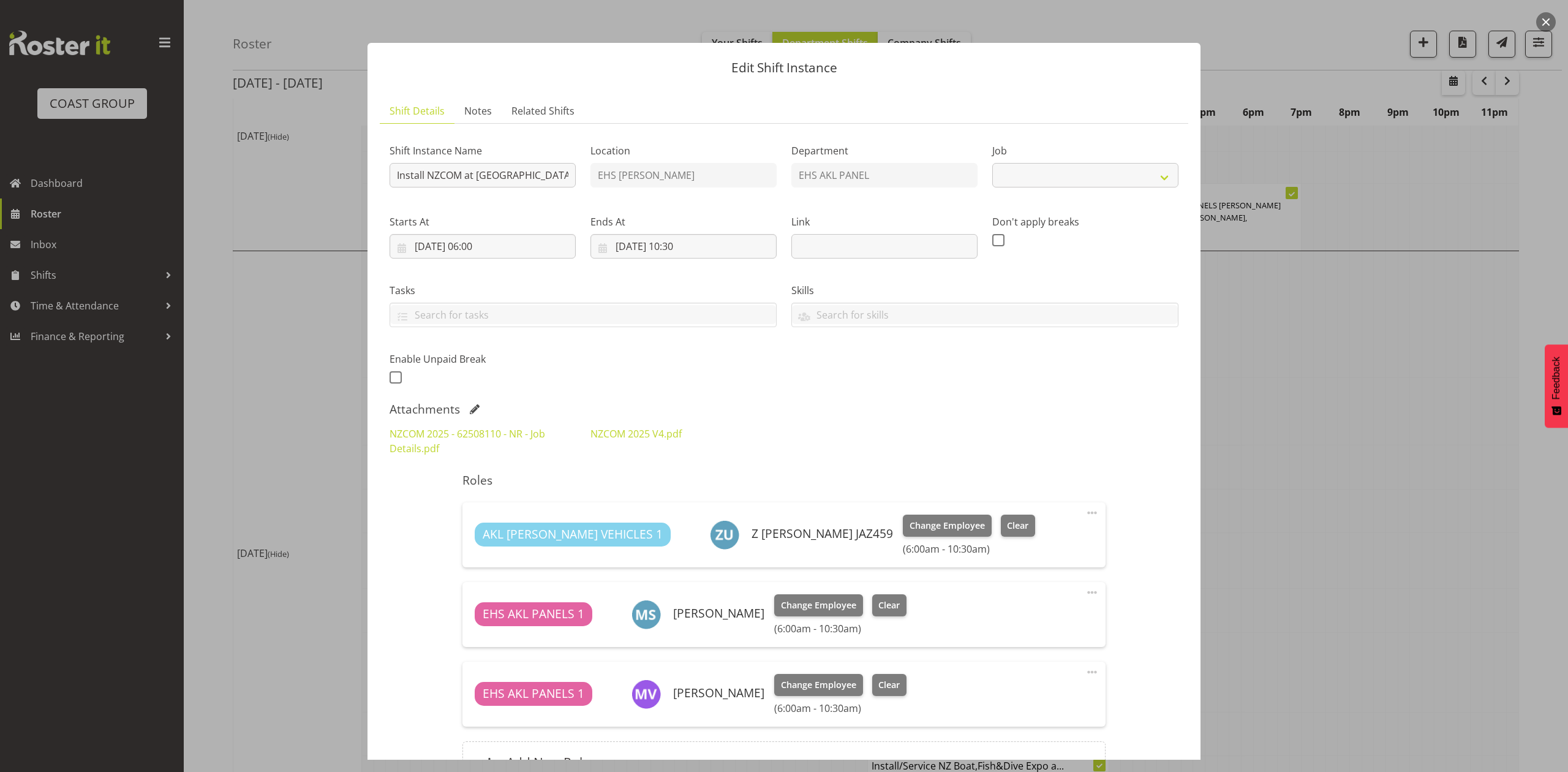
select select "9601"
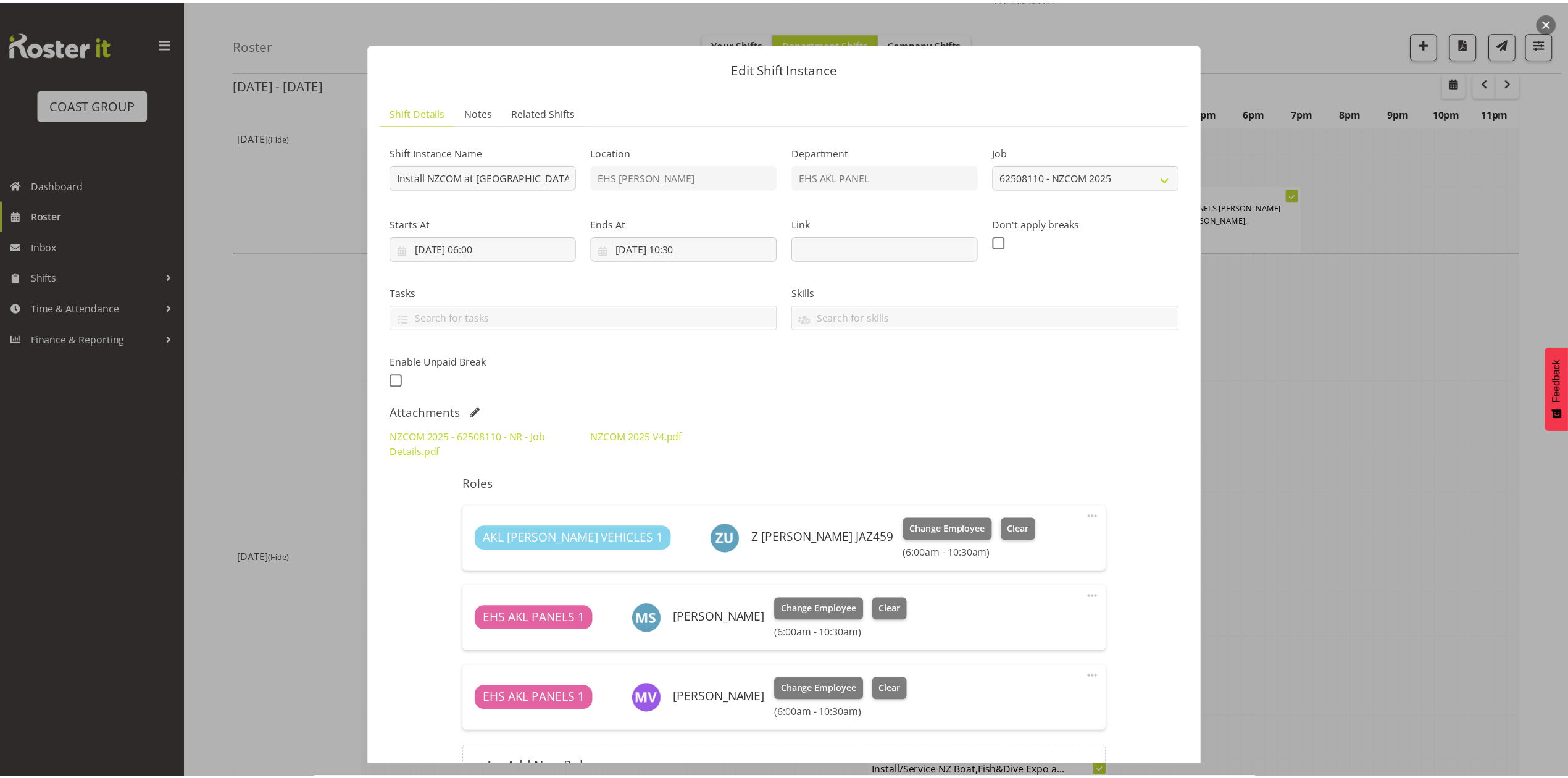
scroll to position [135, 0]
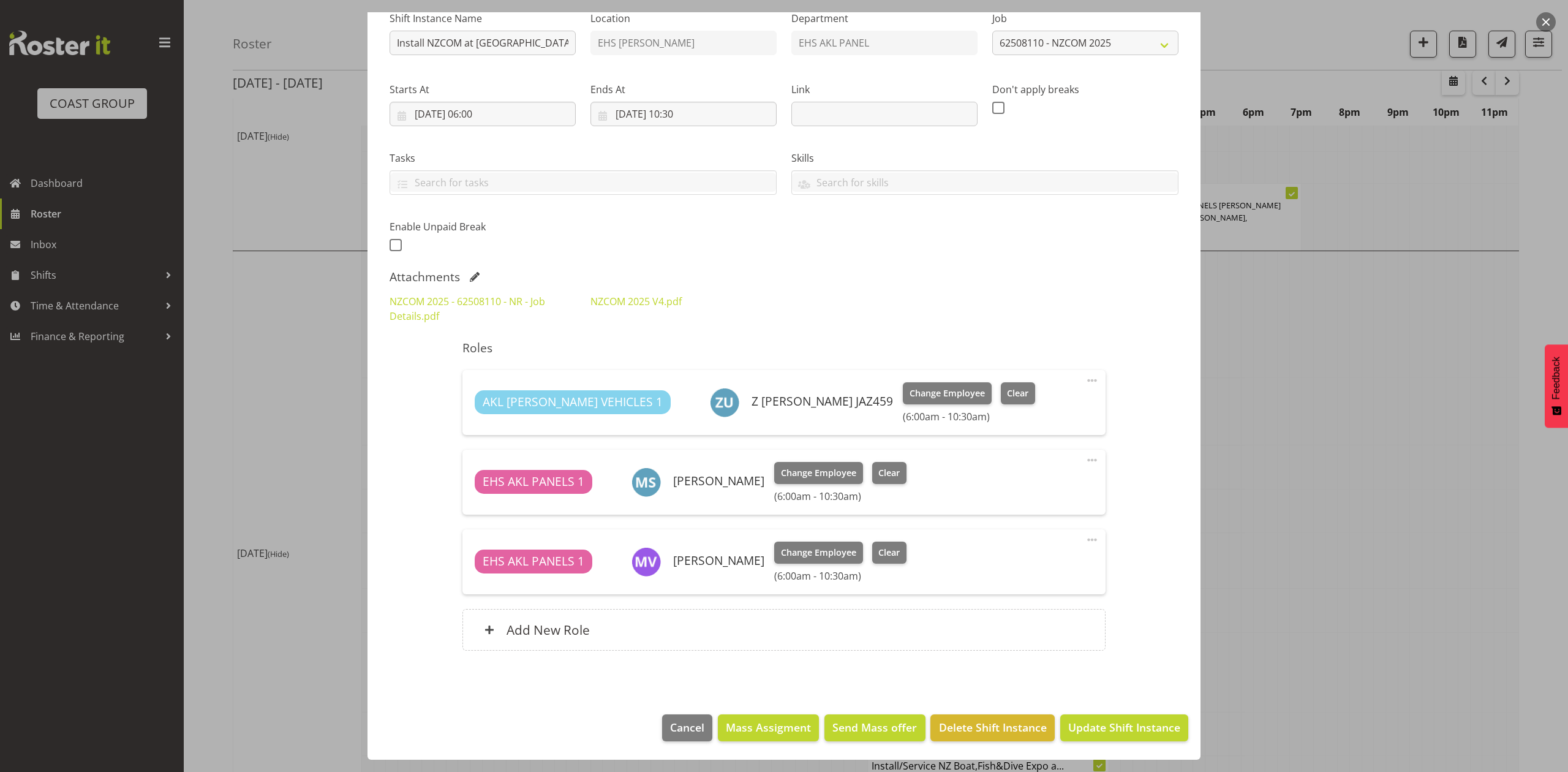
click at [1359, 353] on div at bounding box center [784, 386] width 1568 height 772
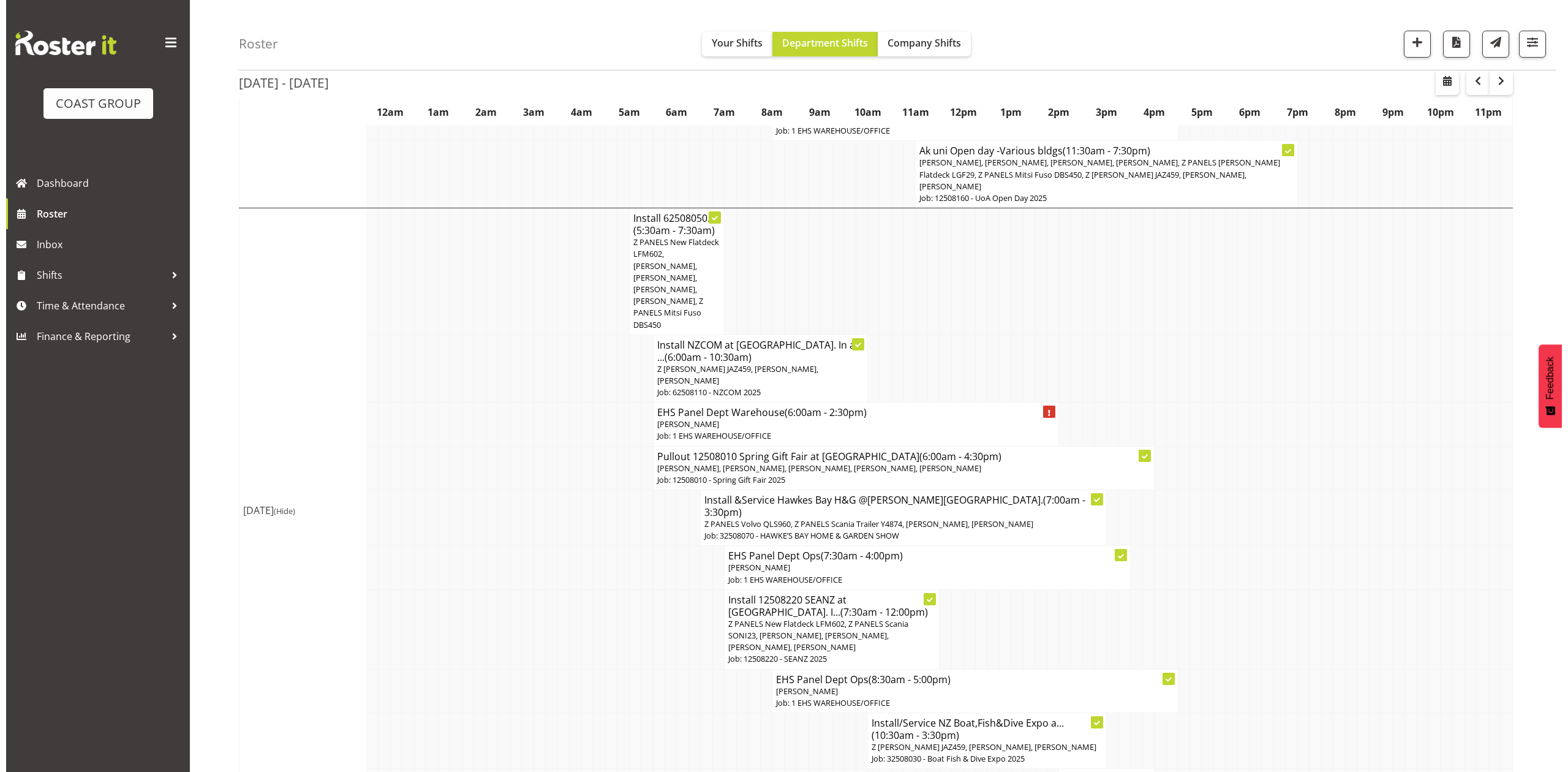
scroll to position [735, 0]
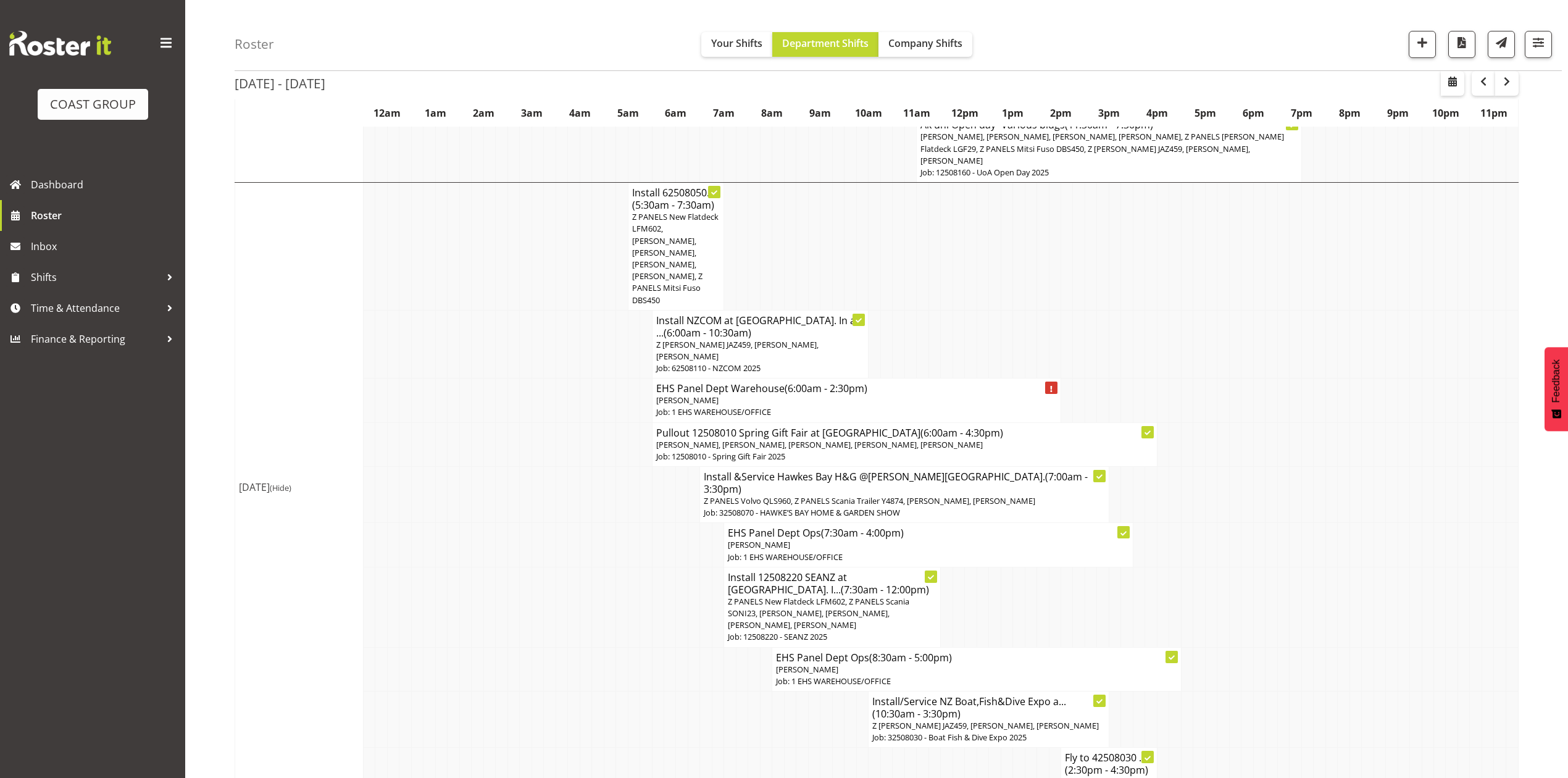
click at [847, 451] on p "Job: 12508010 - Spring Gift Fair 2025" at bounding box center [905, 456] width 497 height 11
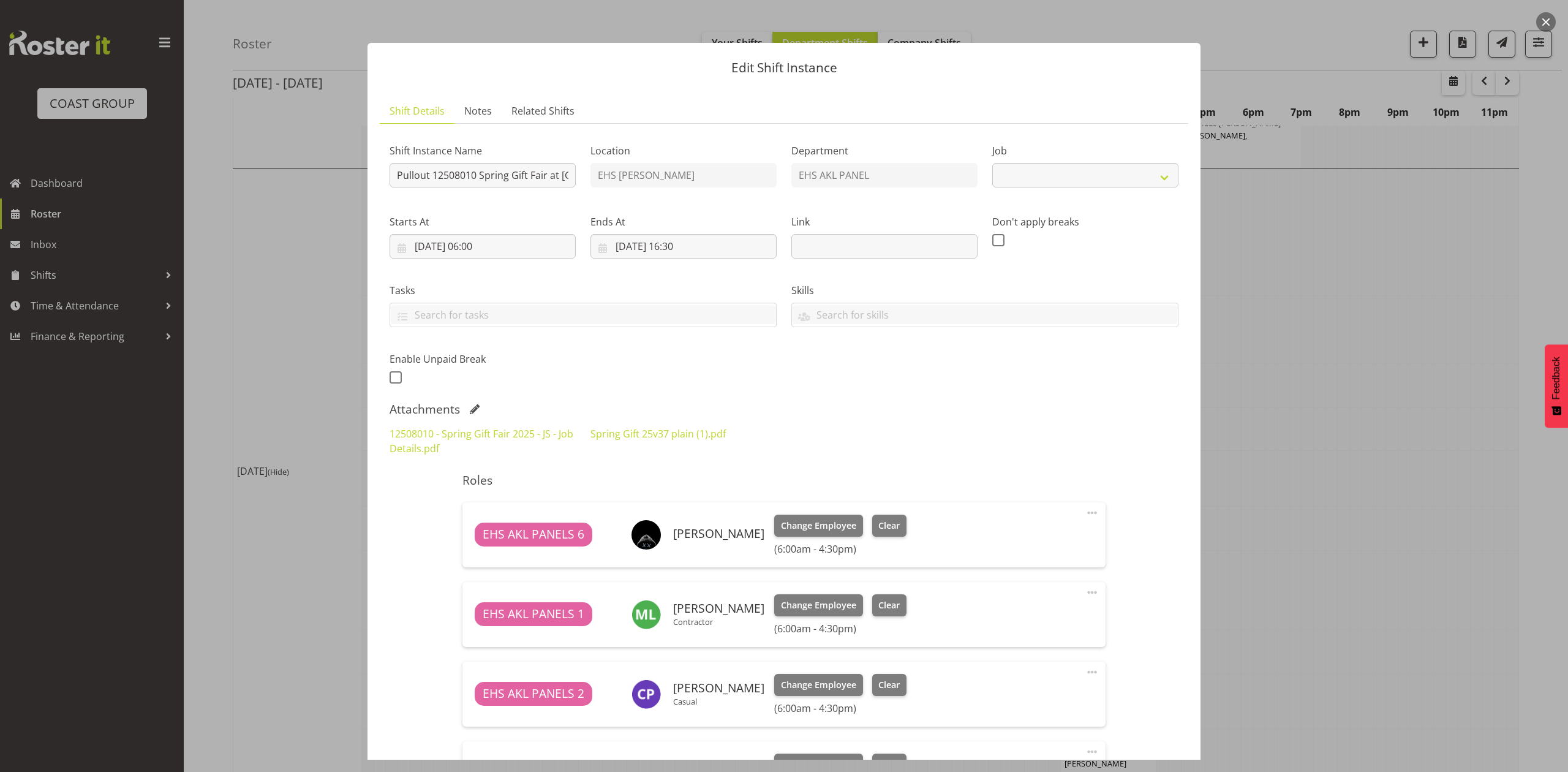
select select "8514"
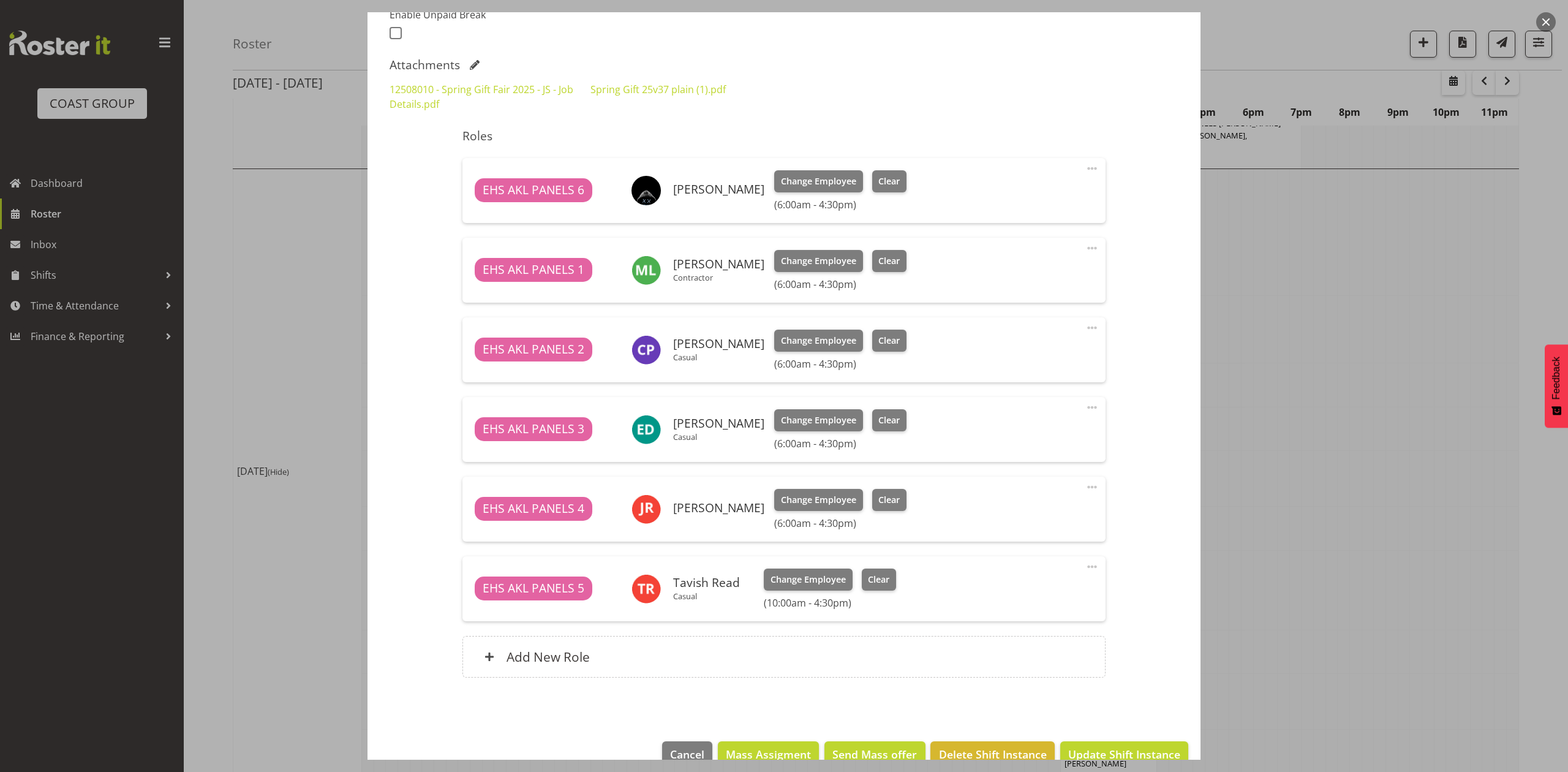
scroll to position [373, 0]
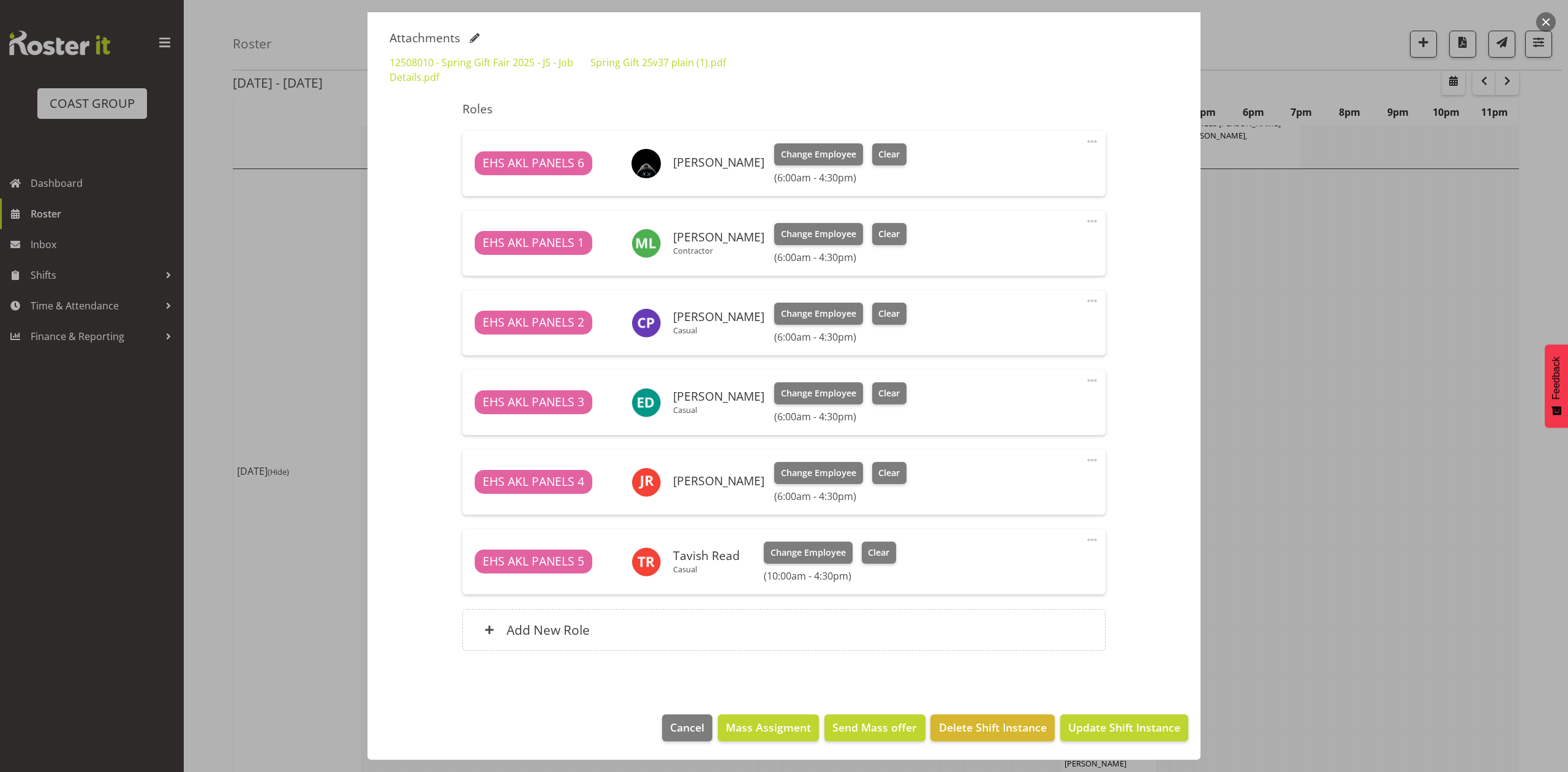
click at [1323, 418] on div at bounding box center [784, 386] width 1568 height 772
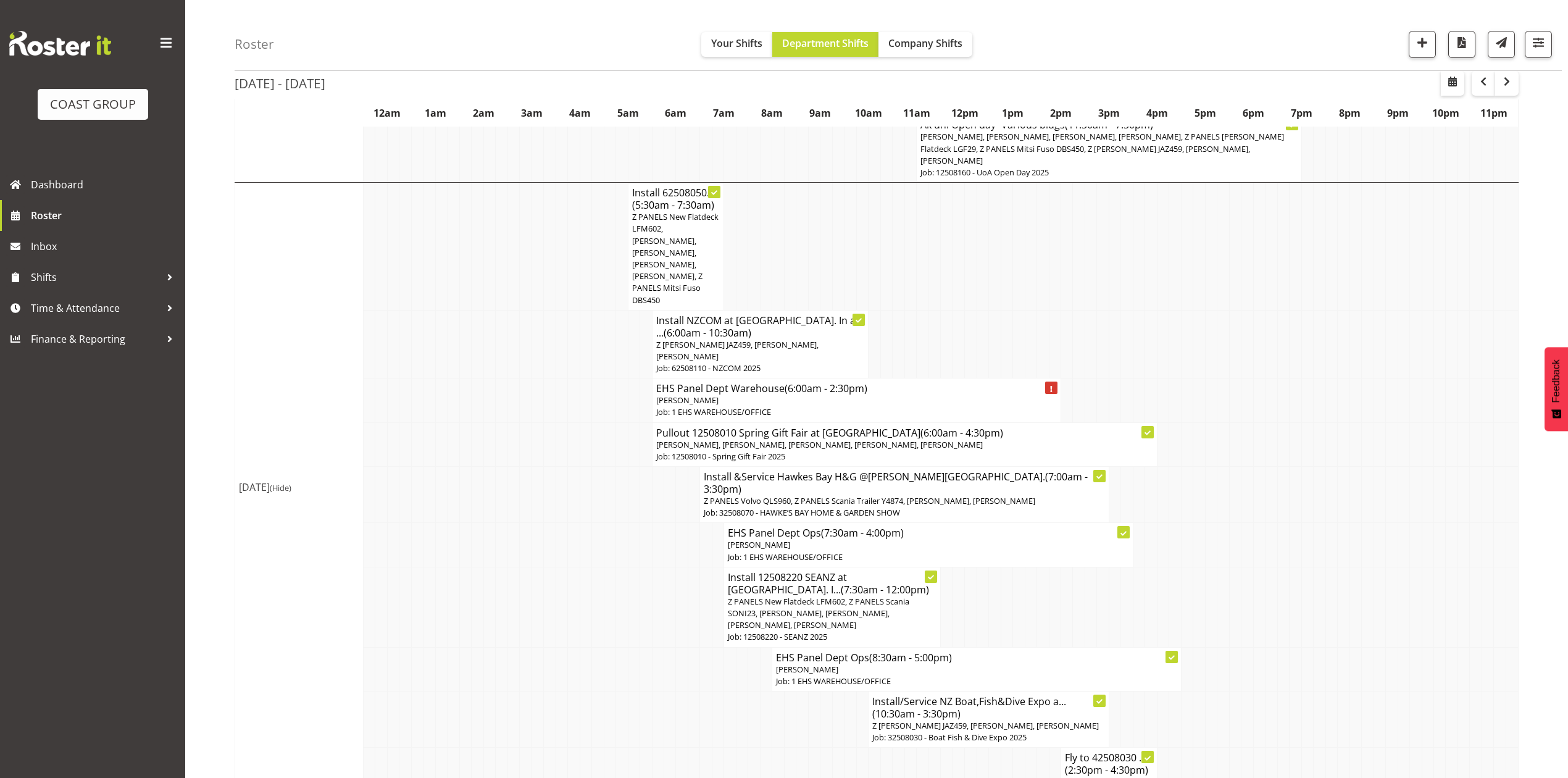
click at [907, 507] on p "Job: 32508070 - HAWKE’S BAY HOME & GARDEN SHOW" at bounding box center [904, 512] width 400 height 11
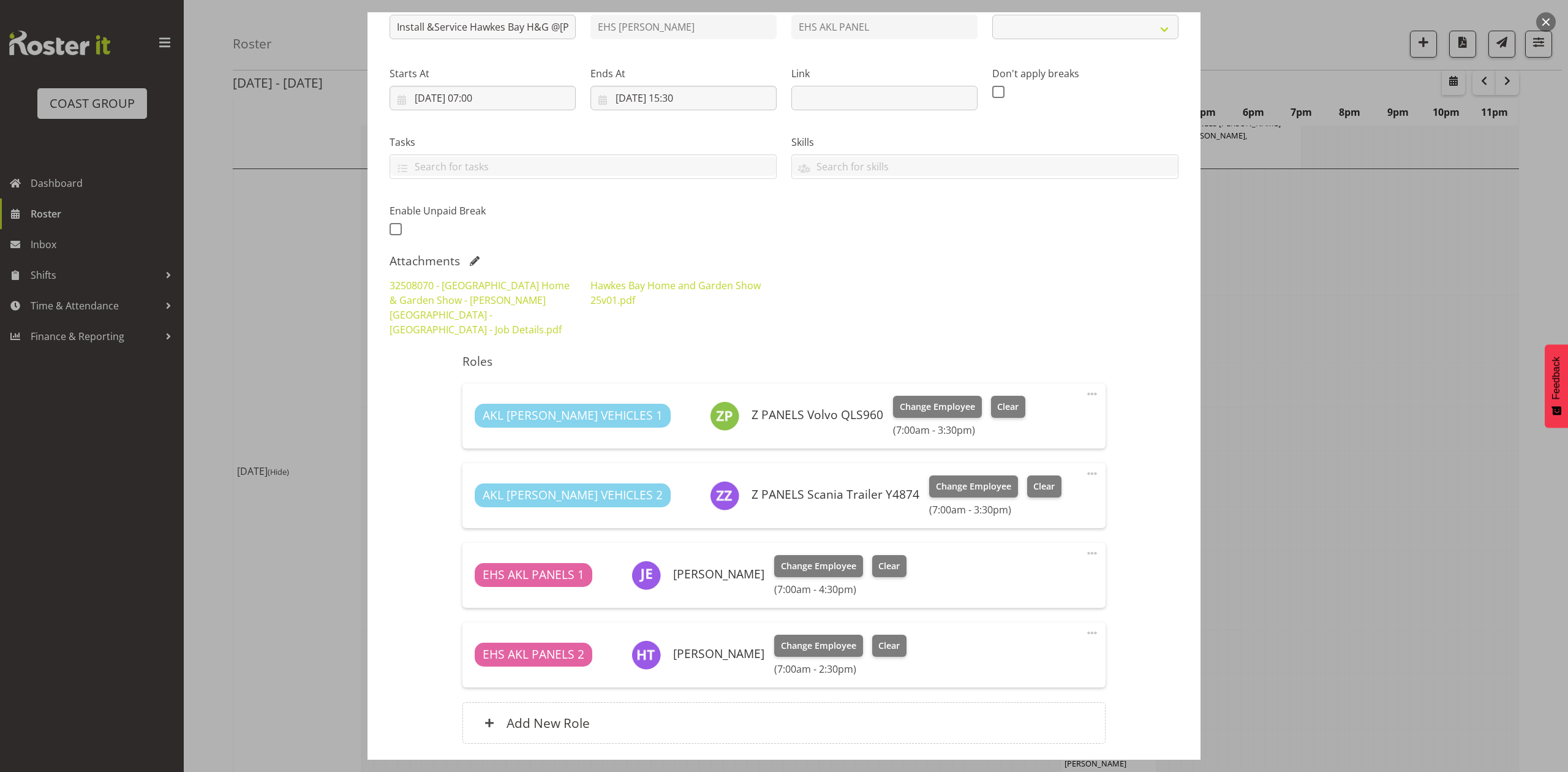
select select "9236"
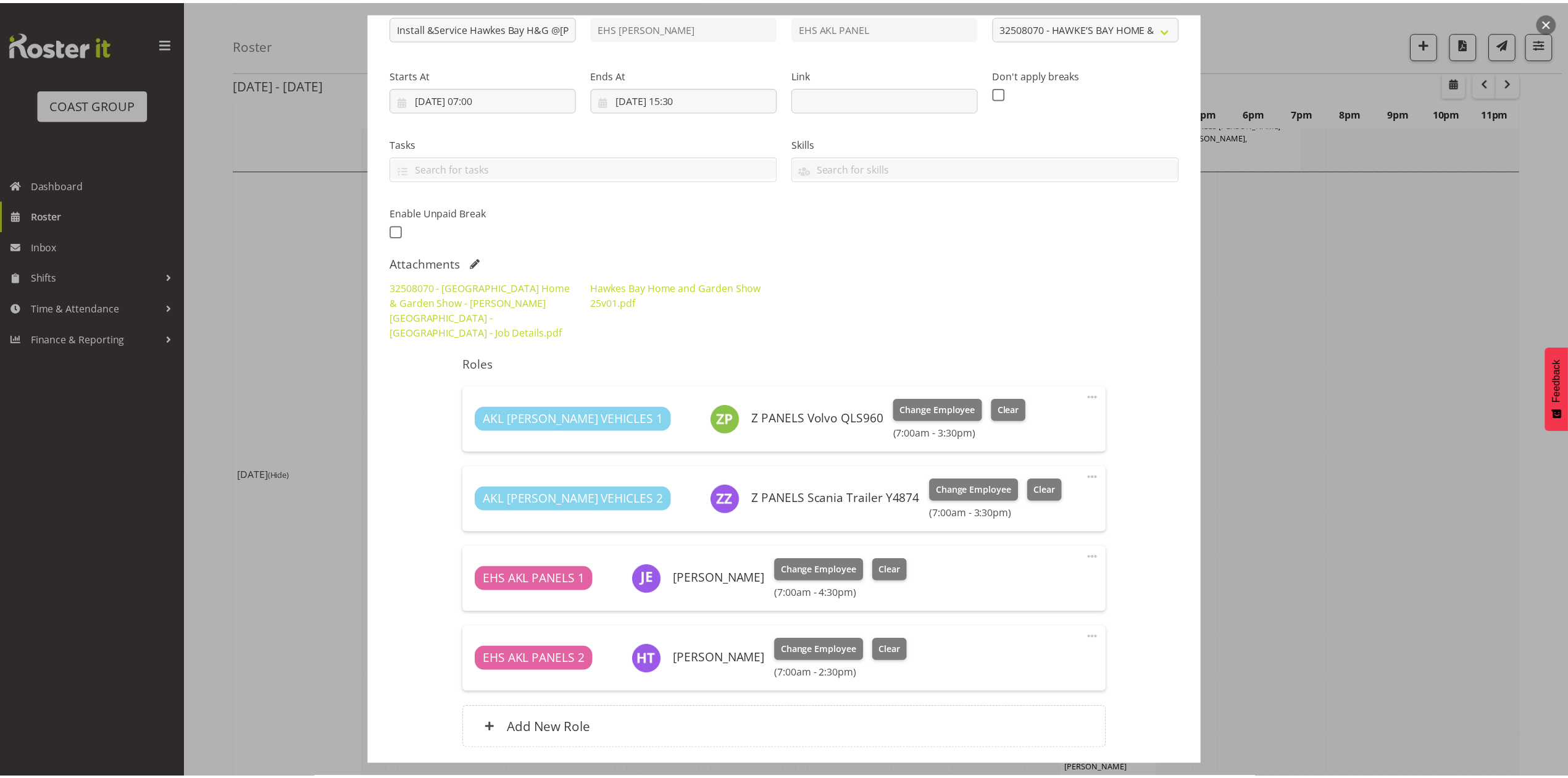
scroll to position [229, 0]
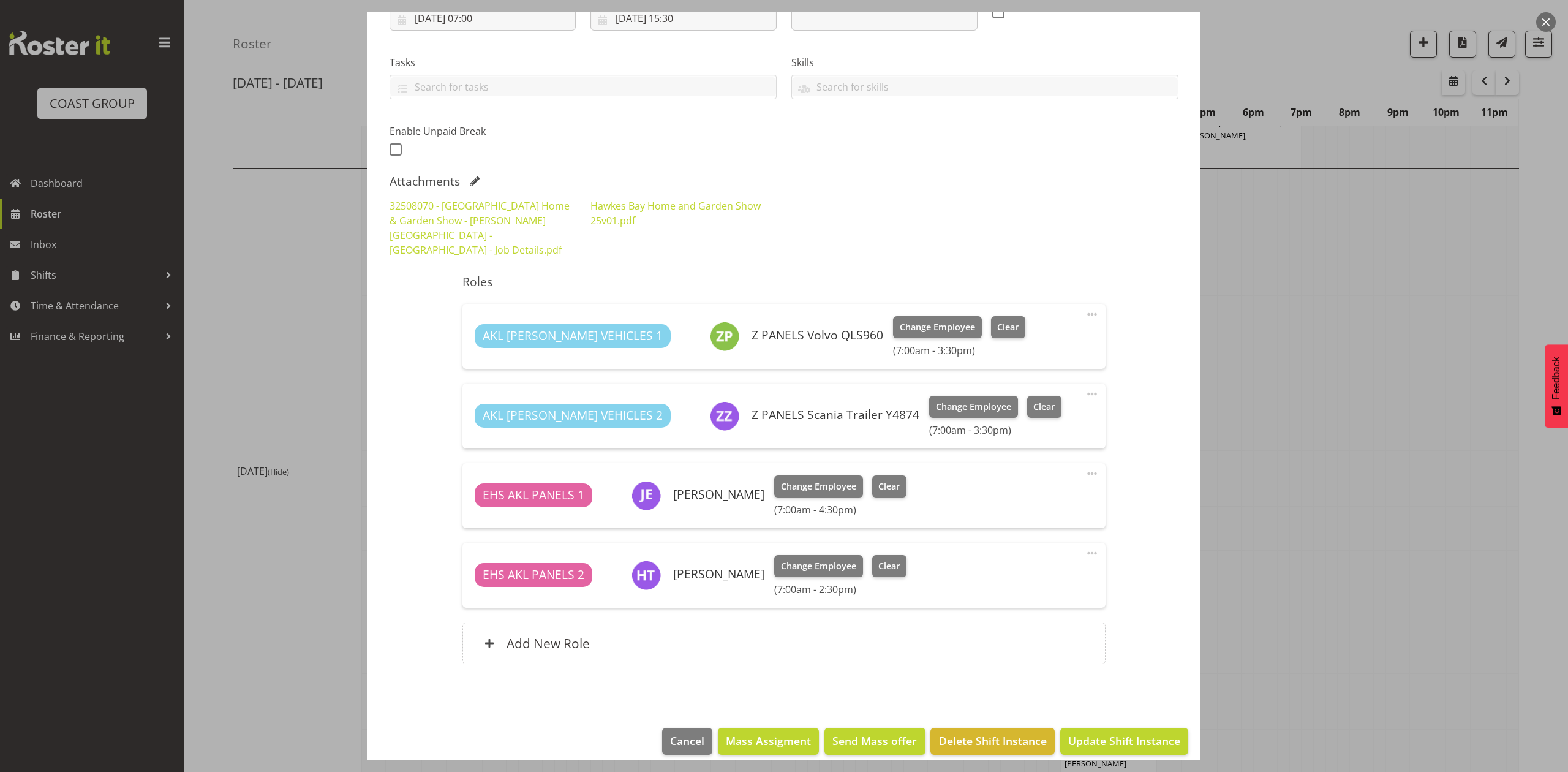
click at [1354, 432] on div at bounding box center [784, 386] width 1568 height 772
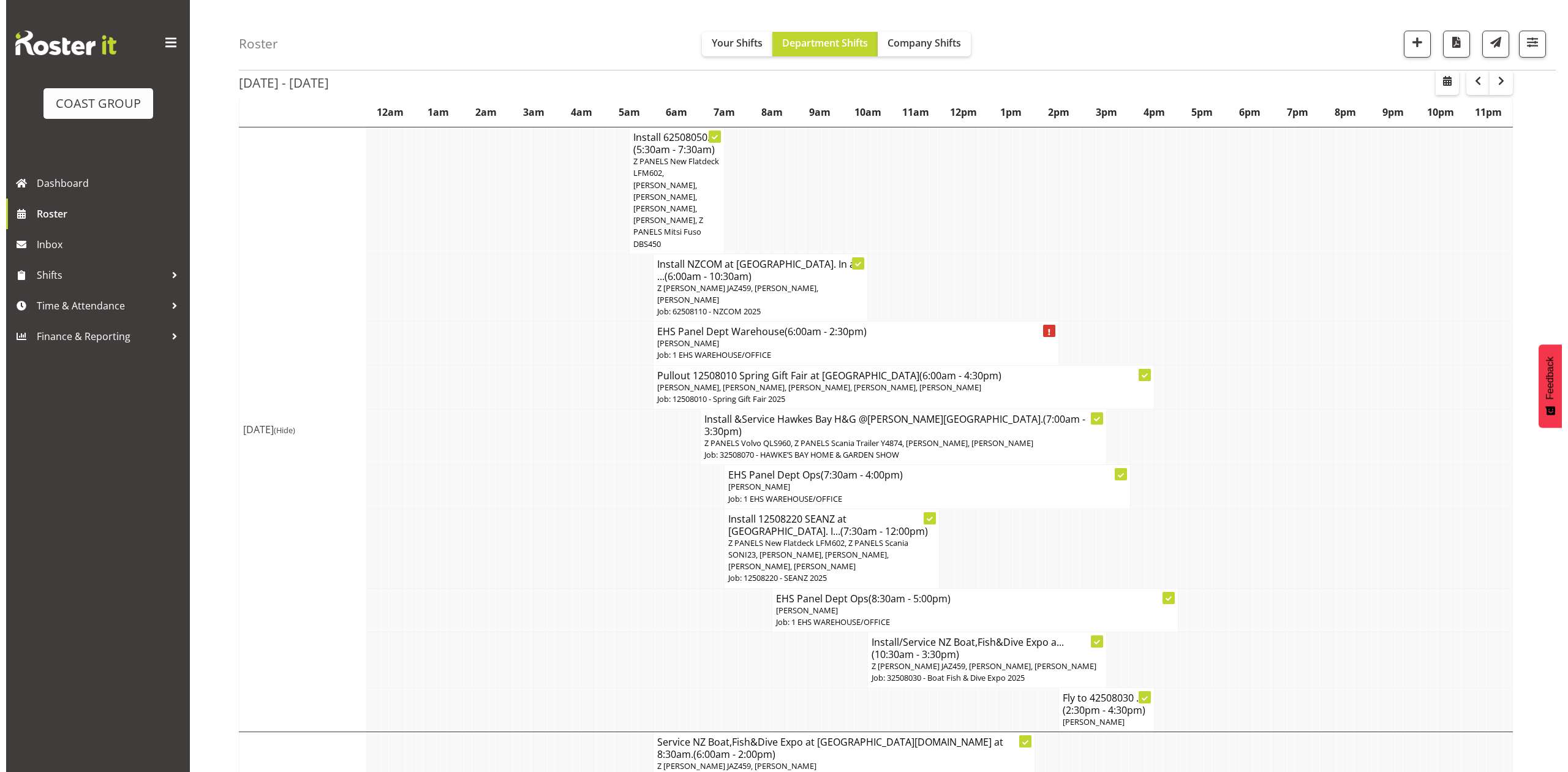
scroll to position [817, 0]
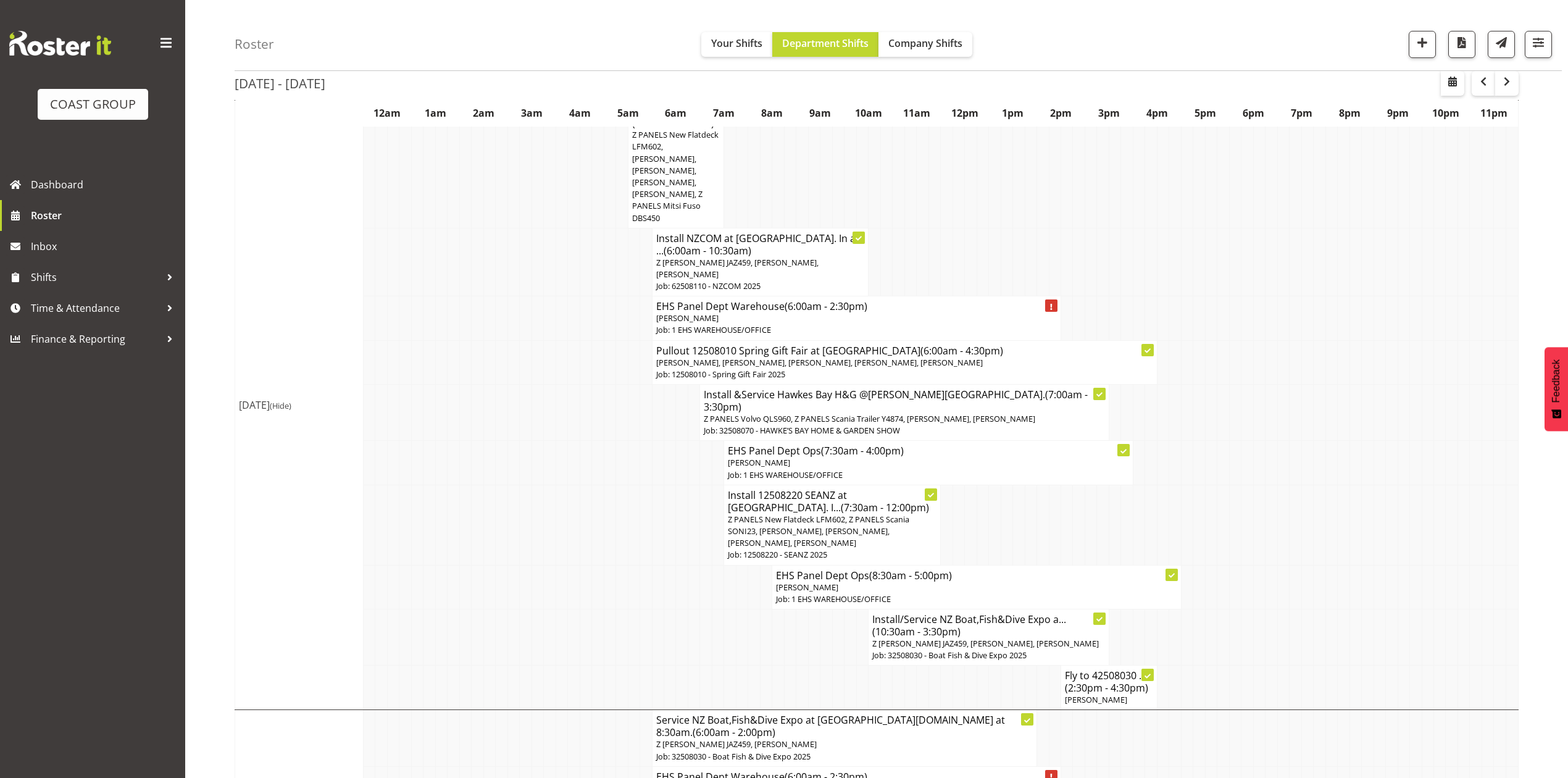
click at [835, 514] on p "Z PANELS New Flatdeck LFM602, Z PANELS Scania SONI23, [PERSON_NAME], [PERSON_NA…" at bounding box center [832, 532] width 209 height 36
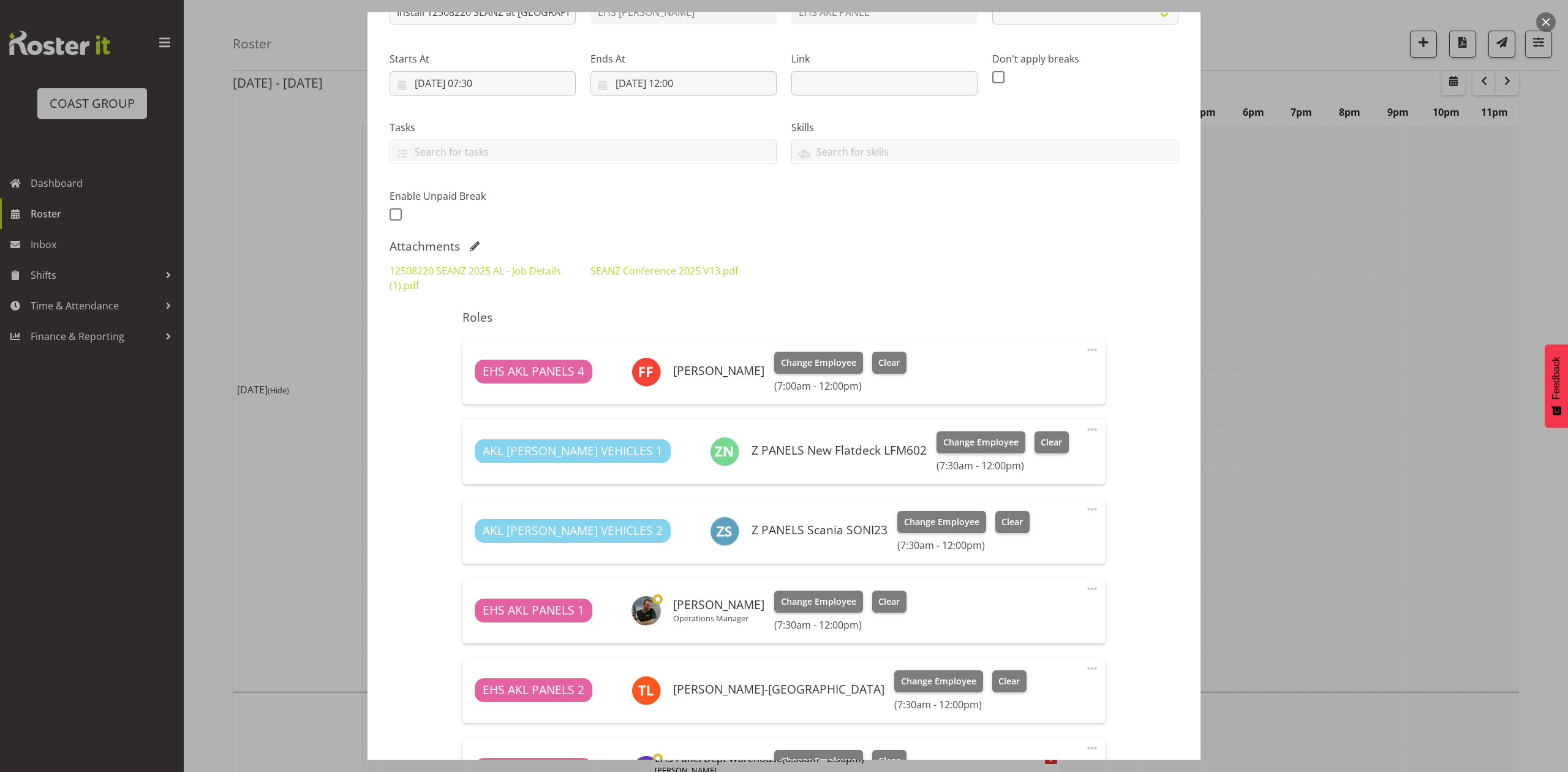
select select "10251"
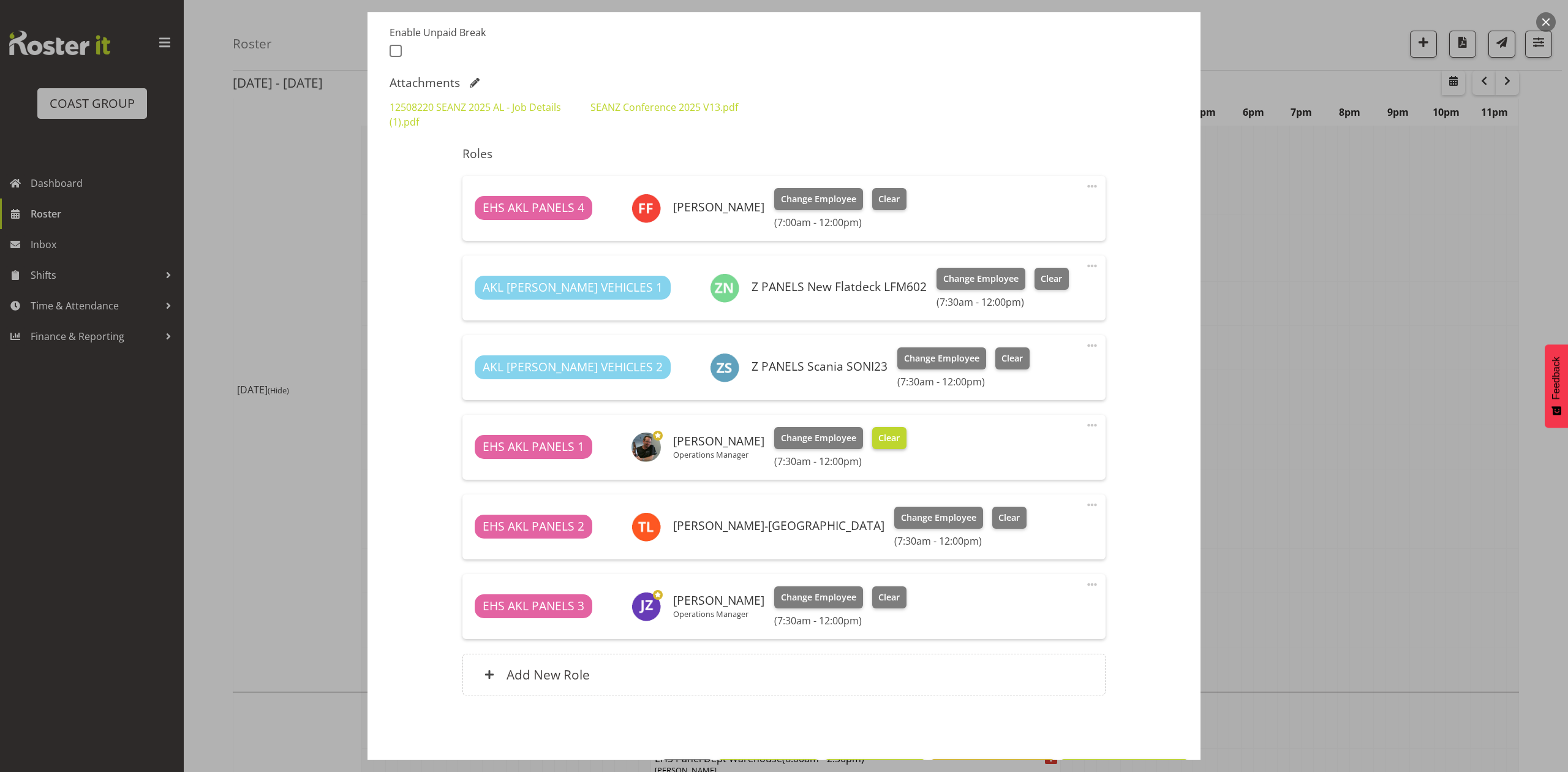
scroll to position [373, 0]
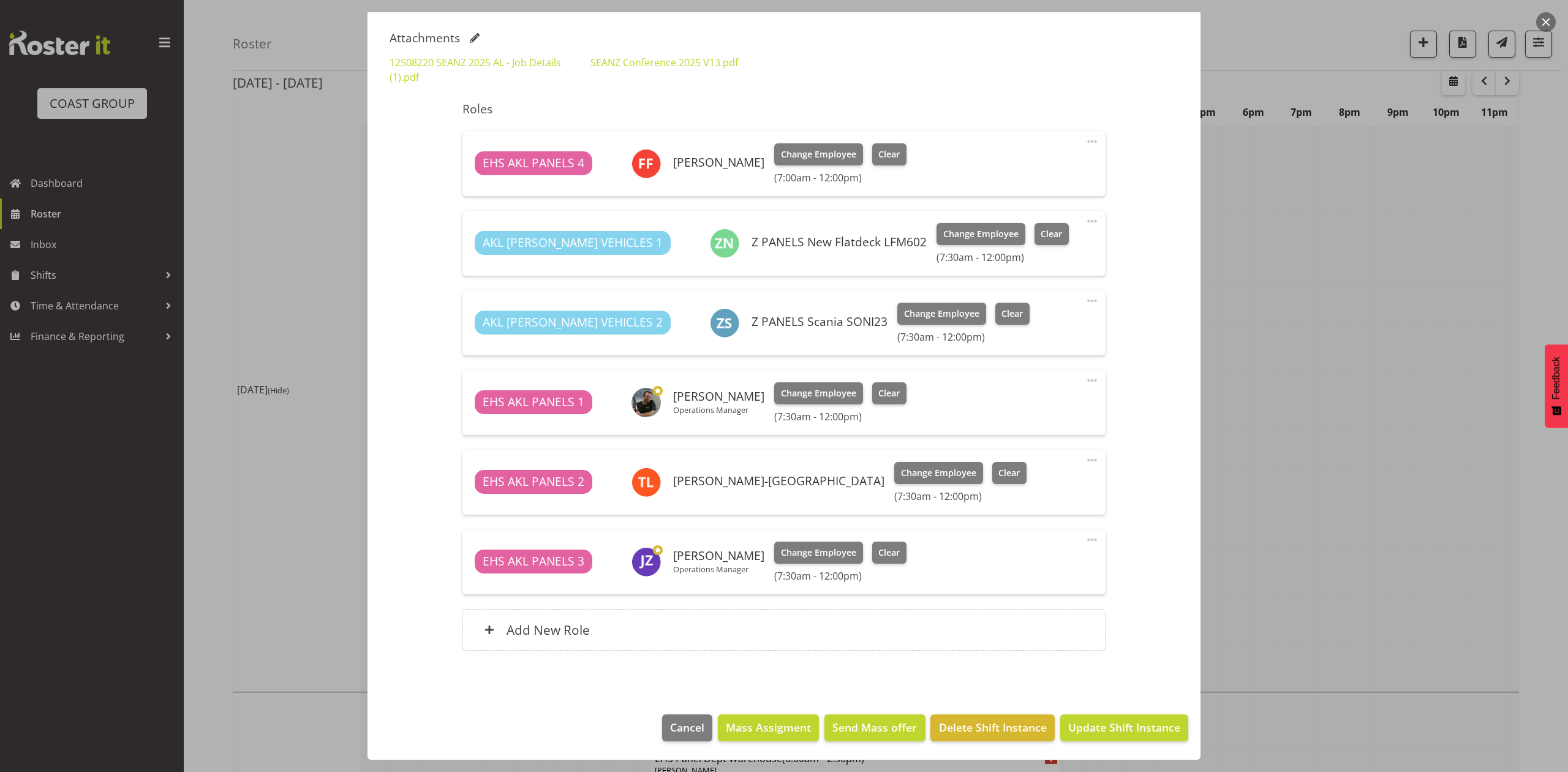
click at [1258, 407] on div at bounding box center [784, 386] width 1568 height 772
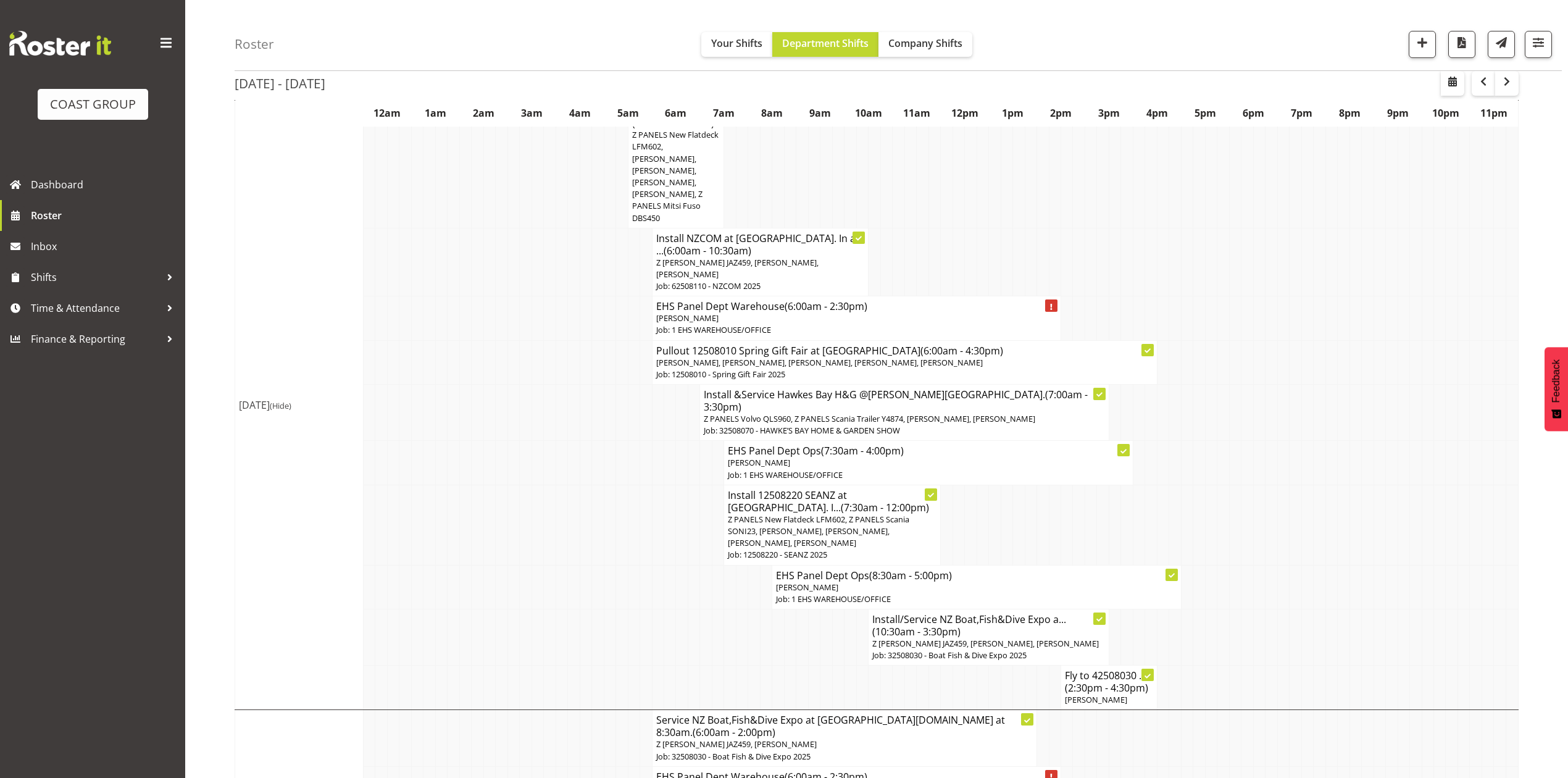
click at [849, 514] on span "Z PANELS New Flatdeck LFM602, Z PANELS Scania SONI23, [PERSON_NAME], [PERSON_NA…" at bounding box center [818, 531] width 182 height 34
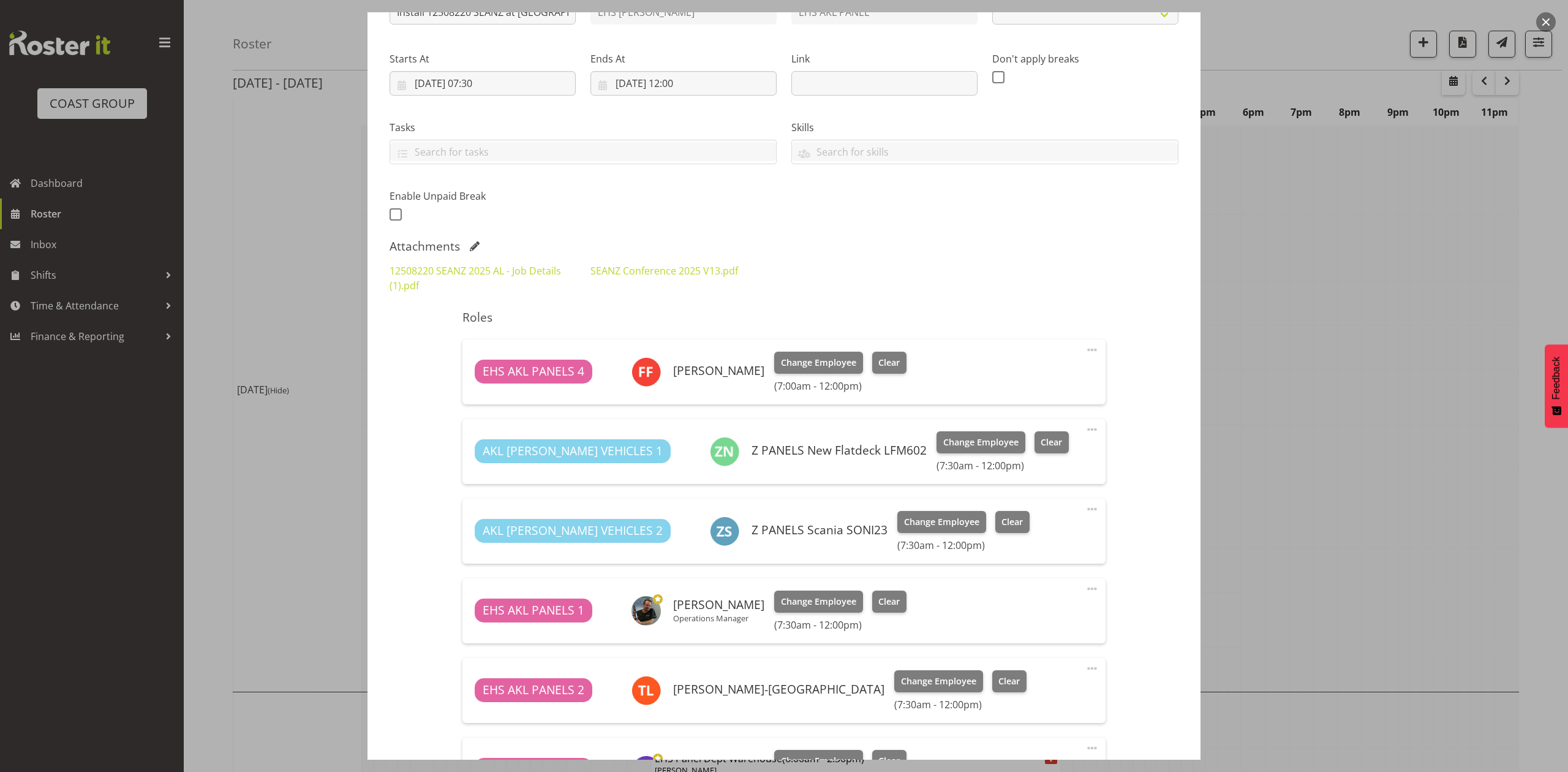
select select "10251"
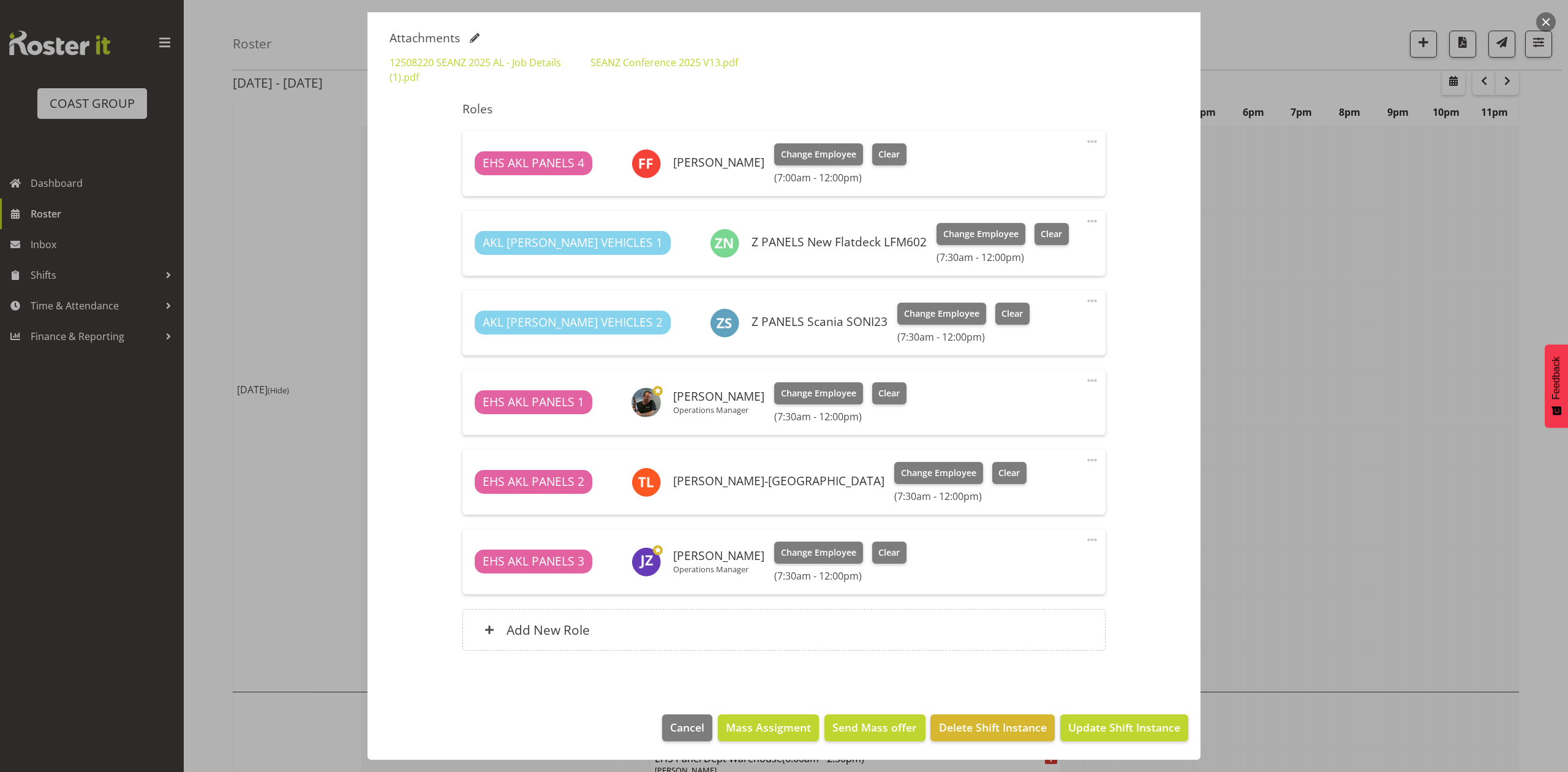
click at [1219, 405] on div at bounding box center [784, 386] width 1568 height 772
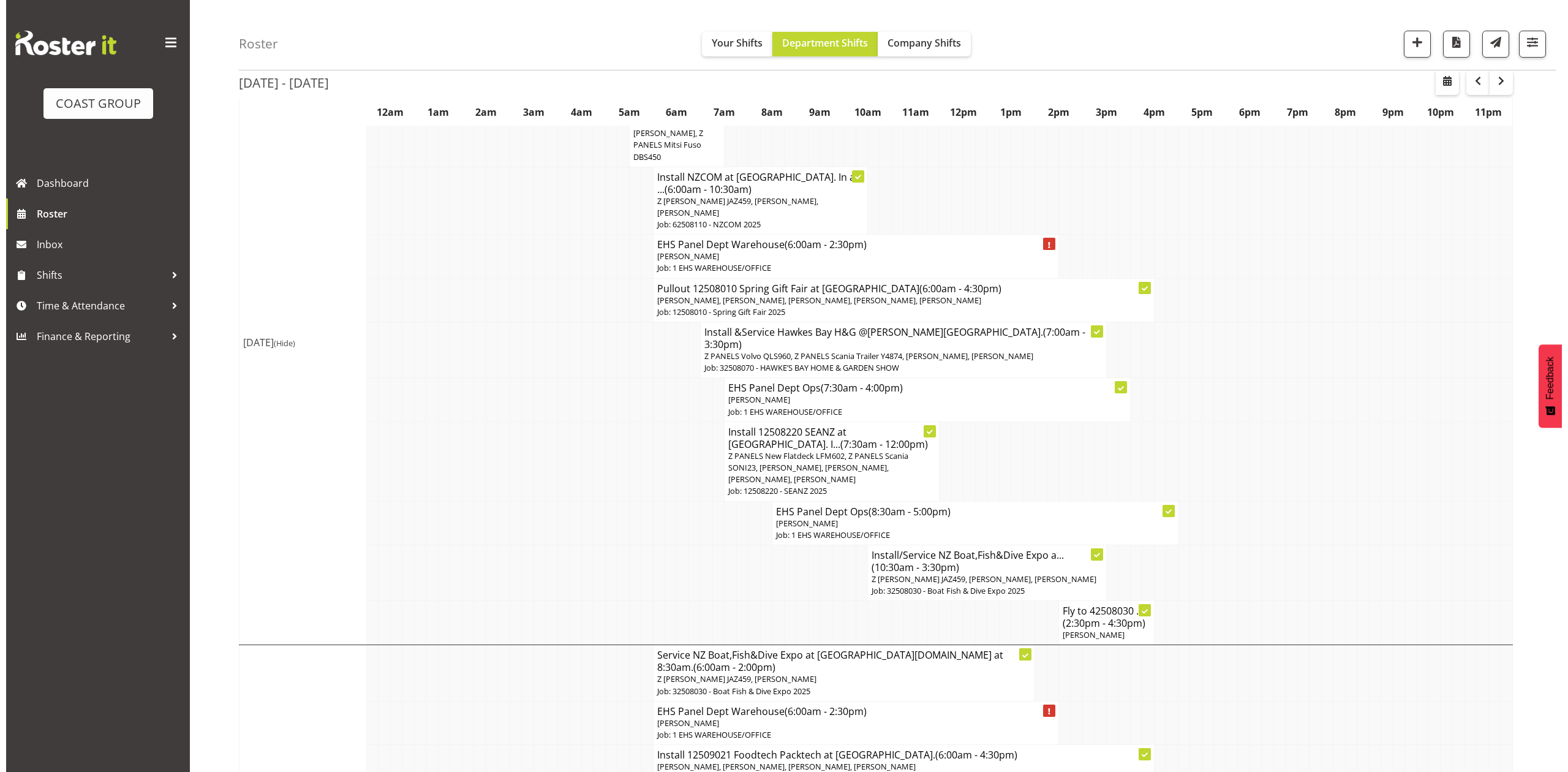
scroll to position [898, 0]
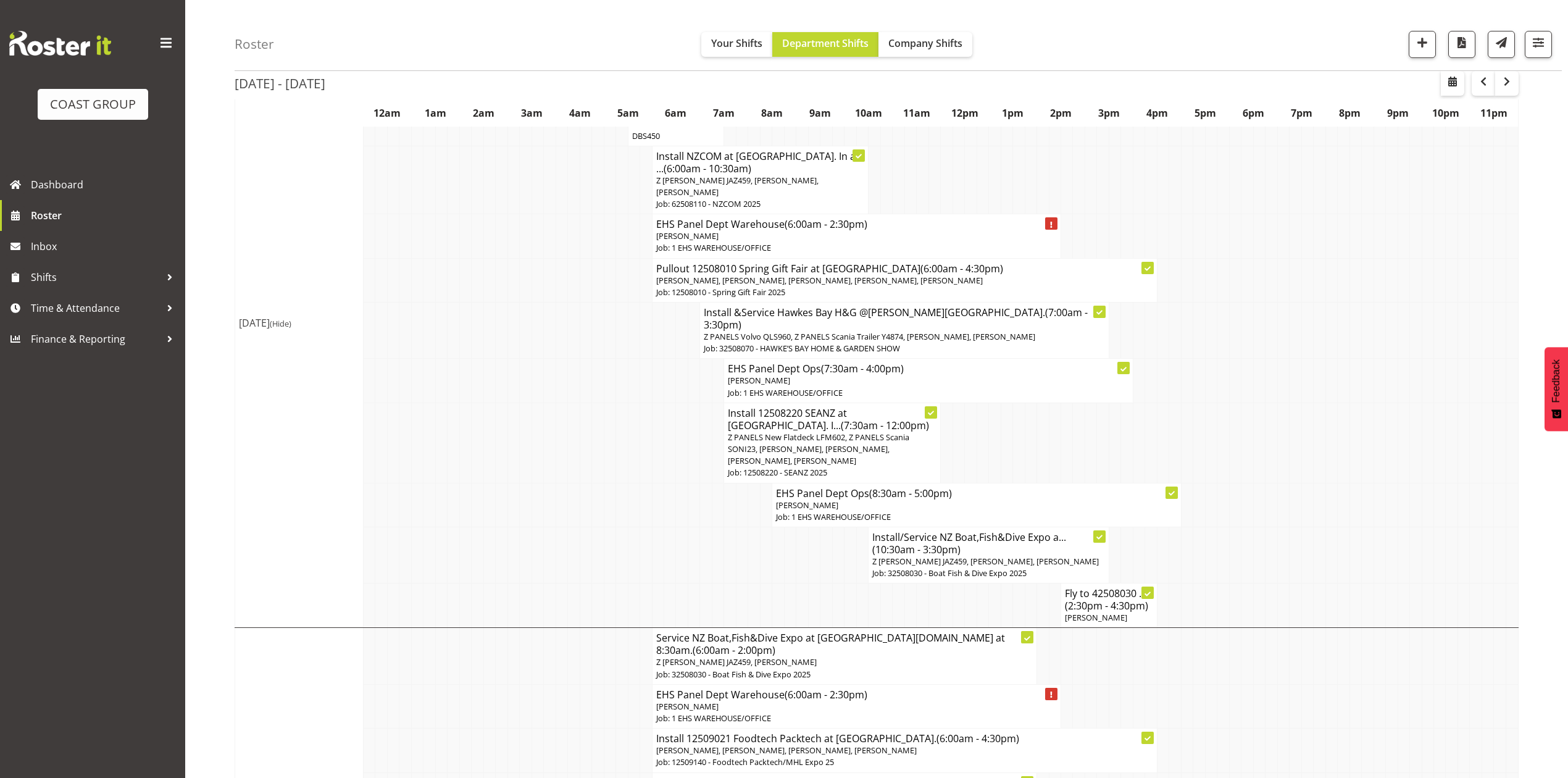
click at [1012, 556] on span "Z [PERSON_NAME] JAZ459, [PERSON_NAME], [PERSON_NAME]" at bounding box center [985, 561] width 227 height 11
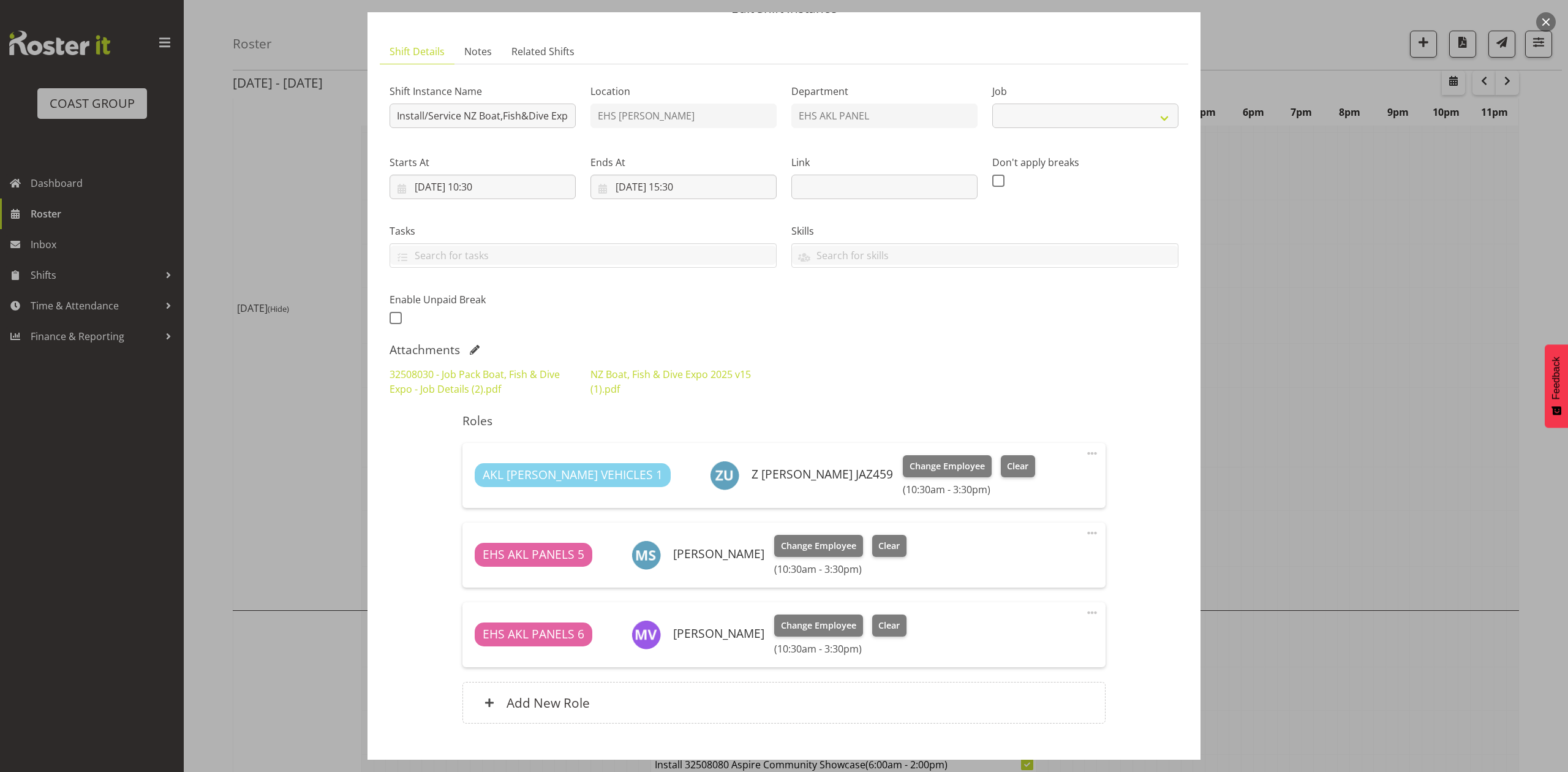
select select "9138"
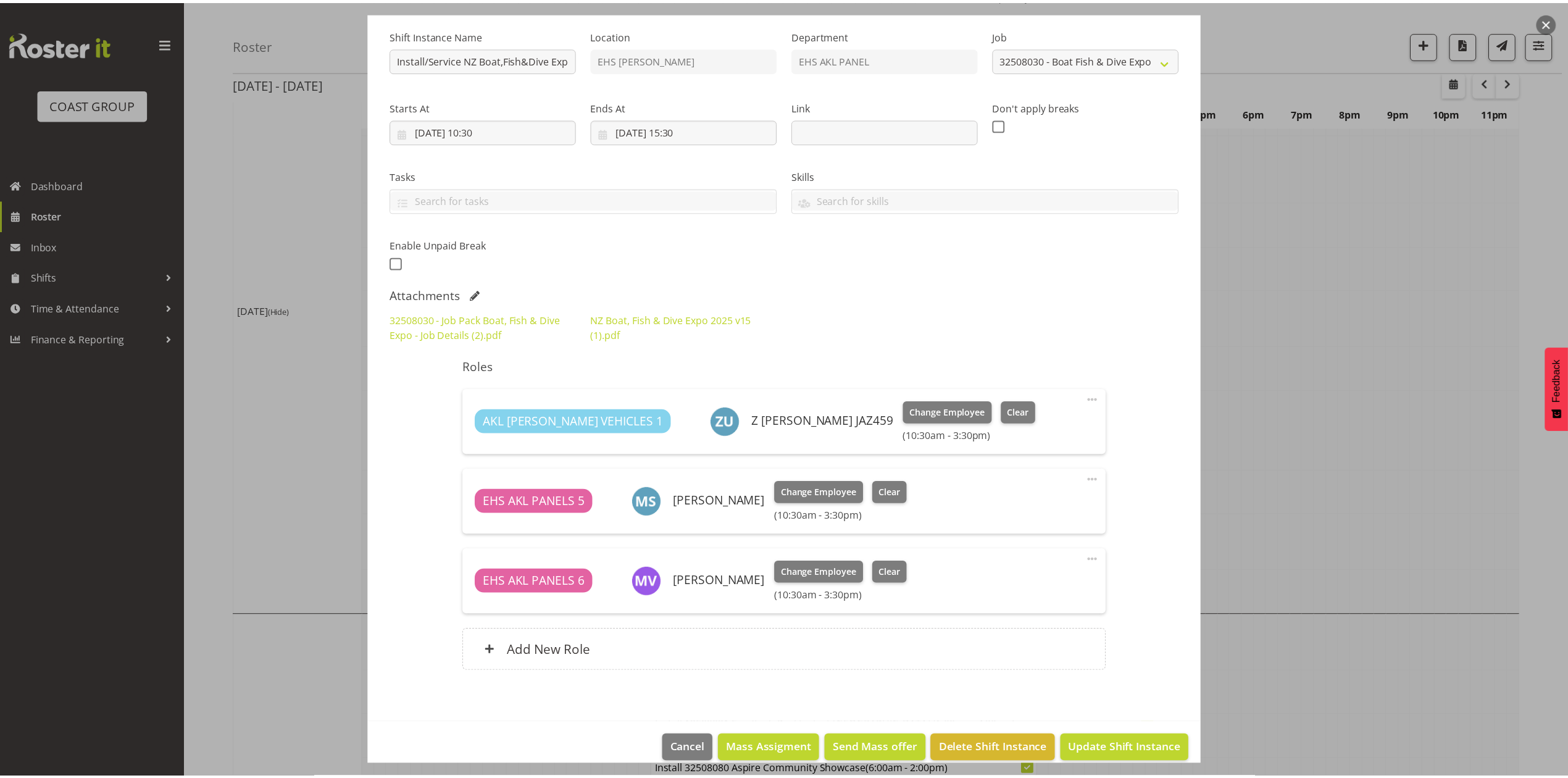
scroll to position [135, 0]
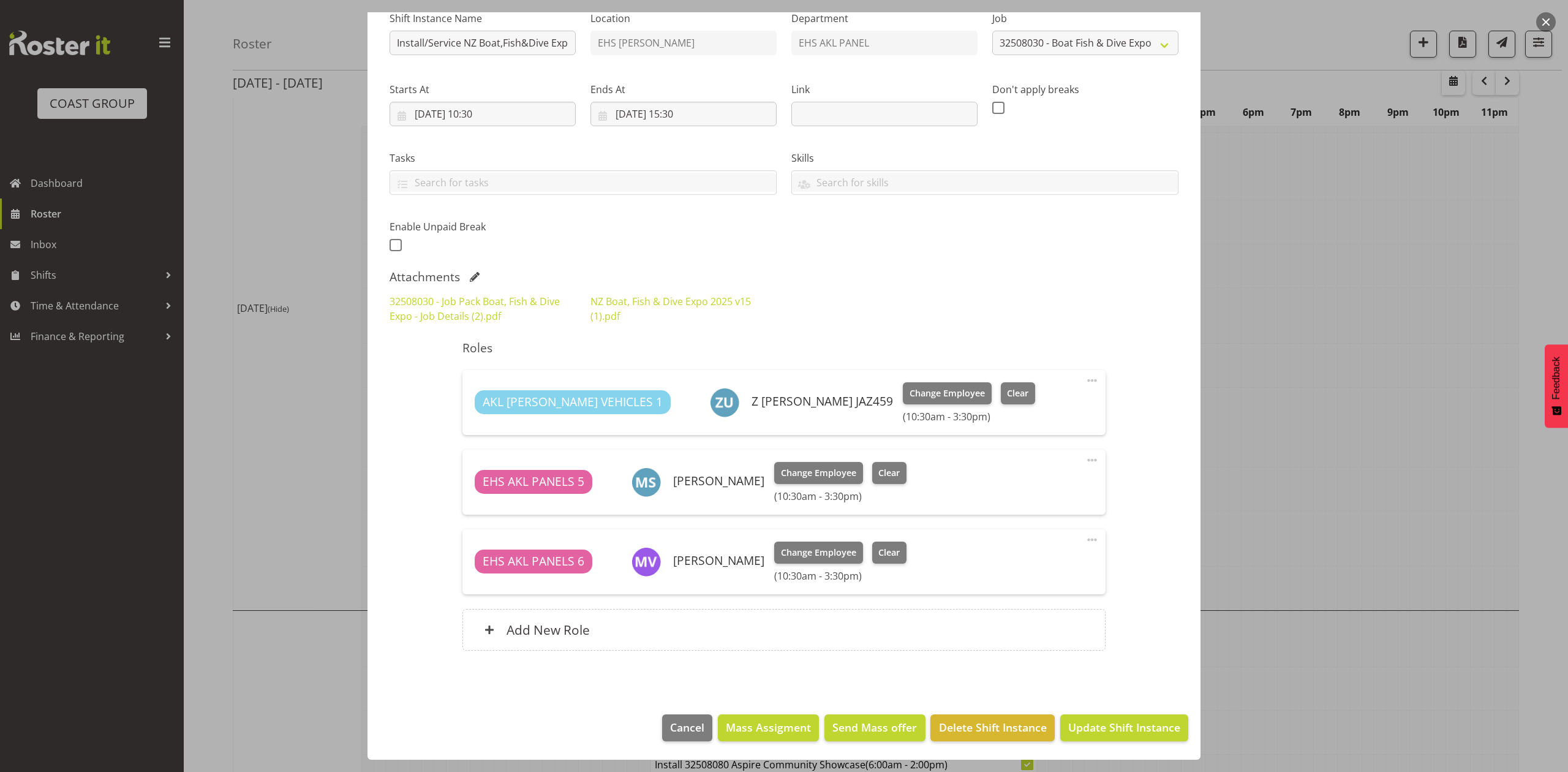
click at [1316, 383] on div at bounding box center [784, 386] width 1568 height 772
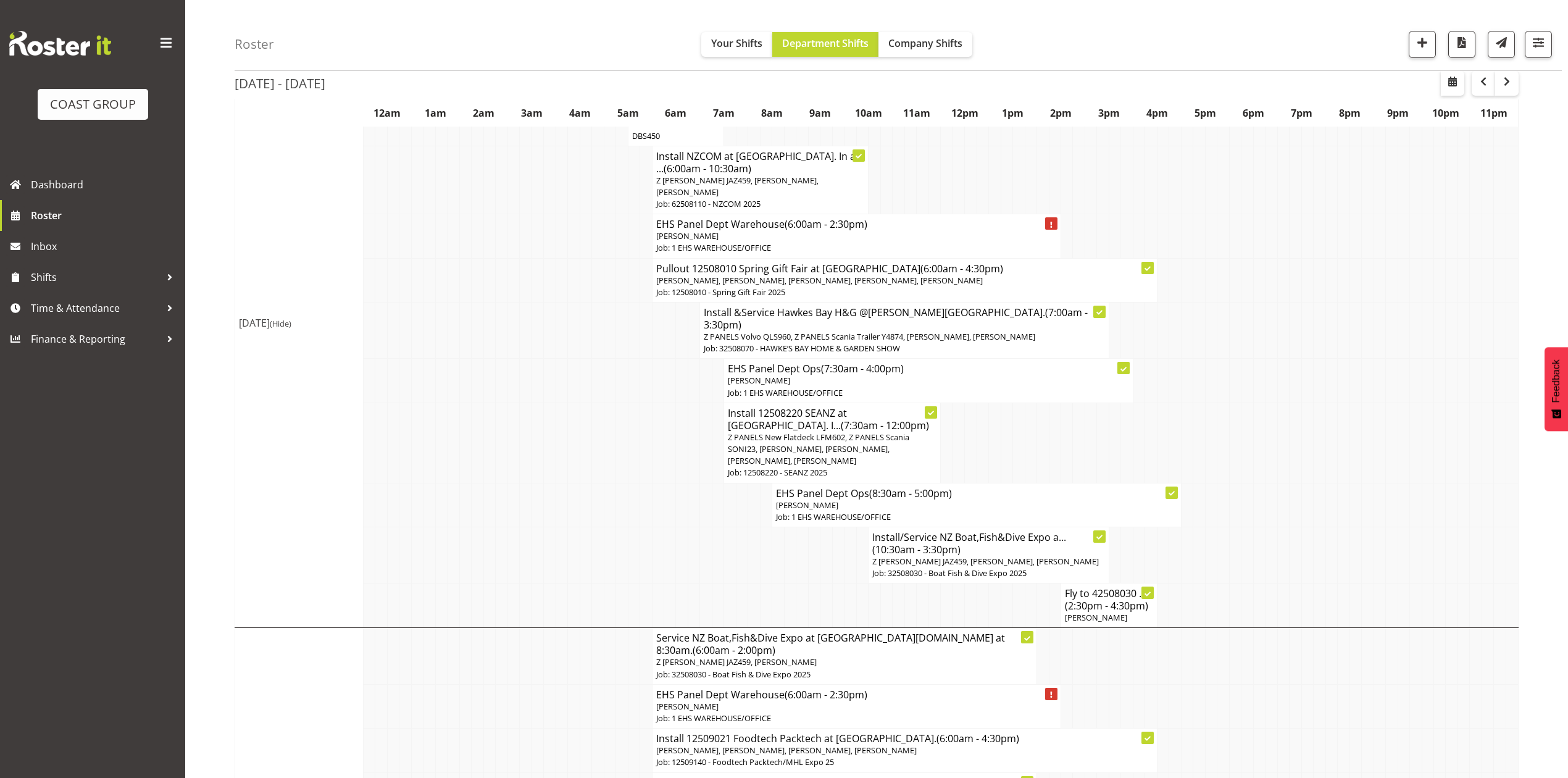
click at [1113, 599] on span "(2:30pm - 4:30pm)" at bounding box center [1107, 605] width 84 height 13
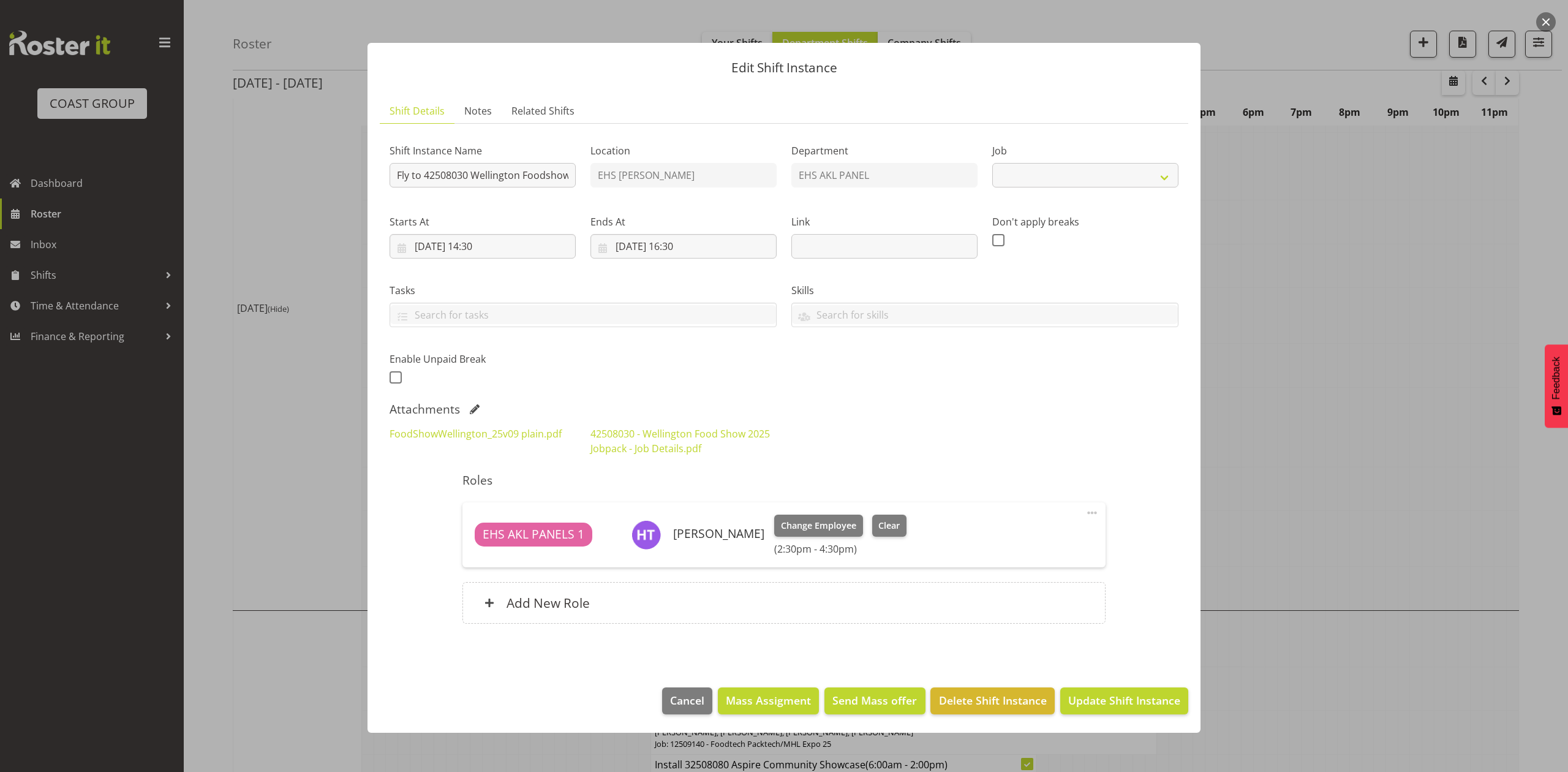
select select "9141"
click at [1430, 390] on div at bounding box center [784, 386] width 1568 height 772
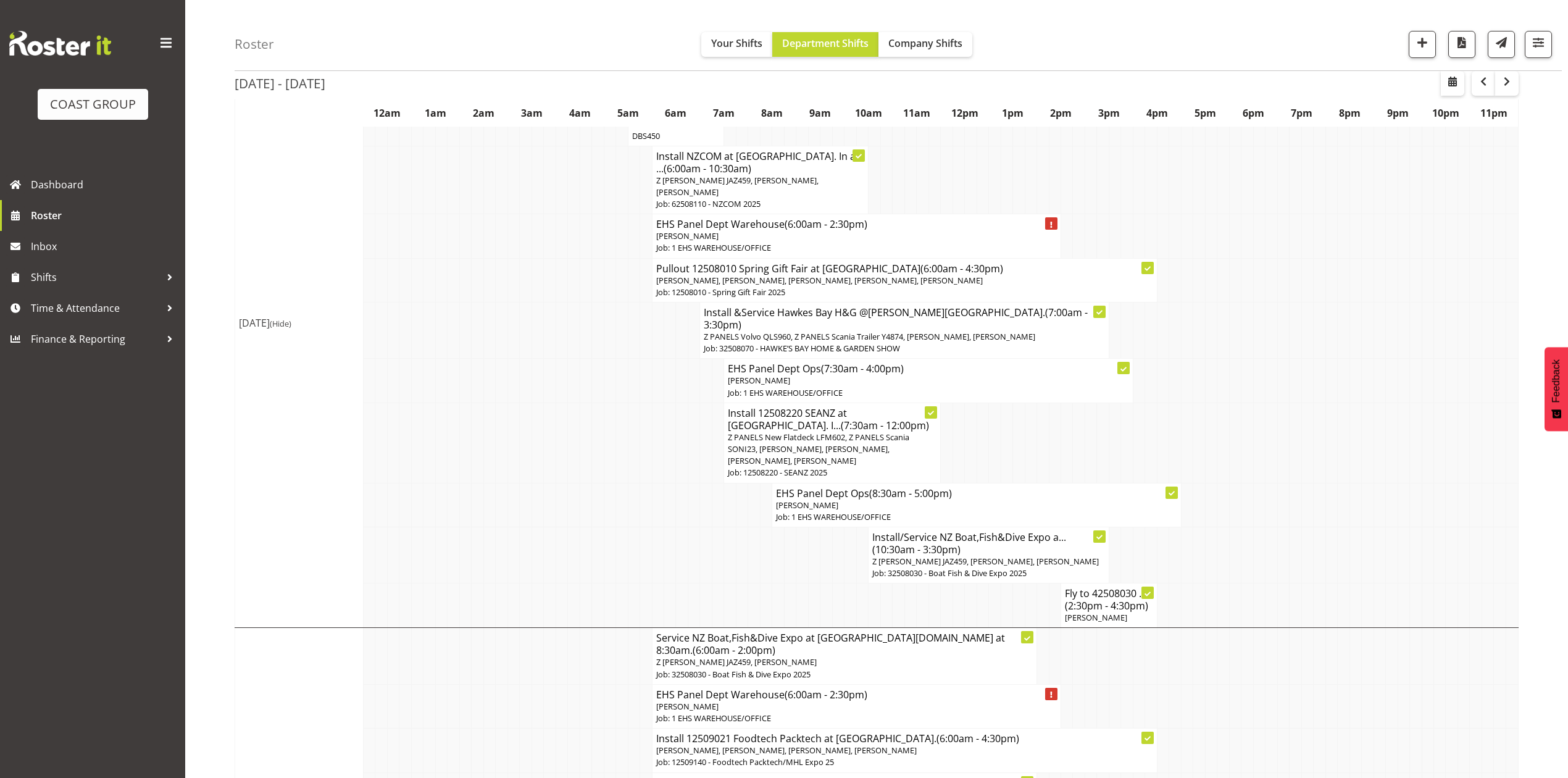
click at [1220, 584] on td at bounding box center [1223, 606] width 11 height 44
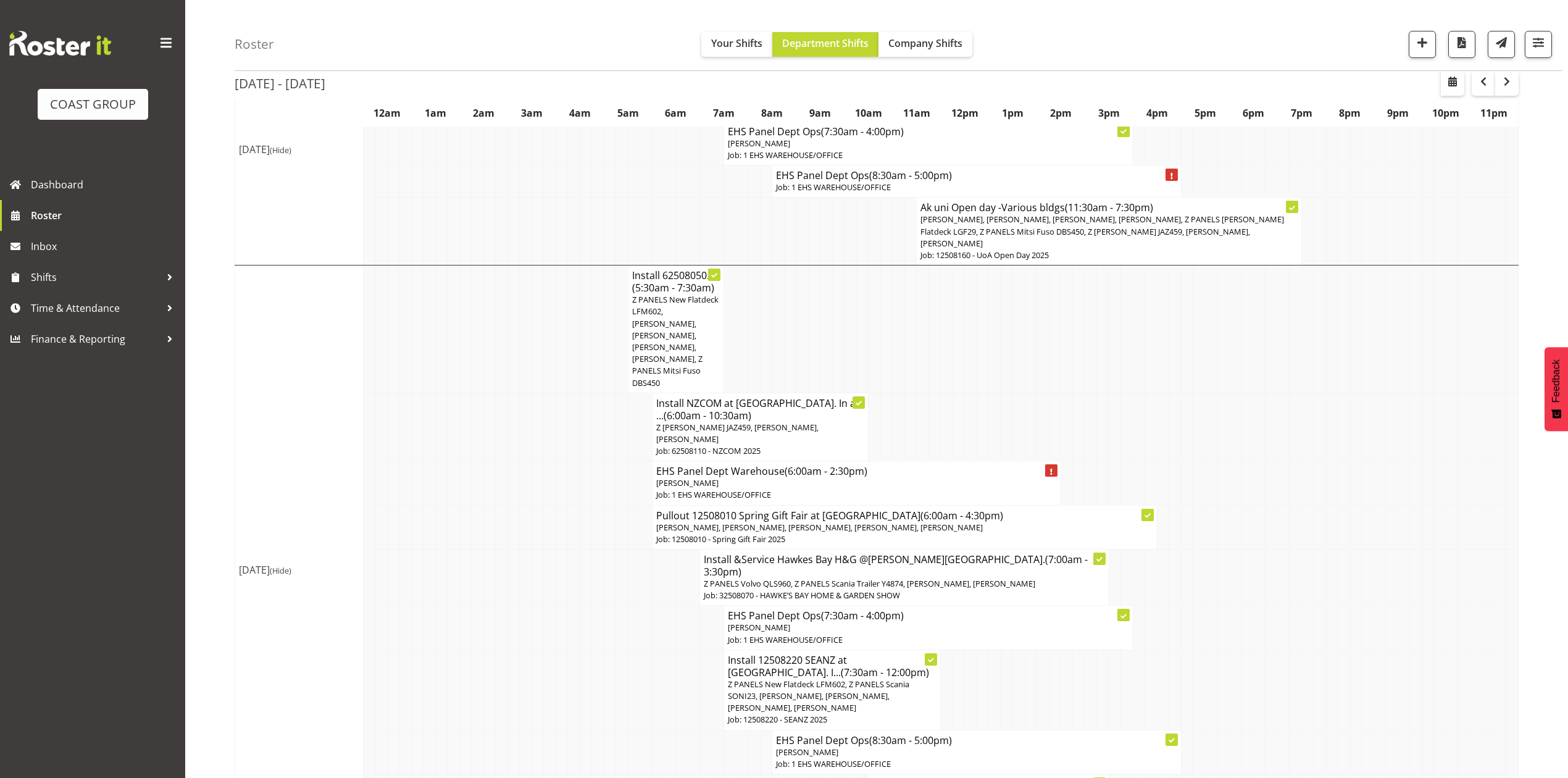
scroll to position [494, 0]
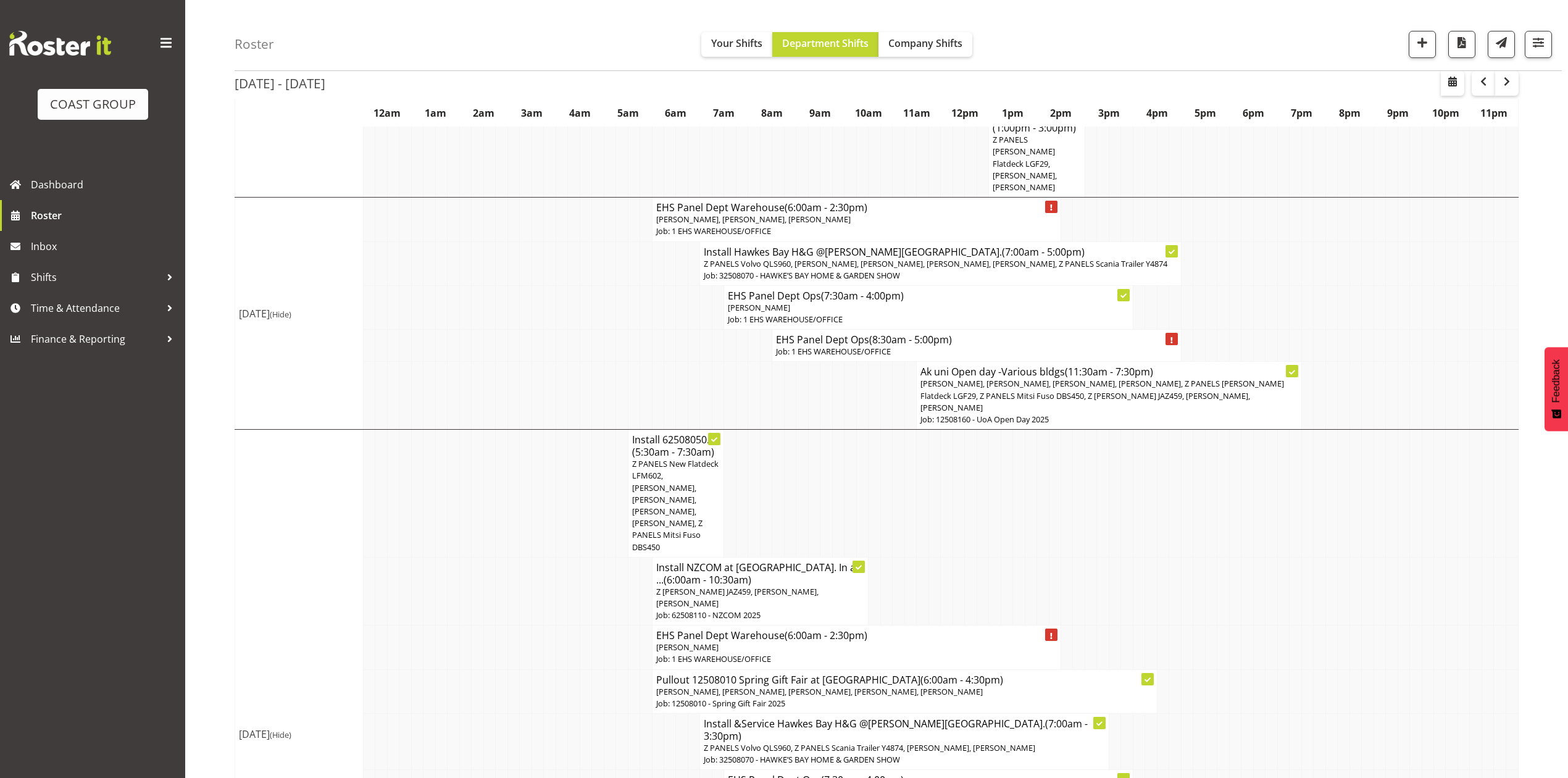
click at [1283, 557] on td at bounding box center [1283, 592] width 11 height 69
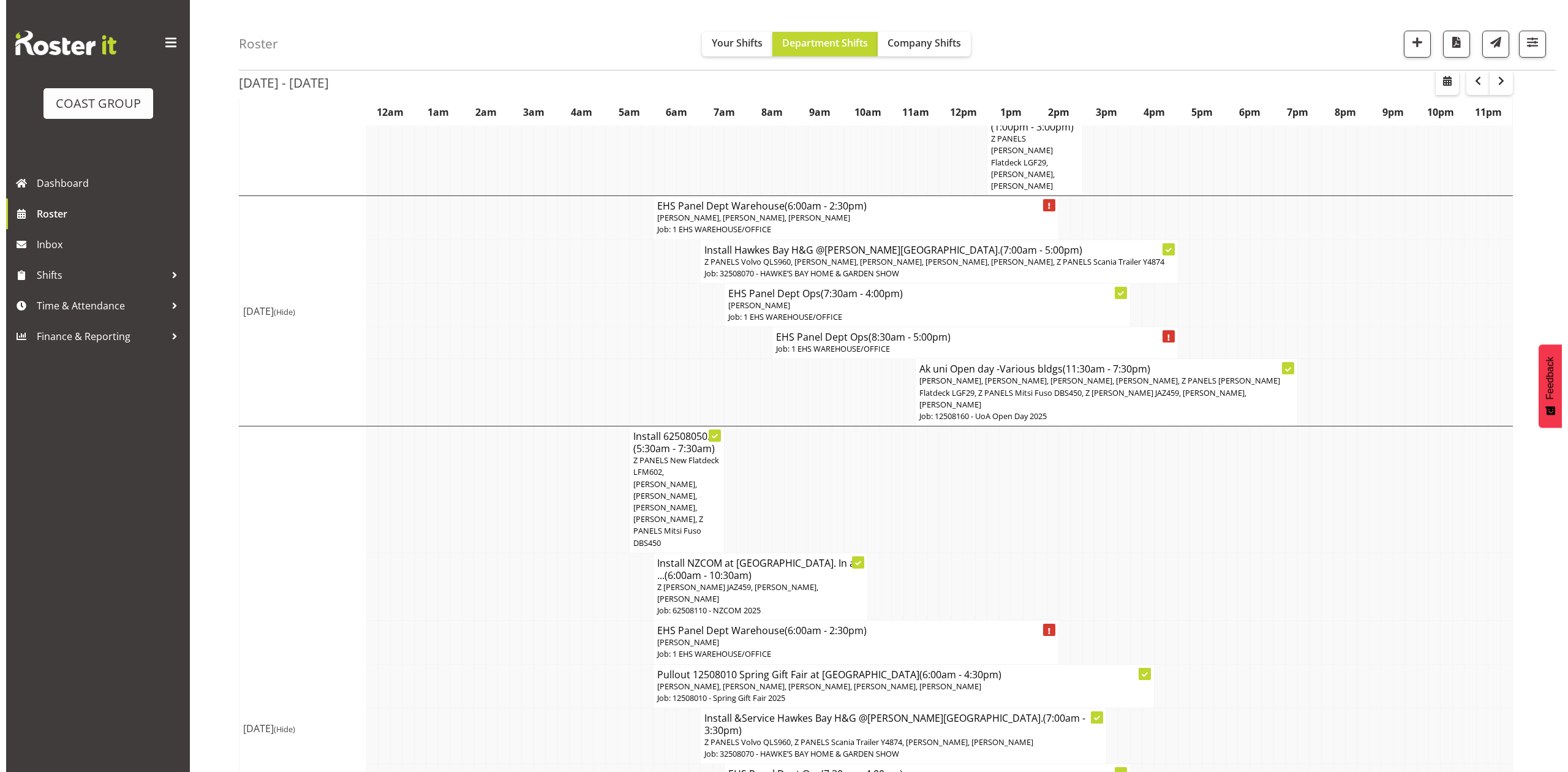
scroll to position [408, 0]
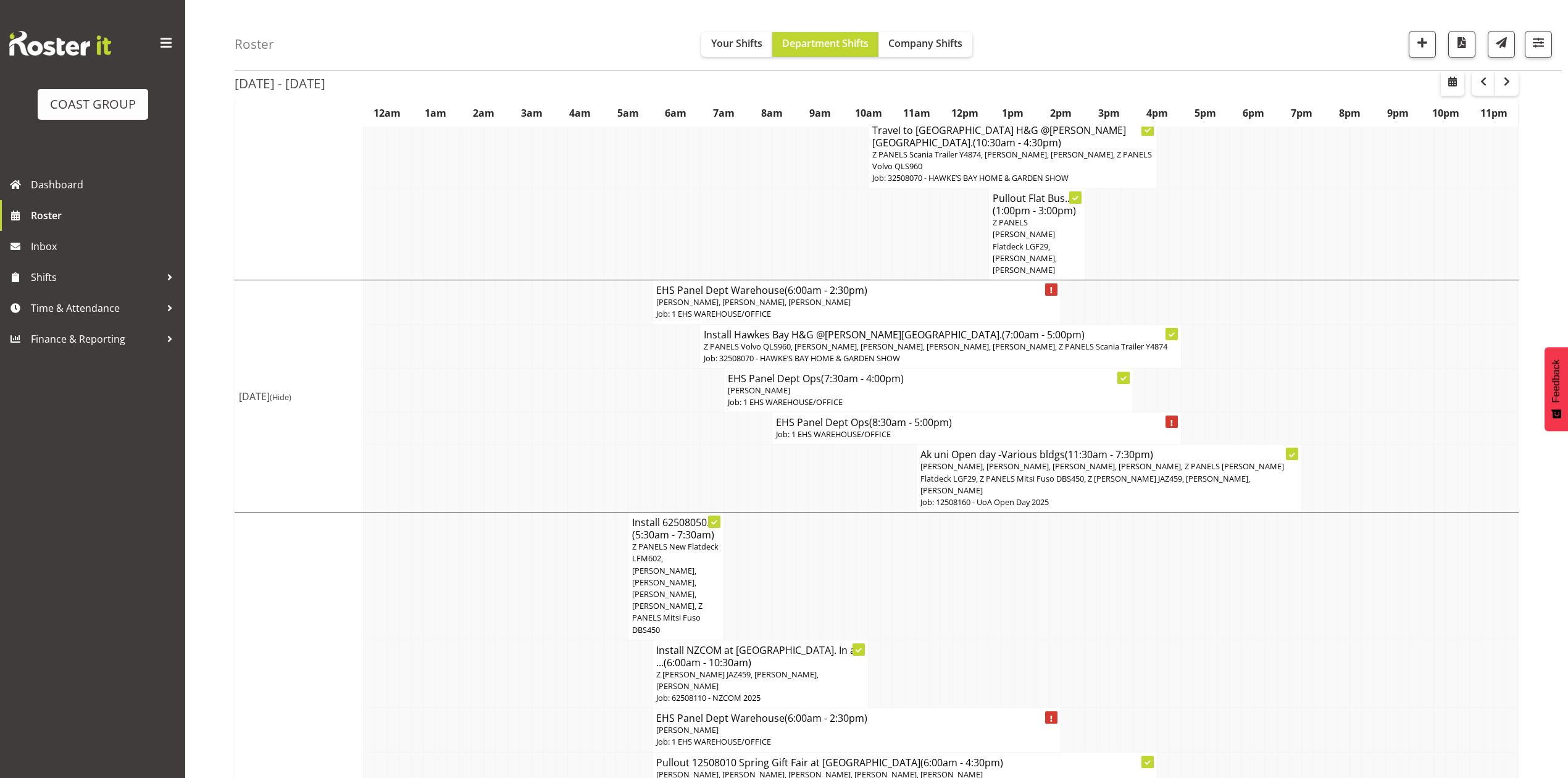
click at [1139, 497] on p "Job: 12508160 - UoA Open Day 2025" at bounding box center [1109, 502] width 377 height 11
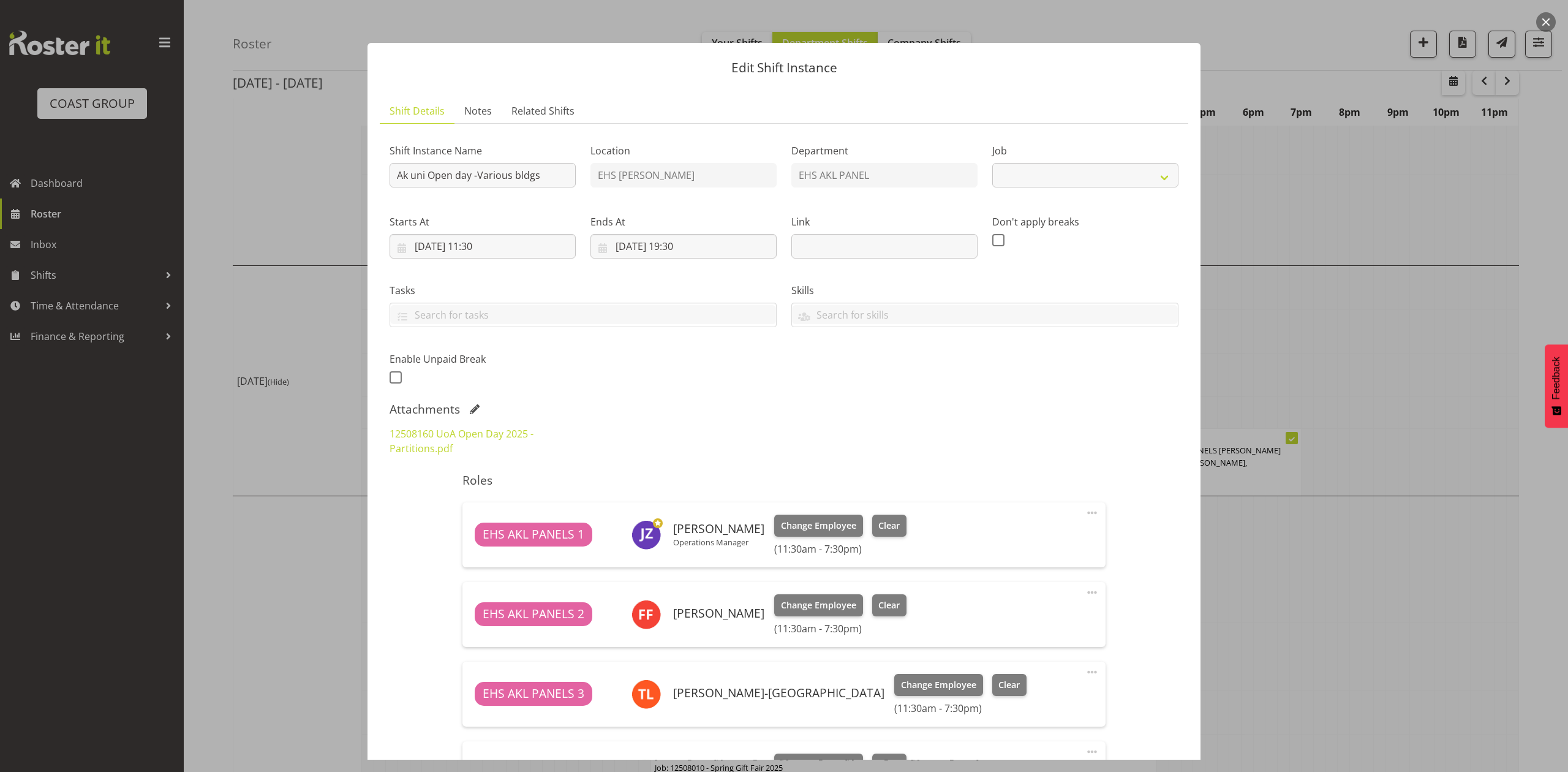
select select "9993"
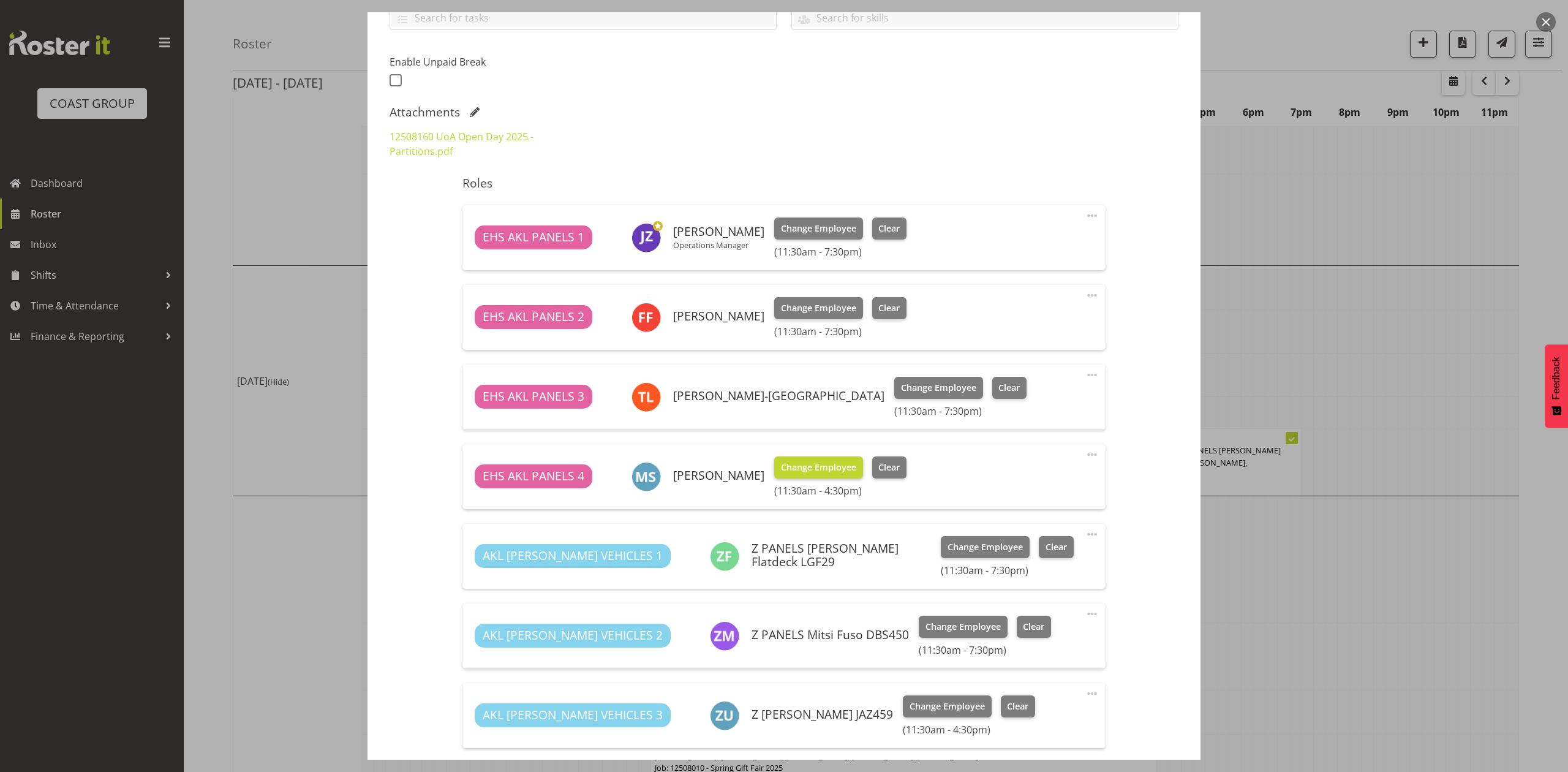
scroll to position [326, 0]
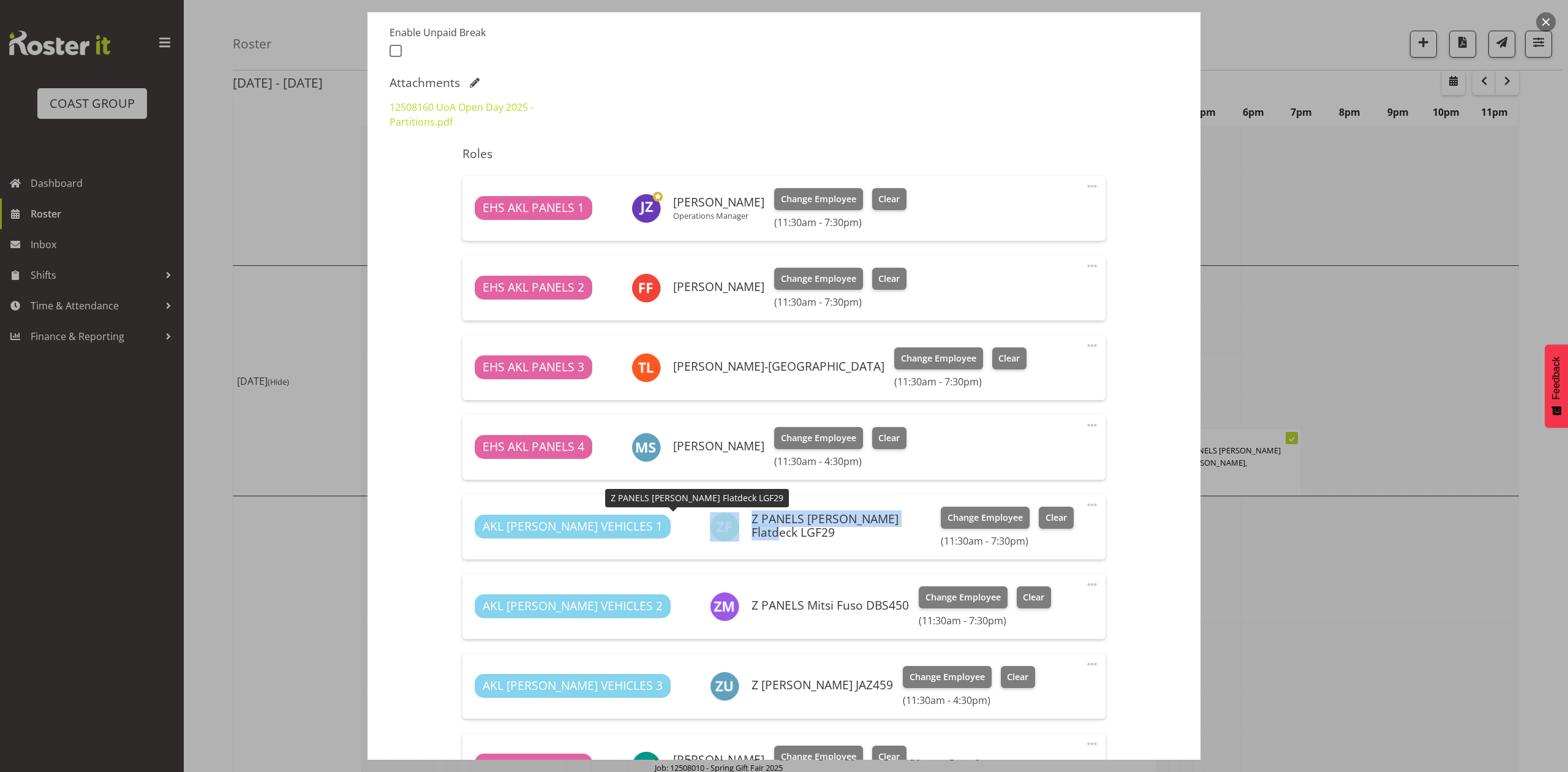
drag, startPoint x: 863, startPoint y: 528, endPoint x: 674, endPoint y: 529, distance: 189.0
click at [710, 529] on div "Z PANELS [PERSON_NAME] Flatdeck LGF29" at bounding box center [820, 527] width 221 height 30
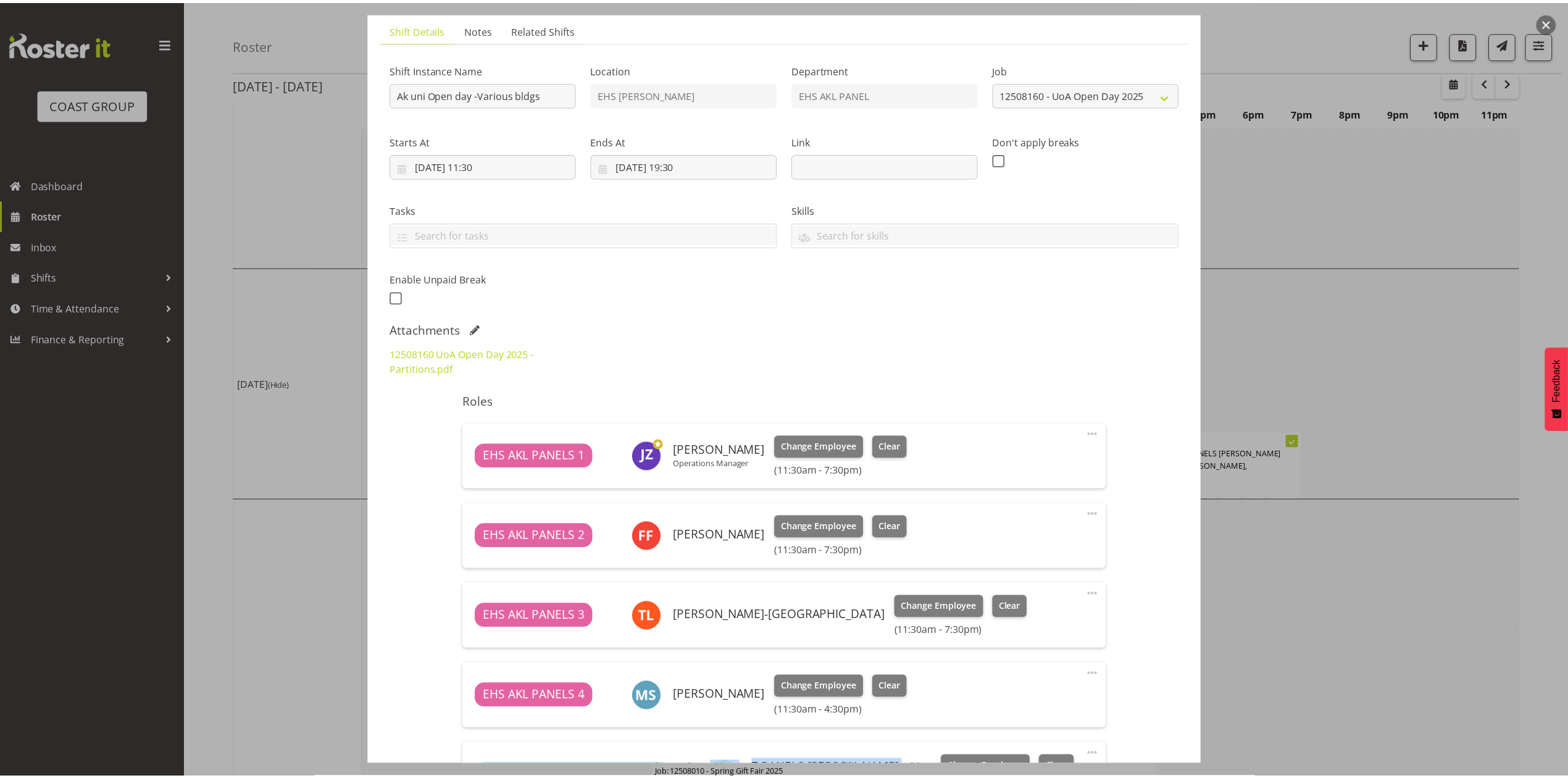
scroll to position [0, 0]
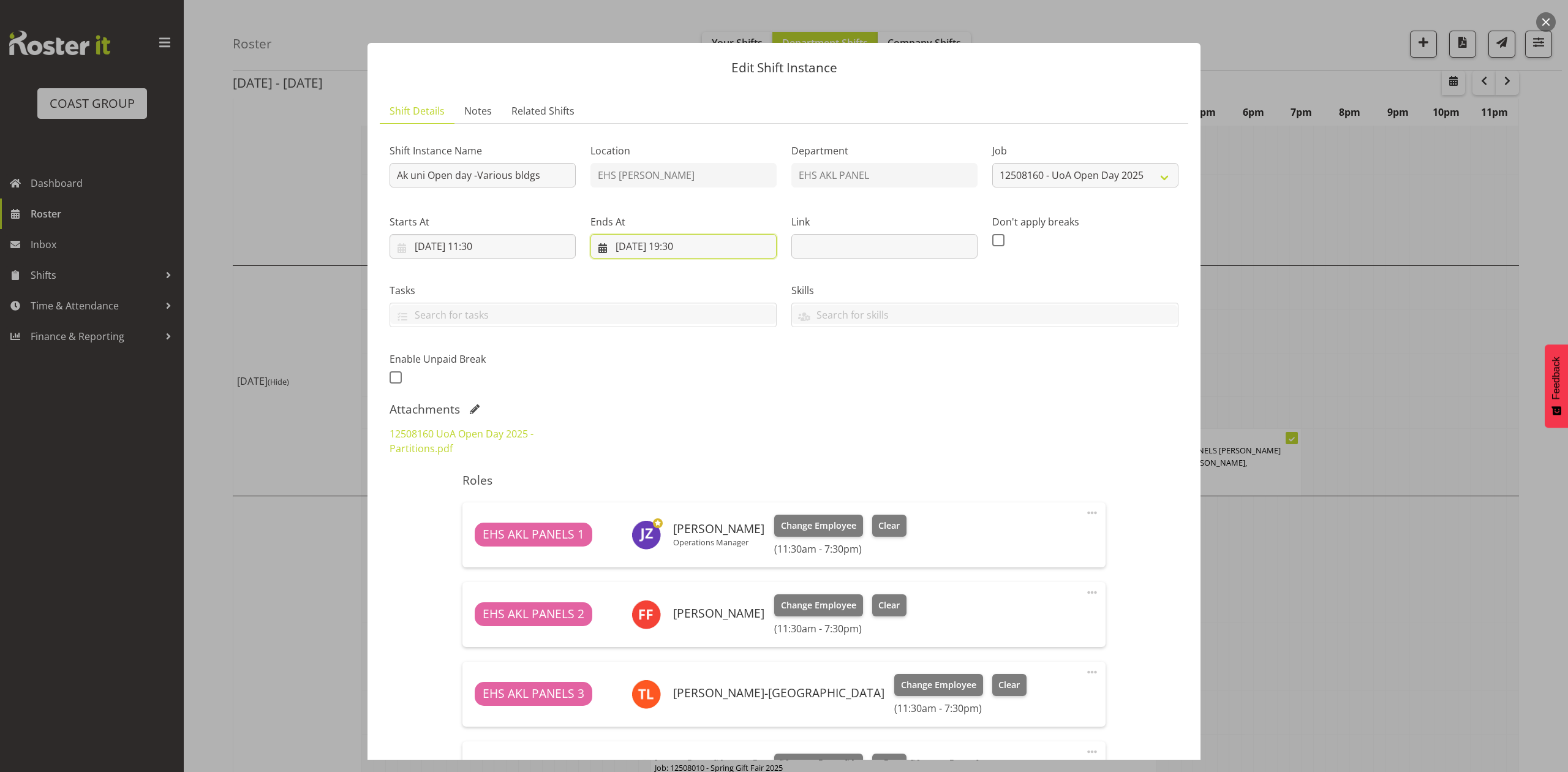
drag, startPoint x: 669, startPoint y: 246, endPoint x: 716, endPoint y: 250, distance: 47.2
click at [714, 250] on input "[DATE] 19:30" at bounding box center [683, 246] width 186 height 25
drag, startPoint x: 1319, startPoint y: 318, endPoint x: 1326, endPoint y: 319, distance: 7.1
click at [1319, 318] on div at bounding box center [784, 386] width 1568 height 772
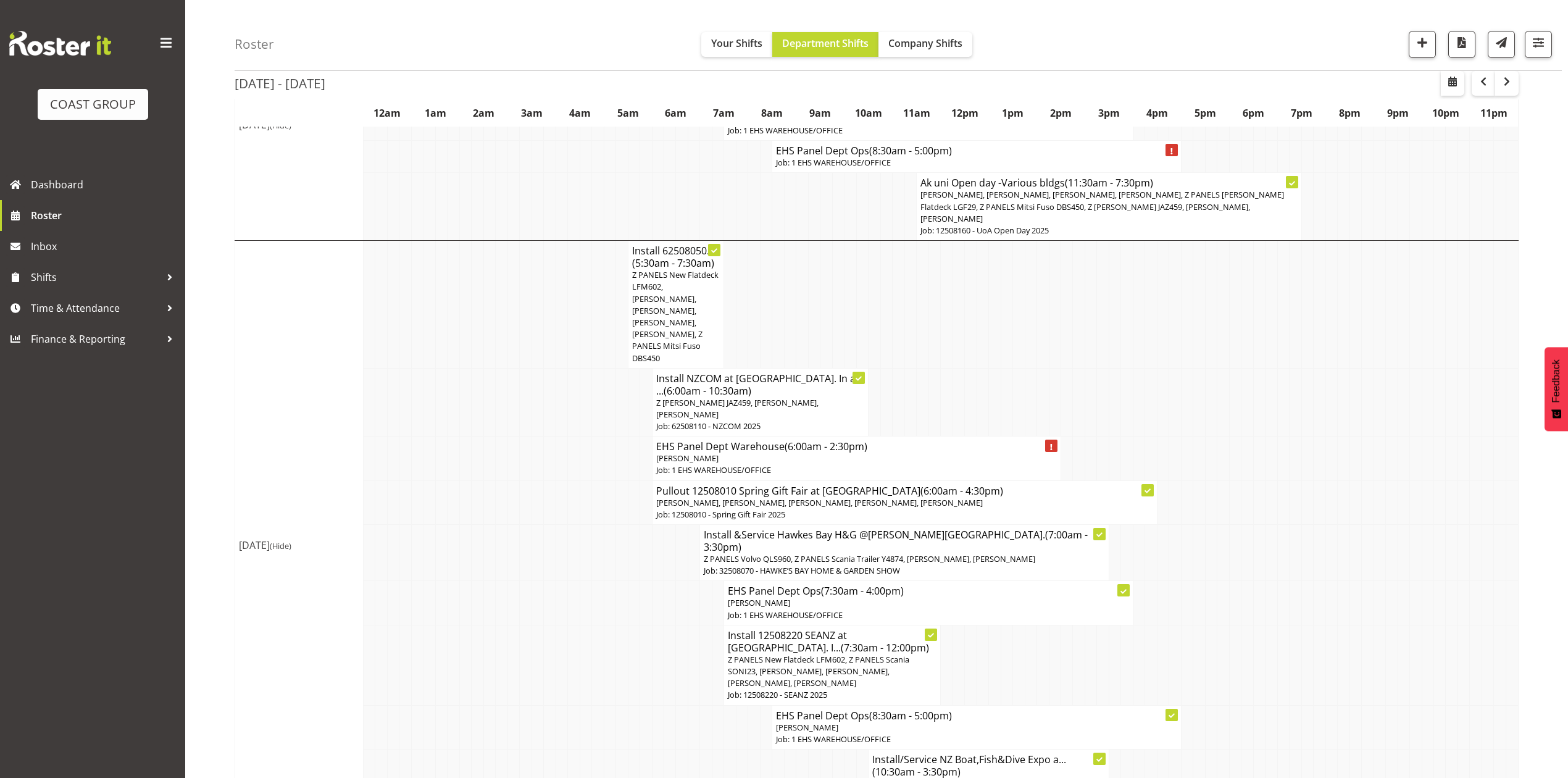
scroll to position [658, 0]
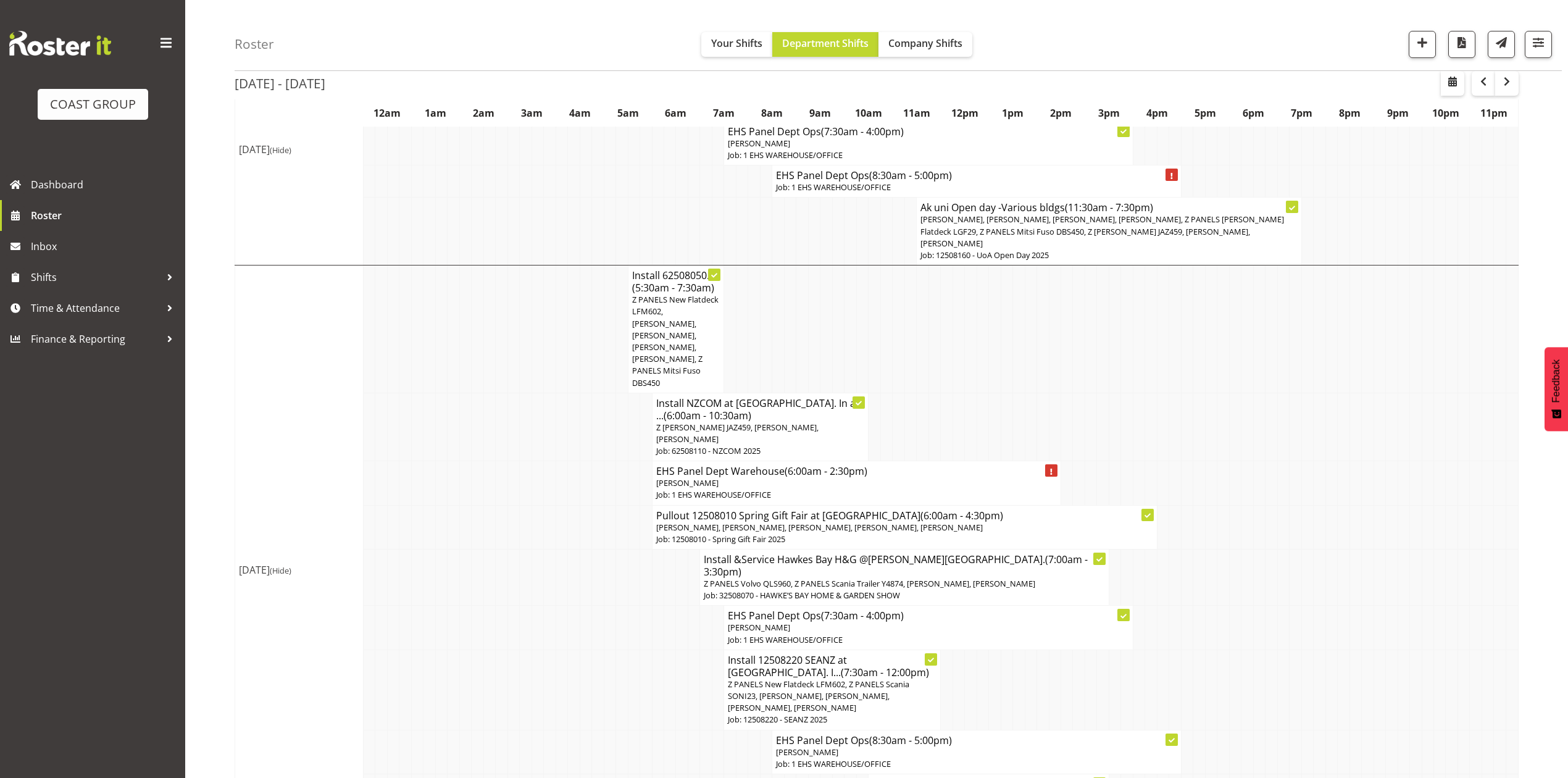
click at [1393, 550] on td at bounding box center [1392, 578] width 11 height 56
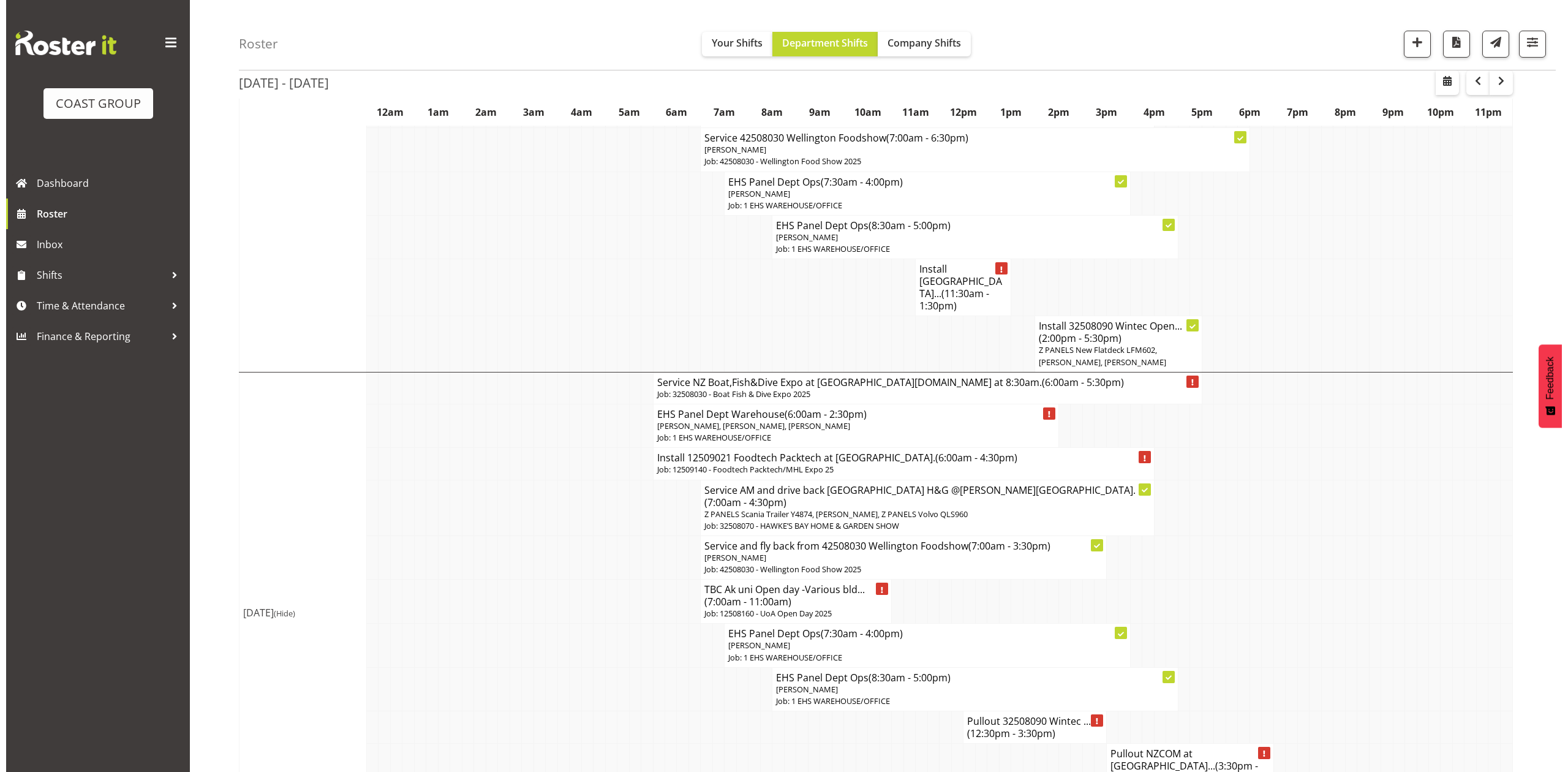
scroll to position [1797, 0]
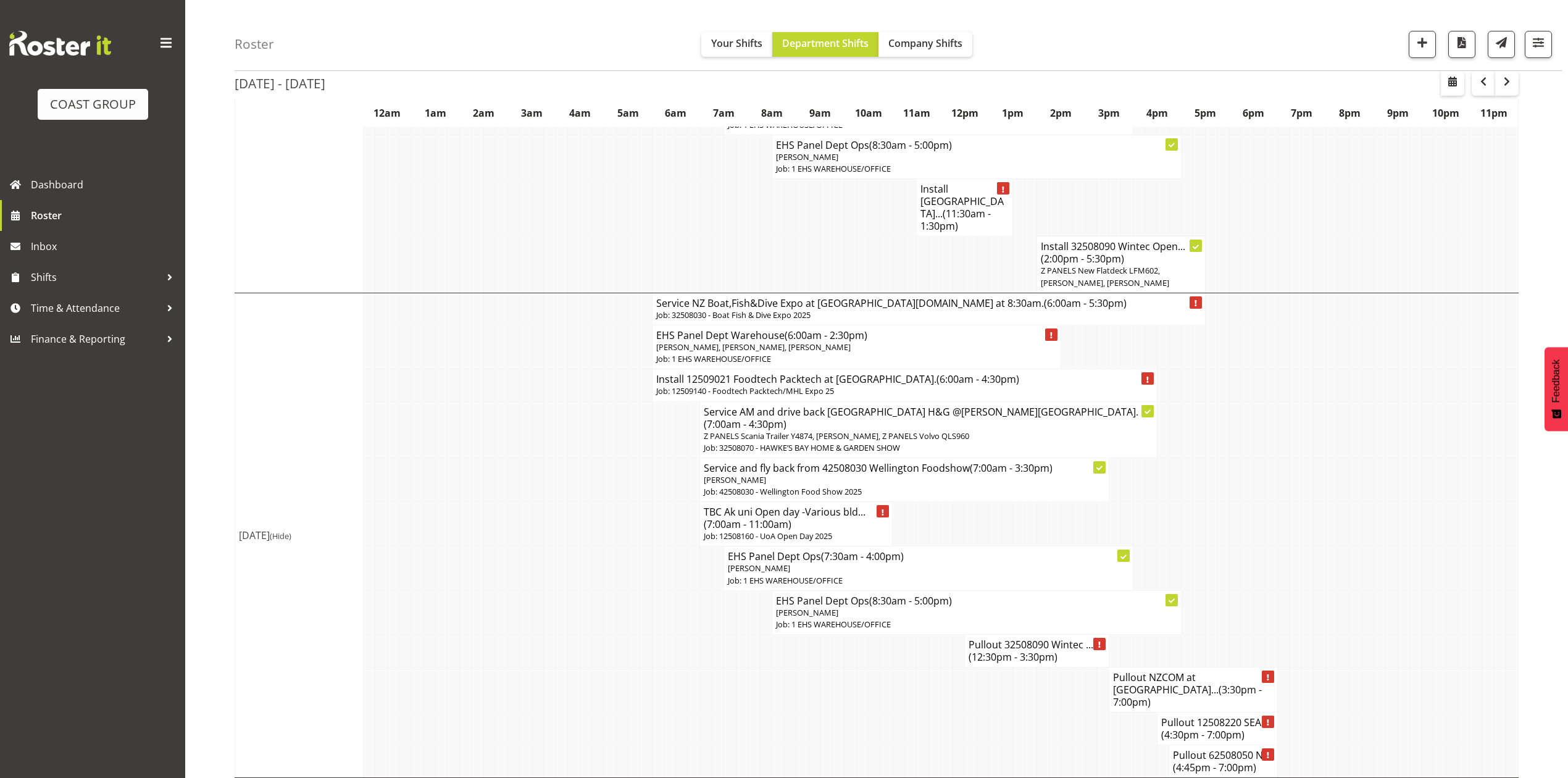
click at [734, 518] on span "(7:00am - 11:00am)" at bounding box center [747, 524] width 87 height 13
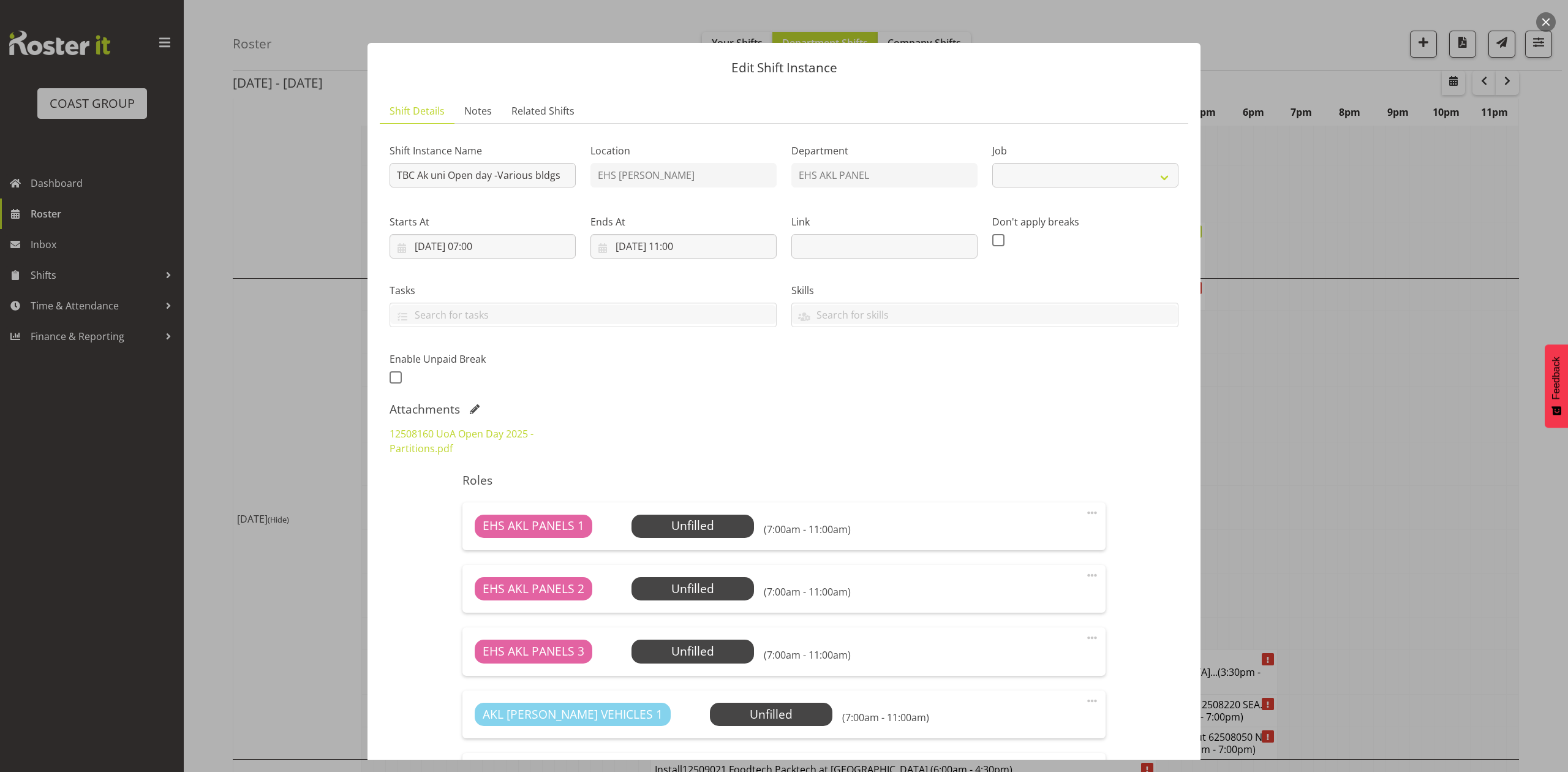
select select "9993"
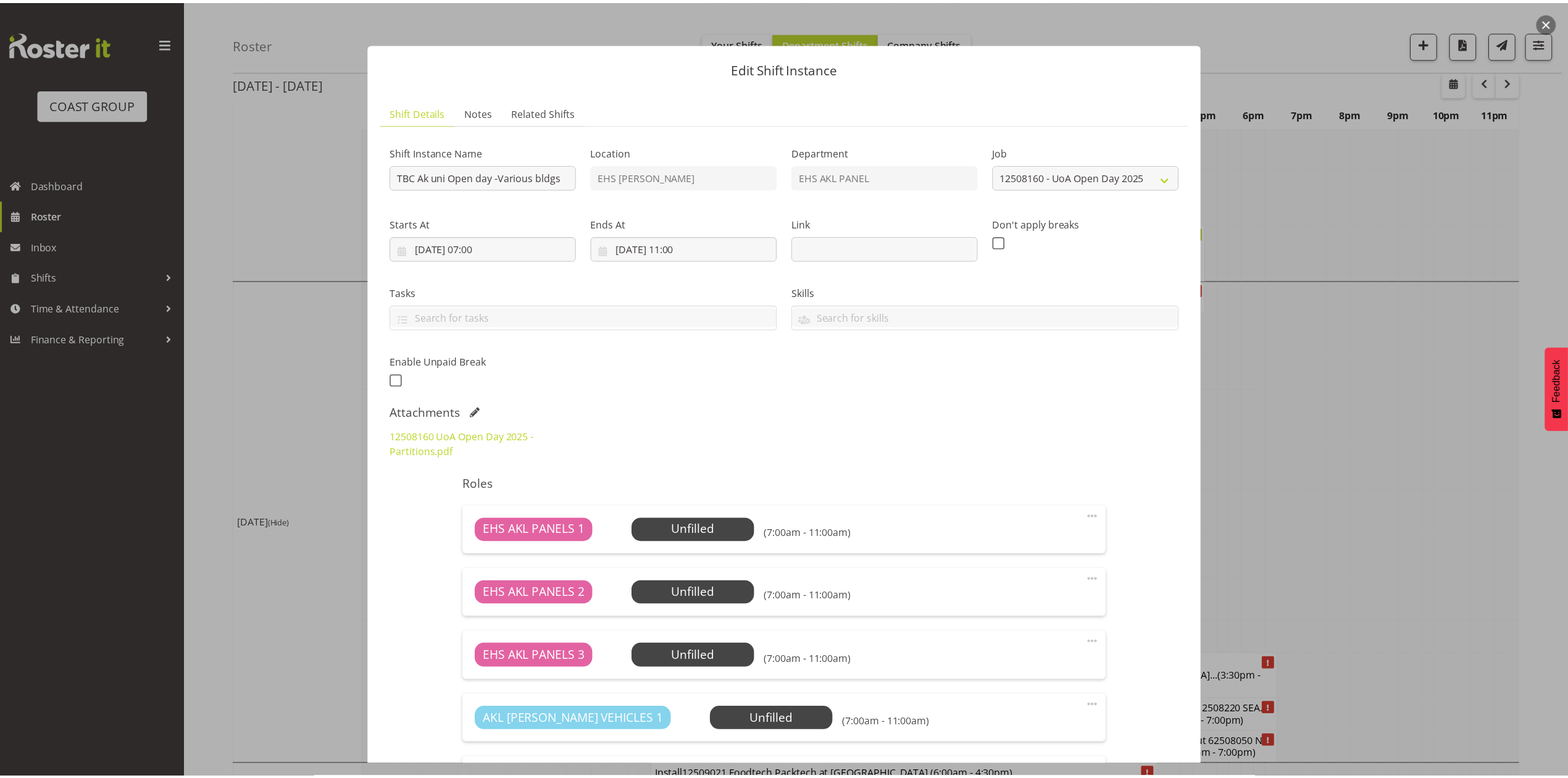
scroll to position [210, 0]
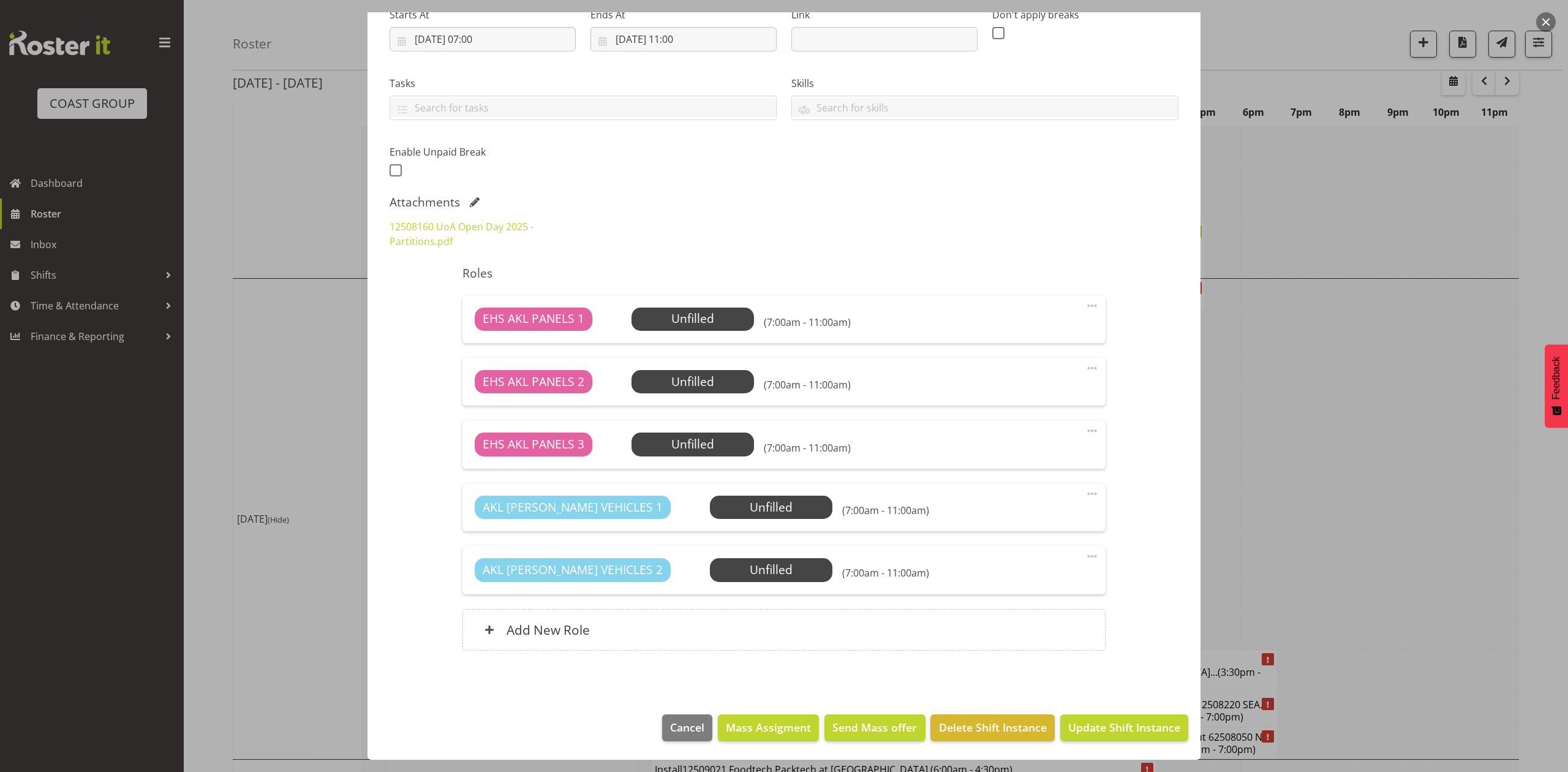
click at [1314, 371] on div at bounding box center [784, 386] width 1568 height 772
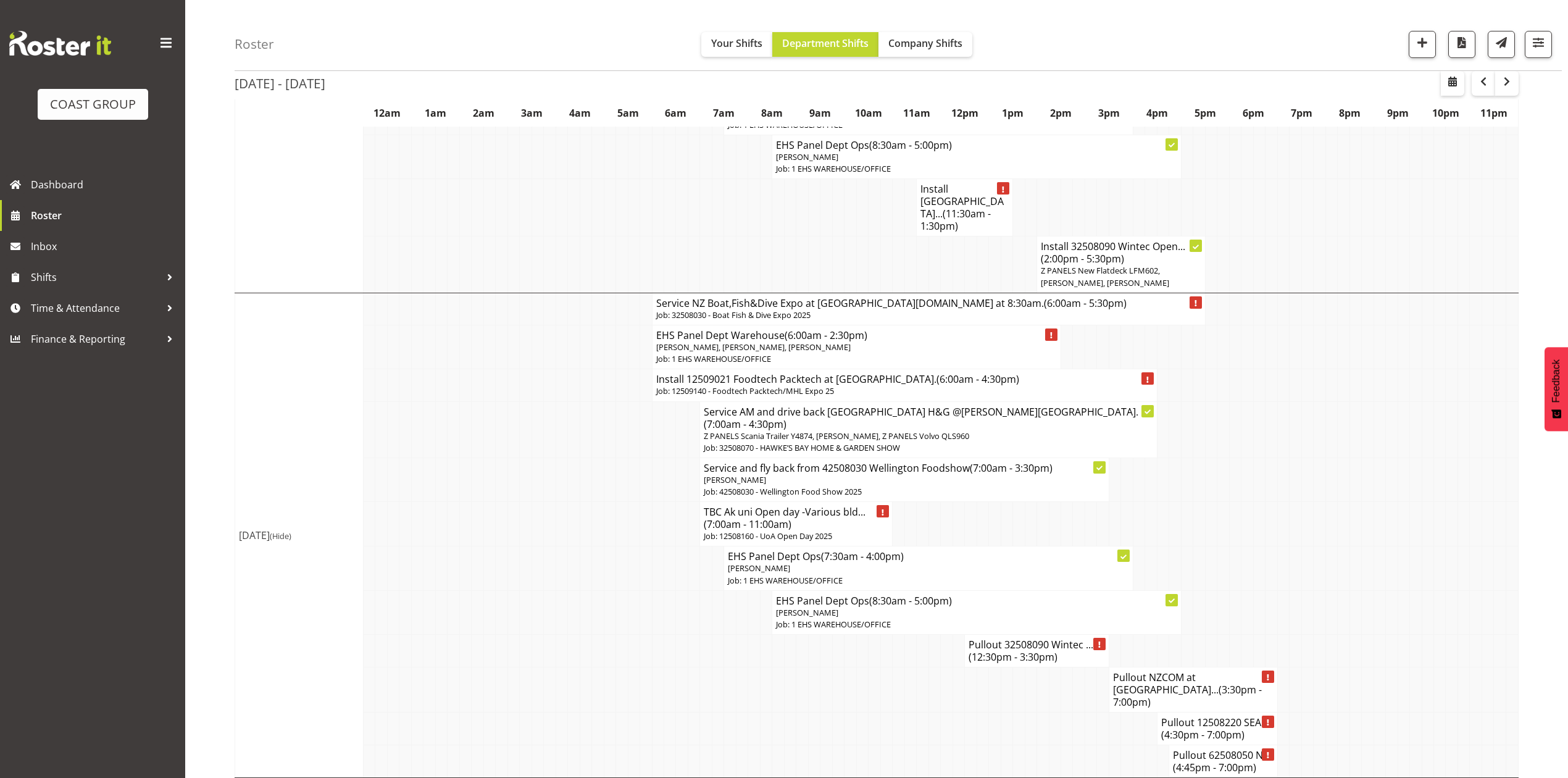
drag, startPoint x: 1206, startPoint y: 357, endPoint x: 1216, endPoint y: 357, distance: 10.0
click at [1207, 458] on td at bounding box center [1211, 480] width 11 height 44
click at [1476, 83] on span "button" at bounding box center [1483, 81] width 15 height 15
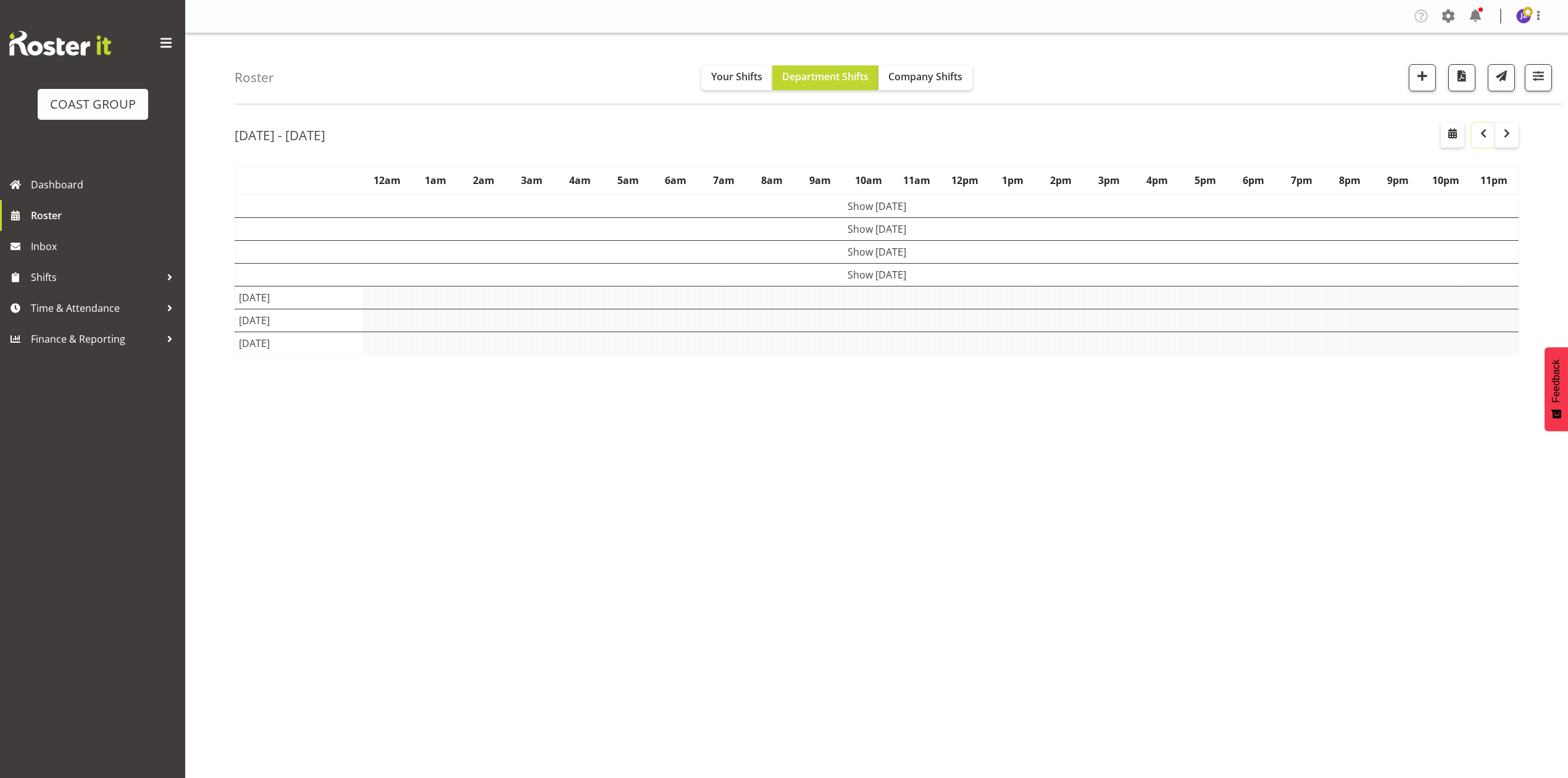
scroll to position [0, 0]
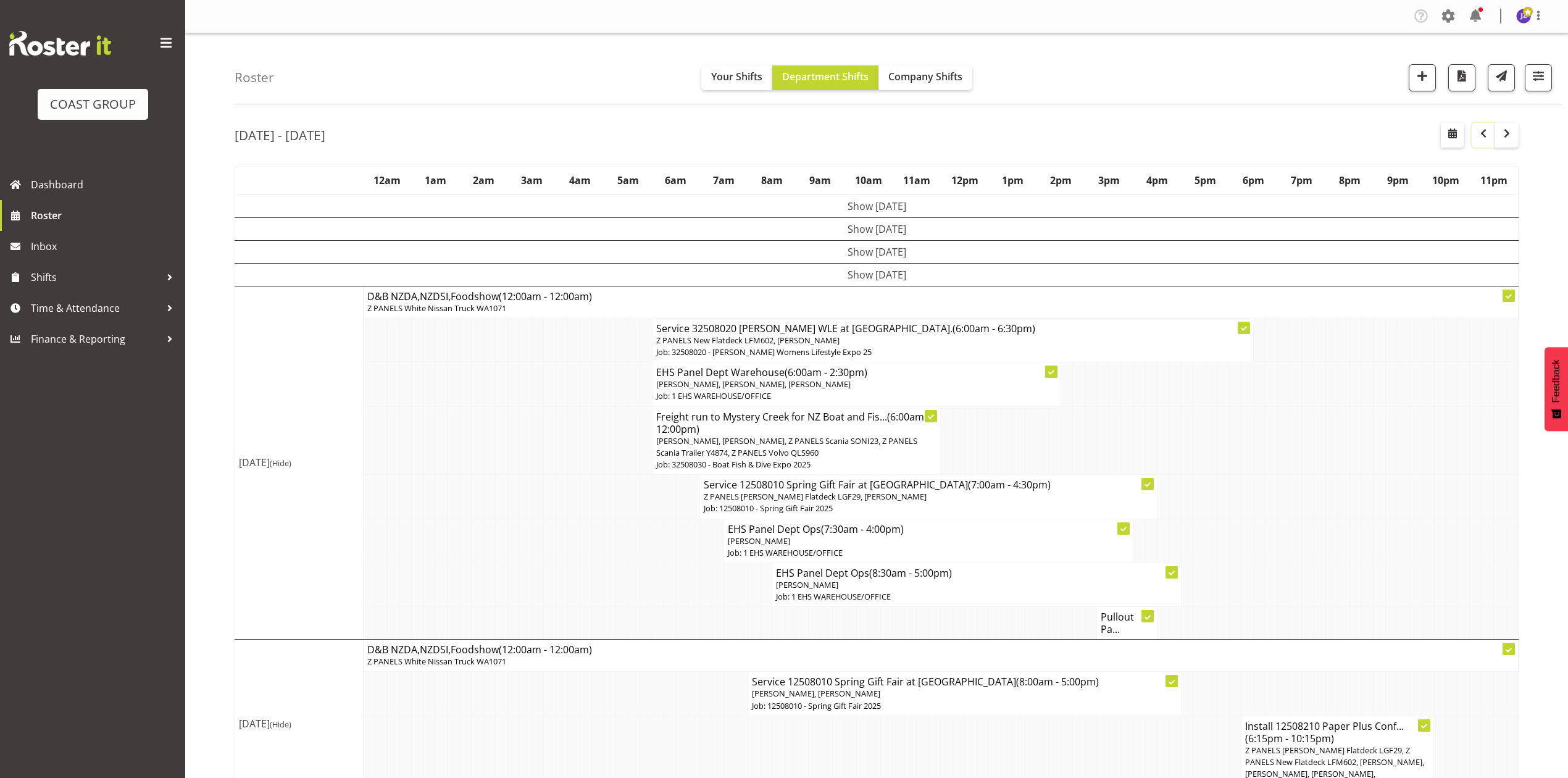
scroll to position [362, 0]
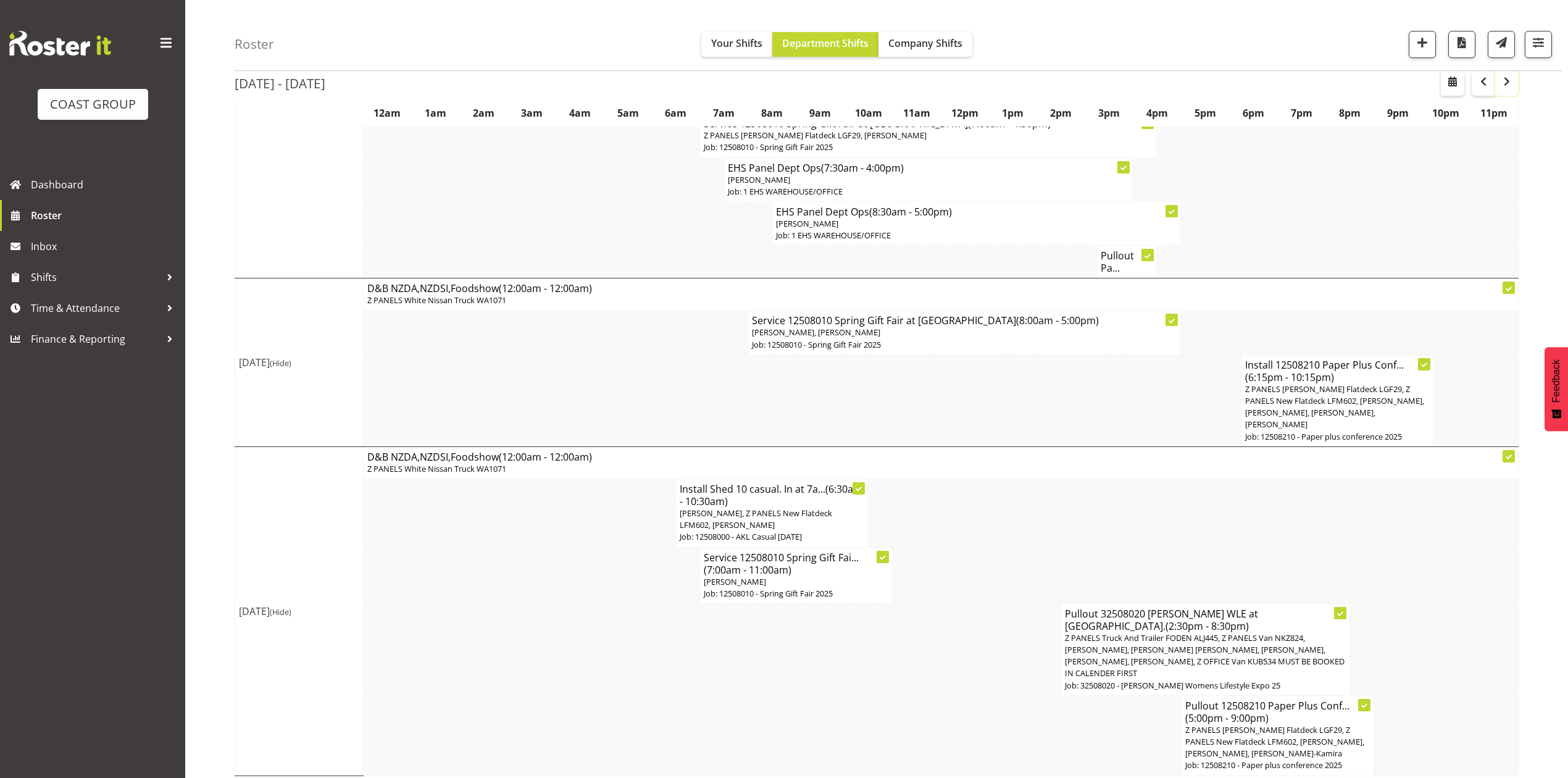
click at [1505, 81] on span "button" at bounding box center [1507, 81] width 15 height 15
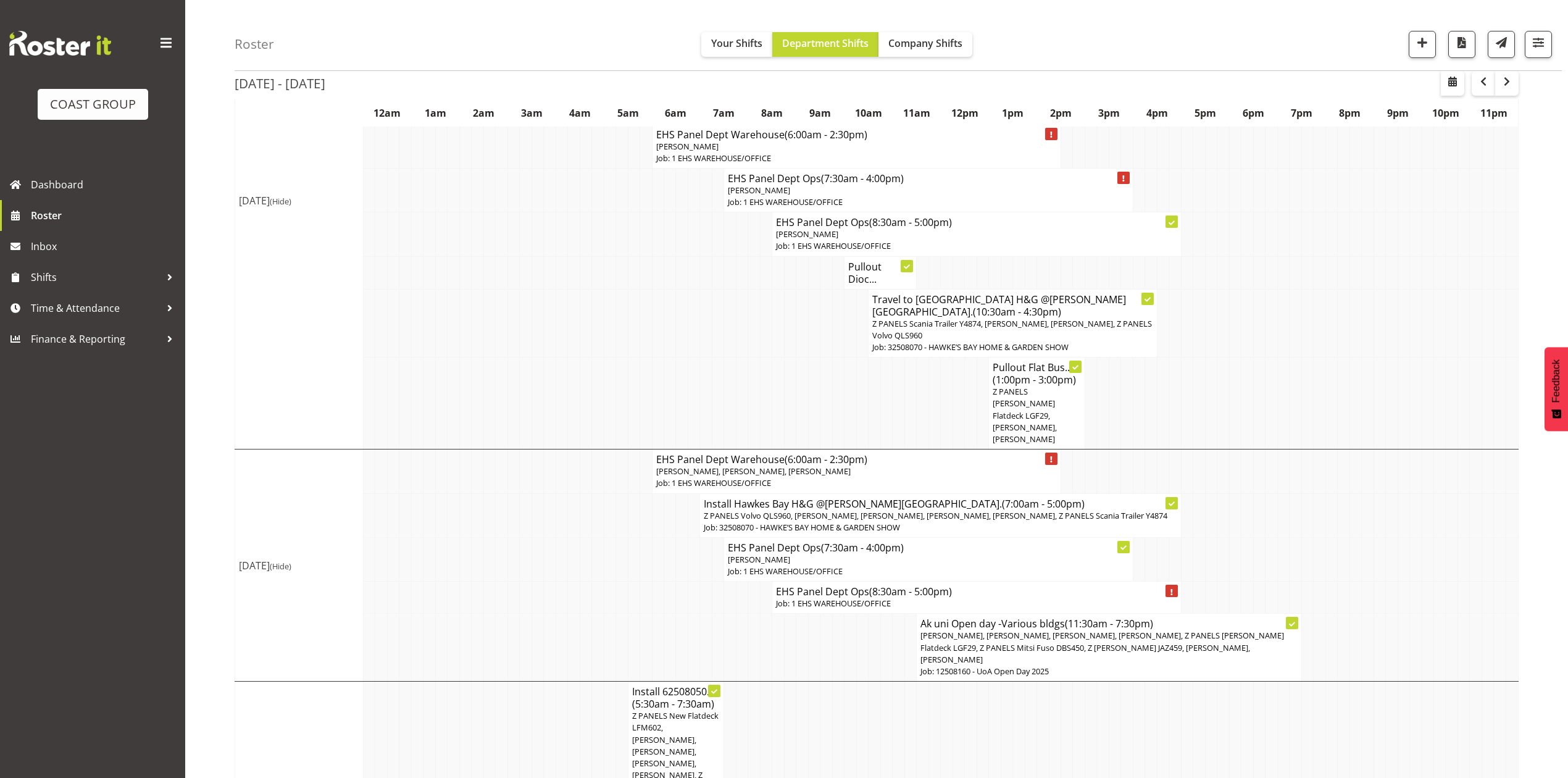
scroll to position [247, 0]
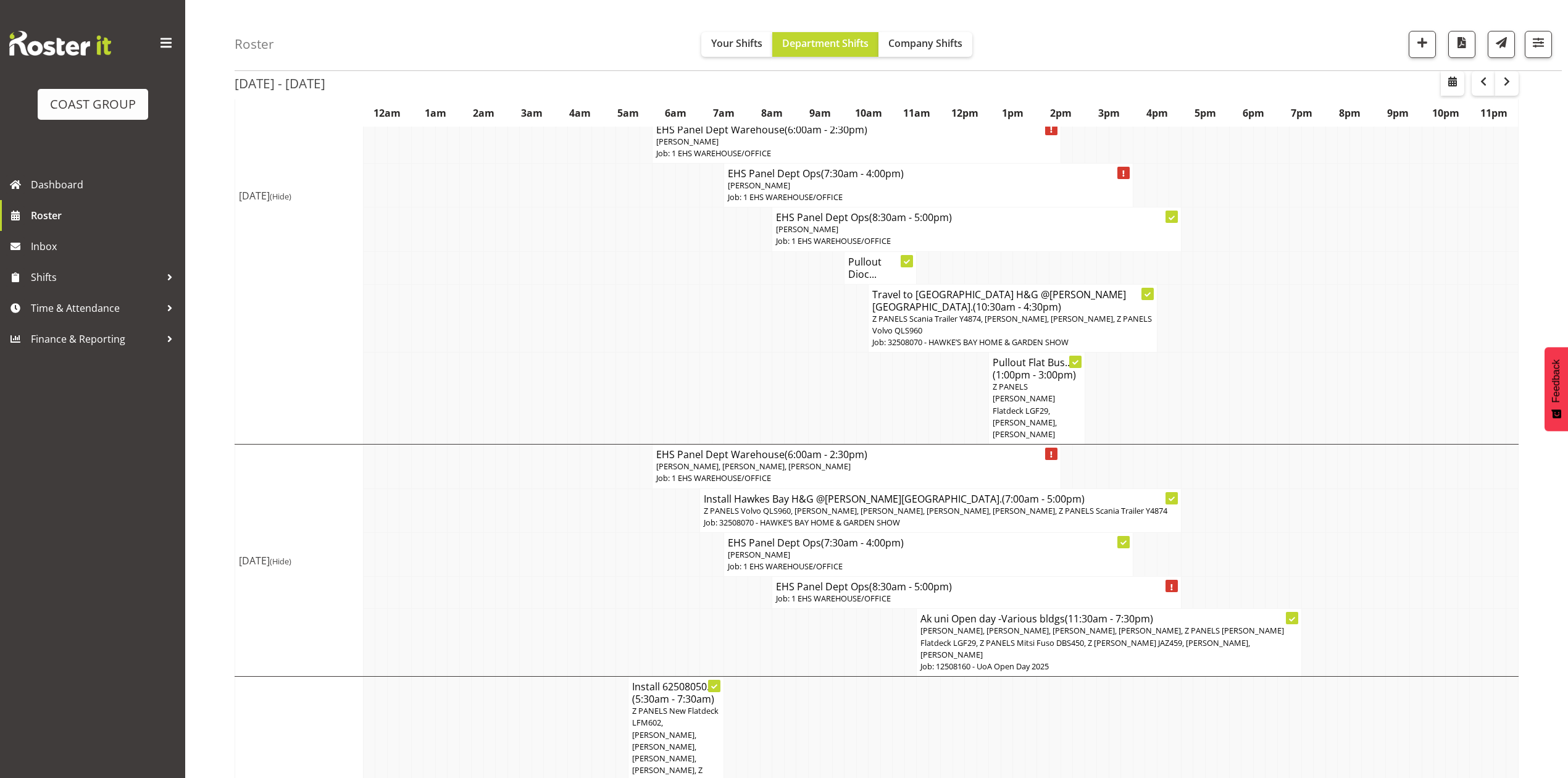
drag, startPoint x: 1273, startPoint y: 253, endPoint x: 1183, endPoint y: 257, distance: 90.1
click at [1215, 254] on tr "Pullout Dioc..." at bounding box center [877, 267] width 1284 height 33
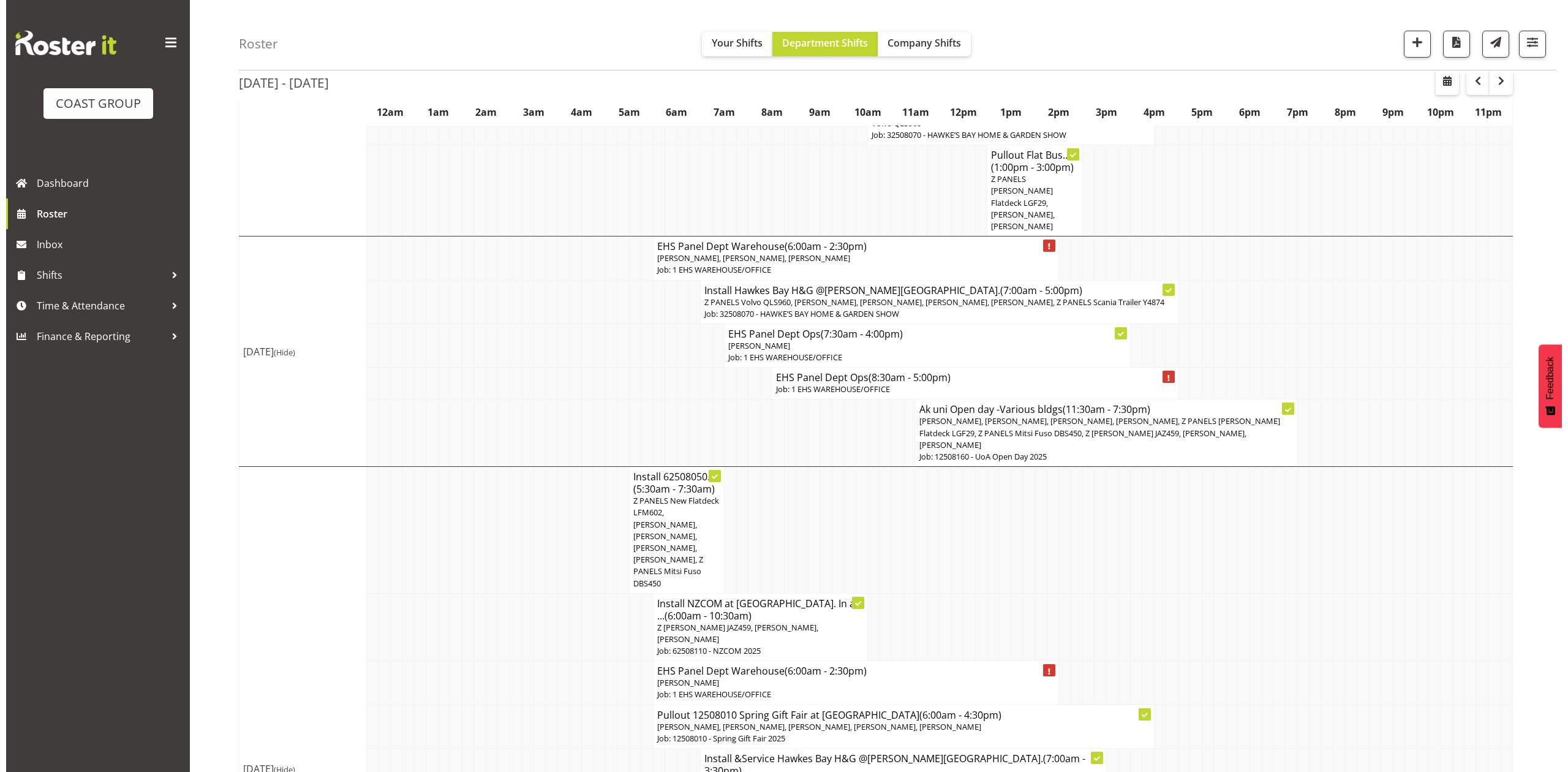
scroll to position [490, 0]
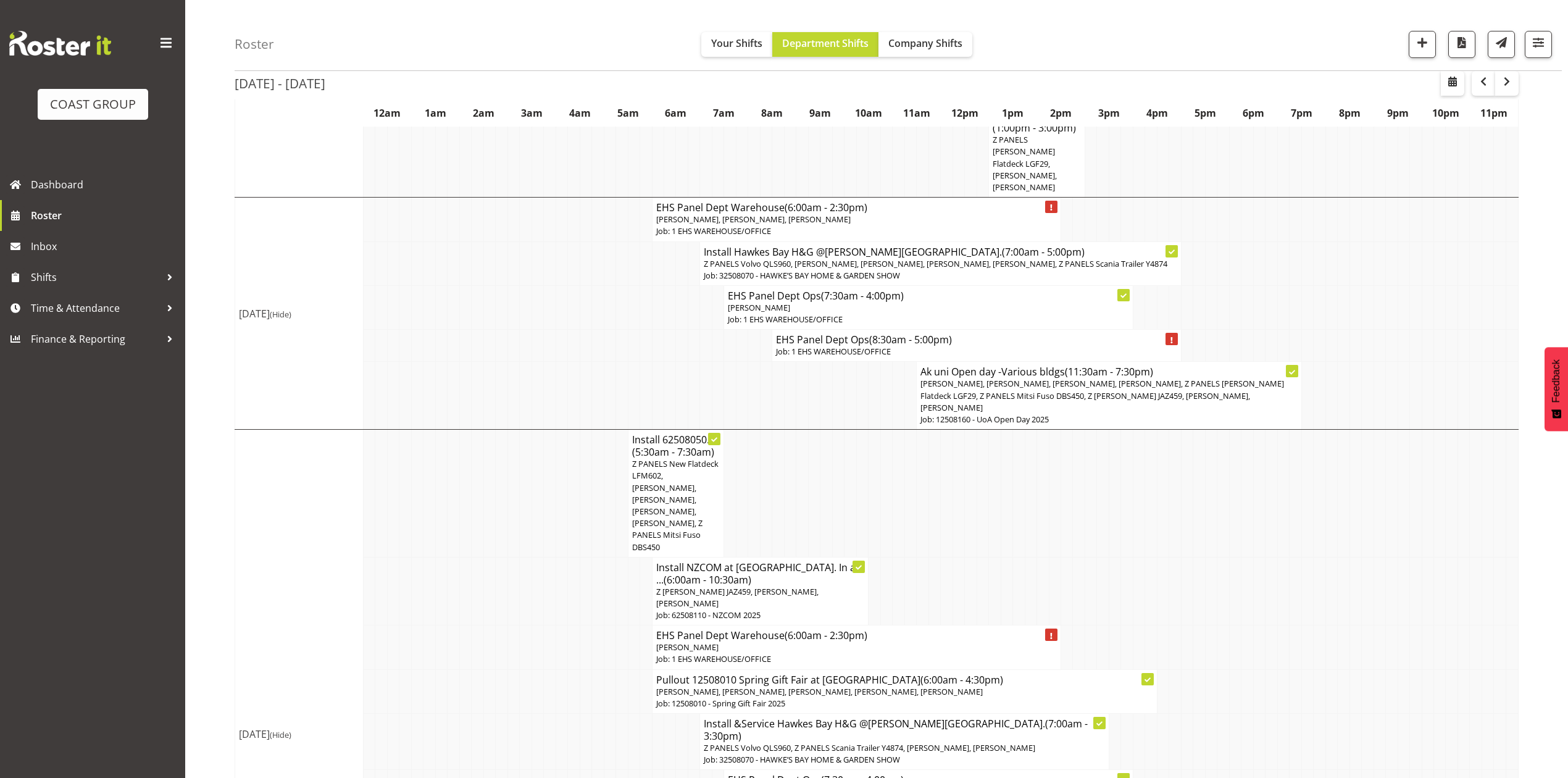
click at [668, 459] on span "Z PANELS New Flatdeck LFM602, [PERSON_NAME], [PERSON_NAME], [PERSON_NAME], [PER…" at bounding box center [676, 505] width 86 height 94
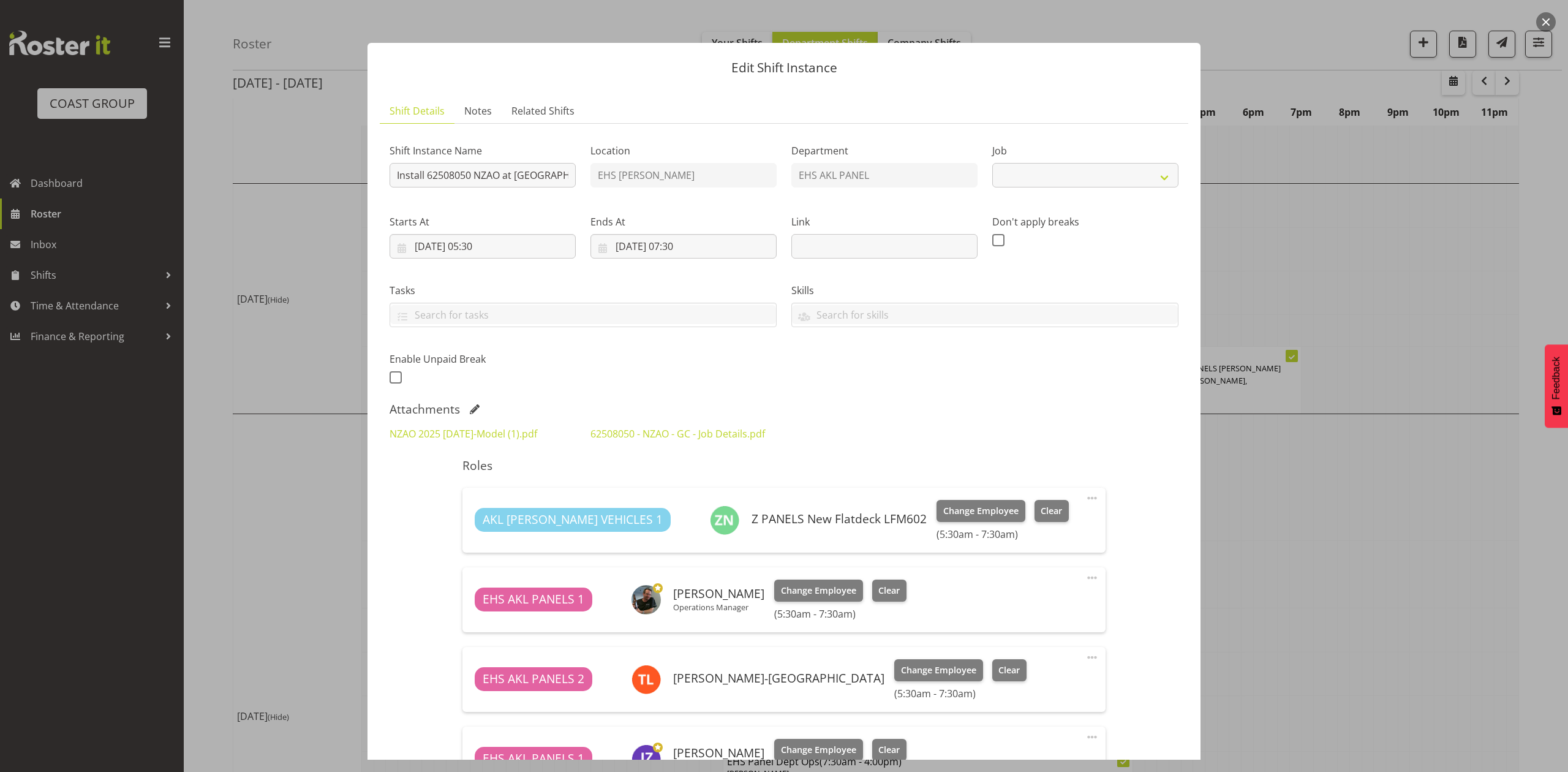
select select "9198"
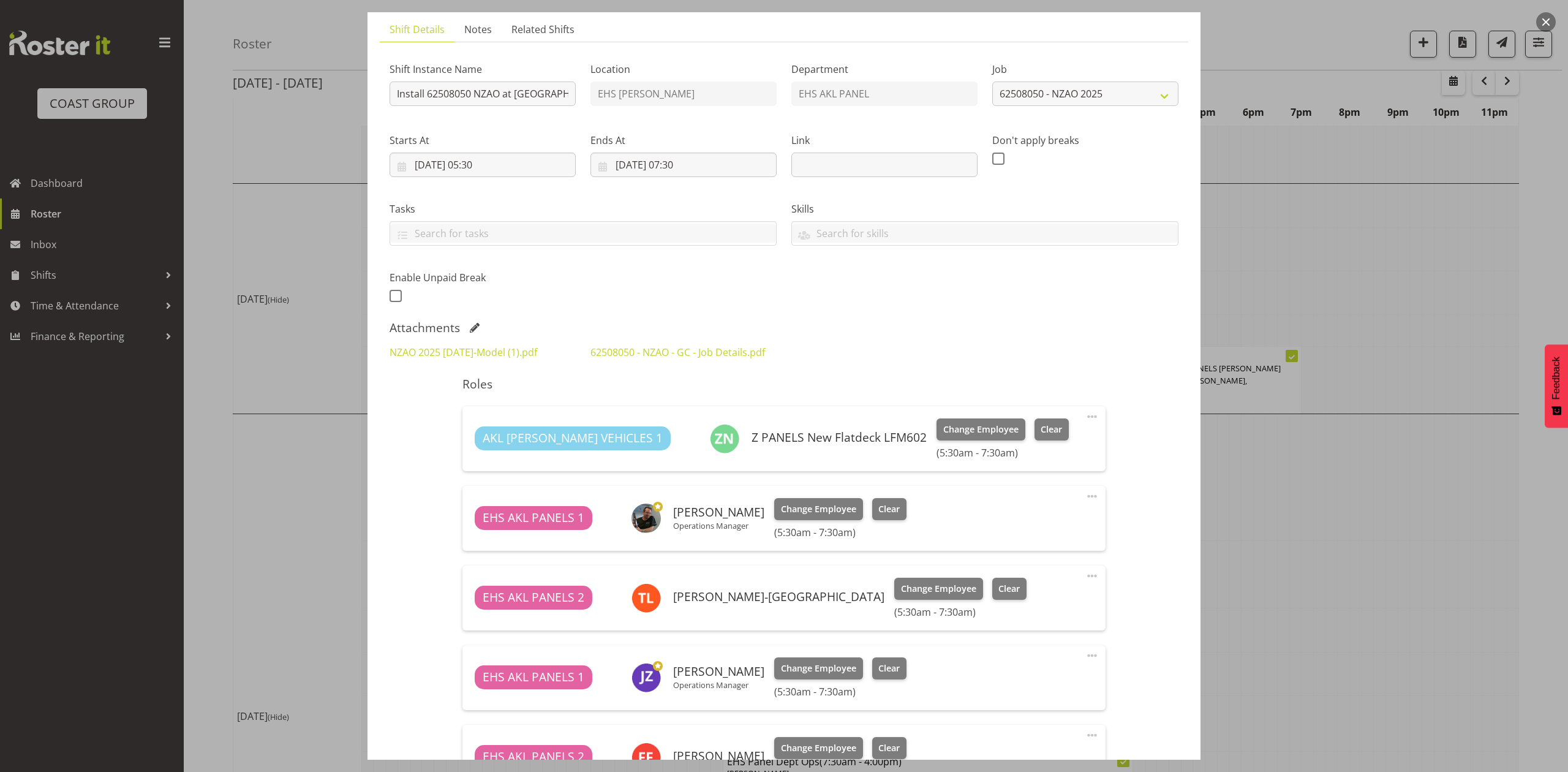
scroll to position [0, 0]
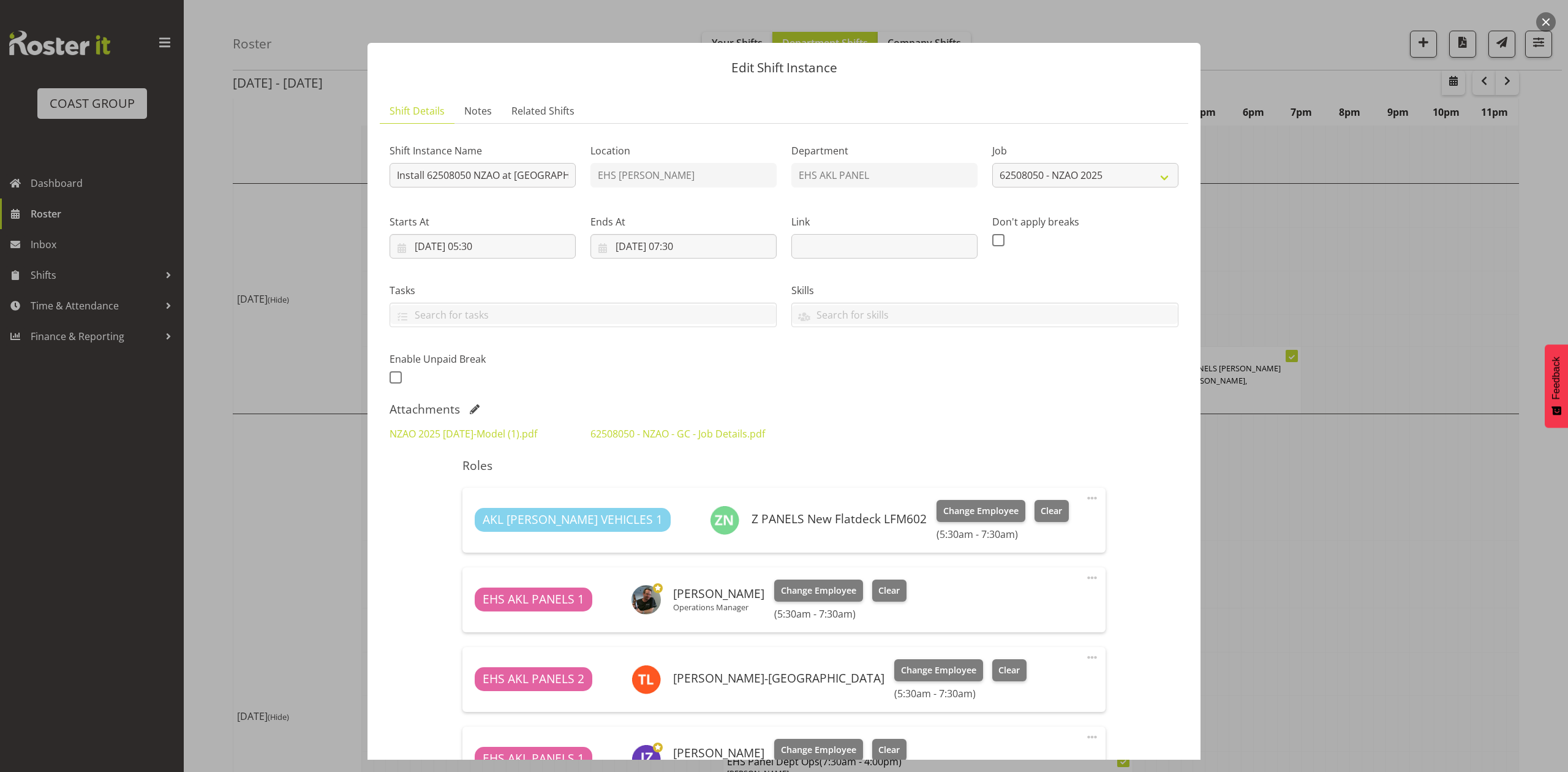
click at [1246, 536] on div at bounding box center [784, 386] width 1568 height 772
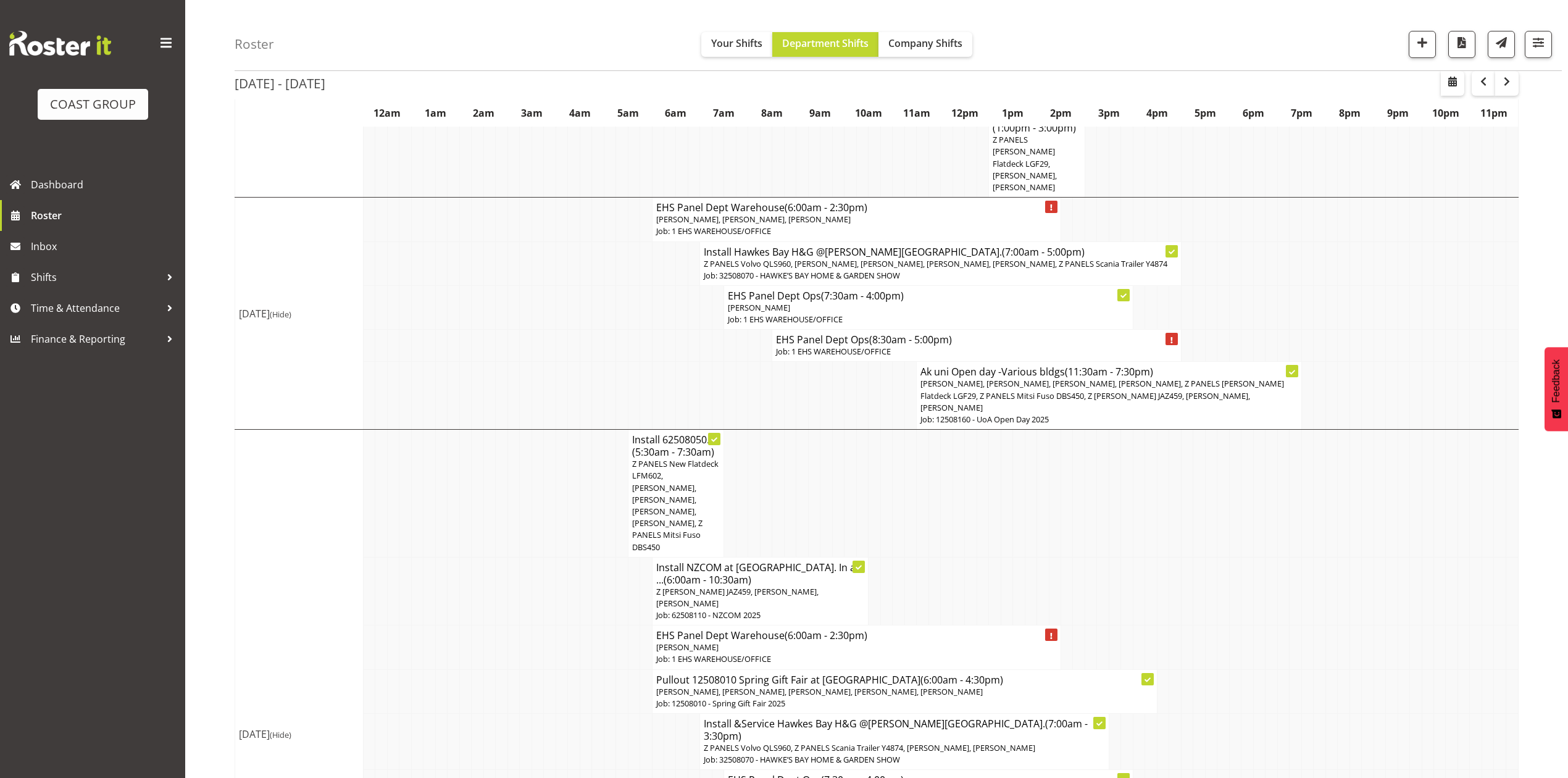
click at [658, 459] on span "Z PANELS New Flatdeck LFM602, [PERSON_NAME], [PERSON_NAME], [PERSON_NAME], [PER…" at bounding box center [676, 505] width 86 height 94
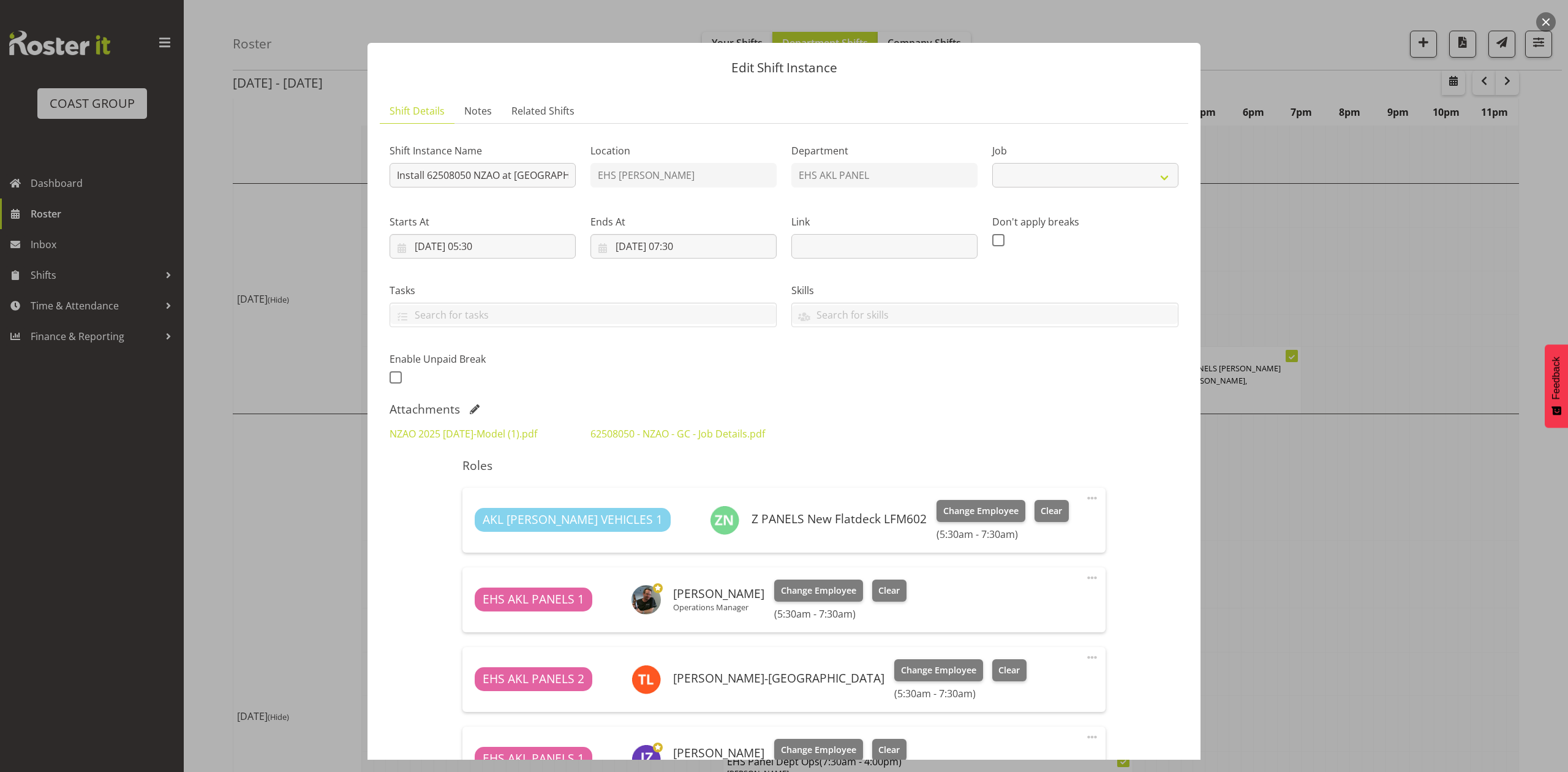
select select "9198"
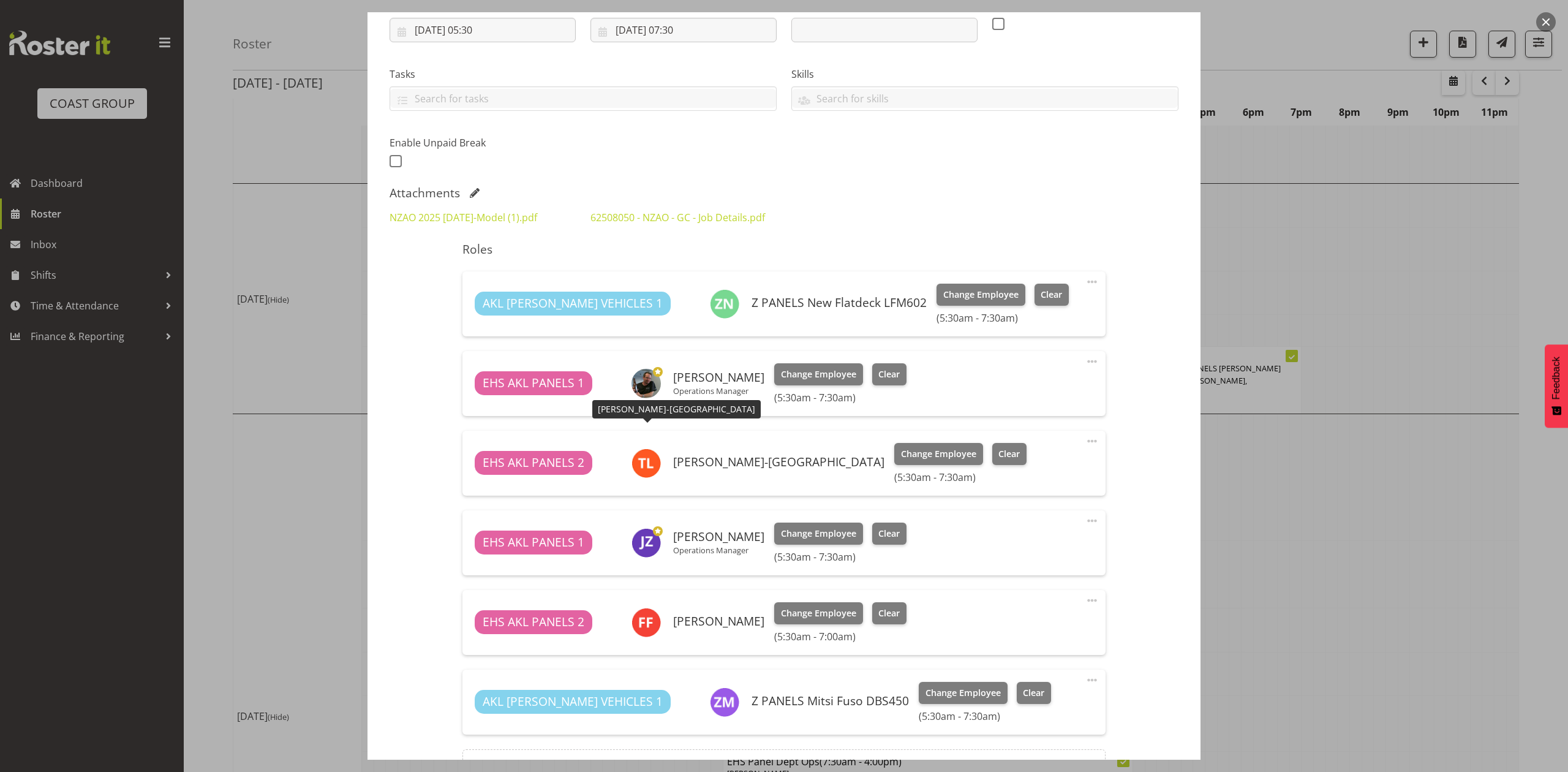
scroll to position [245, 0]
